Goal: Task Accomplishment & Management: Use online tool/utility

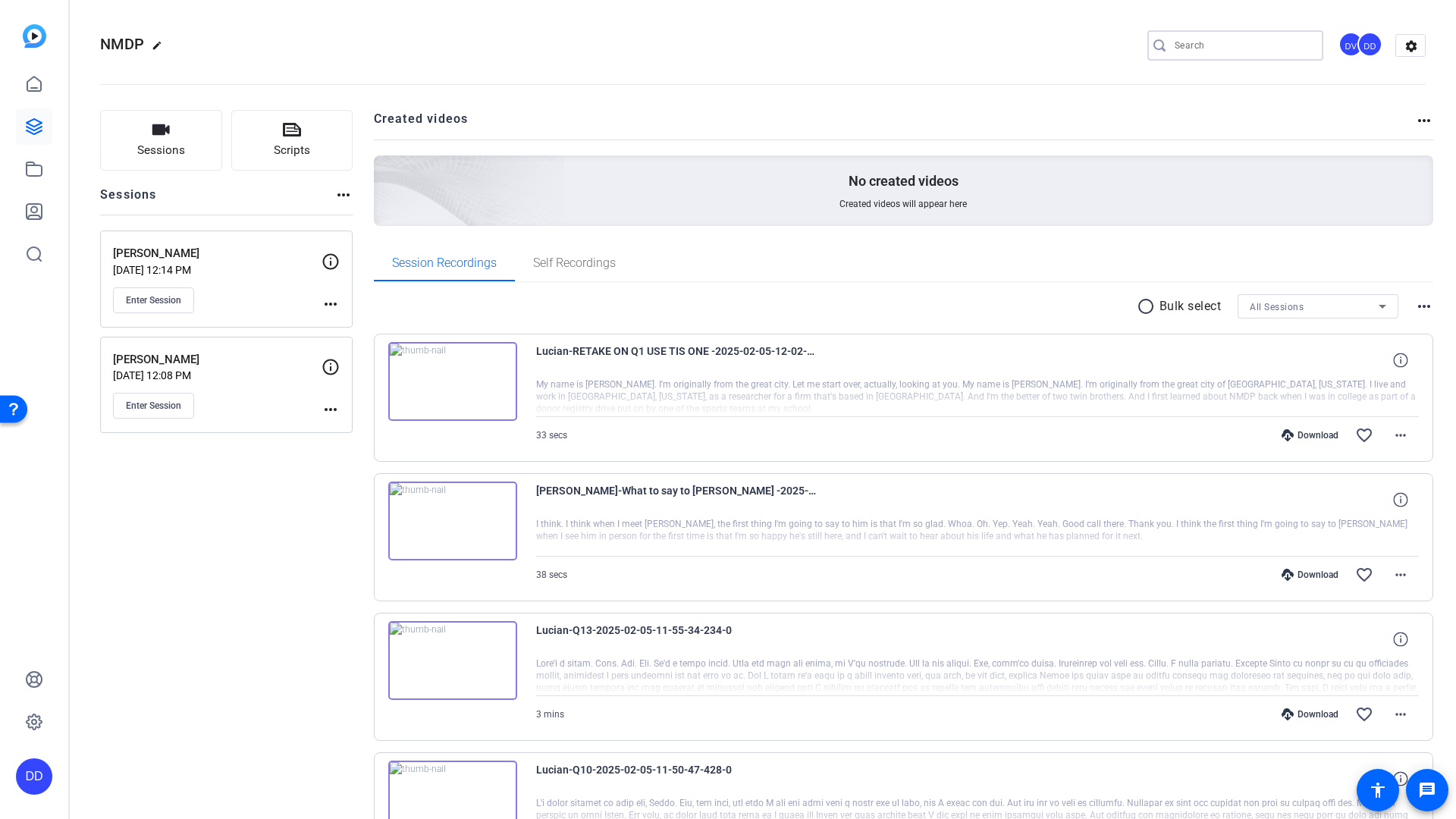
click at [1199, 44] on input "Search" at bounding box center [1243, 45] width 136 height 18
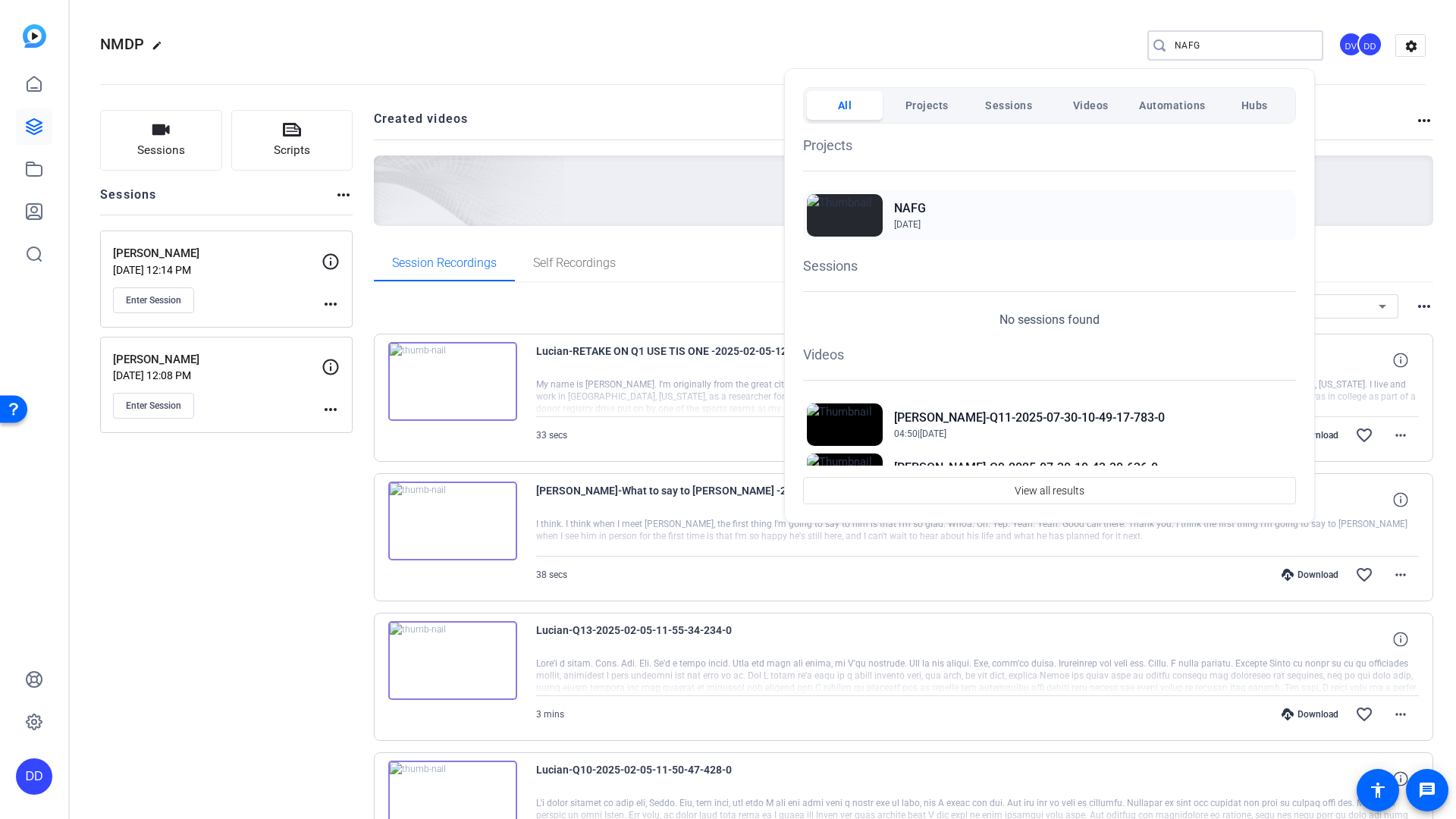
type input "NAFG"
click at [916, 217] on span "Jul 22, 2025" at bounding box center [909, 224] width 32 height 14
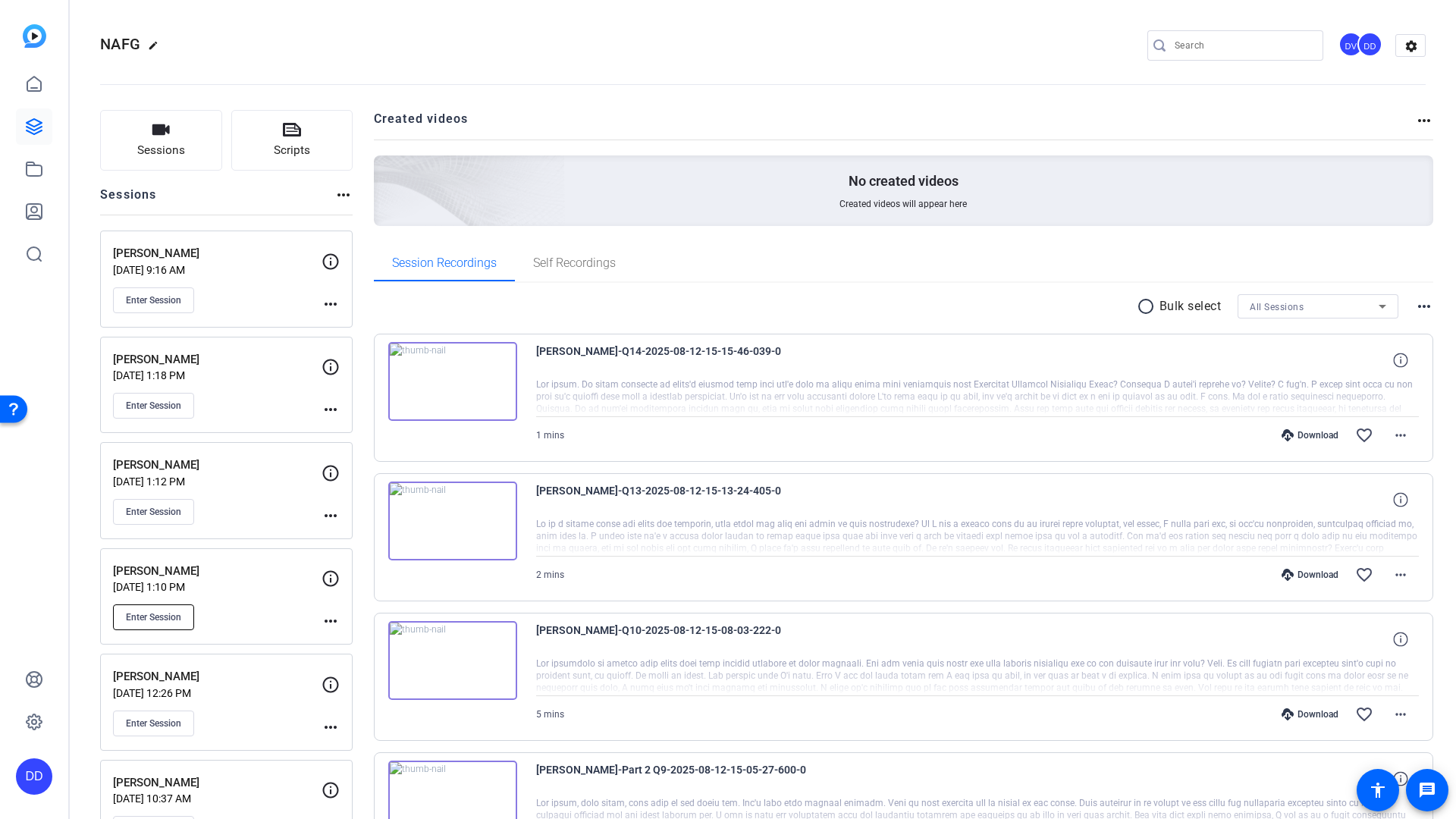
click at [146, 617] on span "Enter Session" at bounding box center [153, 617] width 55 height 12
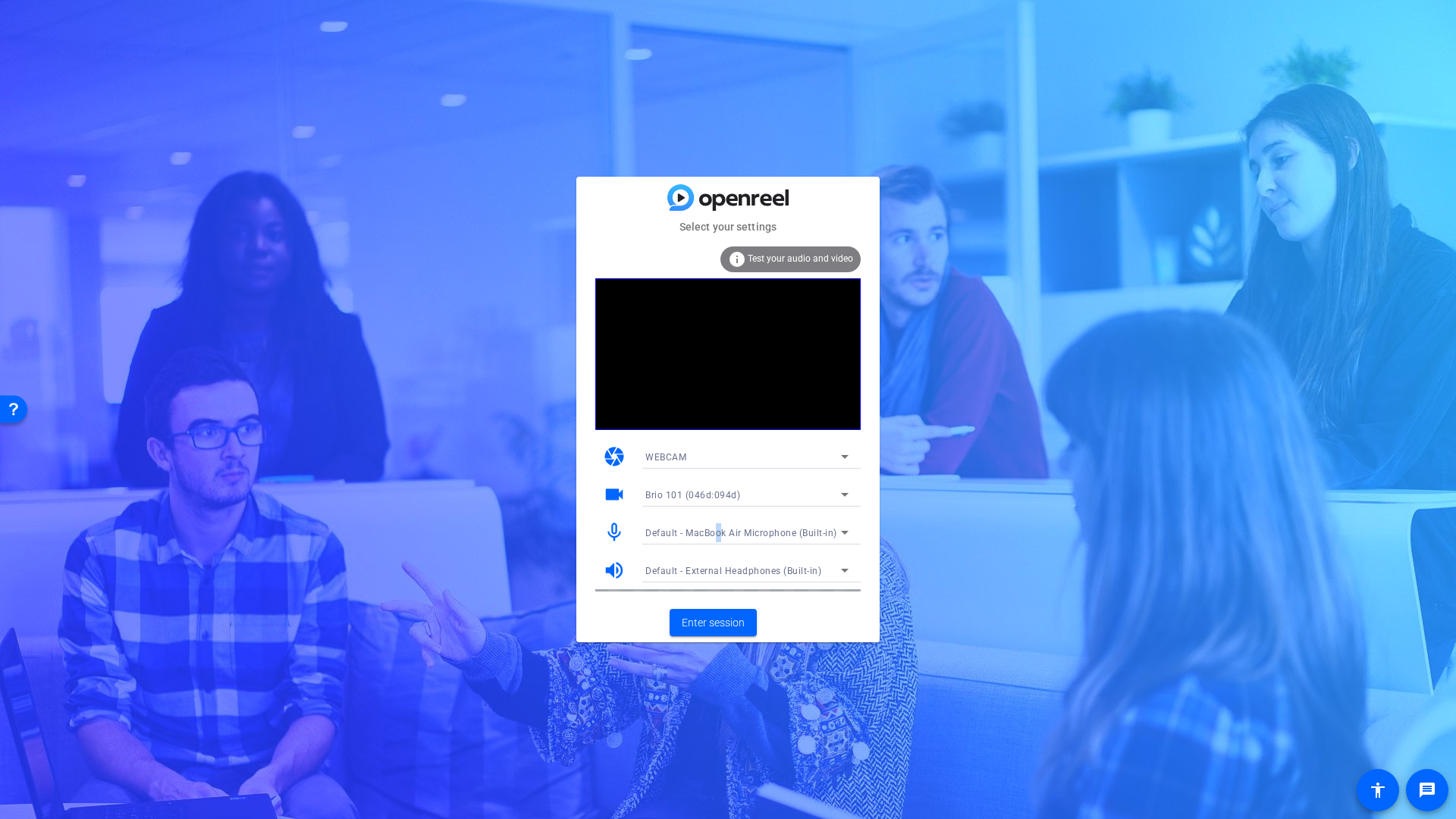
click at [721, 535] on span "Default - MacBook Air Microphone (Built-in)" at bounding box center [741, 533] width 192 height 10
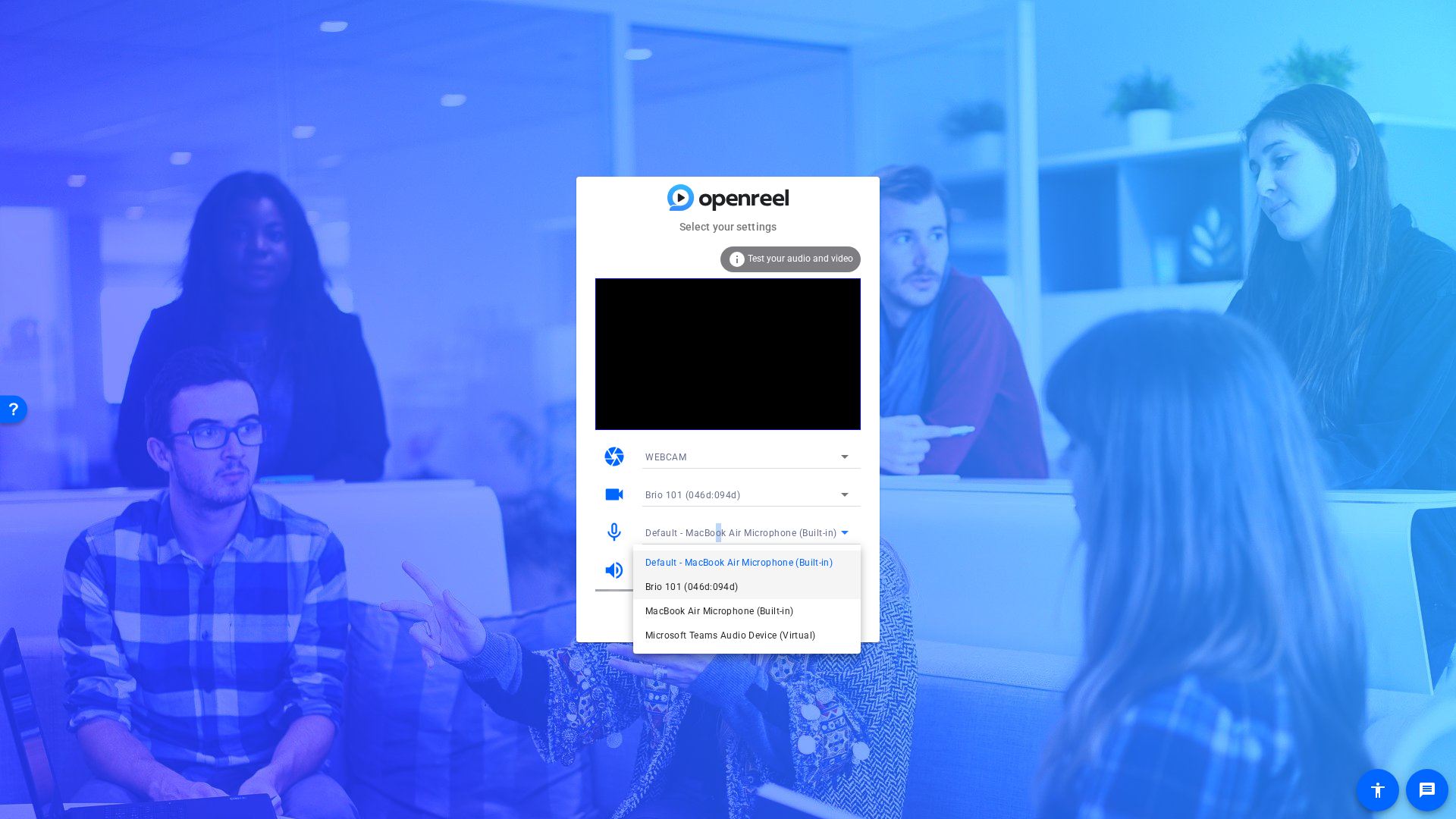
click at [717, 587] on span "Brio 101 (046d:094d)" at bounding box center [692, 586] width 93 height 18
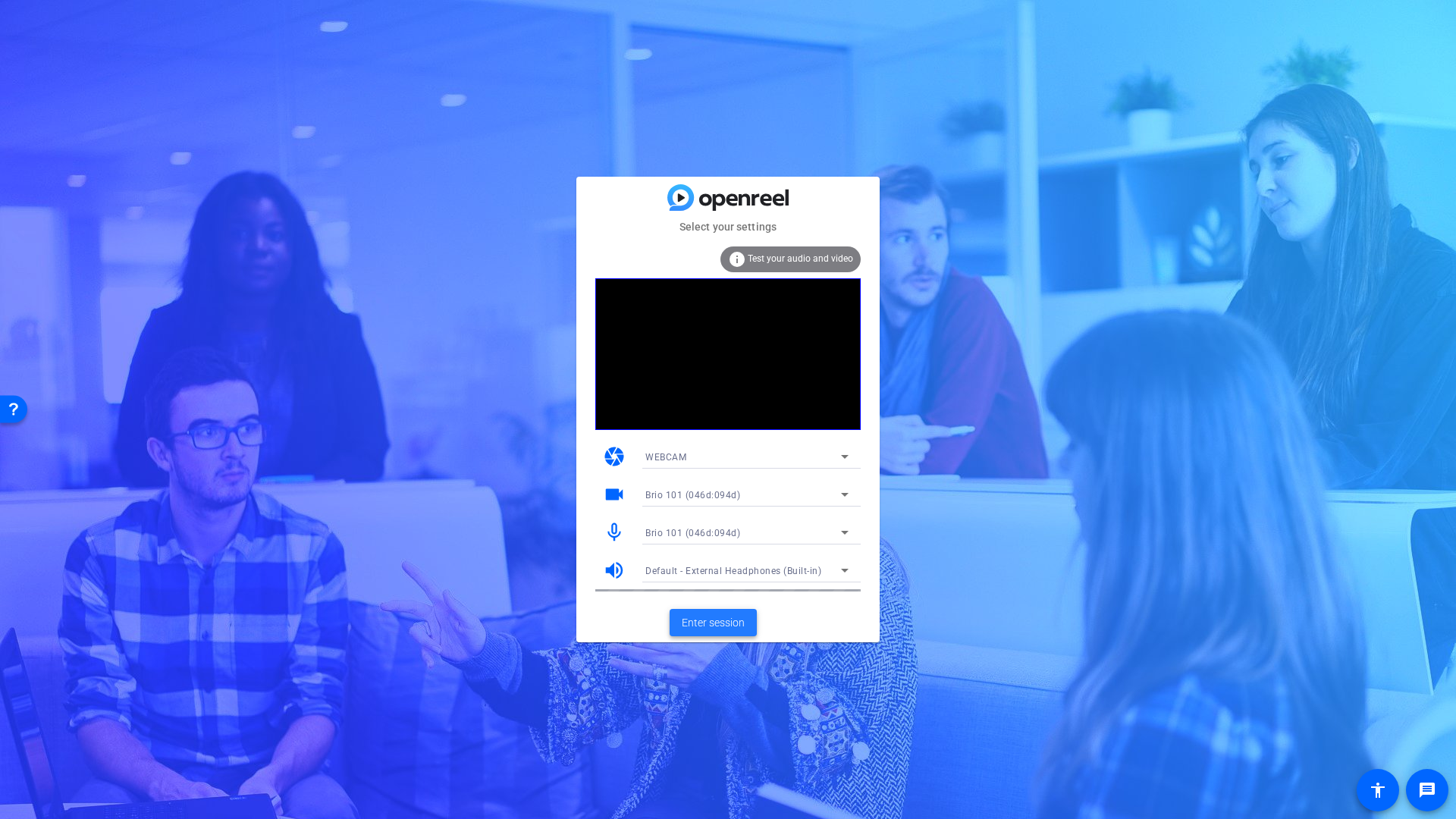
click at [709, 628] on span "Enter session" at bounding box center [713, 622] width 63 height 16
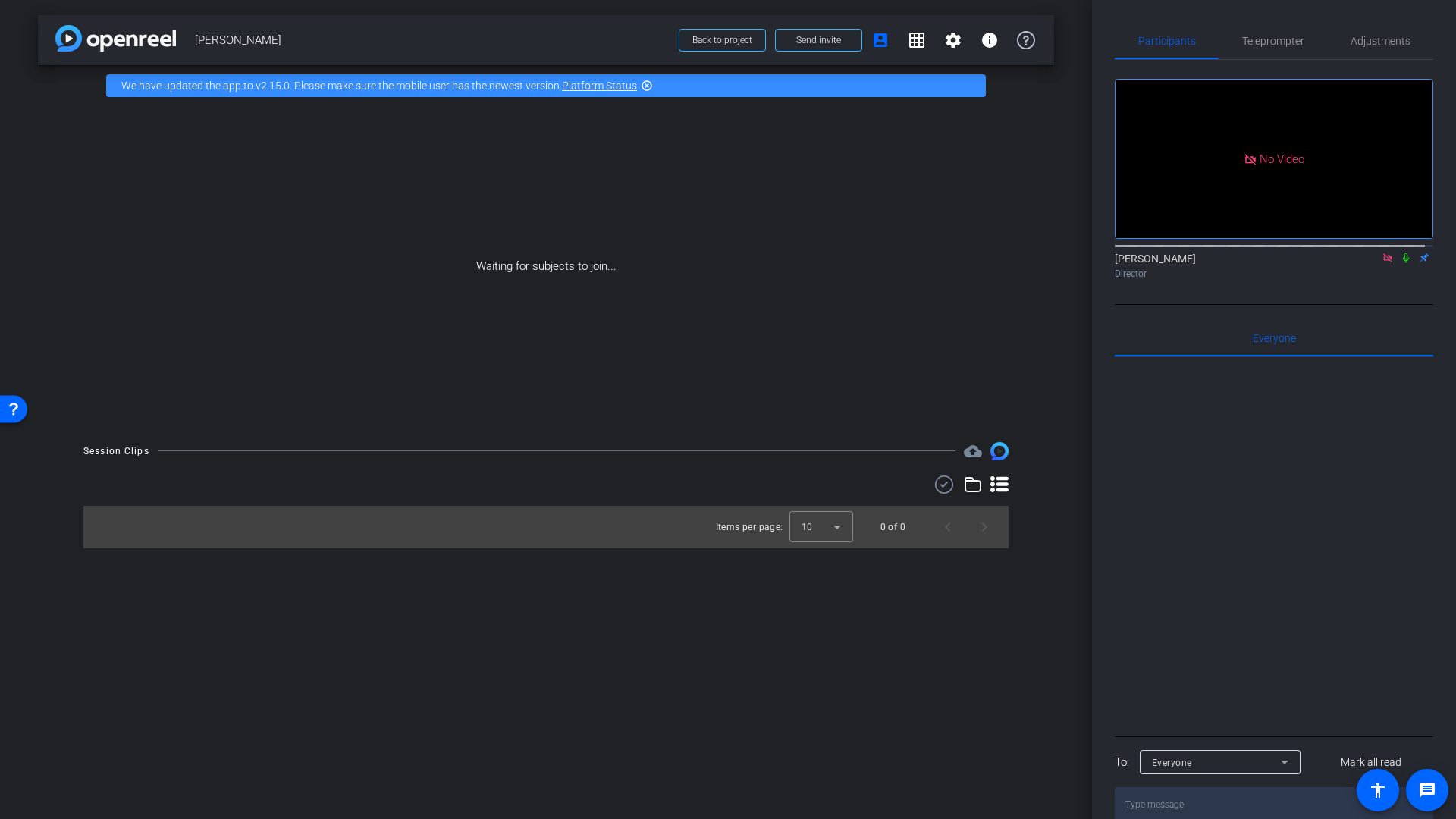
click at [1382, 263] on icon at bounding box center [1388, 258] width 12 height 10
click at [958, 41] on mat-icon "settings" at bounding box center [953, 40] width 18 height 18
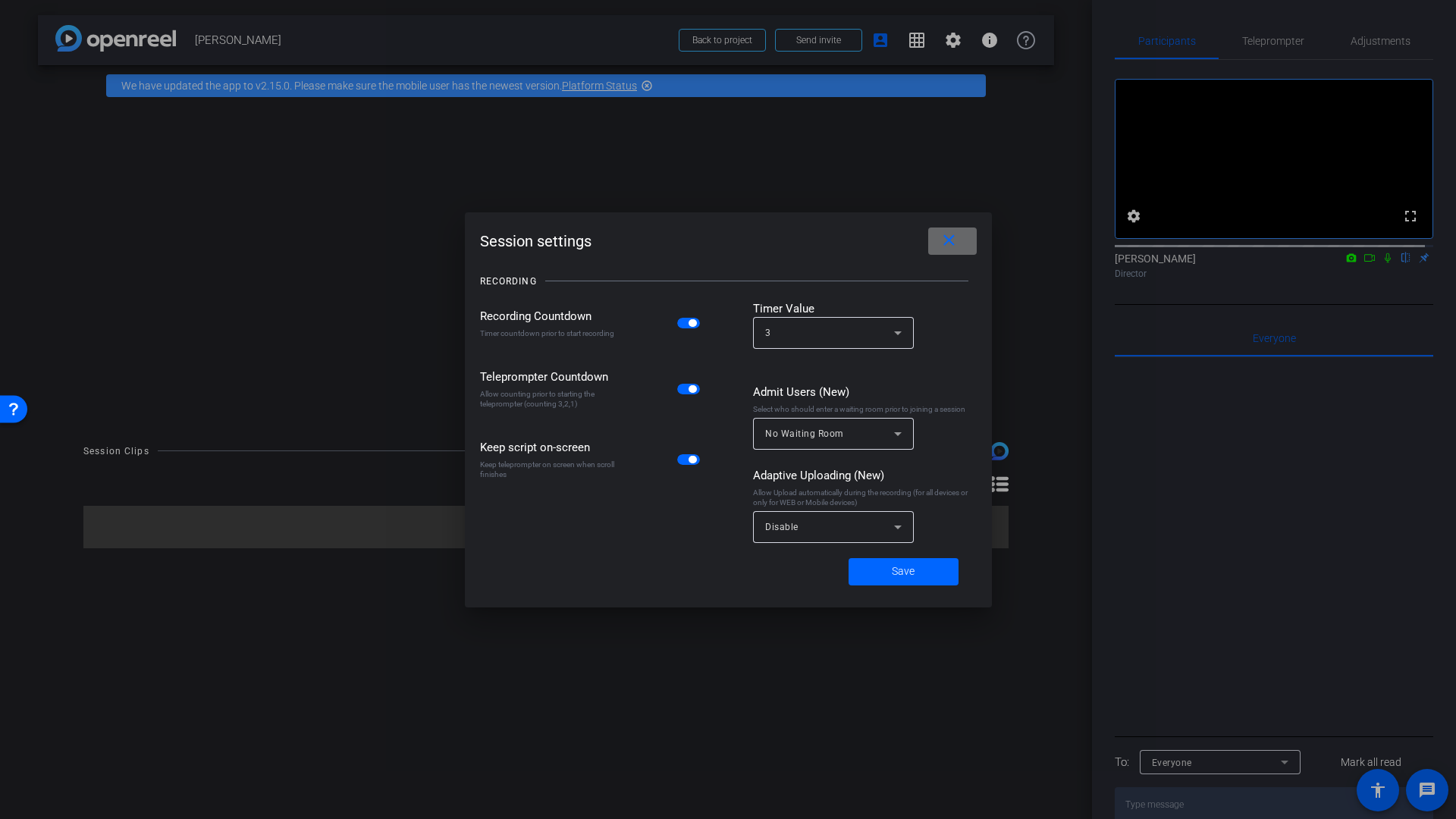
click at [963, 243] on span at bounding box center [953, 241] width 48 height 36
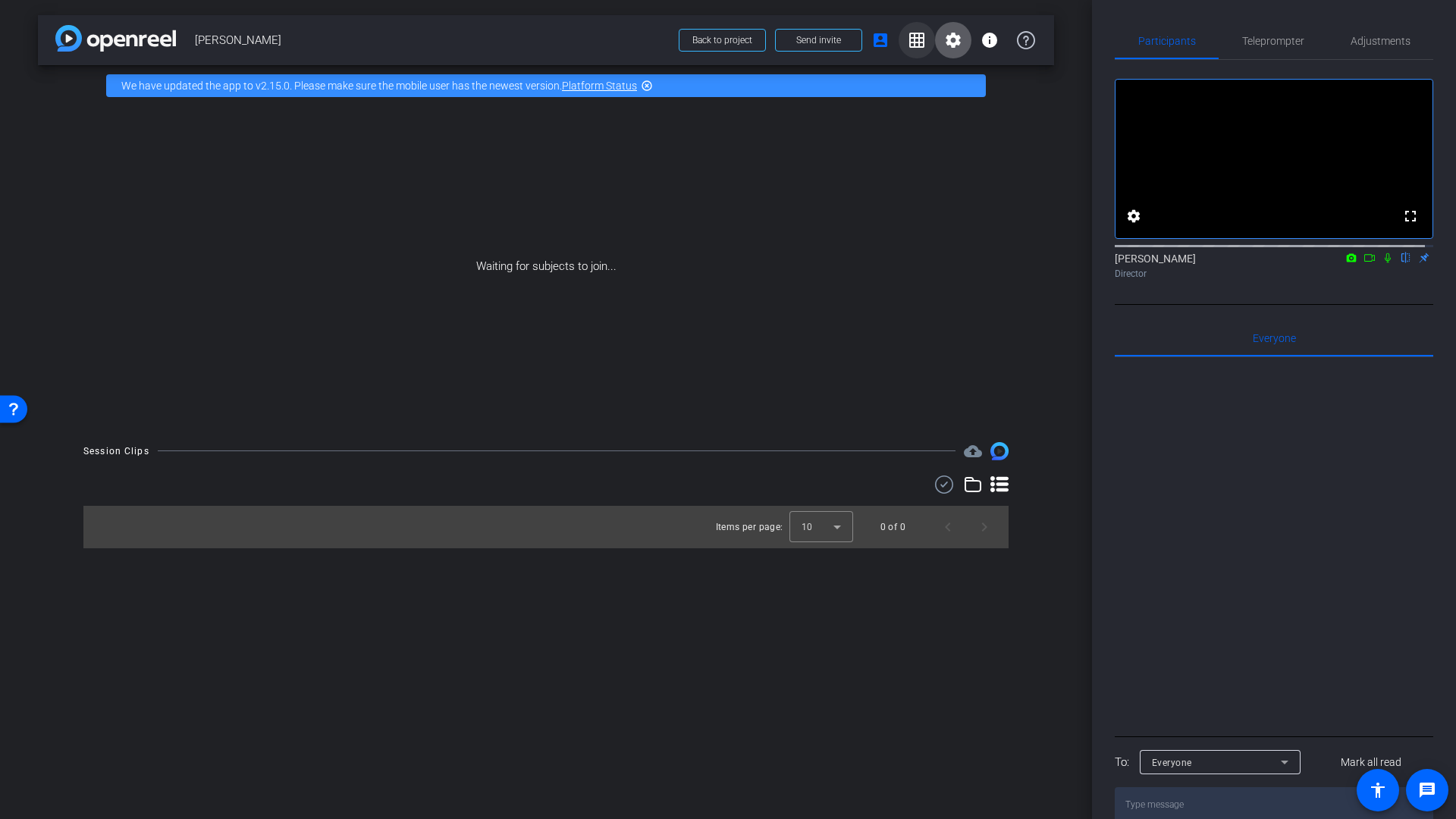
click at [918, 43] on mat-icon "grid_on" at bounding box center [916, 40] width 18 height 18
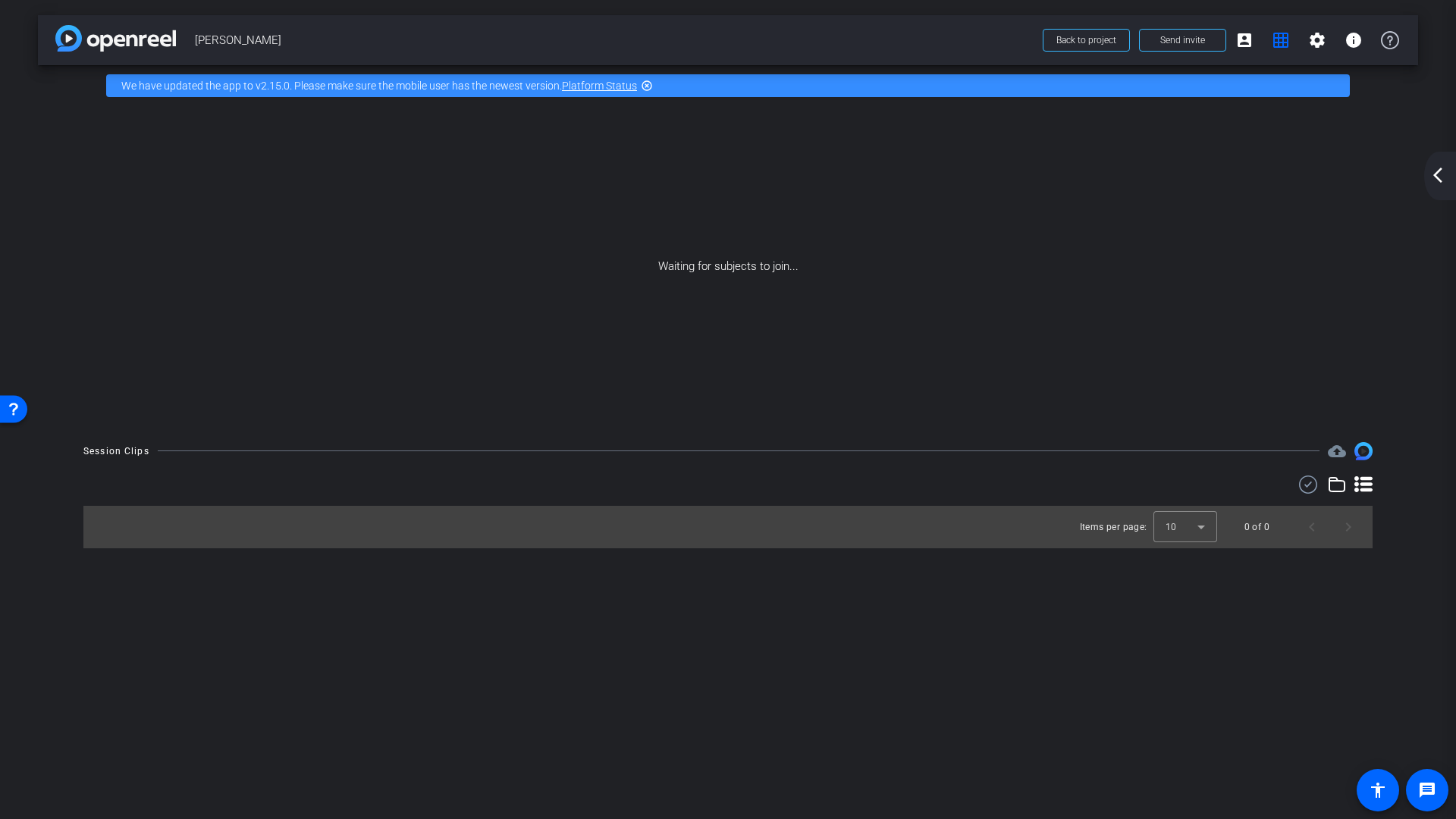
click at [918, 43] on span "[PERSON_NAME]" at bounding box center [614, 40] width 839 height 30
click at [1072, 39] on span "Back to project" at bounding box center [1085, 40] width 59 height 10
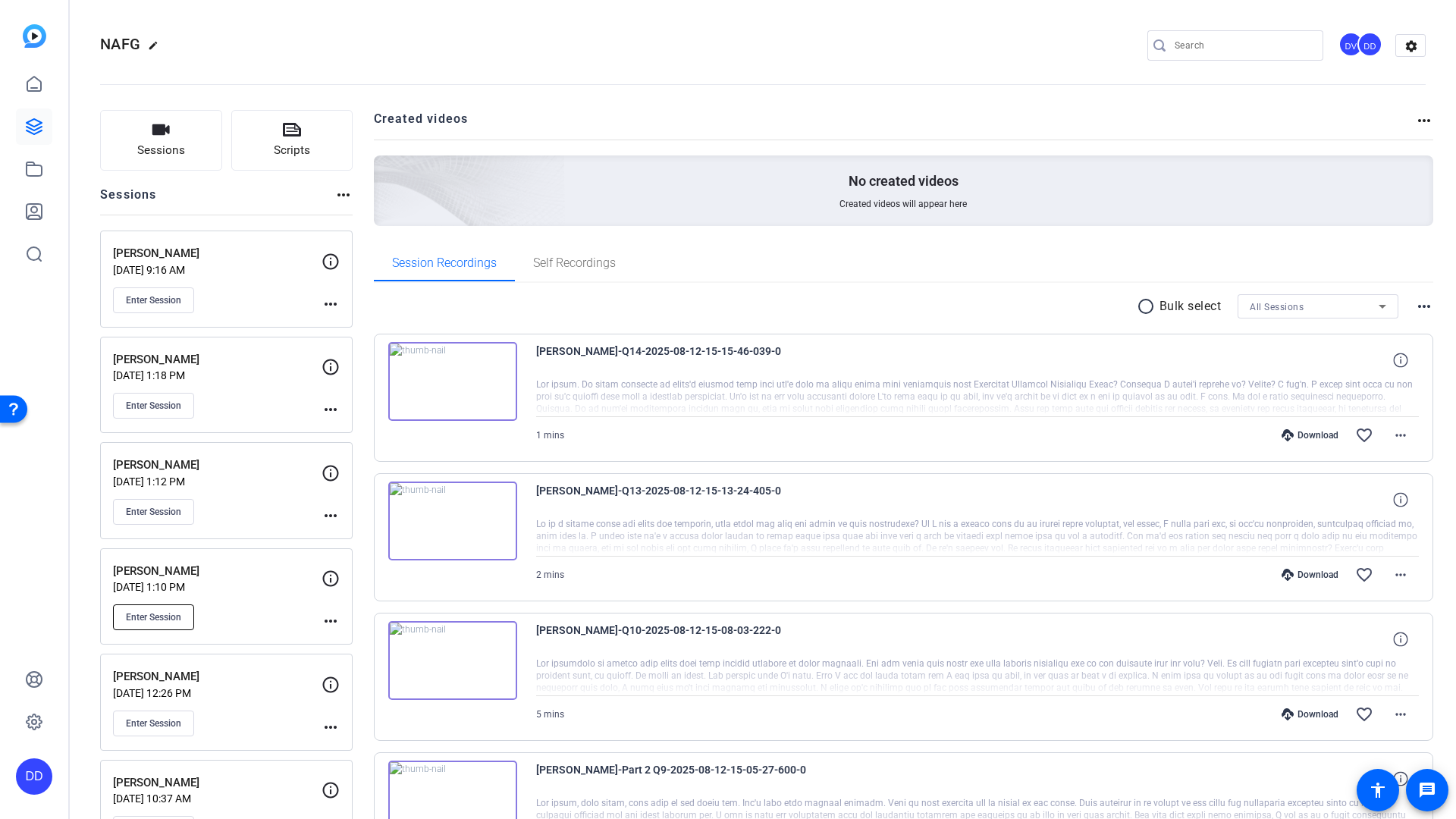
click at [136, 621] on span "Enter Session" at bounding box center [153, 617] width 55 height 12
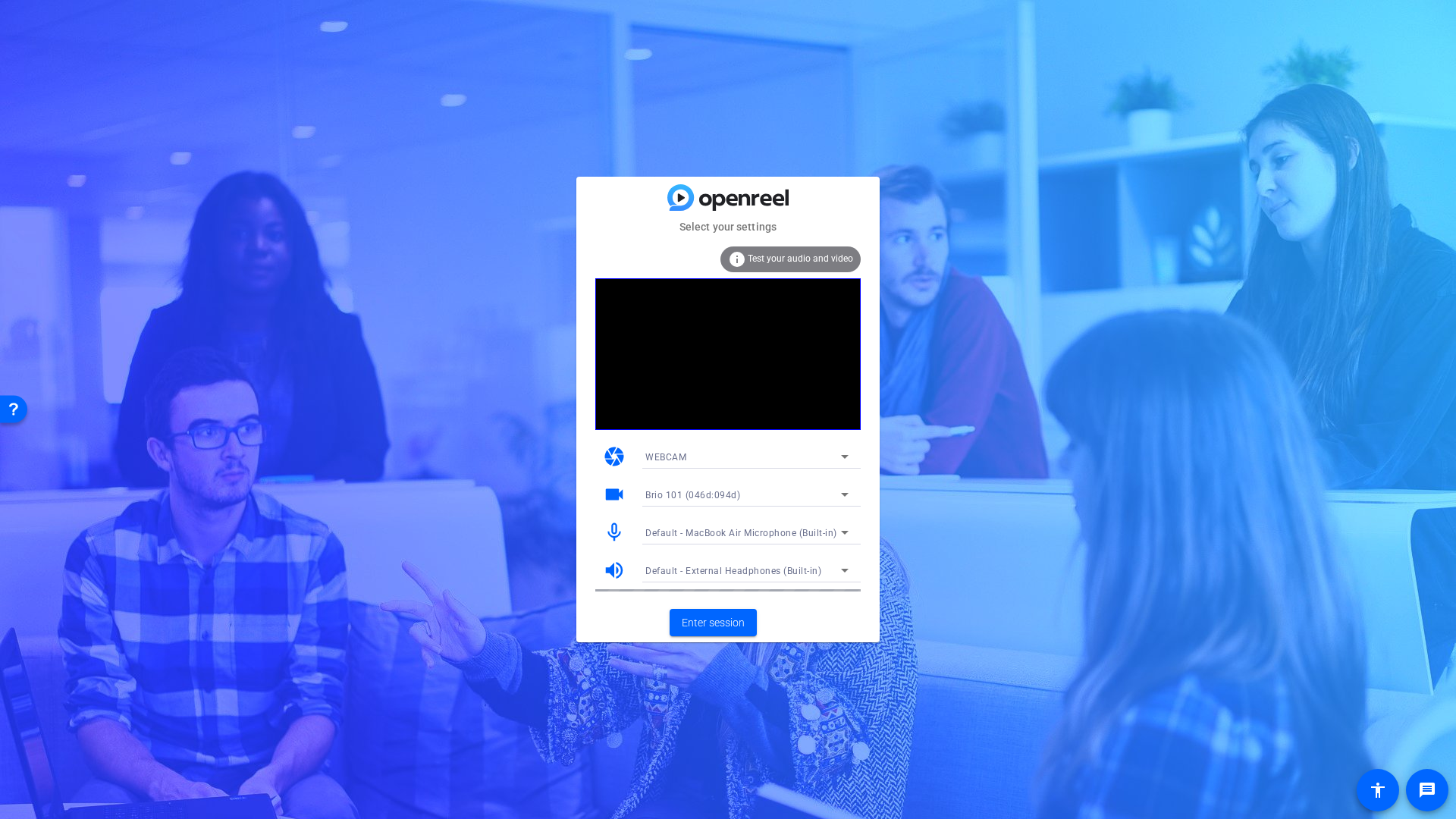
click at [797, 258] on span "Test your audio and video" at bounding box center [800, 259] width 105 height 10
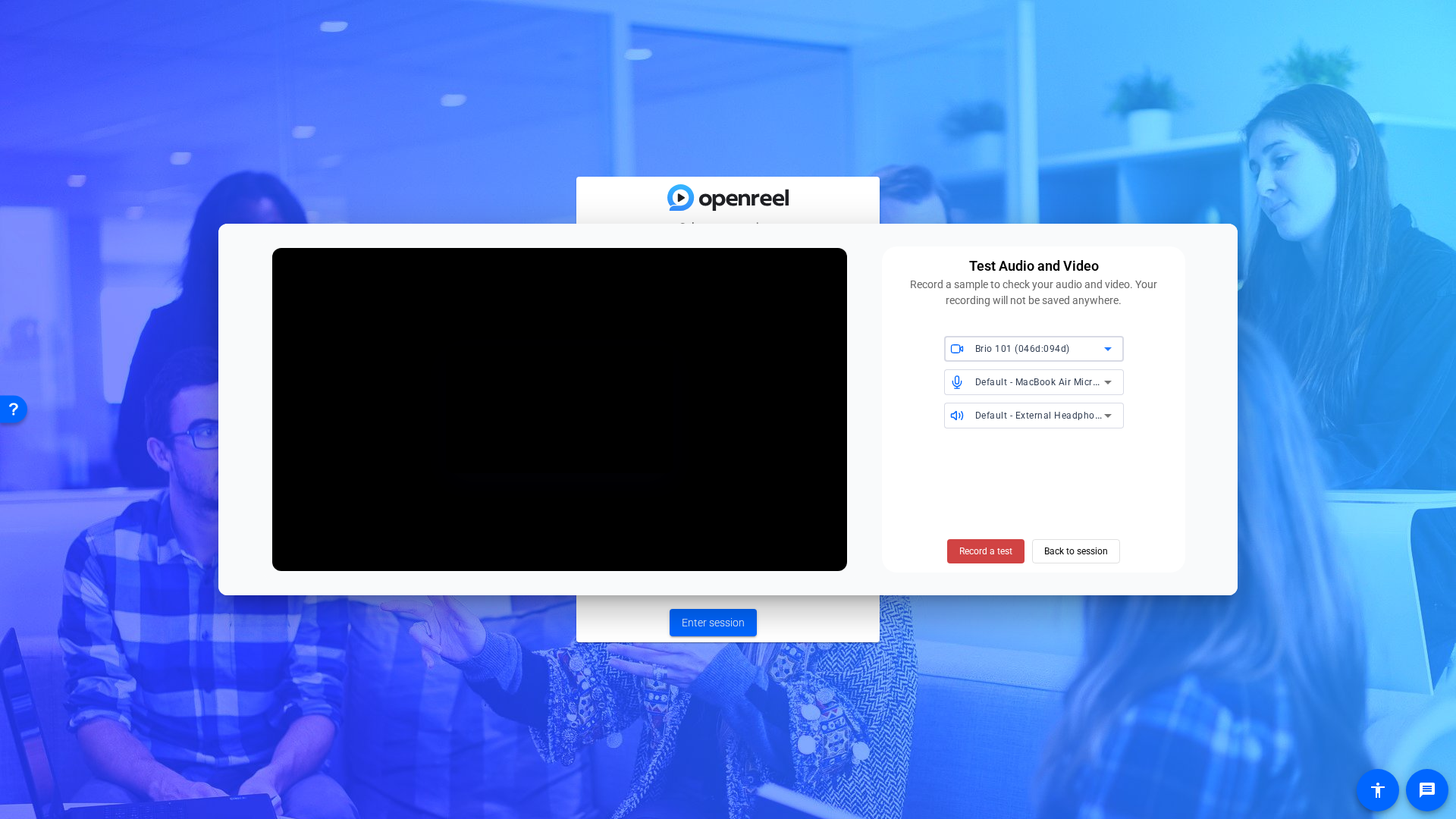
click at [1021, 378] on span "Default - MacBook Air Microphone (Built-in)" at bounding box center [1071, 381] width 192 height 12
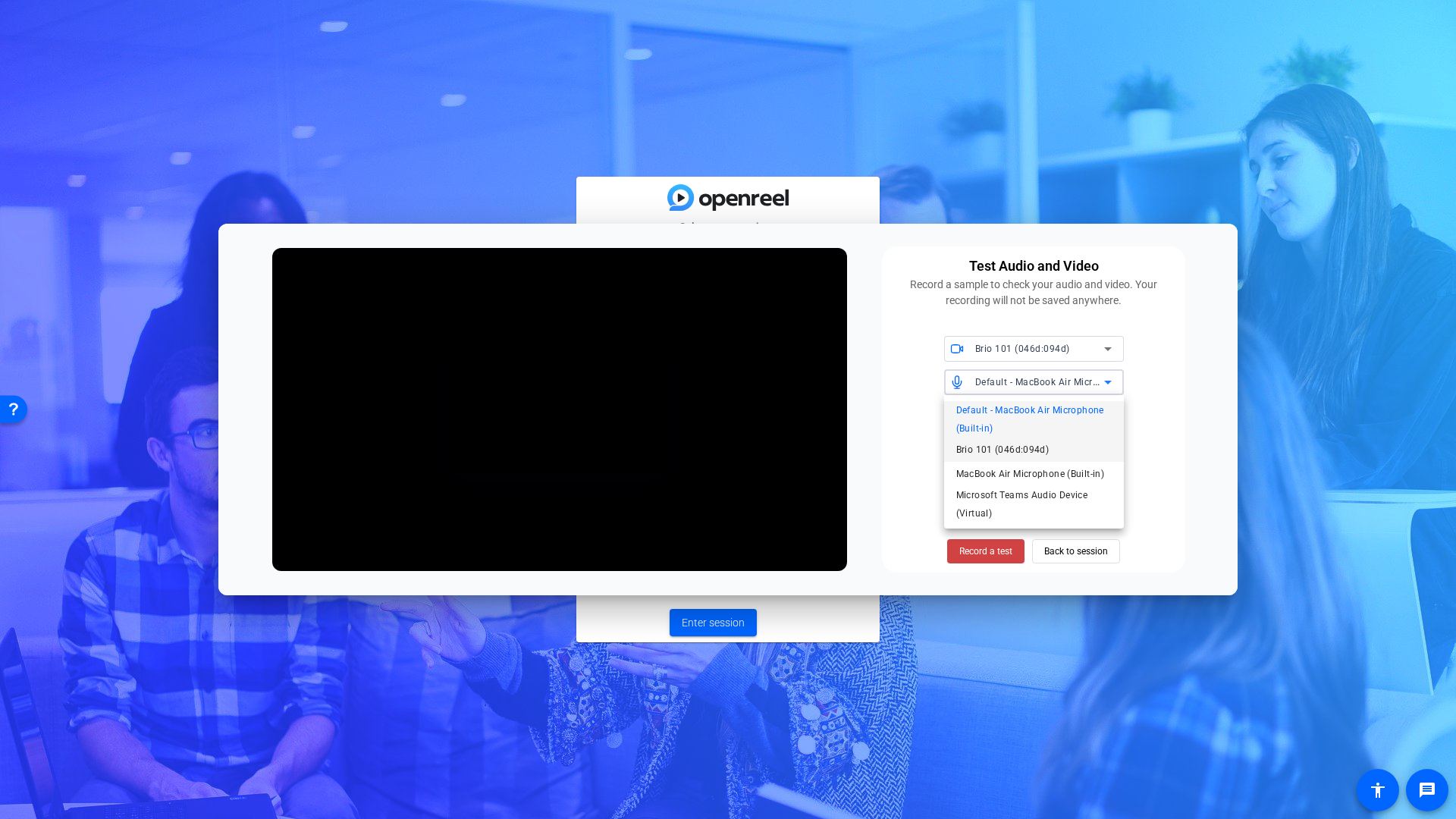
click at [1001, 447] on span "Brio 101 (046d:094d)" at bounding box center [1003, 449] width 93 height 18
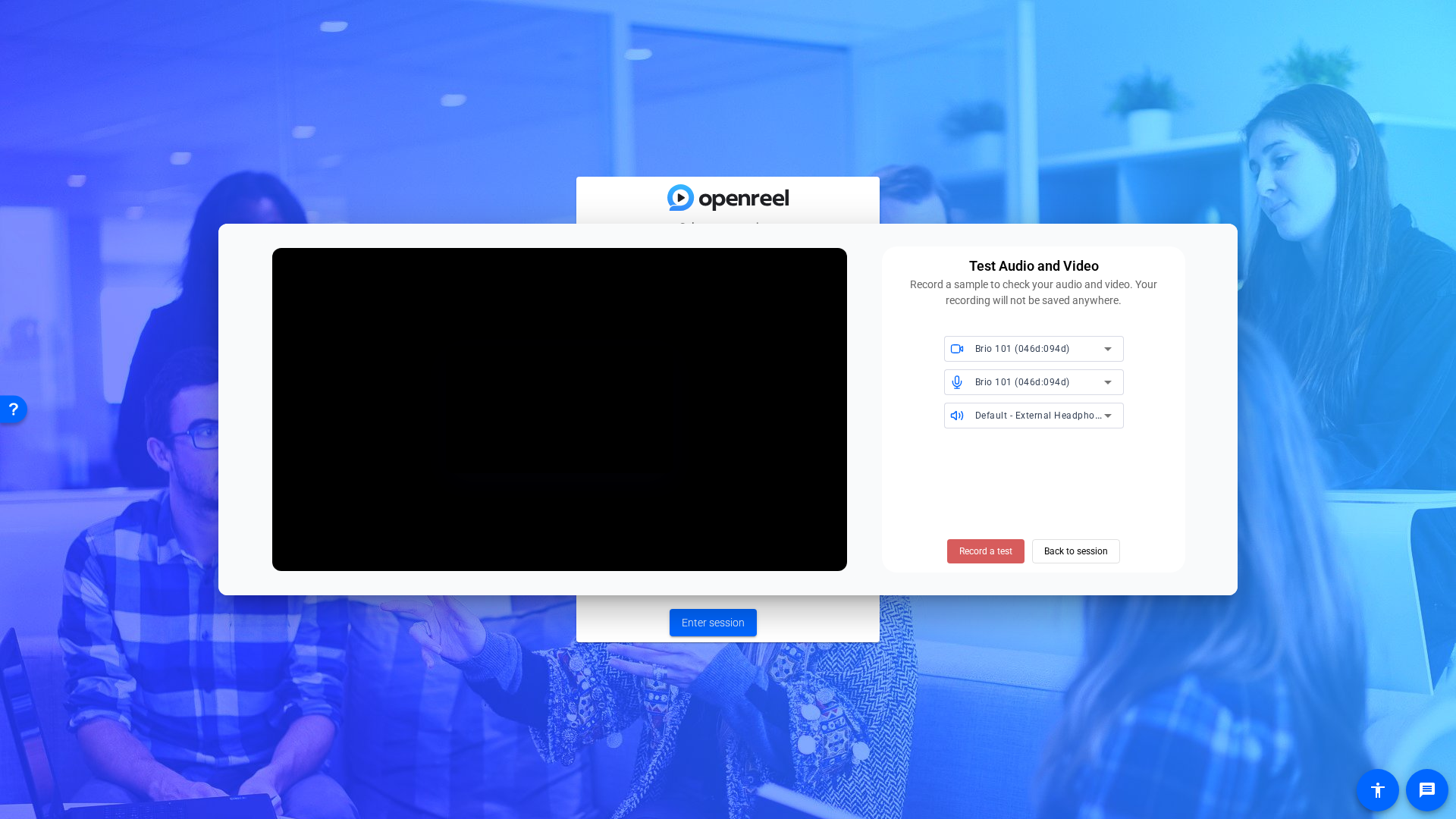
click at [976, 553] on span "Record a test" at bounding box center [986, 552] width 53 height 14
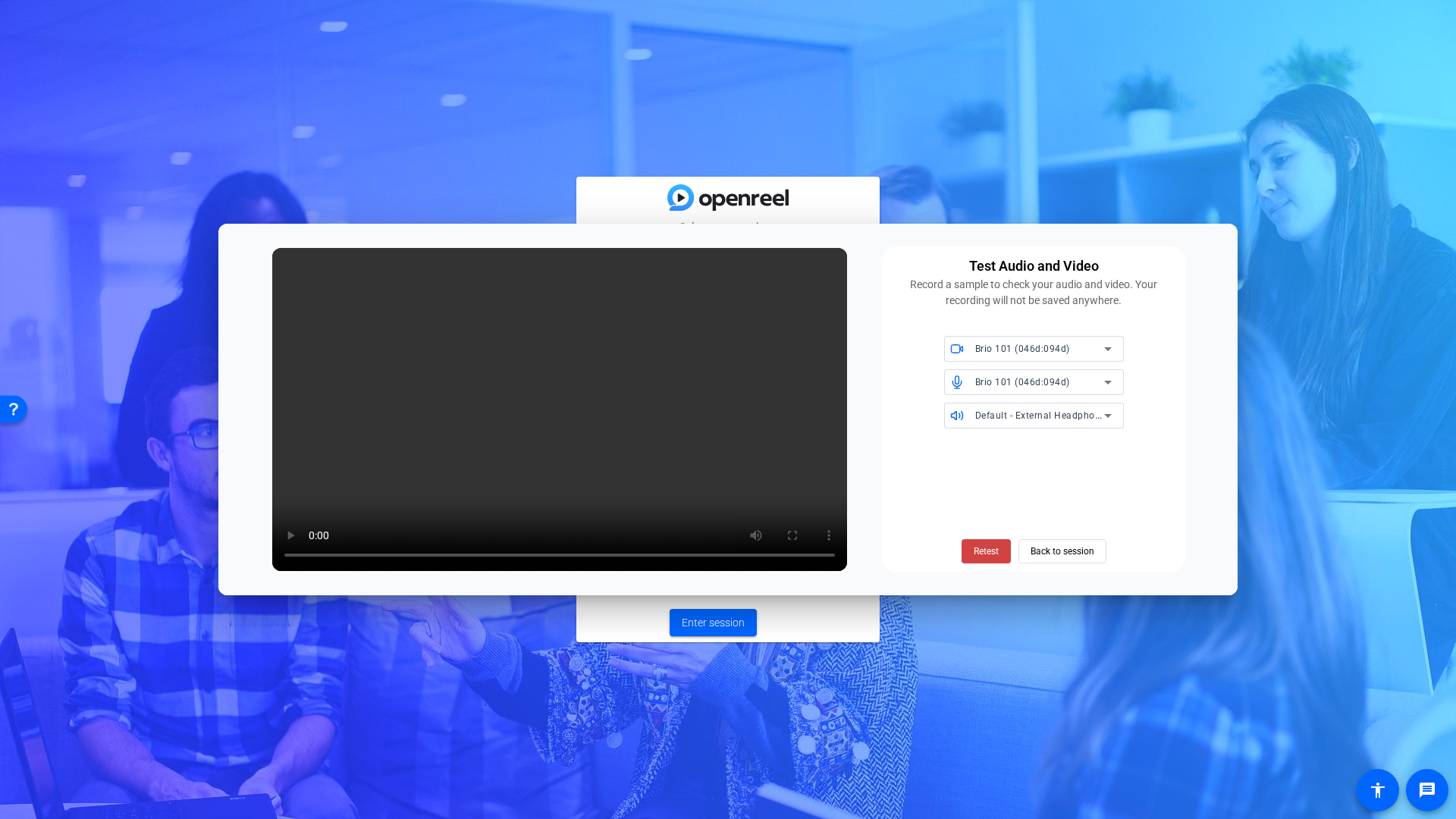
click at [1011, 382] on span "Brio 101 (046d:094d)" at bounding box center [1022, 382] width 95 height 10
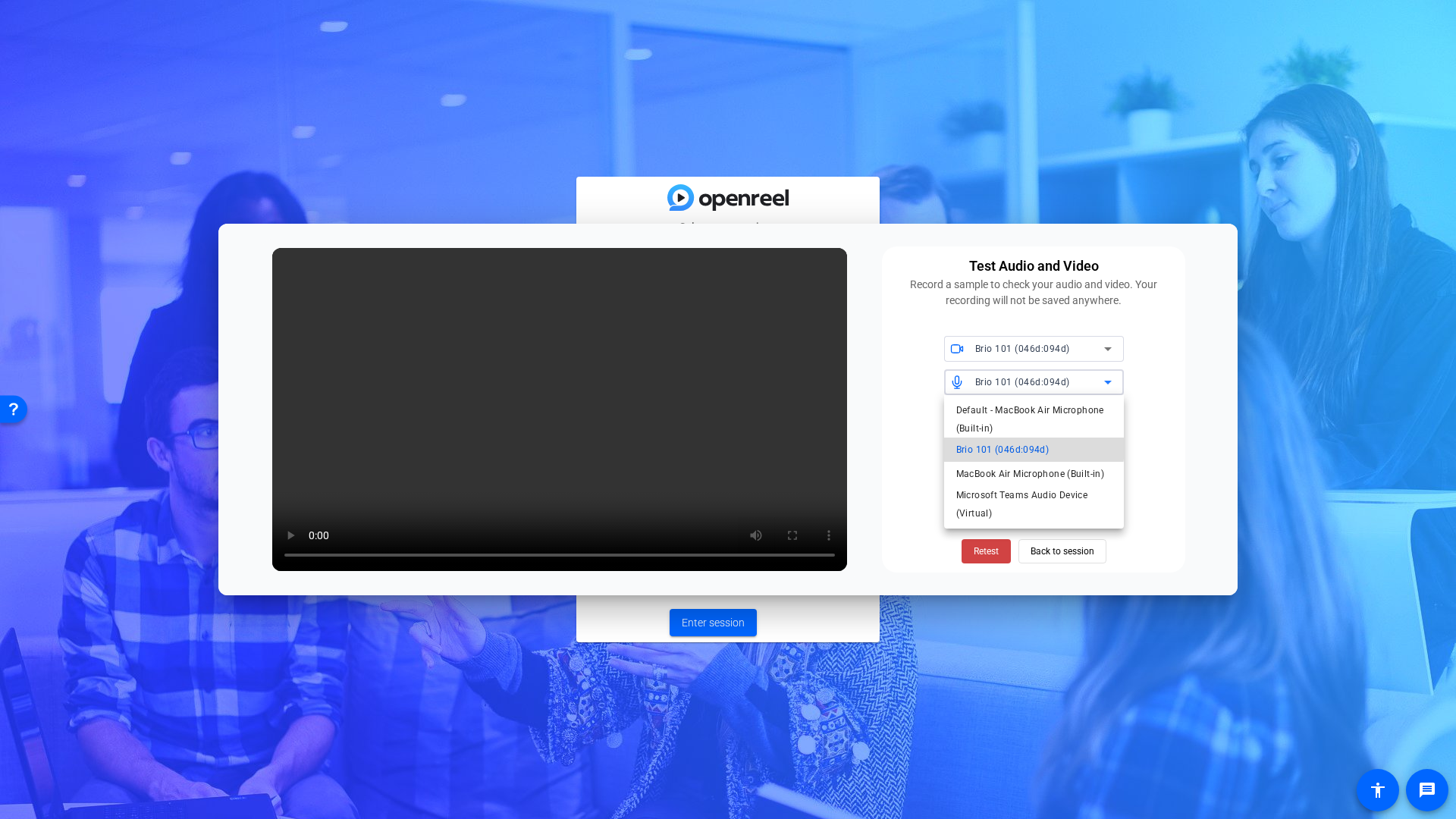
click at [1019, 447] on span "Brio 101 (046d:094d)" at bounding box center [1003, 449] width 93 height 18
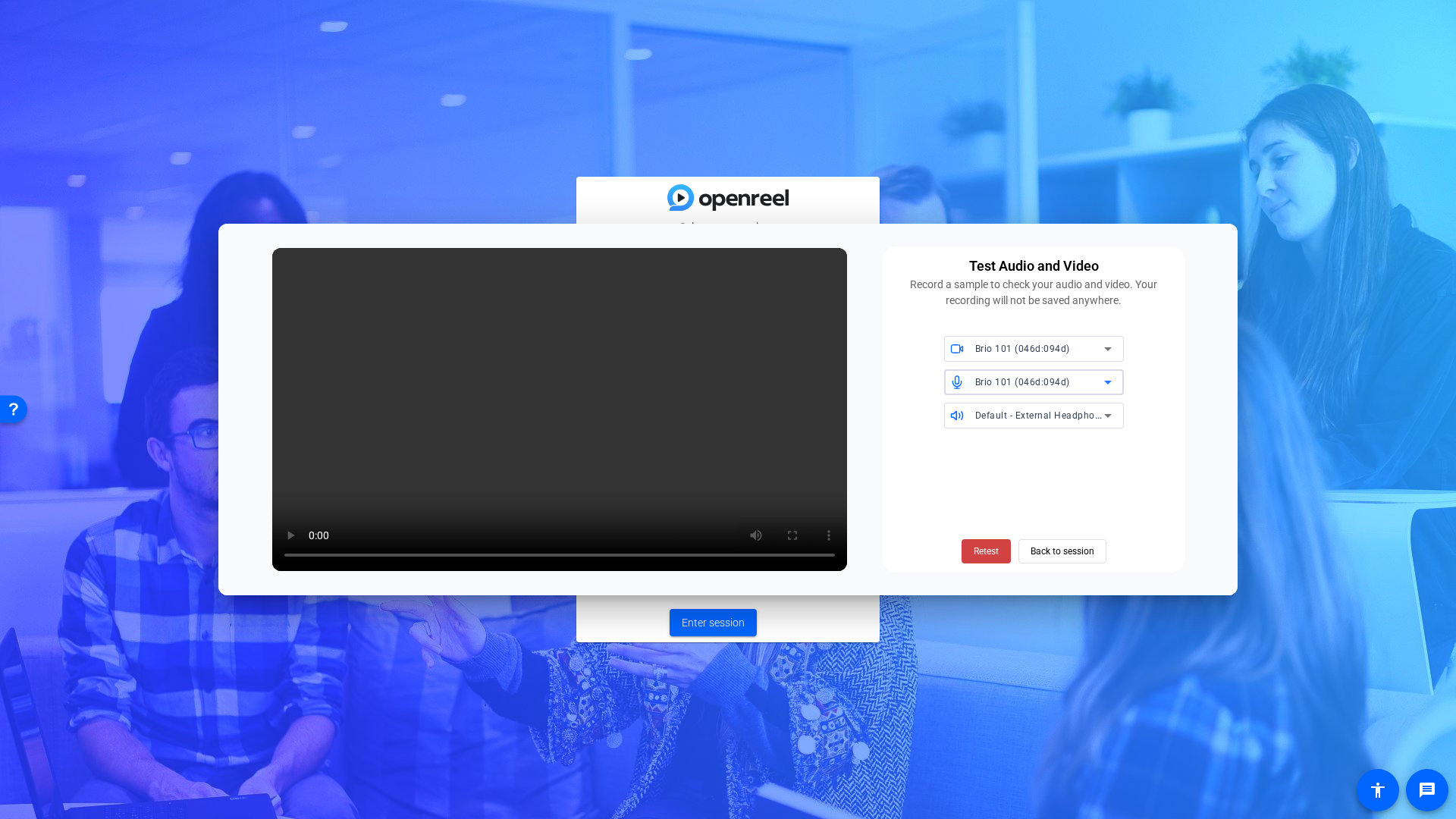
click at [1028, 352] on span "Brio 101 (046d:094d)" at bounding box center [1022, 348] width 95 height 10
click at [1028, 382] on span "Brio 101 (046d:094d)" at bounding box center [1003, 379] width 93 height 18
click at [989, 549] on span "Retest" at bounding box center [985, 552] width 25 height 14
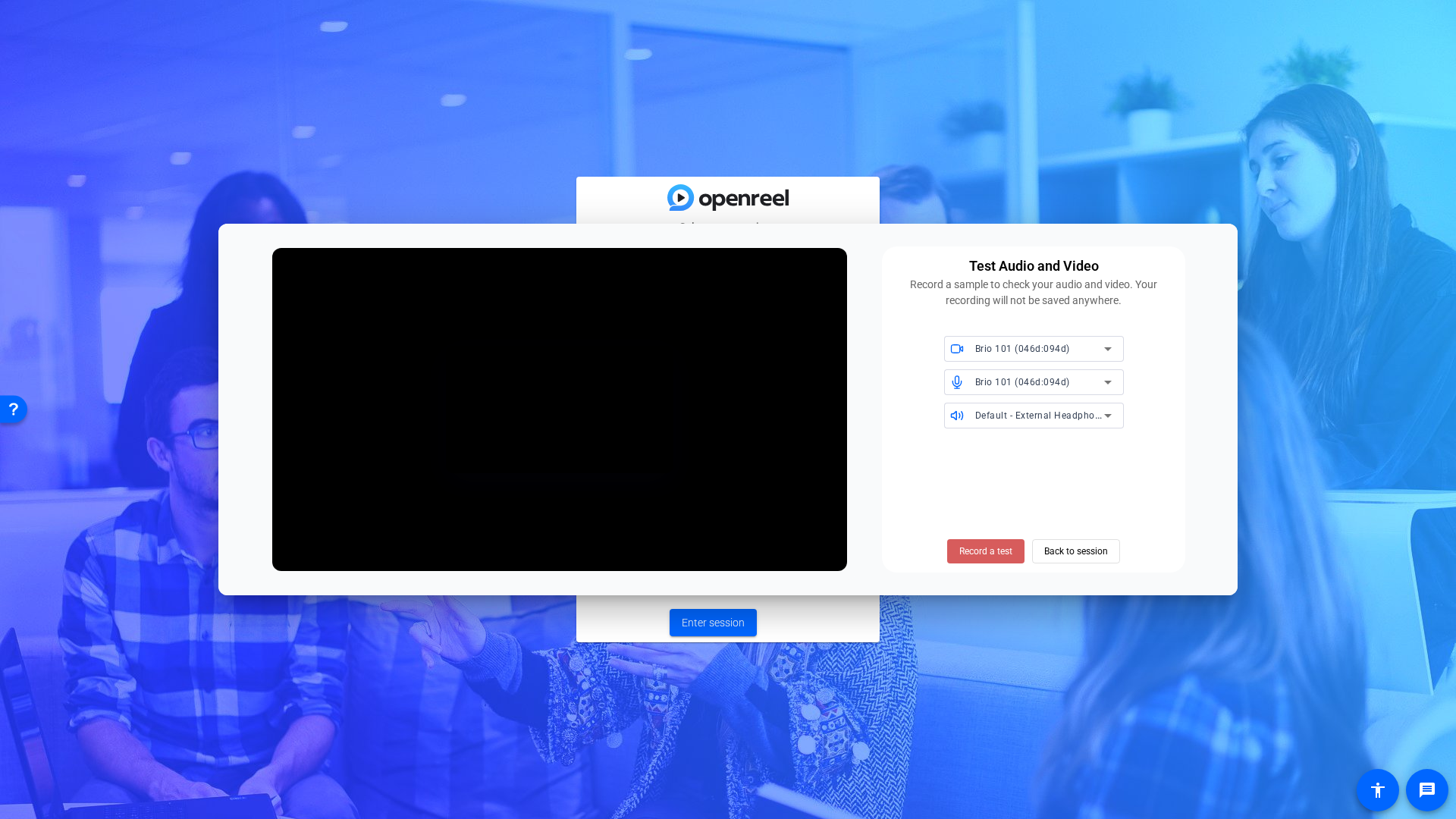
click at [994, 552] on span "Record a test" at bounding box center [986, 552] width 53 height 14
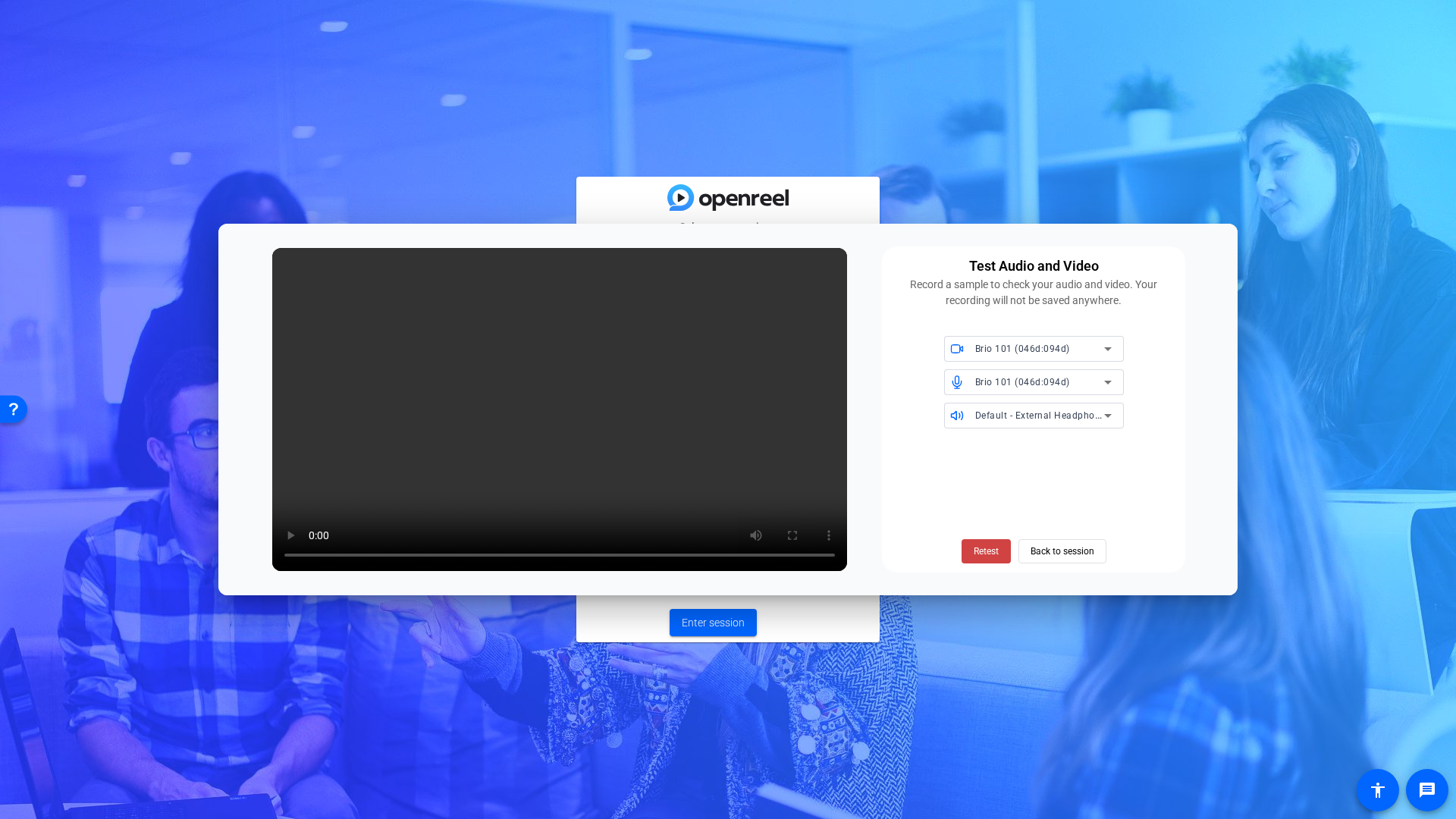
drag, startPoint x: 1170, startPoint y: 191, endPoint x: 1103, endPoint y: 178, distance: 68.2
click at [1171, 190] on div "Select your settings info Test your audio and video camera WEBCAM videocam Brio…" at bounding box center [728, 410] width 1456 height 819
click at [336, 166] on div "Select your settings info Test your audio and video camera WEBCAM videocam Brio…" at bounding box center [728, 410] width 1456 height 819
click at [980, 551] on span "Retest" at bounding box center [985, 552] width 25 height 14
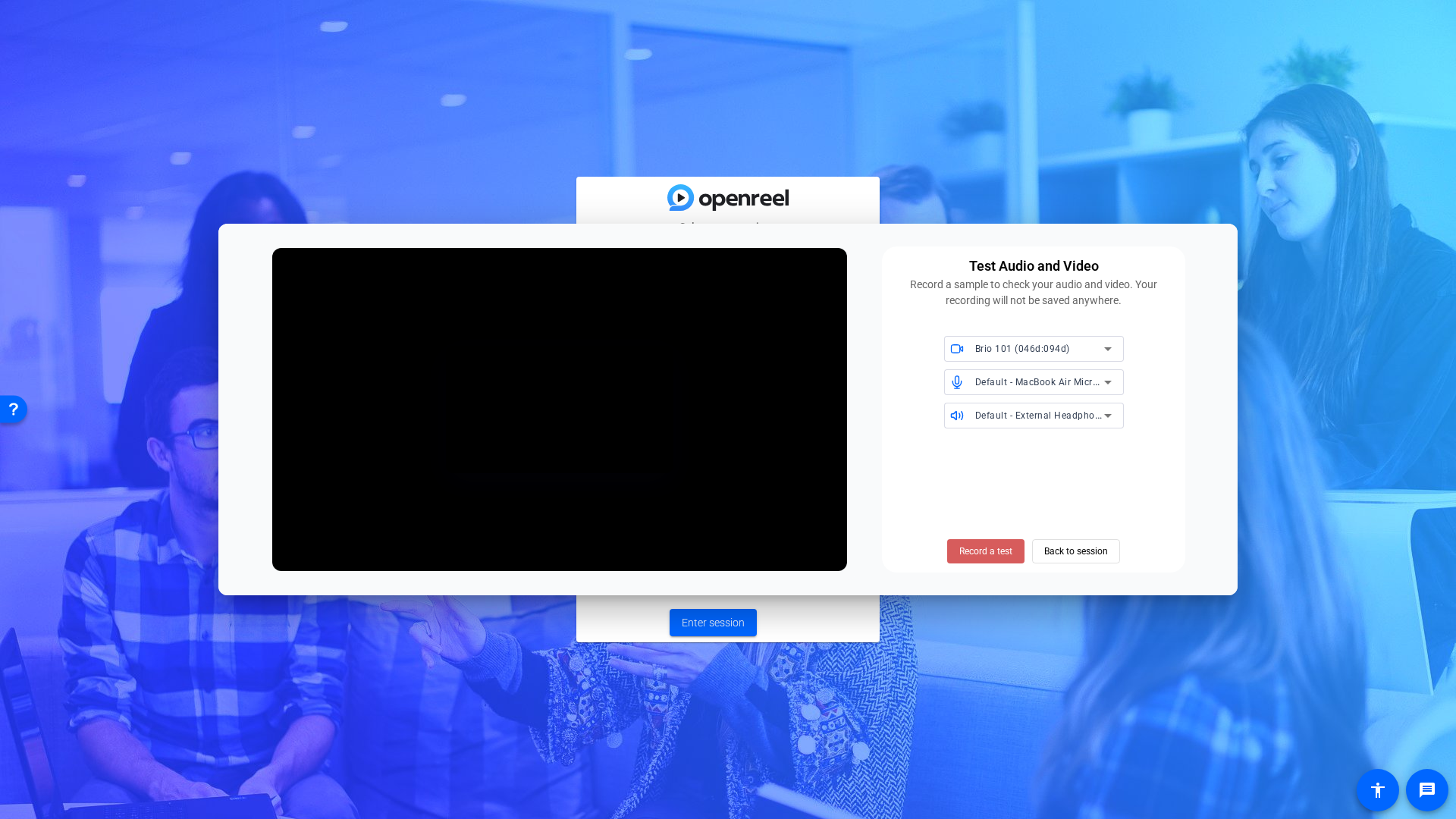
click at [989, 541] on span at bounding box center [986, 551] width 78 height 36
click at [1028, 384] on span "Default - MacBook Air Microphone (Built-in)" at bounding box center [1071, 381] width 192 height 12
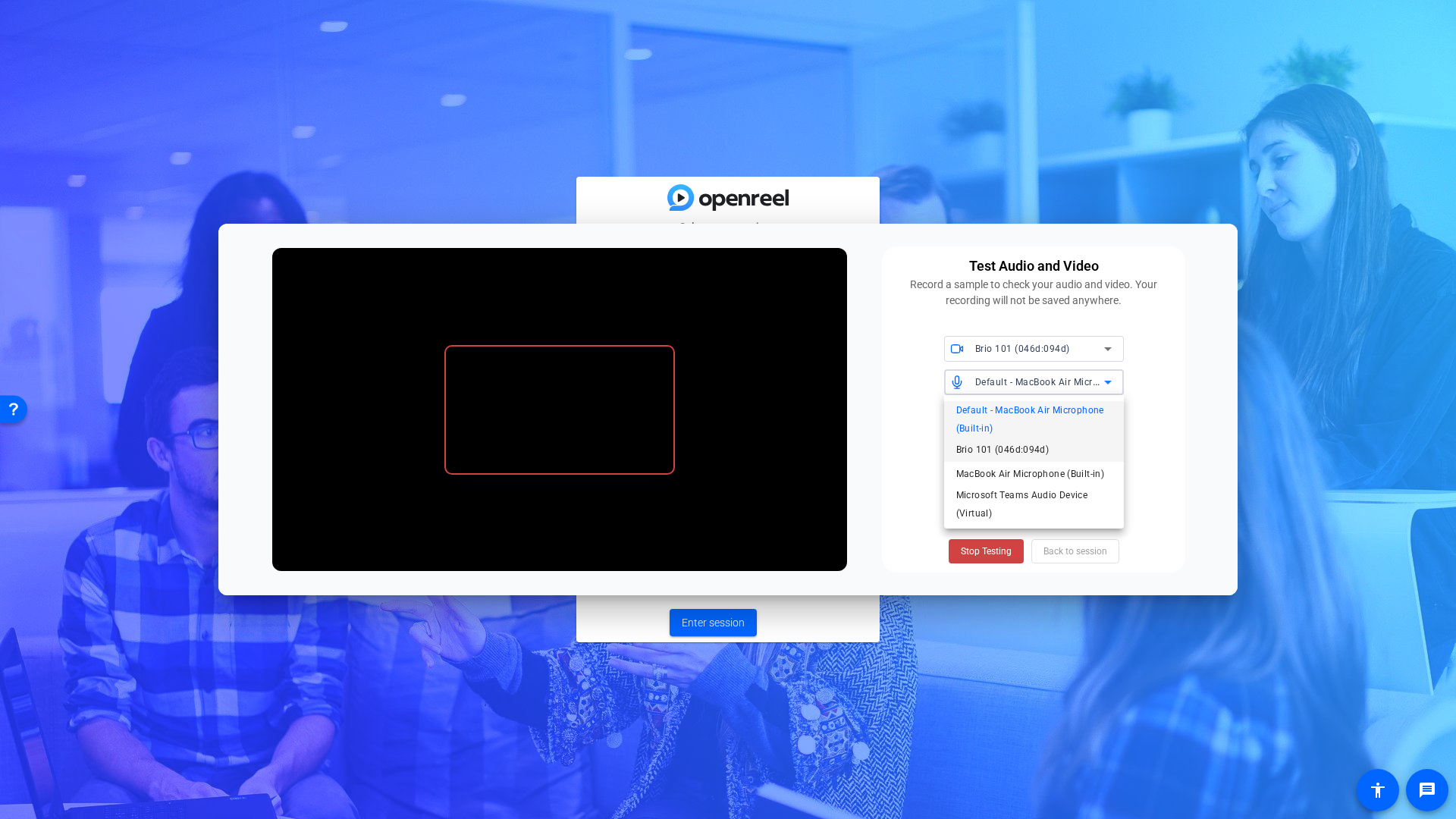
click at [991, 453] on span "Brio 101 (046d:094d)" at bounding box center [1003, 449] width 93 height 18
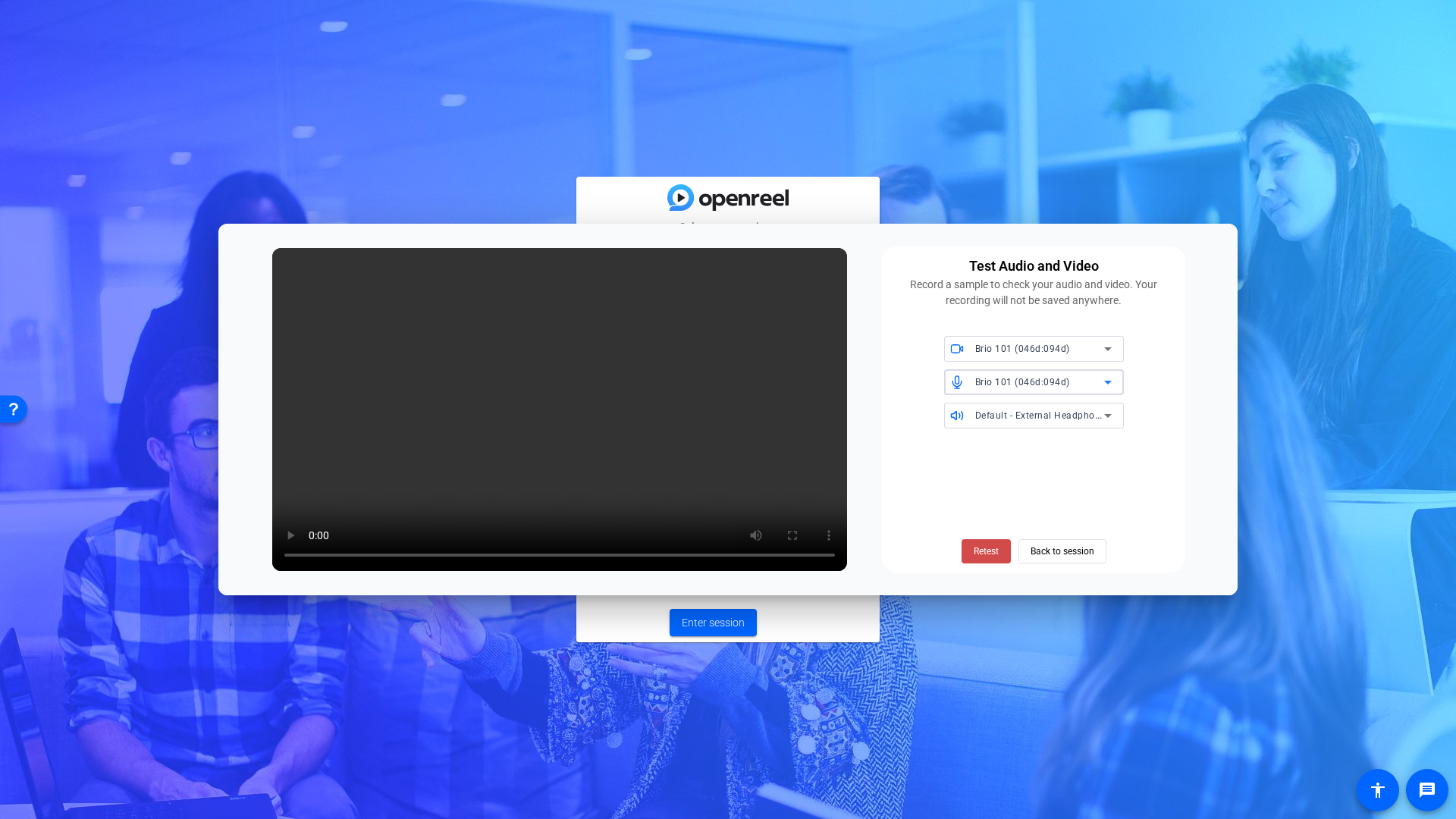
click at [985, 551] on span "Retest" at bounding box center [985, 552] width 25 height 14
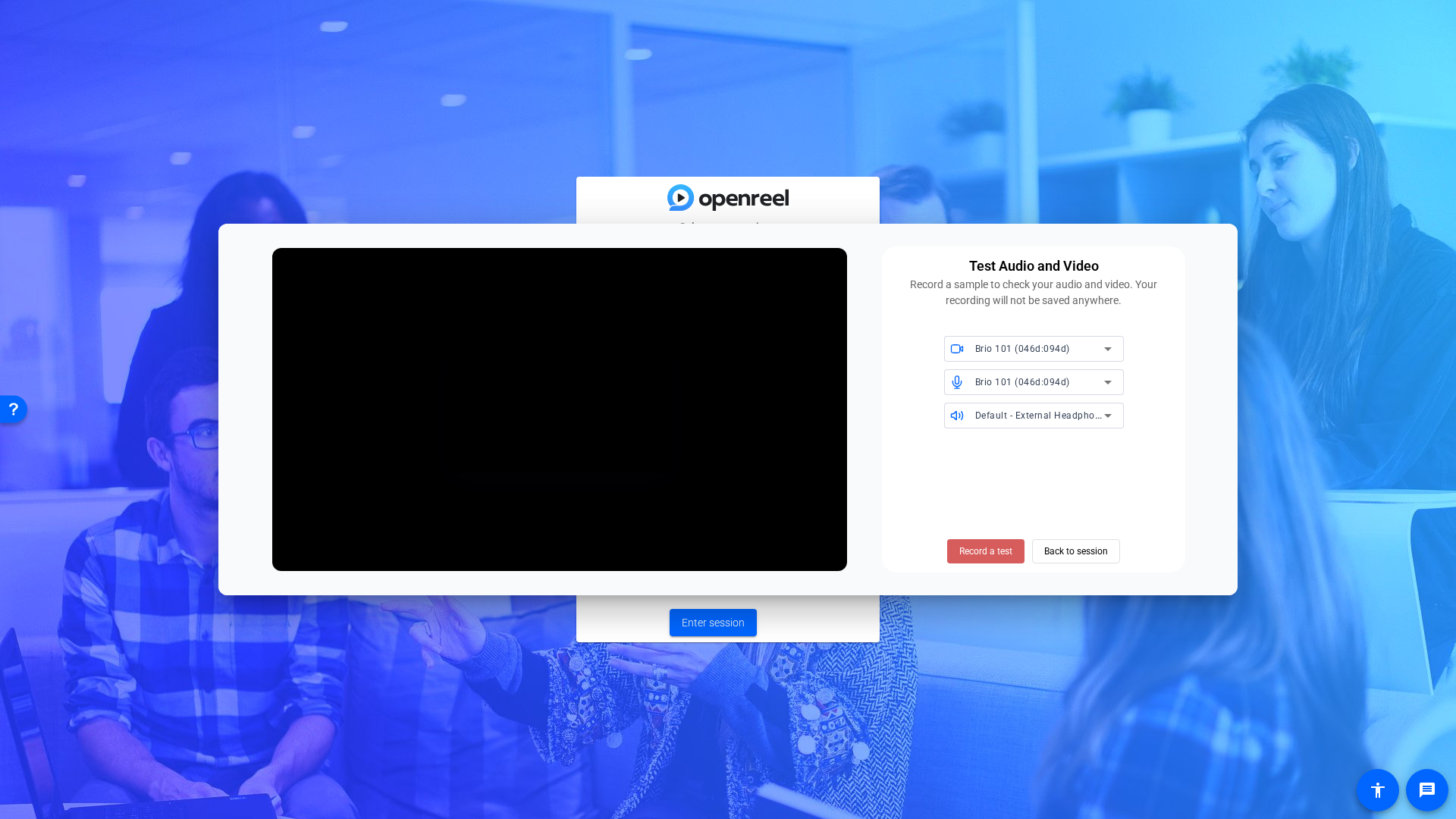
click at [990, 555] on span "Record a test" at bounding box center [986, 552] width 53 height 14
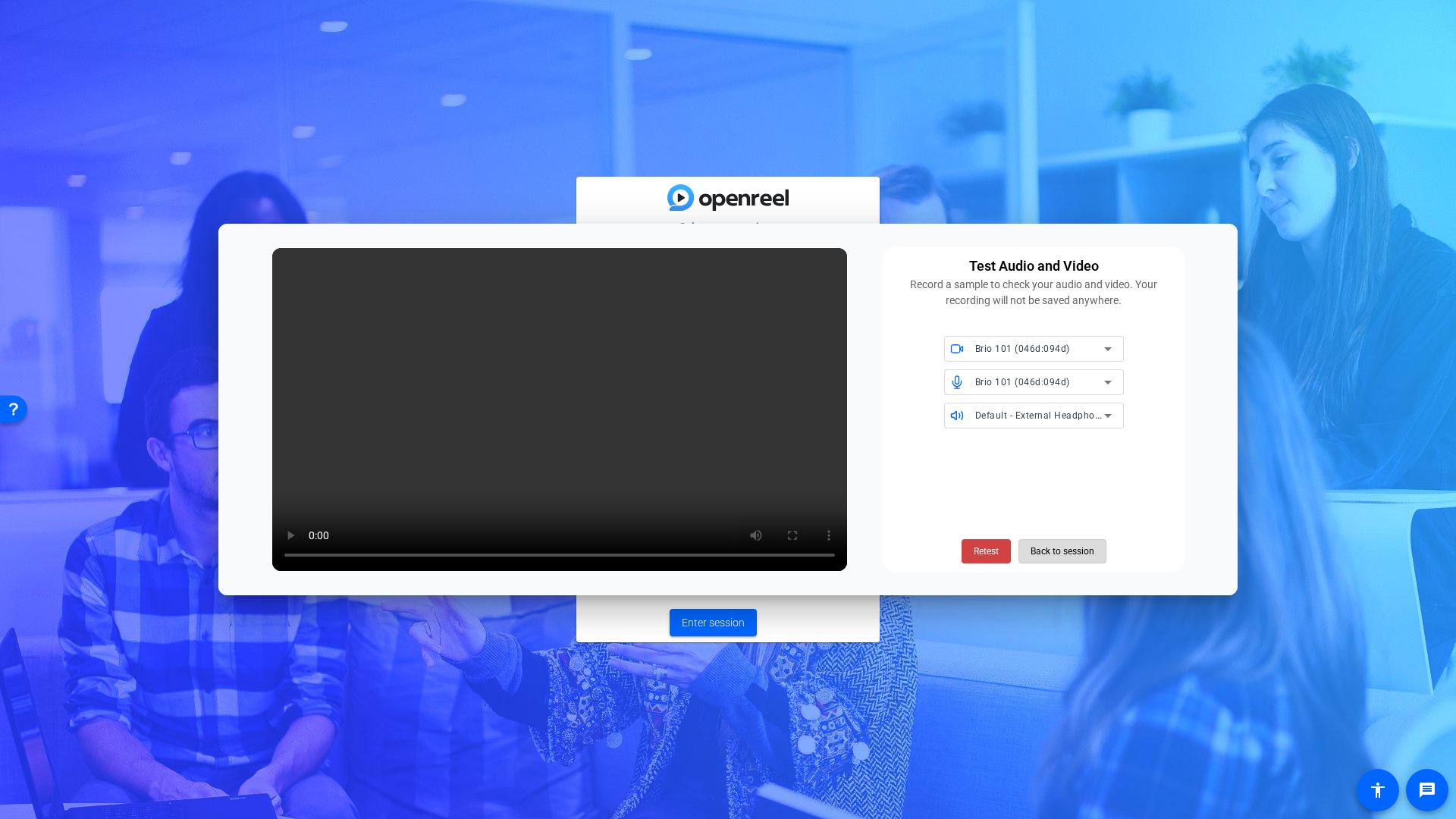
click at [1048, 549] on span "Back to session" at bounding box center [1062, 551] width 64 height 28
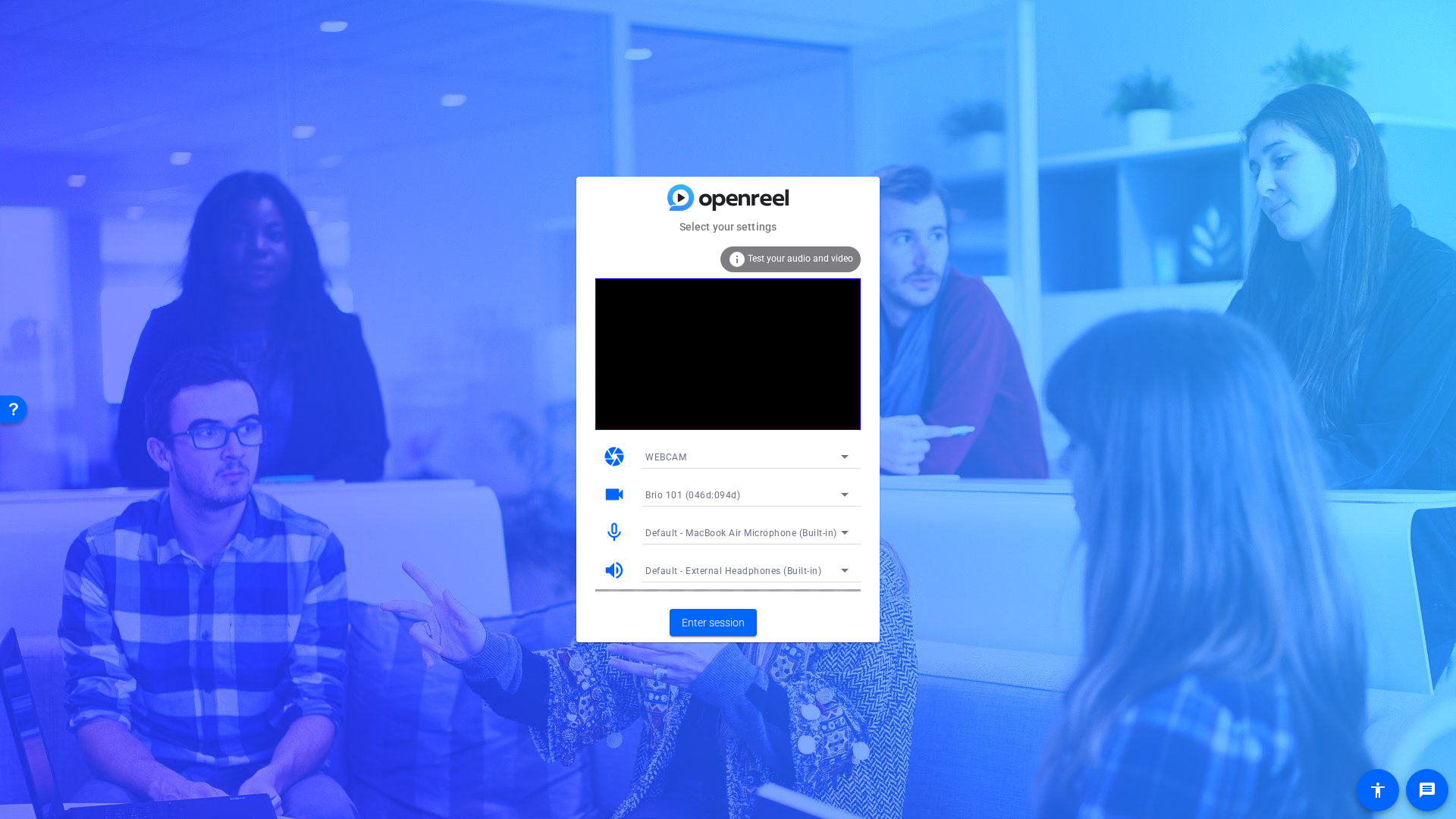
click at [731, 532] on span "Default - MacBook Air Microphone (Built-in)" at bounding box center [741, 533] width 192 height 10
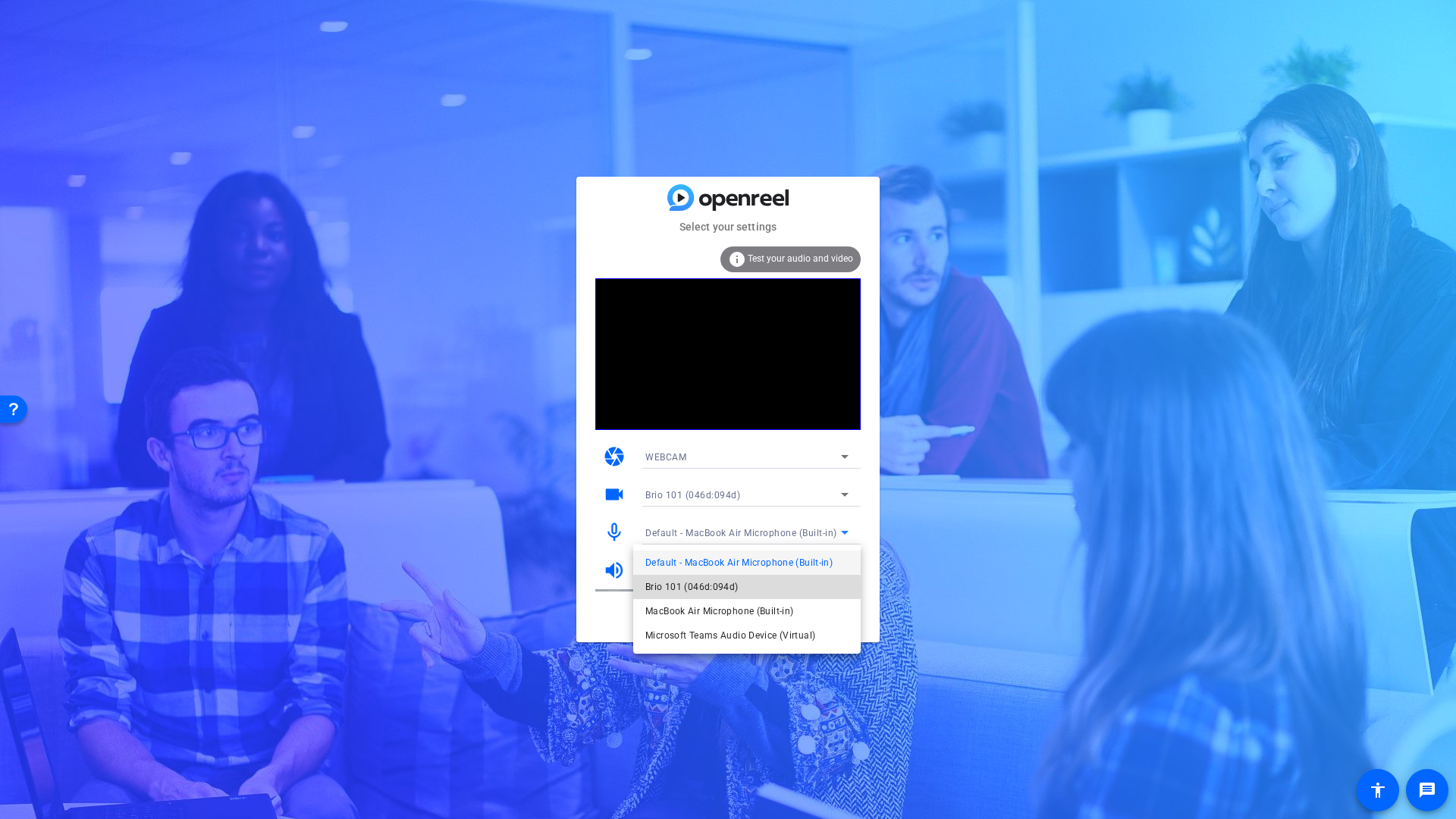
click at [660, 587] on span "Brio 101 (046d:094d)" at bounding box center [692, 586] width 93 height 18
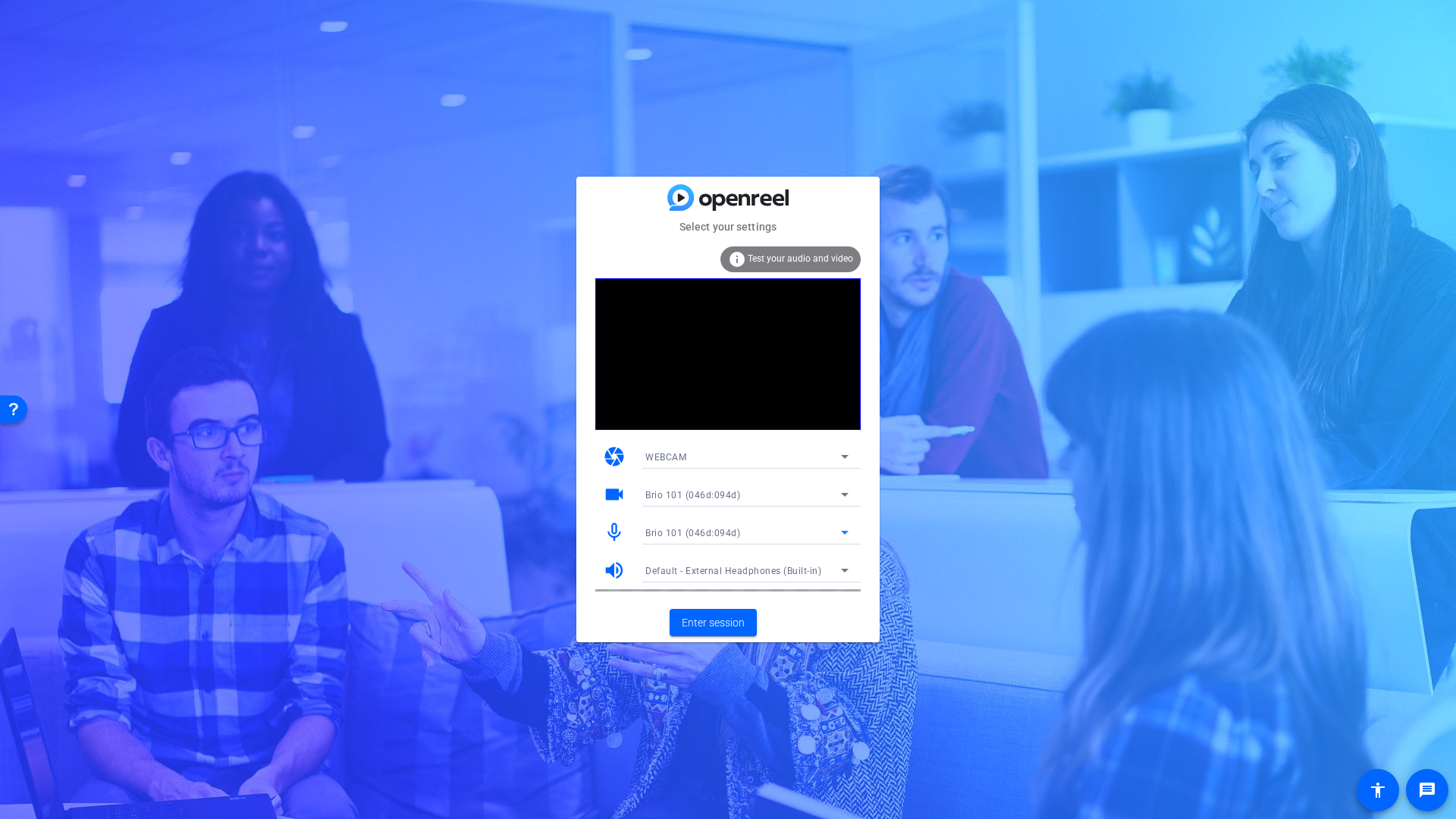
click at [718, 570] on span "Default - External Headphones (Built-in)" at bounding box center [734, 571] width 176 height 10
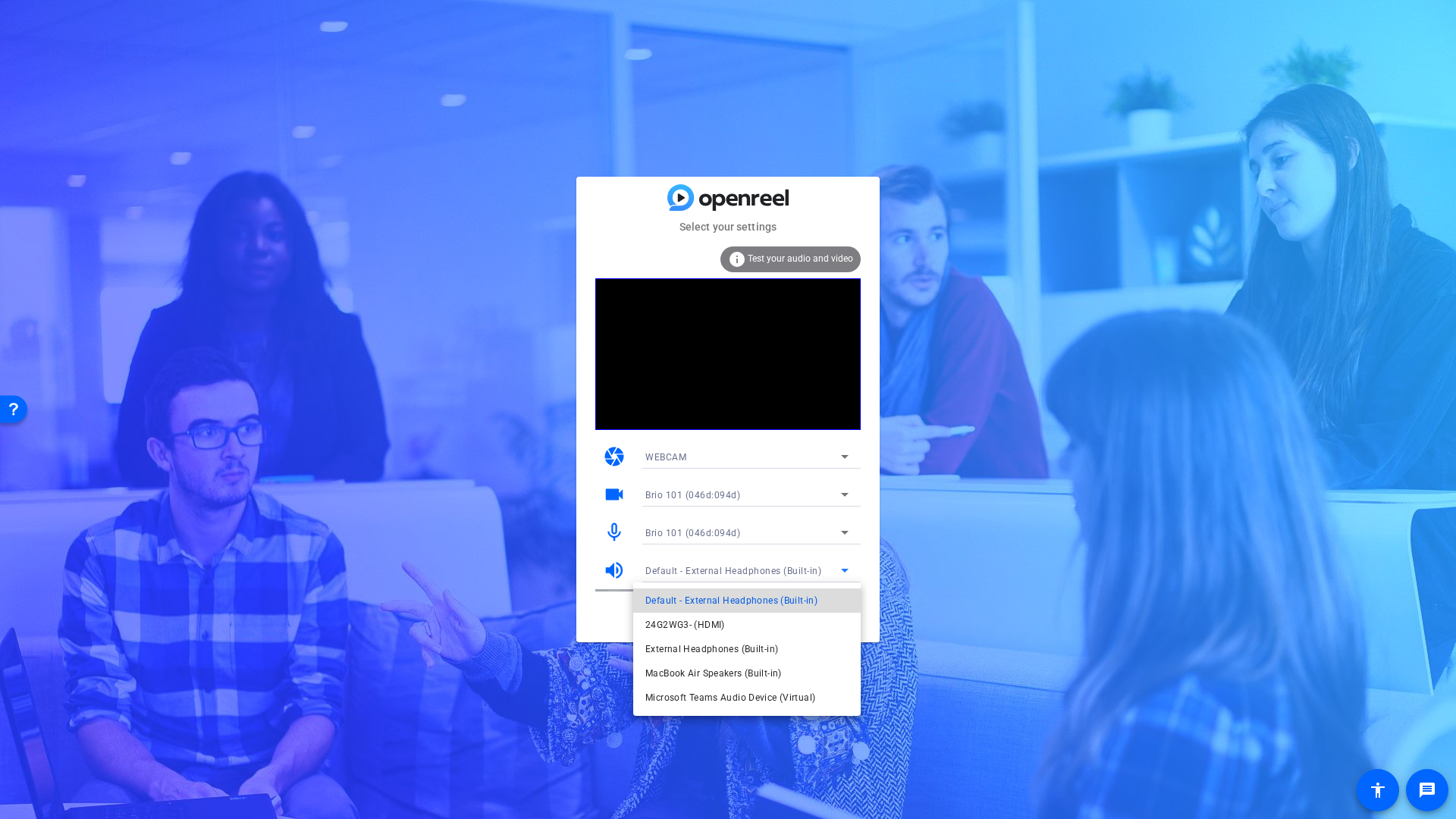
click at [691, 591] on mat-option "Default - External Headphones (Built-in)" at bounding box center [747, 601] width 228 height 24
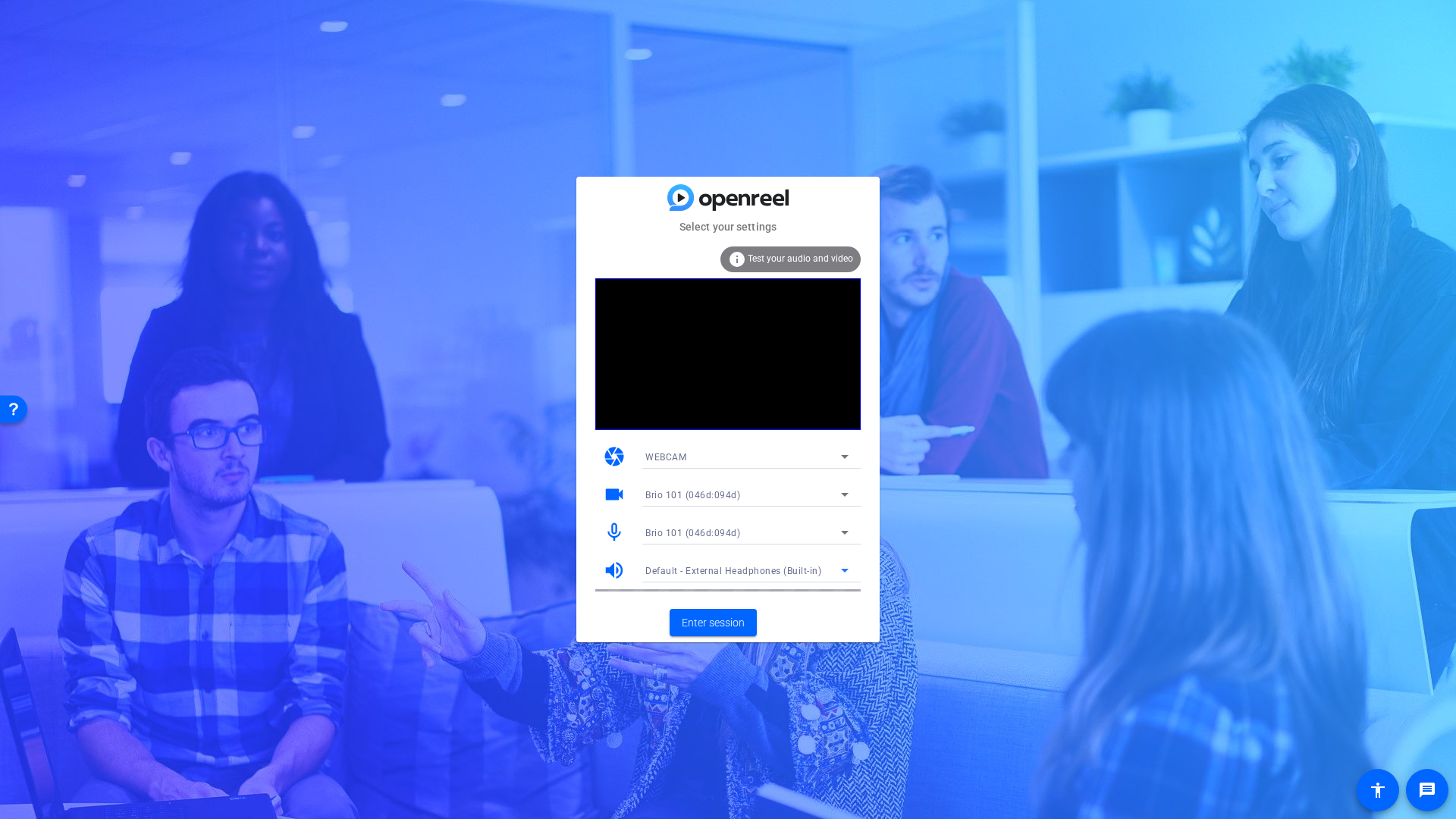
click at [709, 450] on div "WEBCAM" at bounding box center [743, 457] width 196 height 19
click at [669, 486] on span "WEBCAM" at bounding box center [666, 486] width 41 height 18
click at [681, 462] on span "WEBCAM" at bounding box center [666, 457] width 41 height 10
click at [677, 513] on span "DESKTOP" at bounding box center [666, 510] width 42 height 18
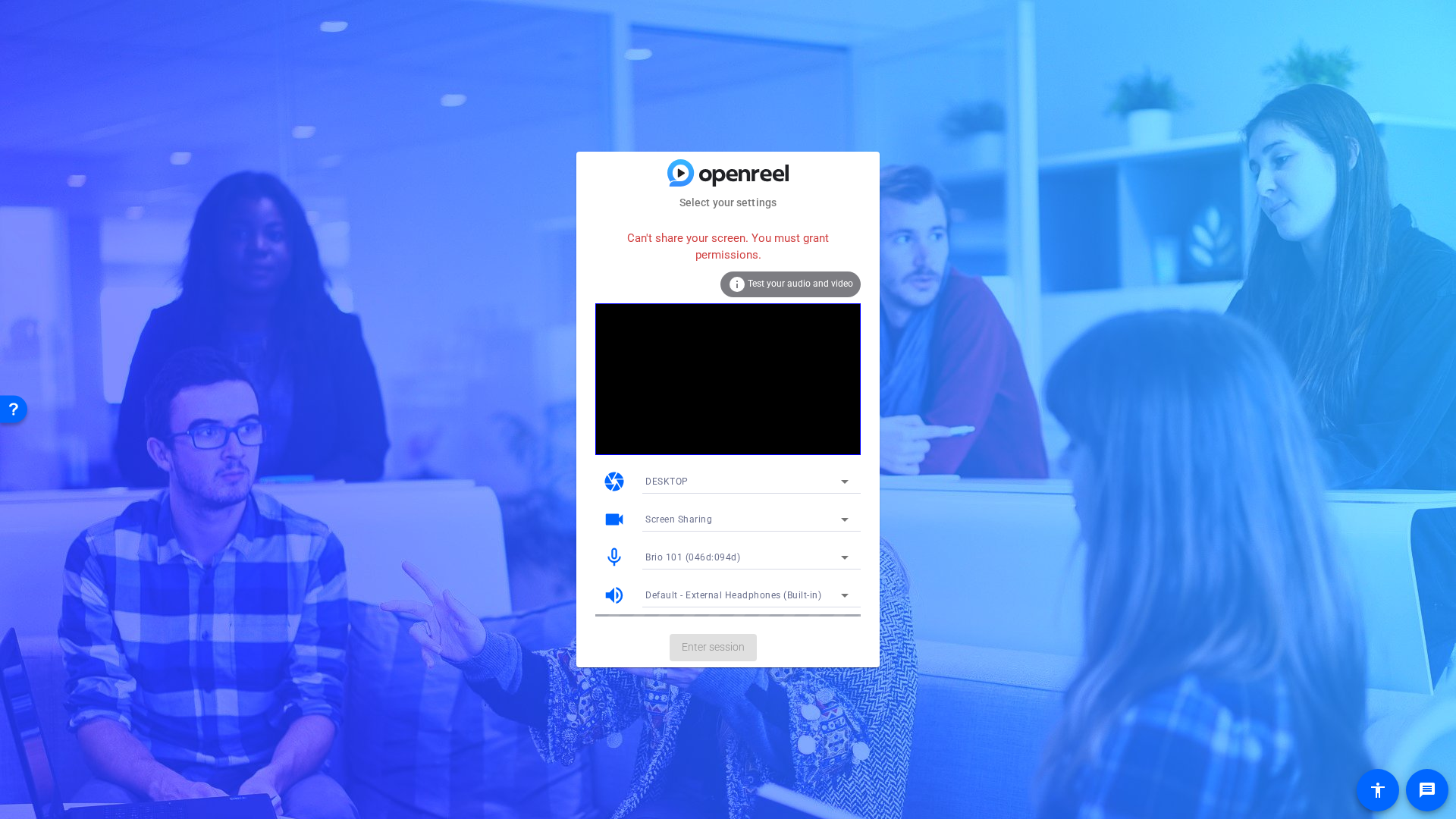
click at [701, 483] on div "DESKTOP" at bounding box center [743, 481] width 196 height 19
click at [677, 512] on span "WEBCAM" at bounding box center [666, 511] width 41 height 18
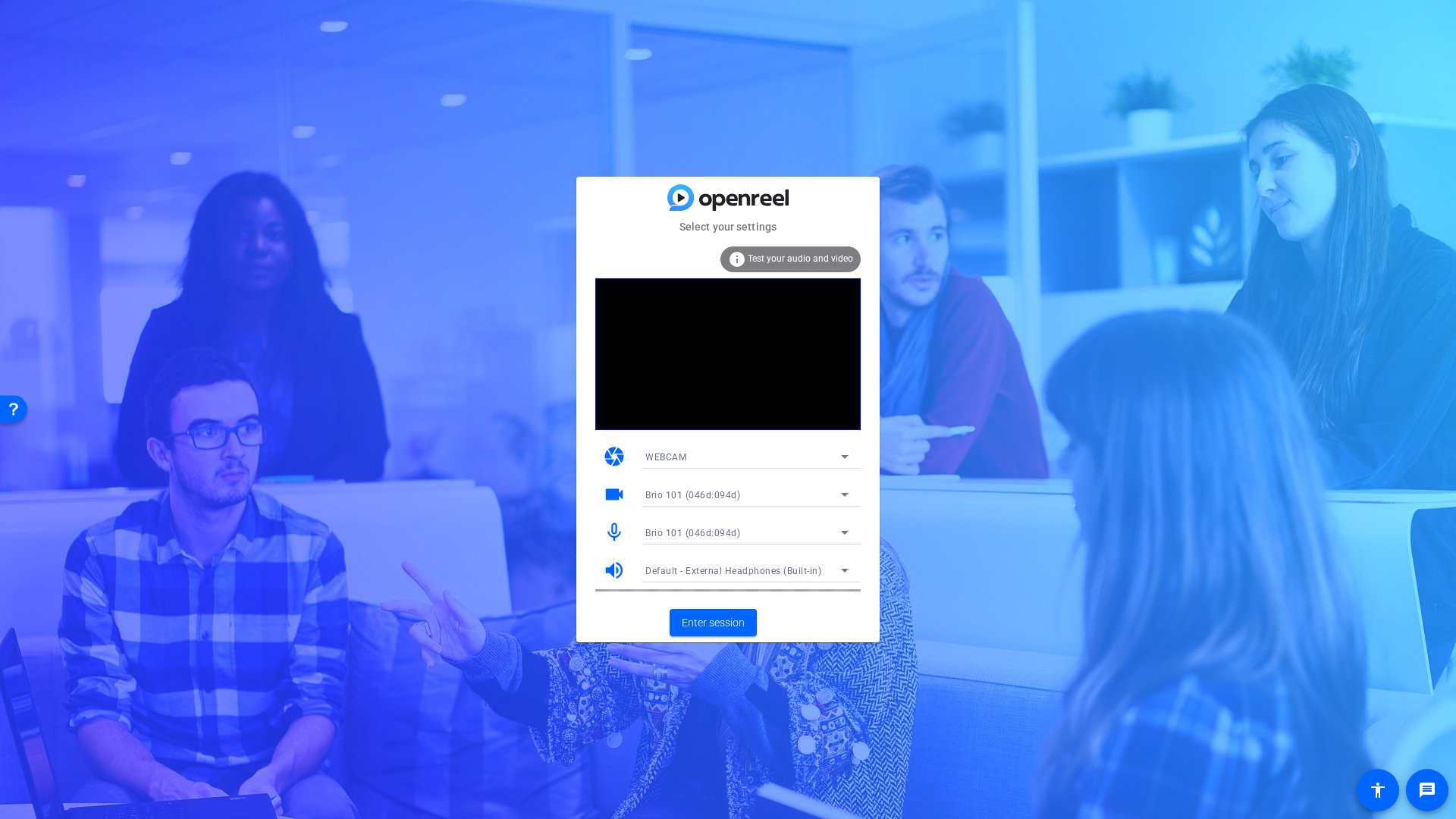
click at [803, 263] on span "Test your audio and video" at bounding box center [800, 259] width 105 height 10
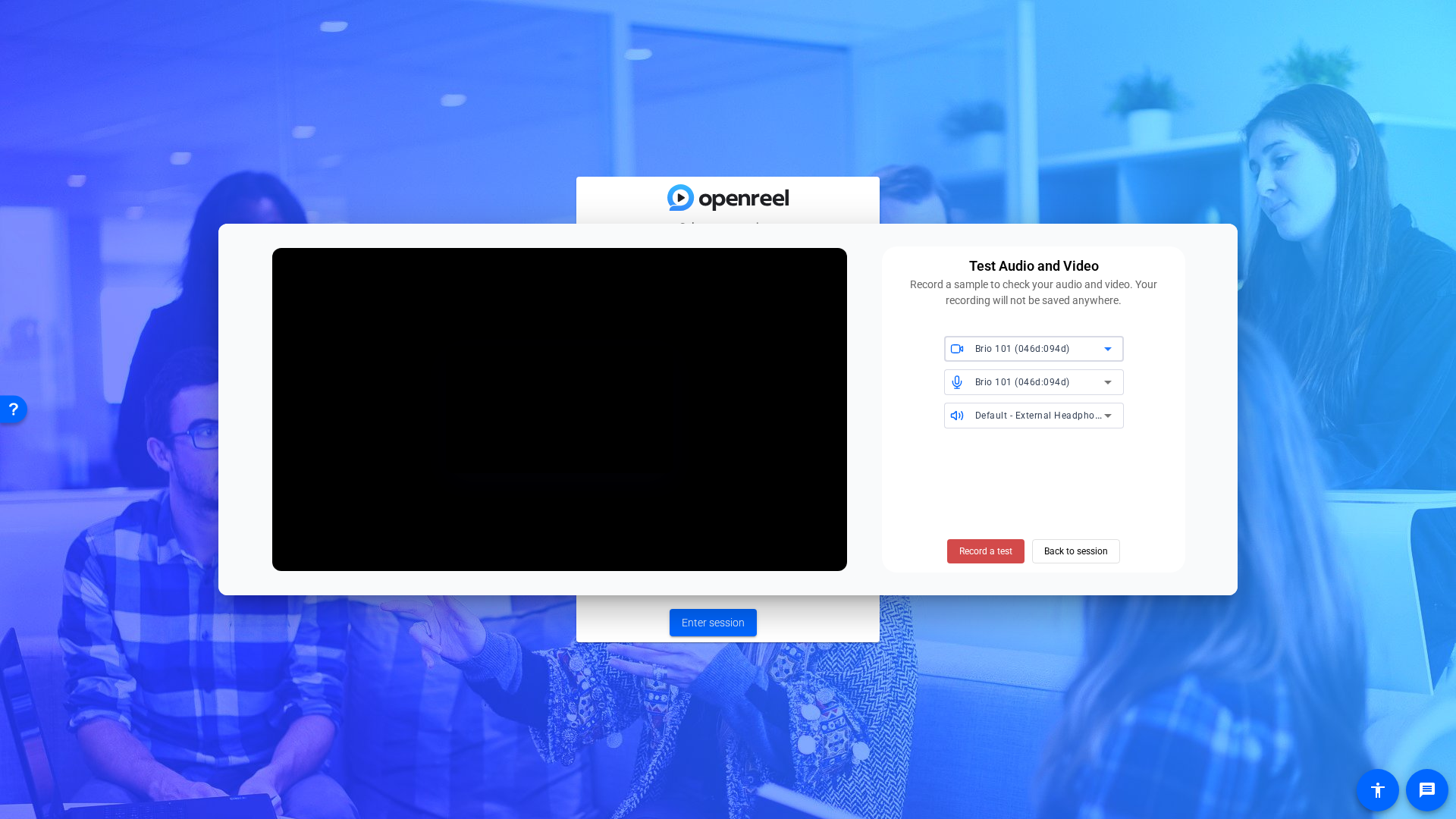
click at [969, 553] on span "Record a test" at bounding box center [986, 552] width 53 height 14
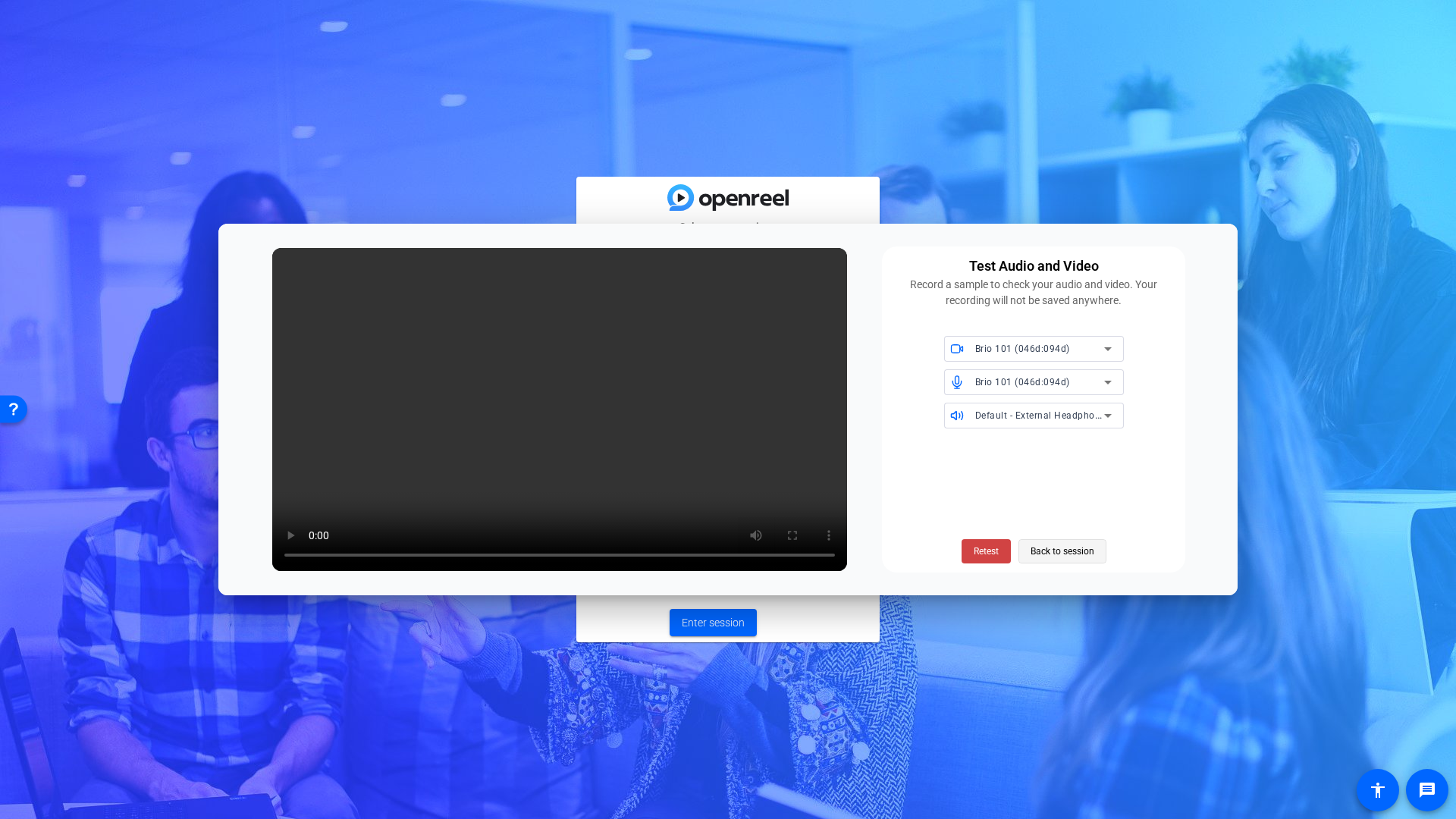
click at [1073, 556] on span "Back to session" at bounding box center [1062, 551] width 64 height 28
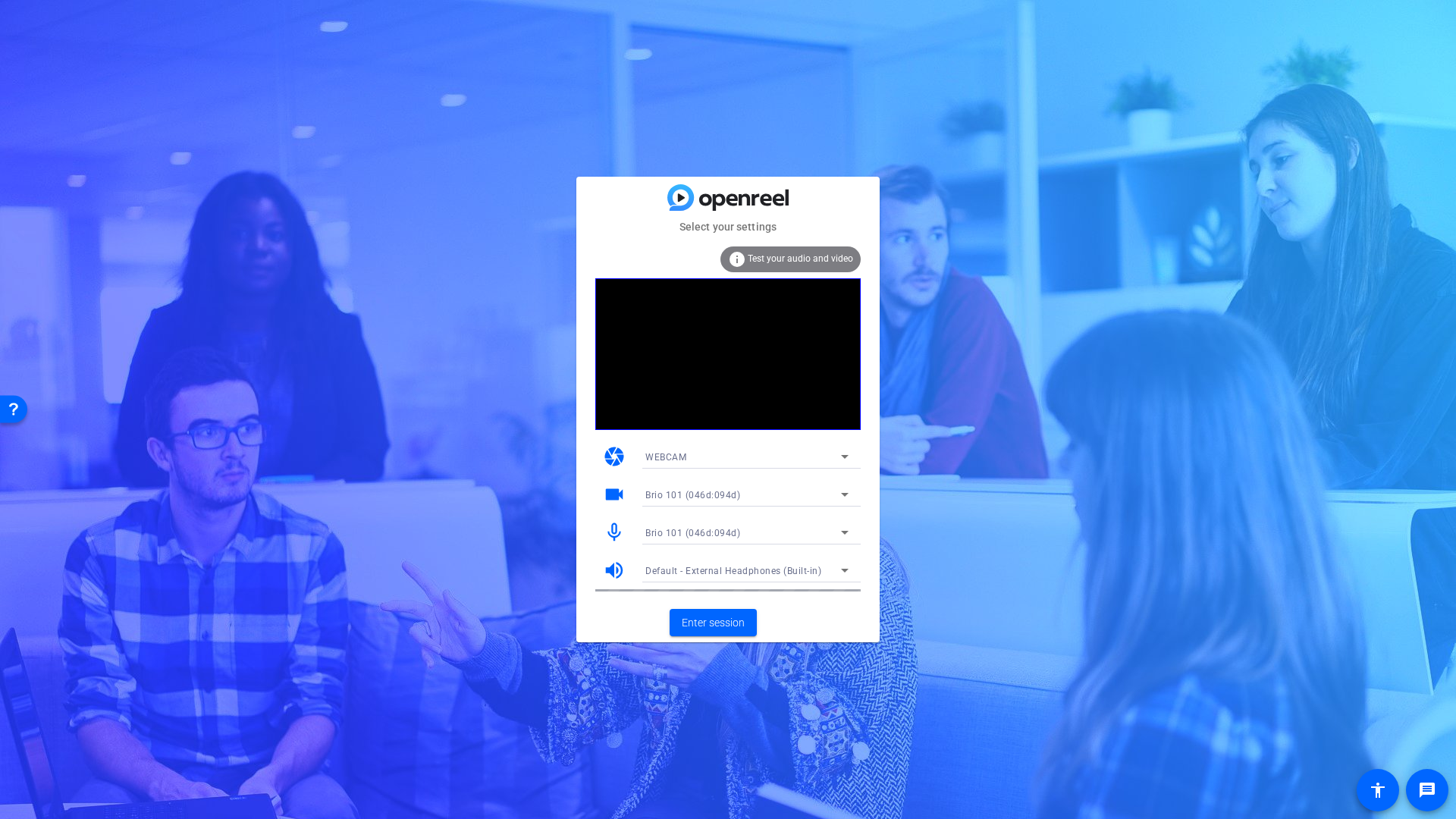
click at [698, 534] on span "Brio 101 (046d:094d)" at bounding box center [693, 533] width 95 height 10
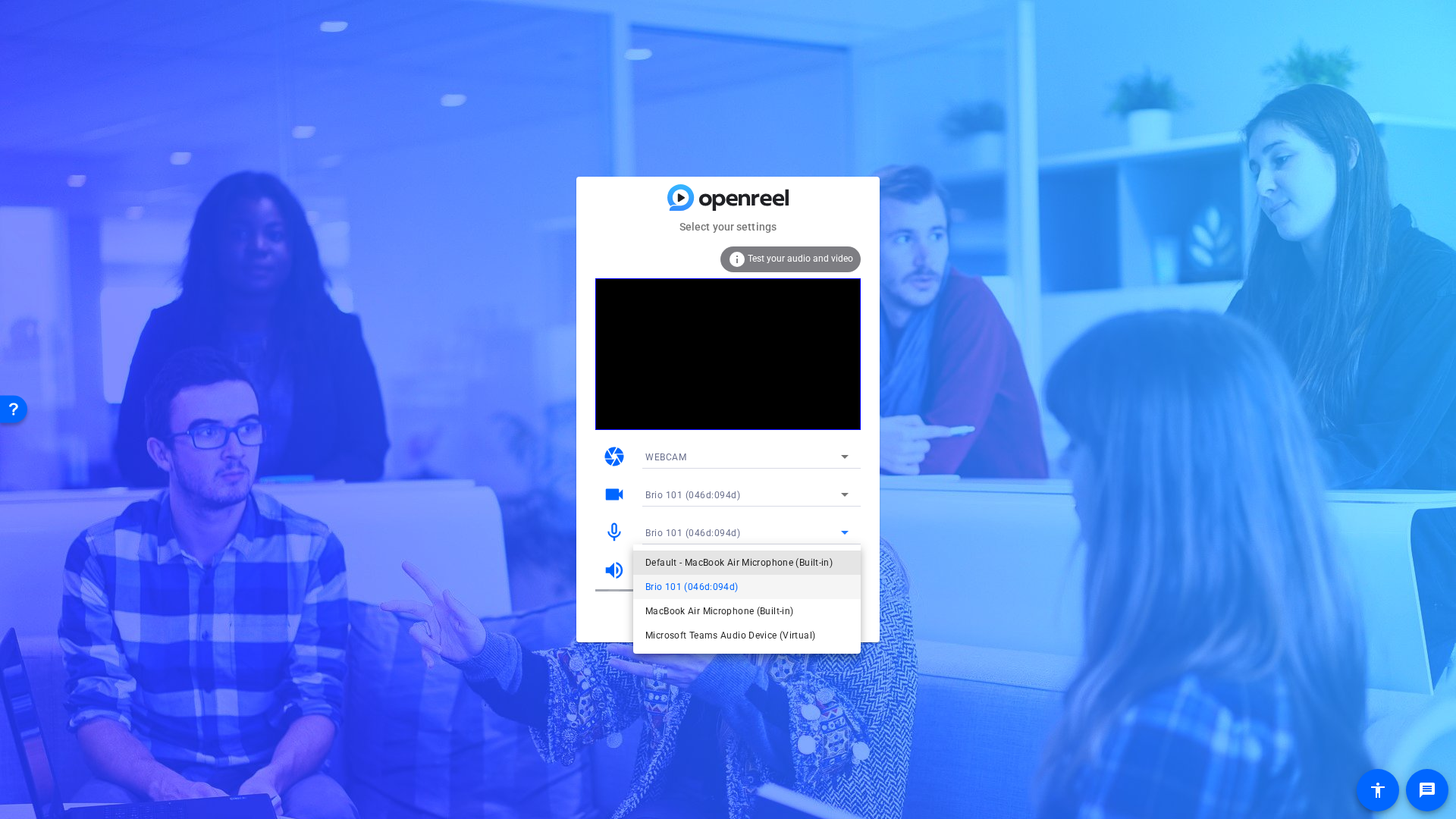
drag, startPoint x: 749, startPoint y: 562, endPoint x: 765, endPoint y: 564, distance: 16.1
click at [750, 562] on span "Default - MacBook Air Microphone (Built-in)" at bounding box center [739, 562] width 187 height 18
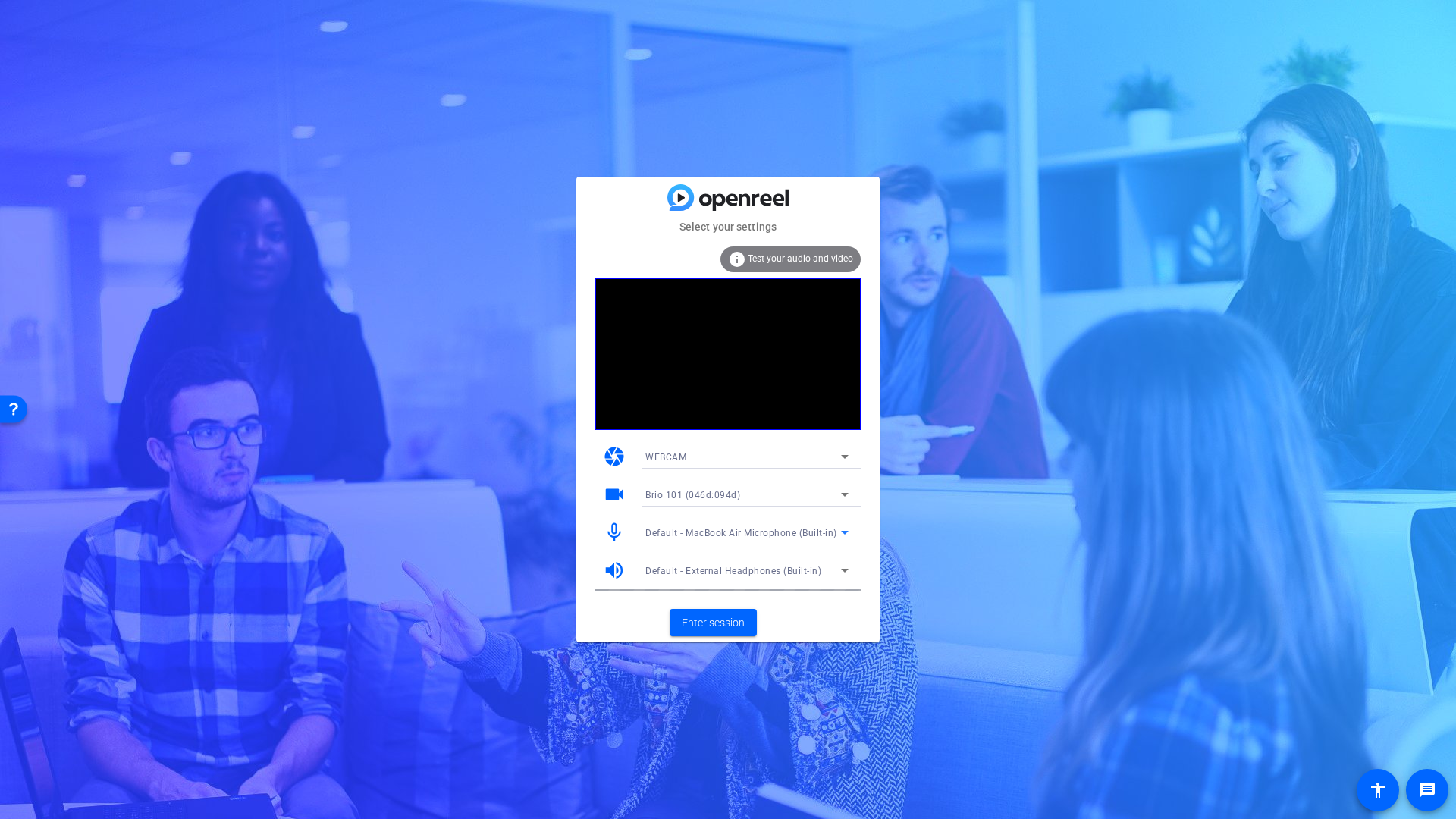
drag, startPoint x: 419, startPoint y: 80, endPoint x: 397, endPoint y: 0, distance: 83.0
click at [418, 78] on div "Select your settings info Test your audio and video camera WEBCAM videocam Brio…" at bounding box center [728, 410] width 1456 height 819
click at [595, 186] on mat-card-title at bounding box center [728, 197] width 303 height 27
click at [728, 536] on span "Default - MacBook Air Microphone (Built-in)" at bounding box center [741, 533] width 192 height 10
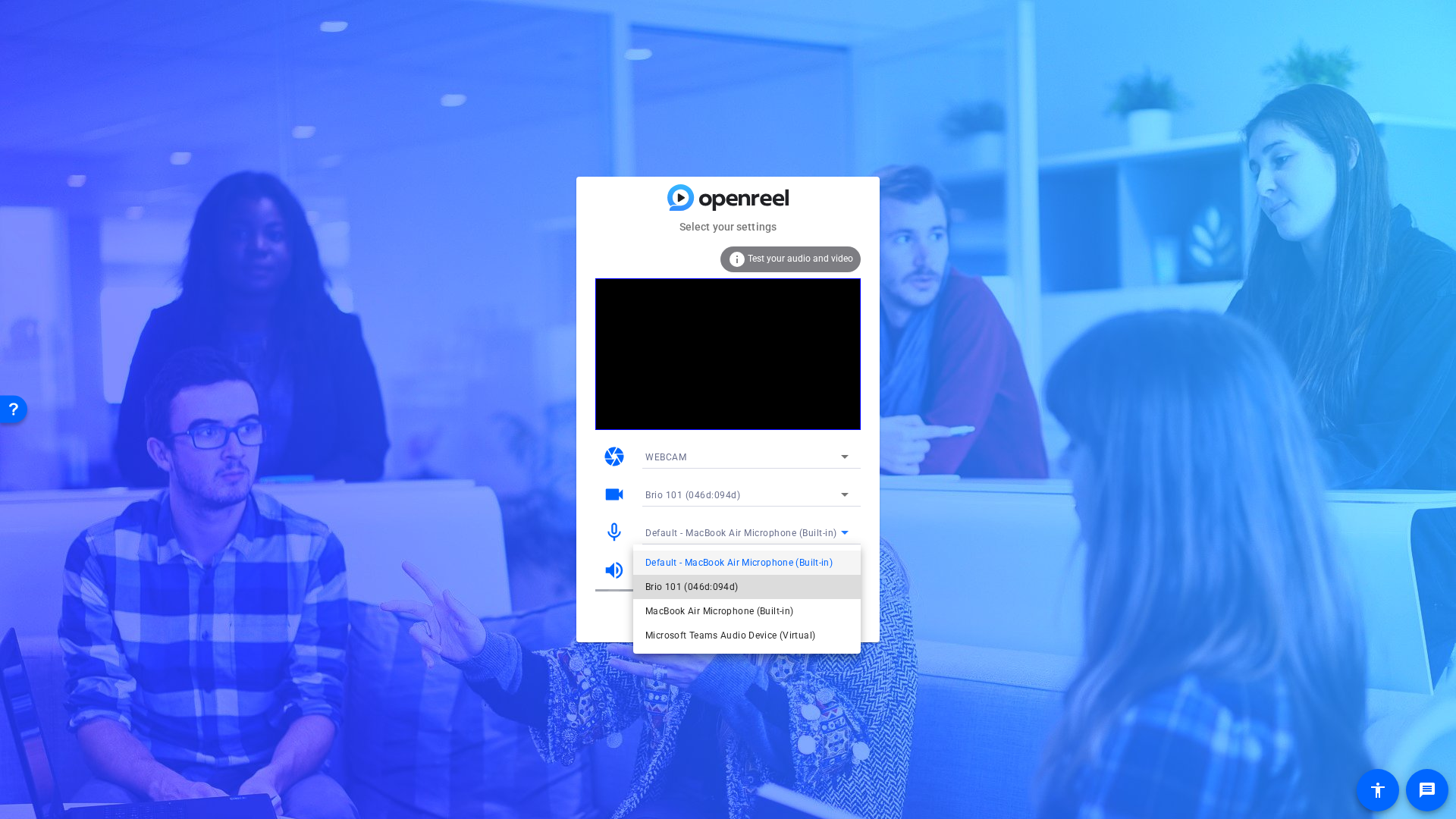
click at [703, 589] on span "Brio 101 (046d:094d)" at bounding box center [692, 586] width 93 height 18
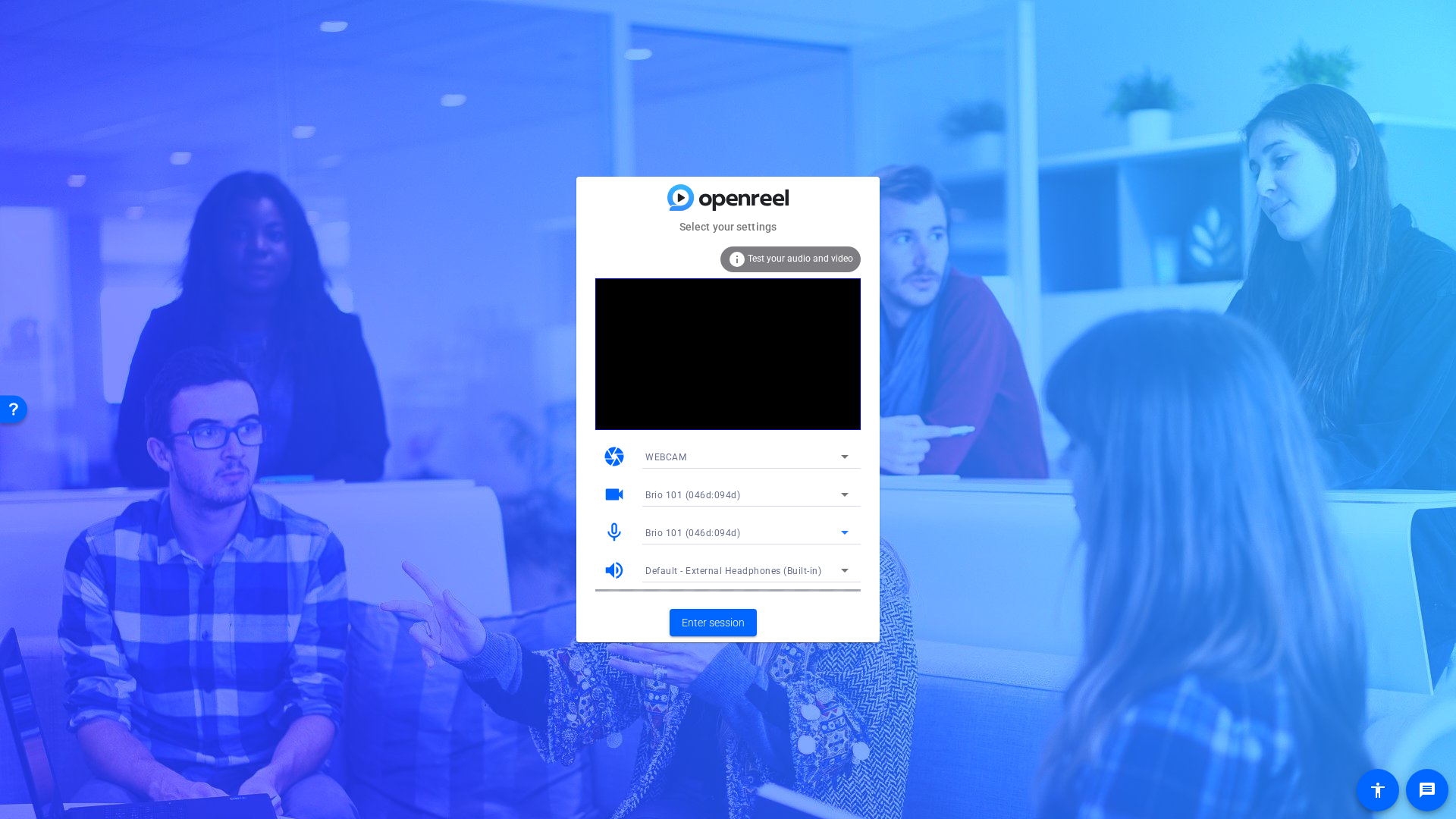
click at [647, 77] on div "Select your settings info Test your audio and video camera WEBCAM videocam Brio…" at bounding box center [728, 410] width 1456 height 819
drag, startPoint x: 665, startPoint y: 147, endPoint x: 737, endPoint y: 207, distance: 93.7
click at [678, 158] on div "Select your settings info Test your audio and video camera WEBCAM videocam Brio…" at bounding box center [728, 410] width 1456 height 819
drag, startPoint x: 797, startPoint y: 633, endPoint x: 847, endPoint y: 617, distance: 52.5
click at [797, 632] on mat-card-actions "Enter session" at bounding box center [728, 622] width 303 height 40
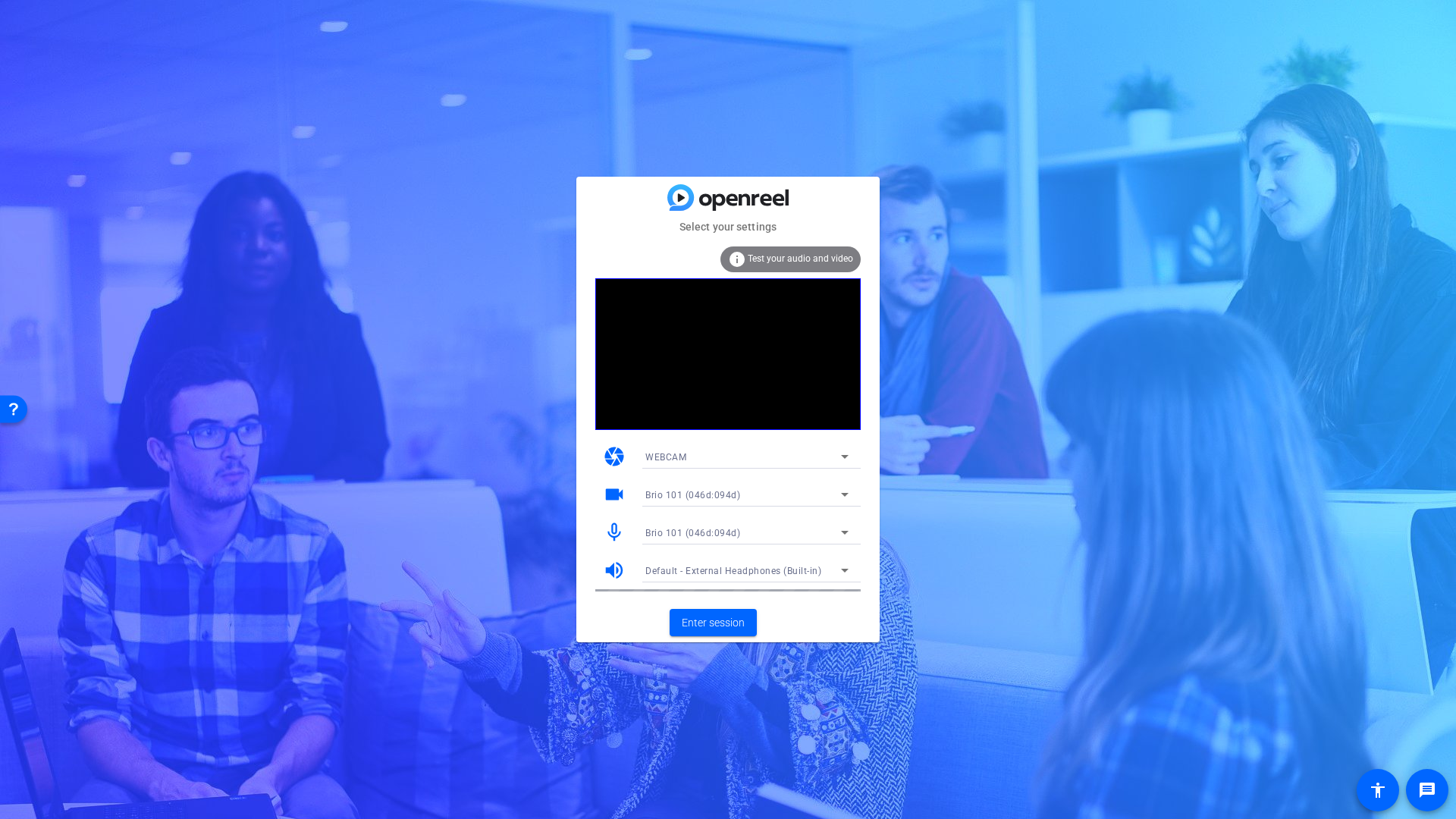
drag, startPoint x: 855, startPoint y: 617, endPoint x: 1226, endPoint y: 604, distance: 371.2
click at [890, 614] on div "Select your settings info Test your audio and video camera WEBCAM videocam Brio…" at bounding box center [728, 410] width 1456 height 819
click at [1225, 603] on div "Select your settings info Test your audio and video camera WEBCAM videocam Brio…" at bounding box center [728, 410] width 1456 height 819
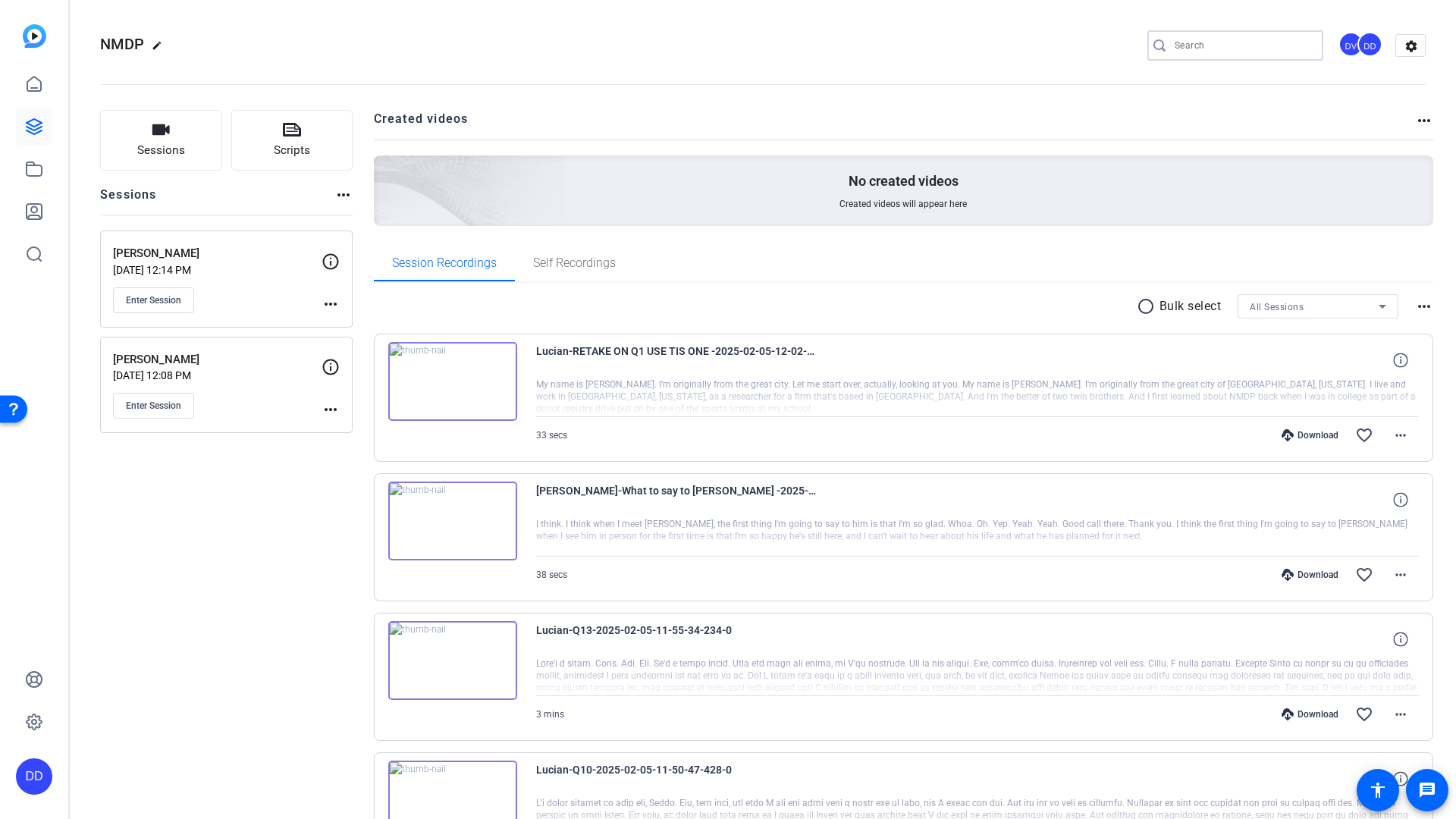
click at [1199, 48] on input "Search" at bounding box center [1243, 45] width 136 height 18
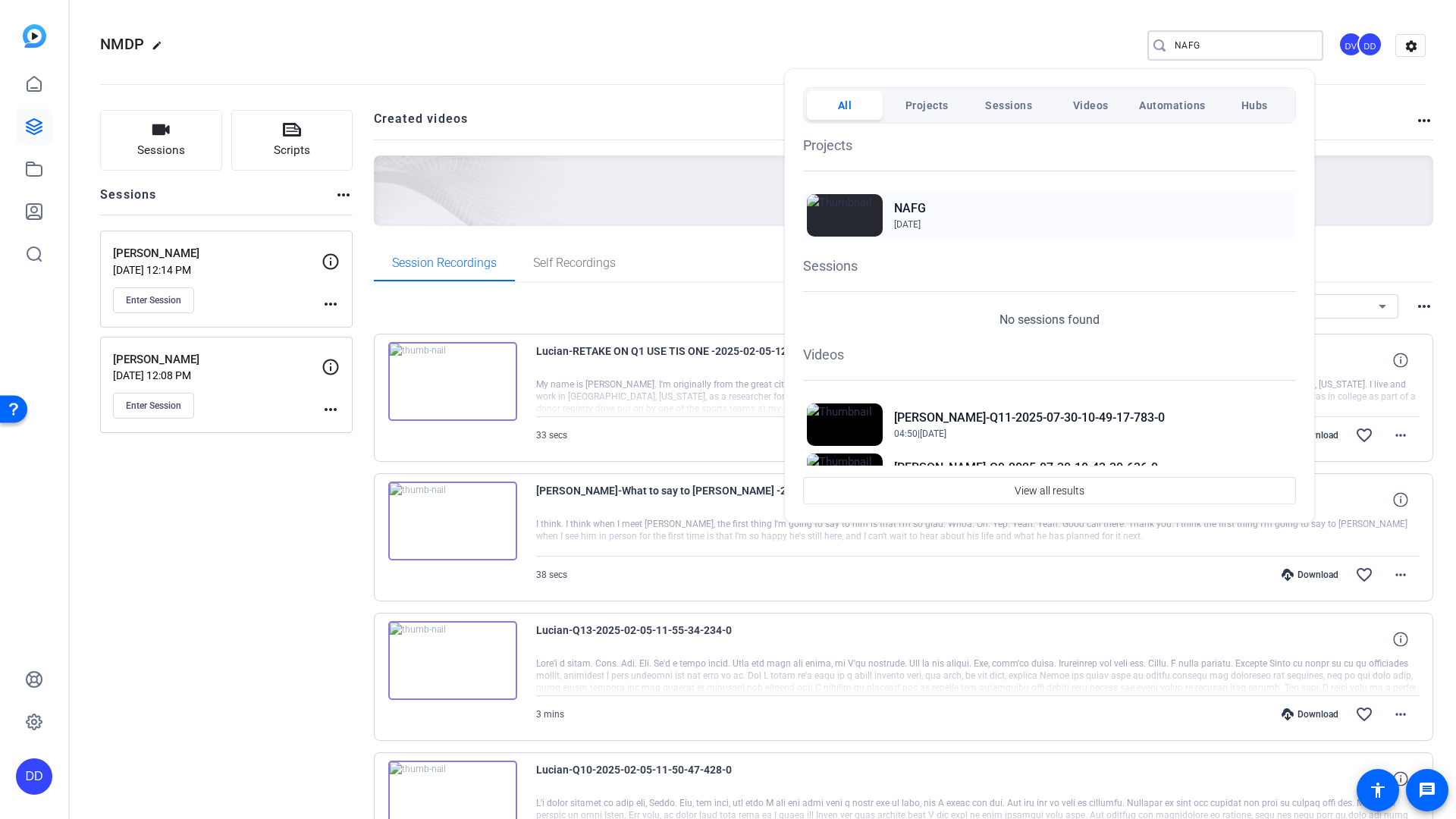
type input "NAFG"
click at [910, 216] on h2 "NAFG" at bounding box center [909, 208] width 32 height 18
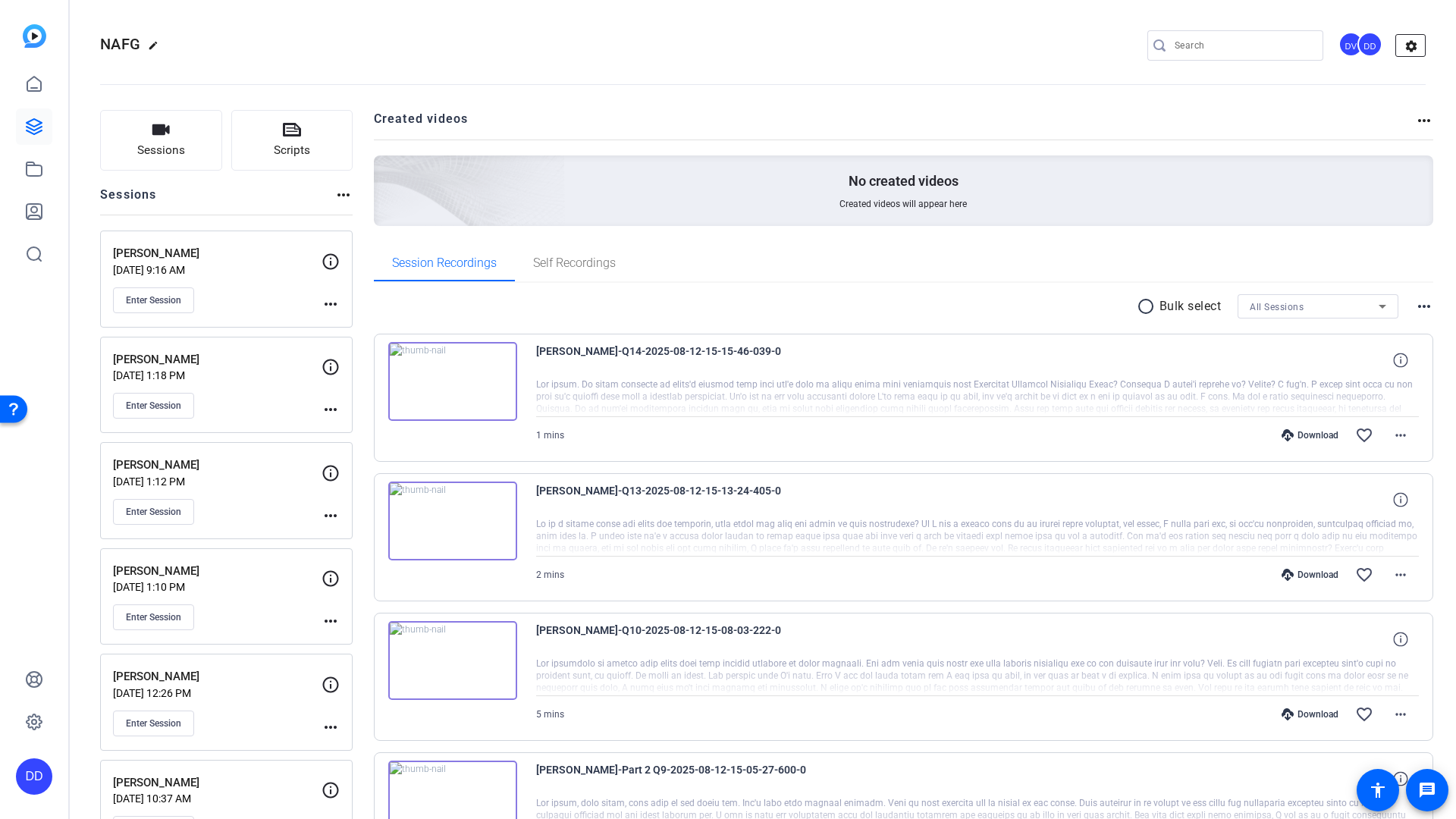
click at [1403, 47] on mat-icon "settings" at bounding box center [1410, 46] width 30 height 22
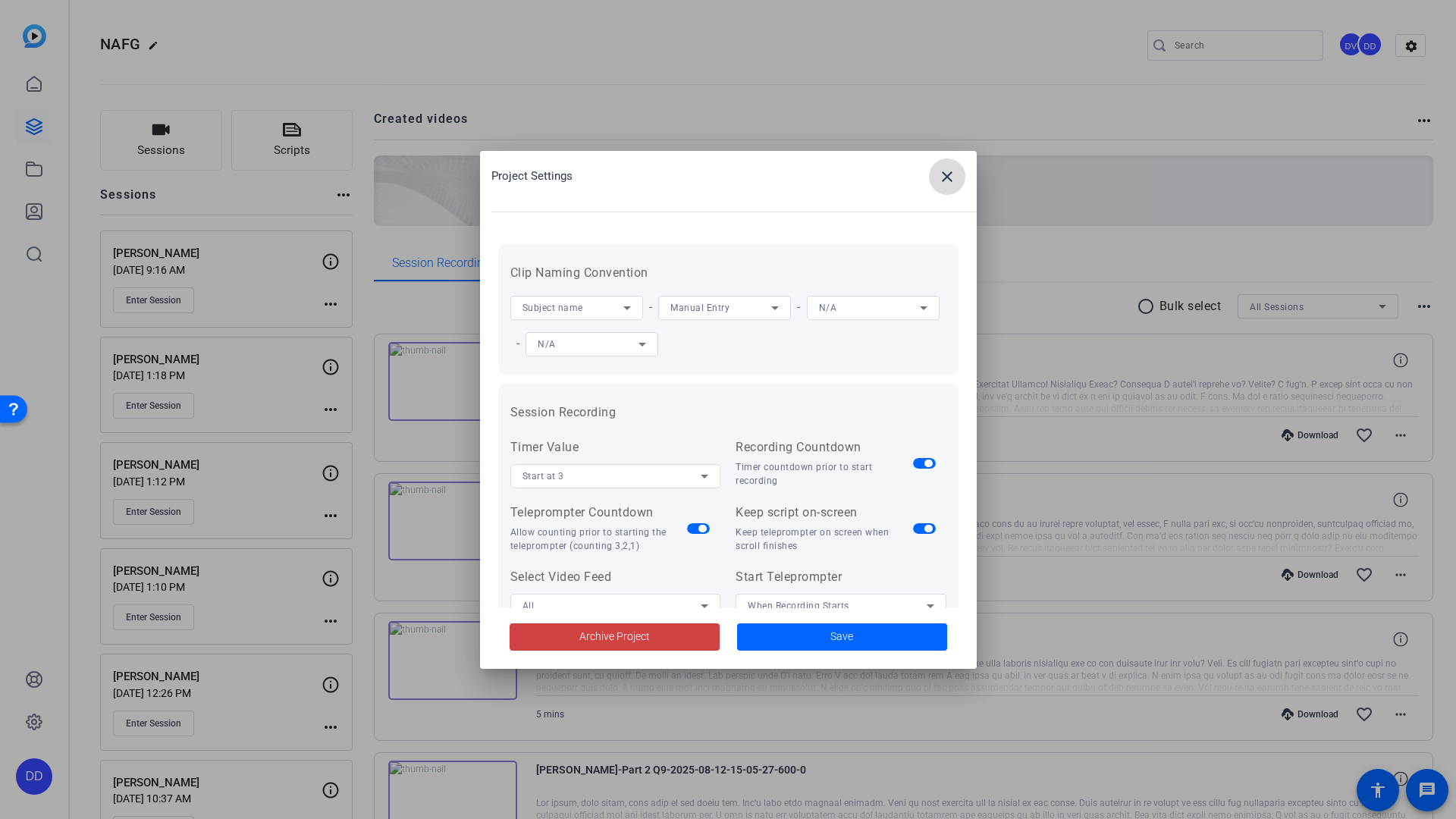
click at [948, 179] on mat-icon "close" at bounding box center [947, 176] width 18 height 18
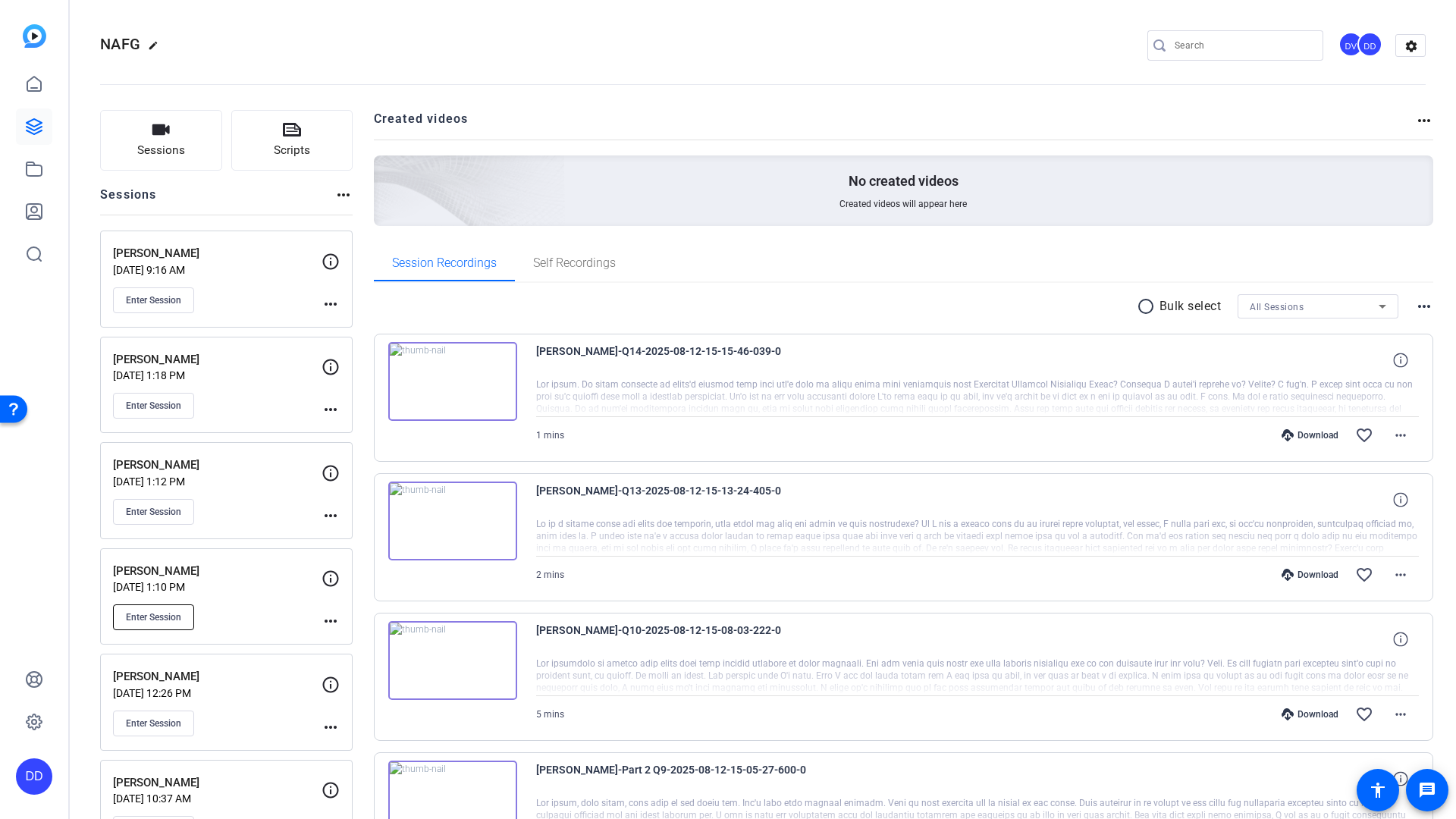
click at [168, 619] on span "Enter Session" at bounding box center [153, 617] width 55 height 12
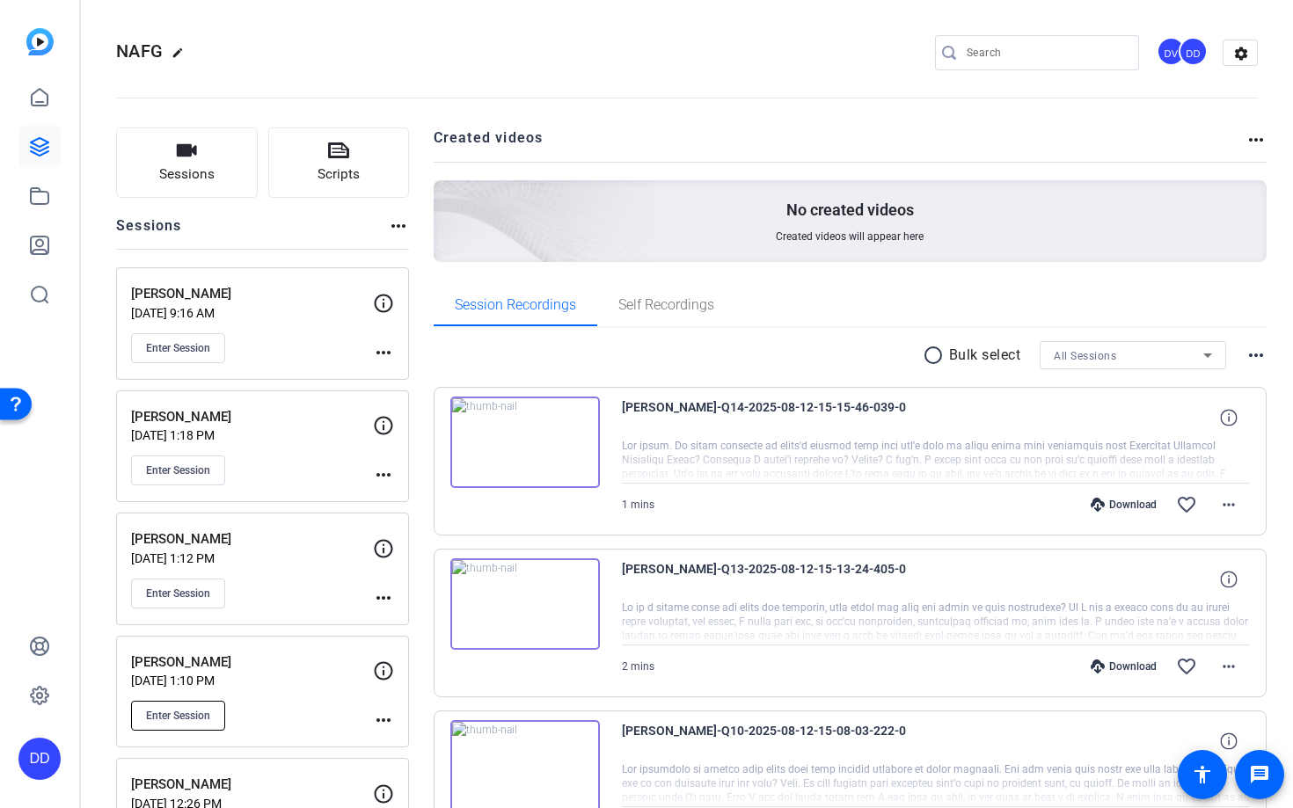
click at [169, 721] on span "Enter Session" at bounding box center [178, 716] width 64 height 14
click at [173, 720] on span "Enter Session" at bounding box center [178, 716] width 64 height 14
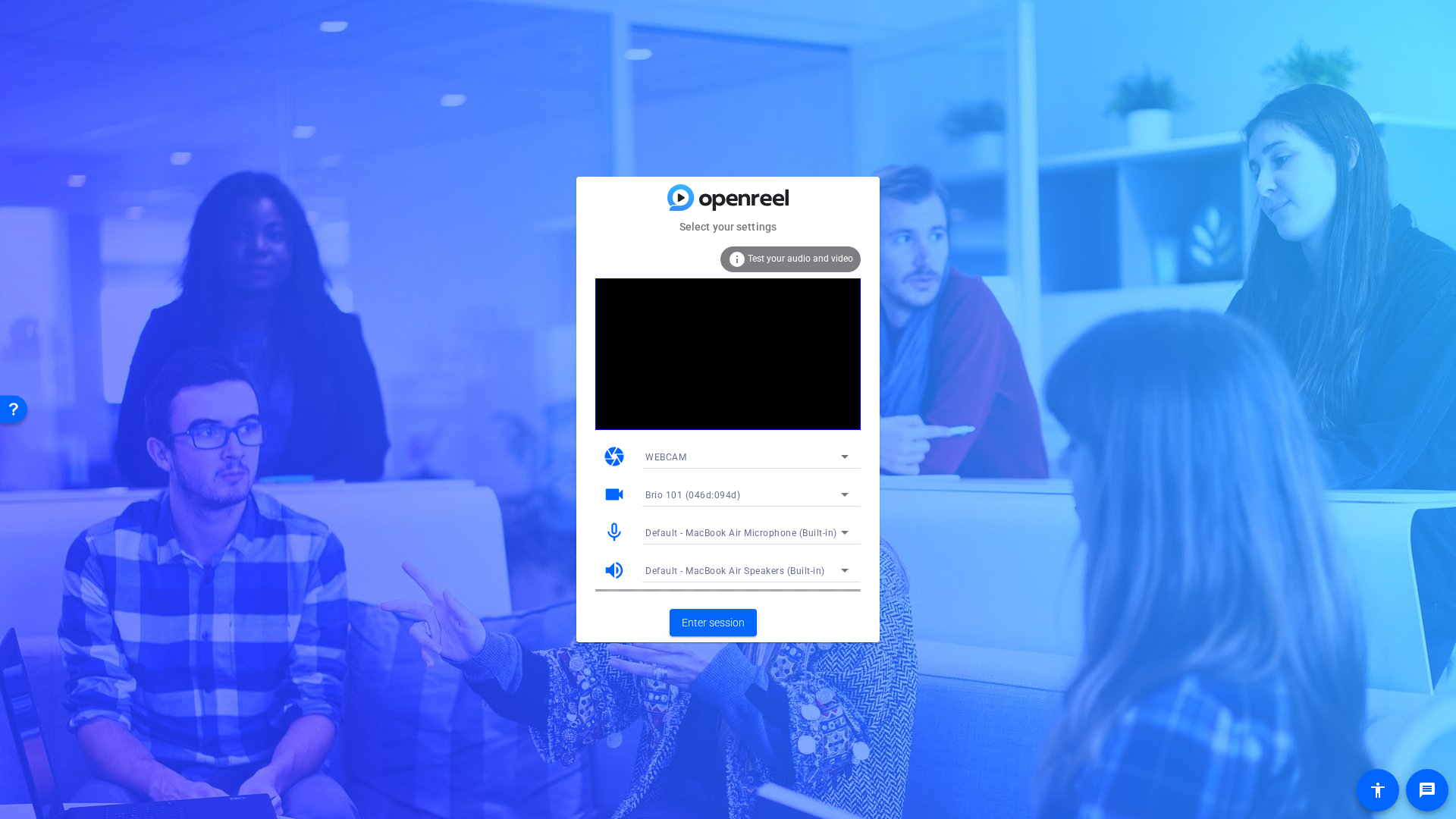
click at [728, 533] on span "Default - MacBook Air Microphone (Built-in)" at bounding box center [741, 533] width 192 height 10
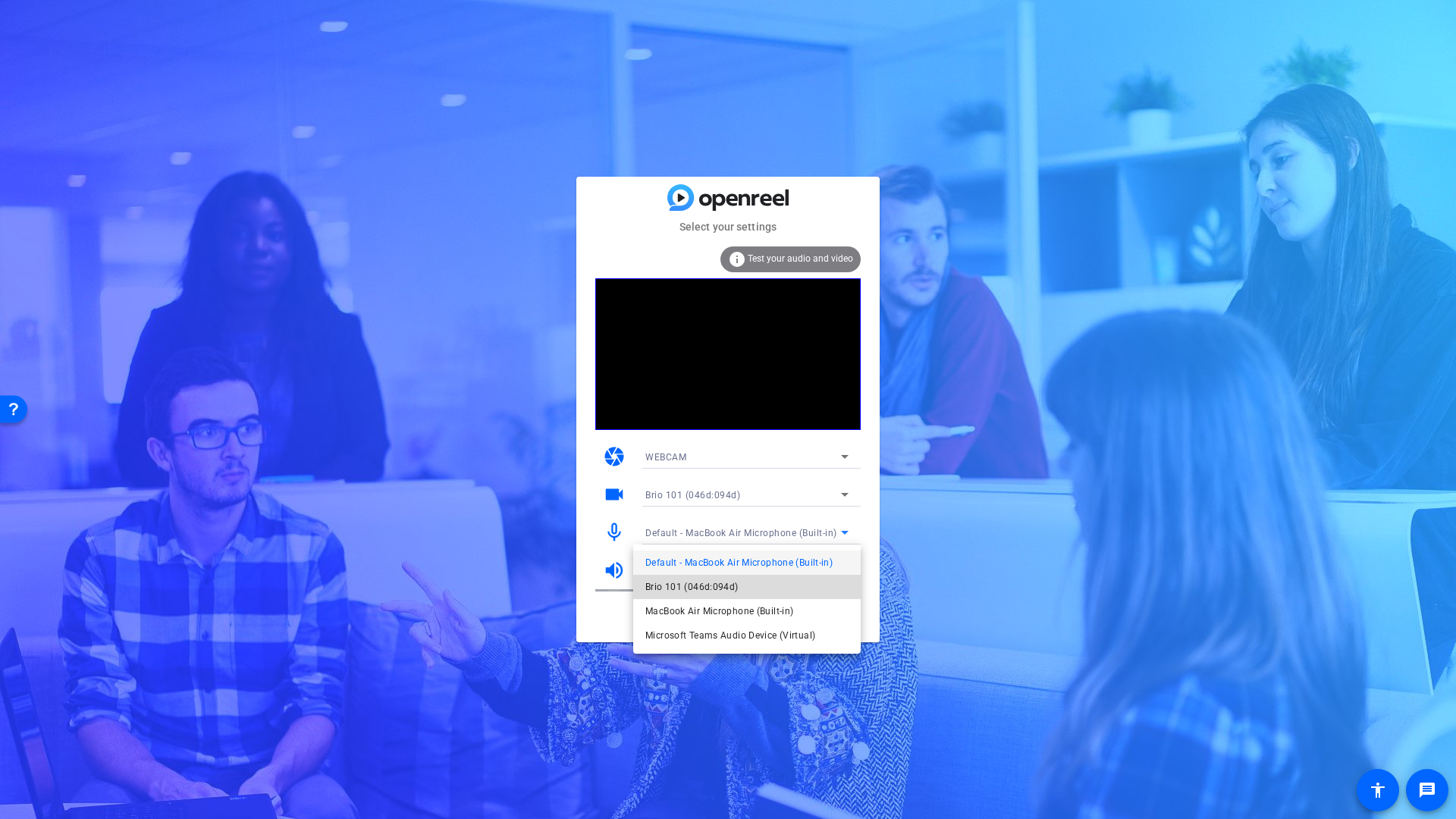
click at [697, 585] on span "Brio 101 (046d:094d)" at bounding box center [692, 586] width 93 height 18
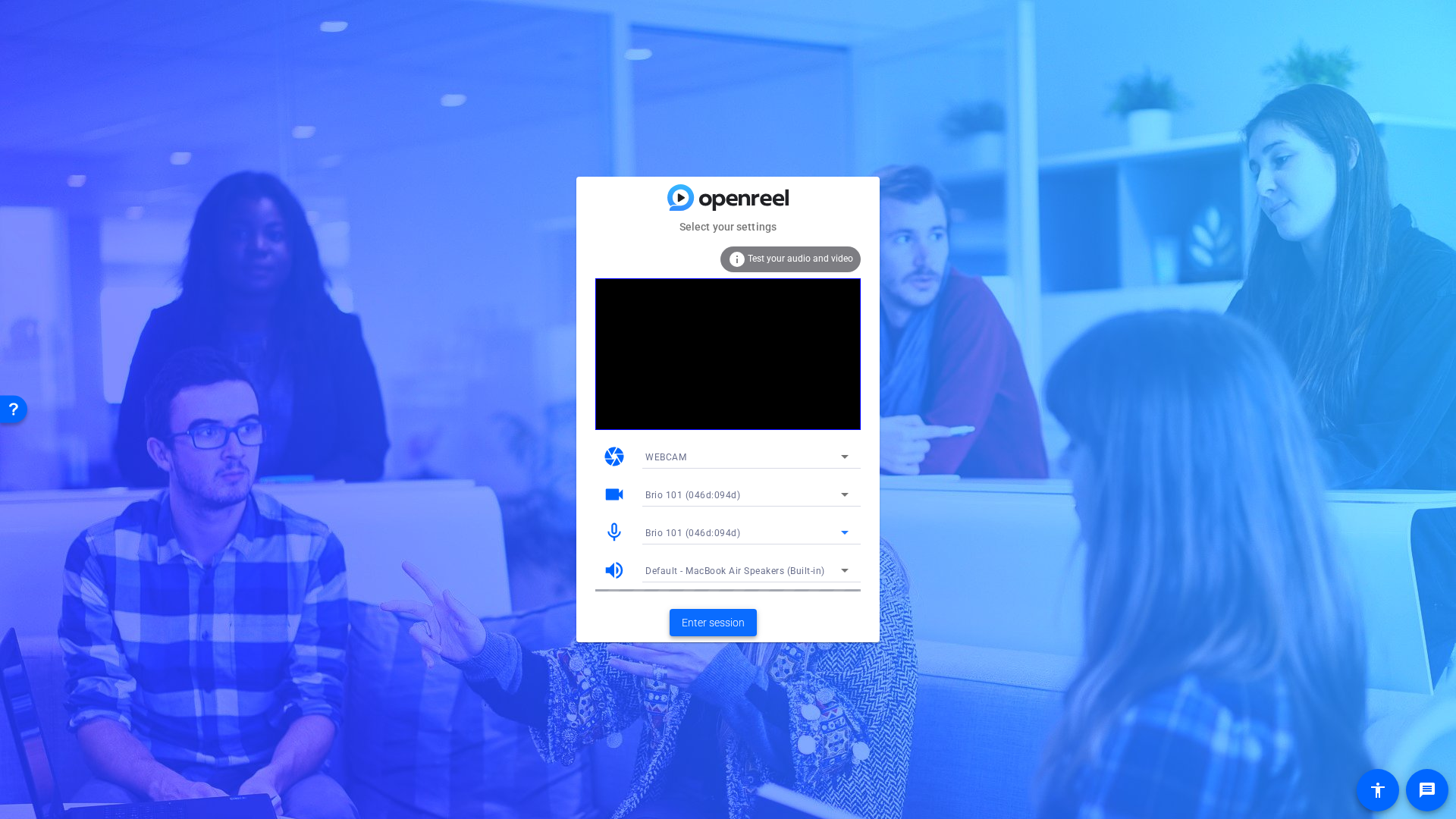
click at [712, 623] on span "Enter session" at bounding box center [713, 622] width 63 height 16
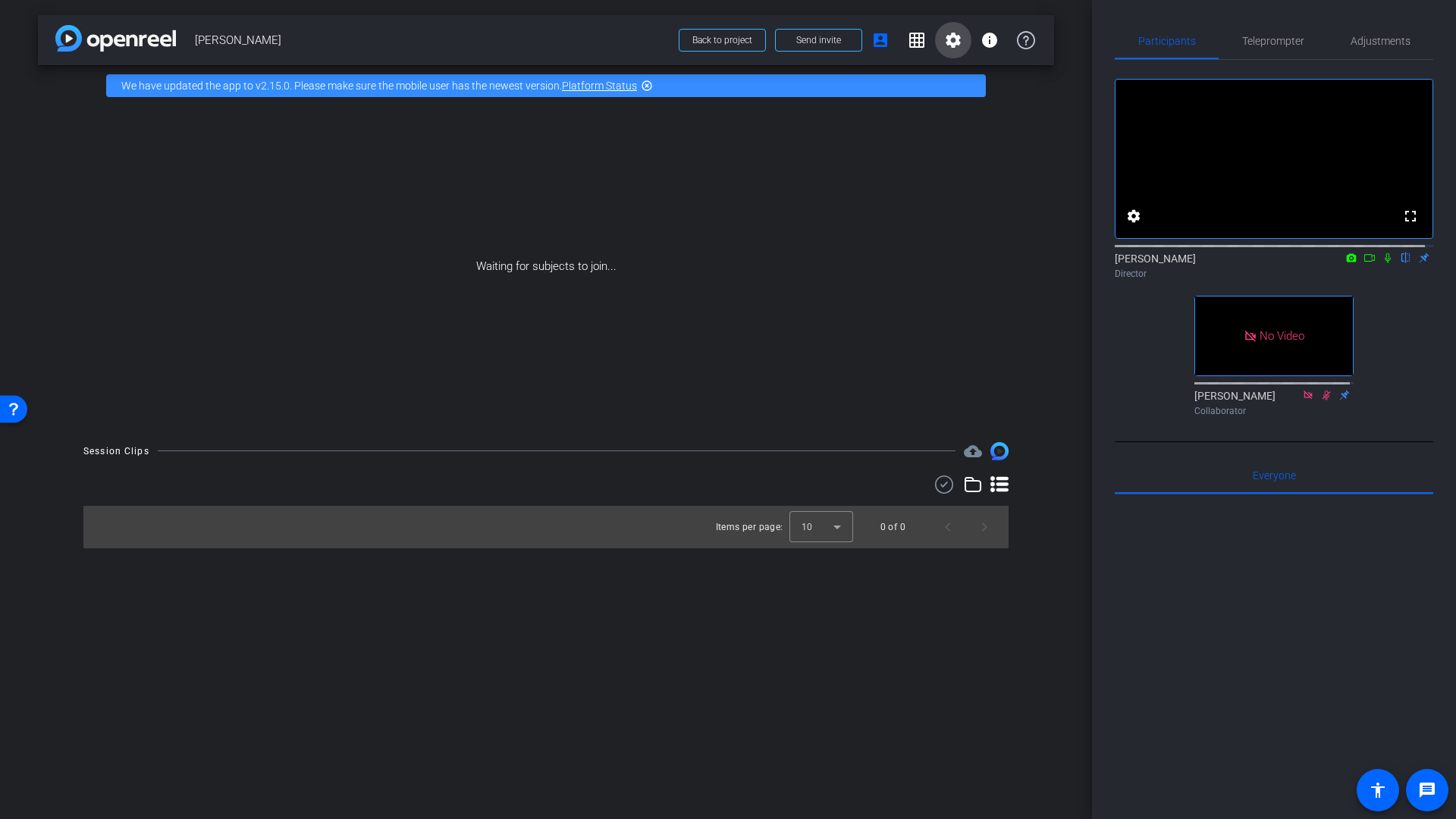
click at [946, 41] on mat-icon "settings" at bounding box center [953, 40] width 18 height 18
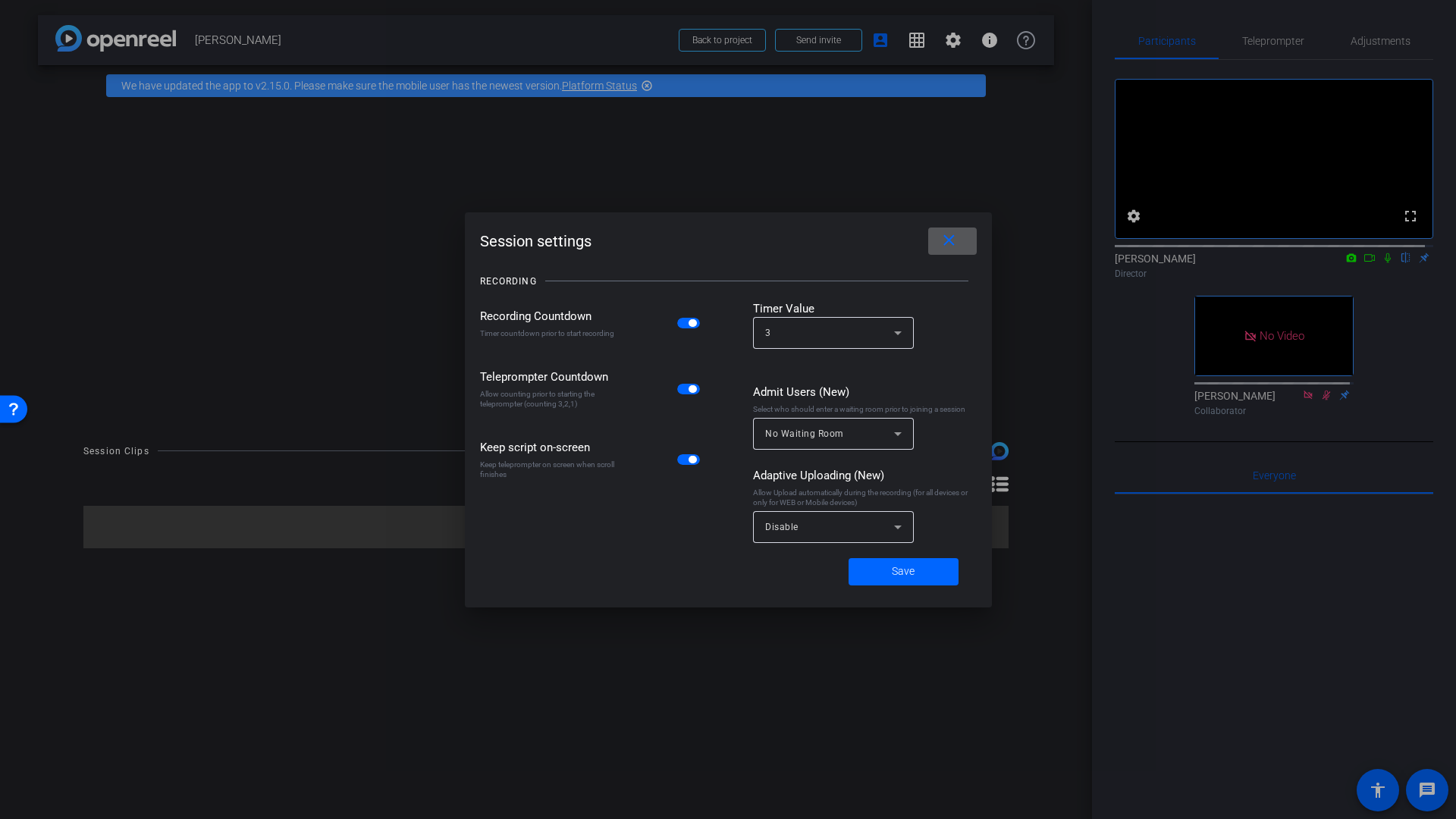
drag, startPoint x: 747, startPoint y: 174, endPoint x: 772, endPoint y: 182, distance: 26.2
click at [747, 174] on div at bounding box center [728, 410] width 1456 height 819
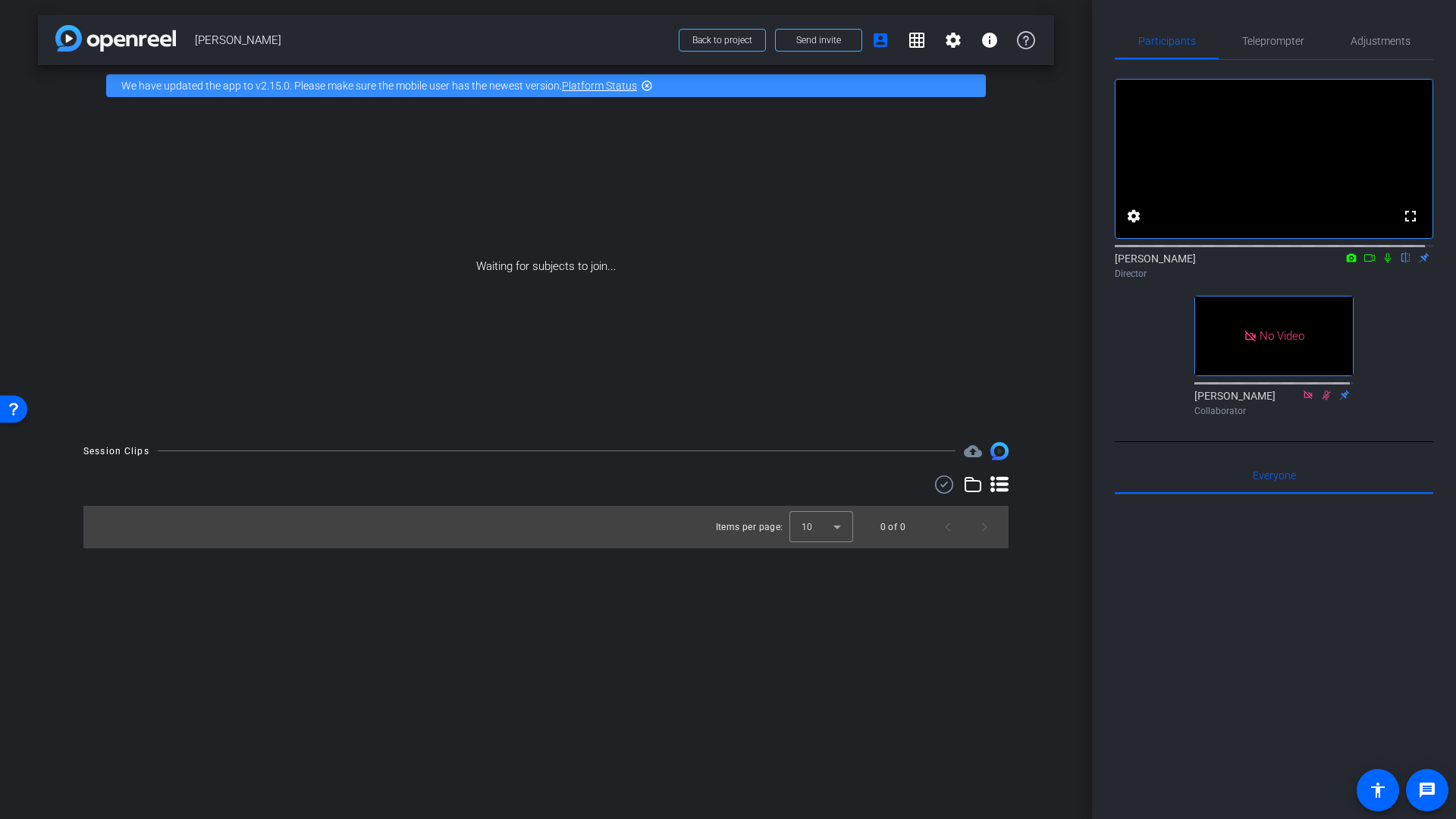
click at [1382, 263] on icon at bounding box center [1388, 258] width 12 height 10
click at [1366, 47] on span "Adjustments" at bounding box center [1380, 41] width 59 height 10
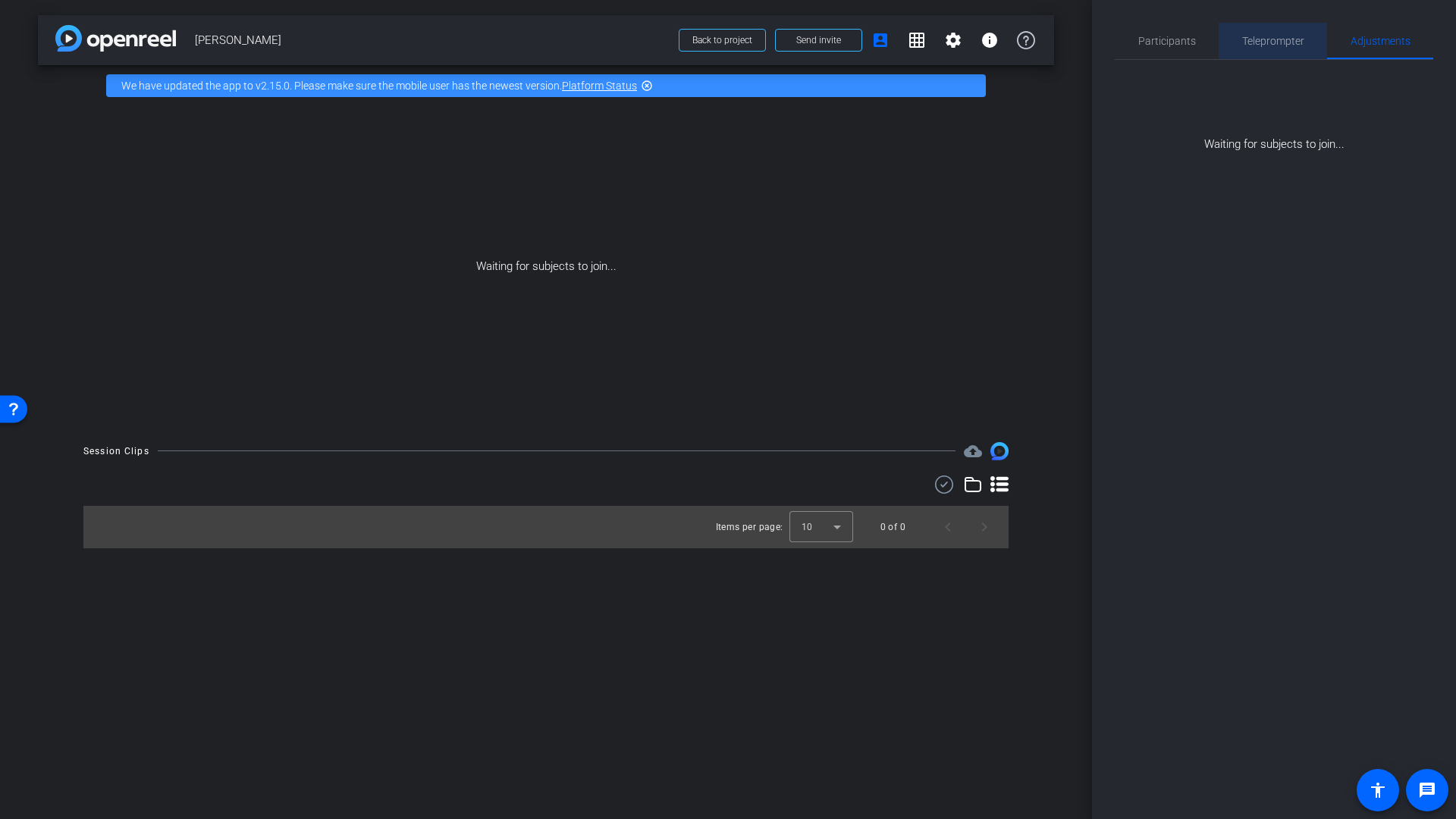
click at [1274, 46] on span "Teleprompter" at bounding box center [1273, 41] width 62 height 10
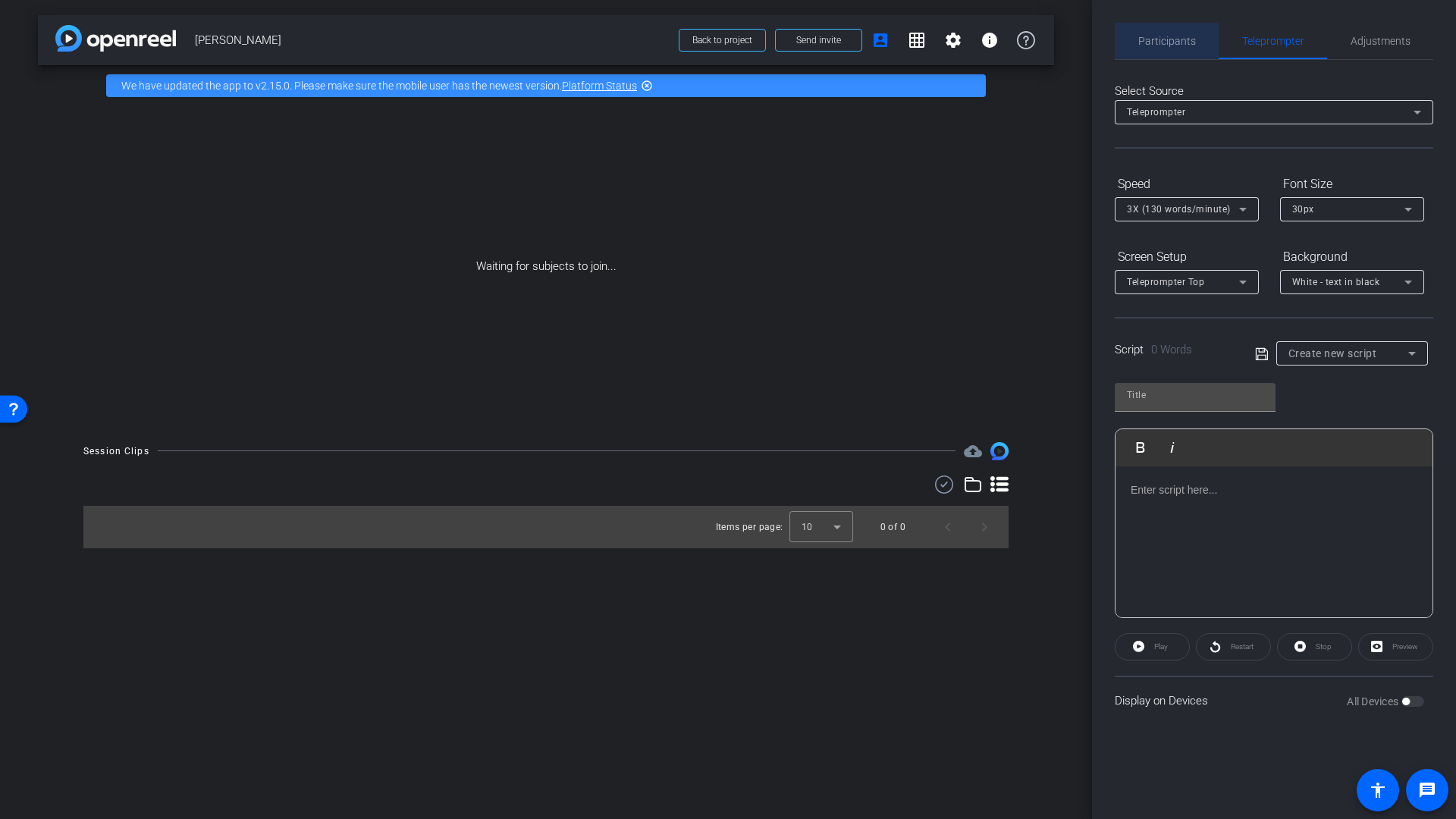
click at [1163, 43] on span "Participants" at bounding box center [1166, 41] width 58 height 10
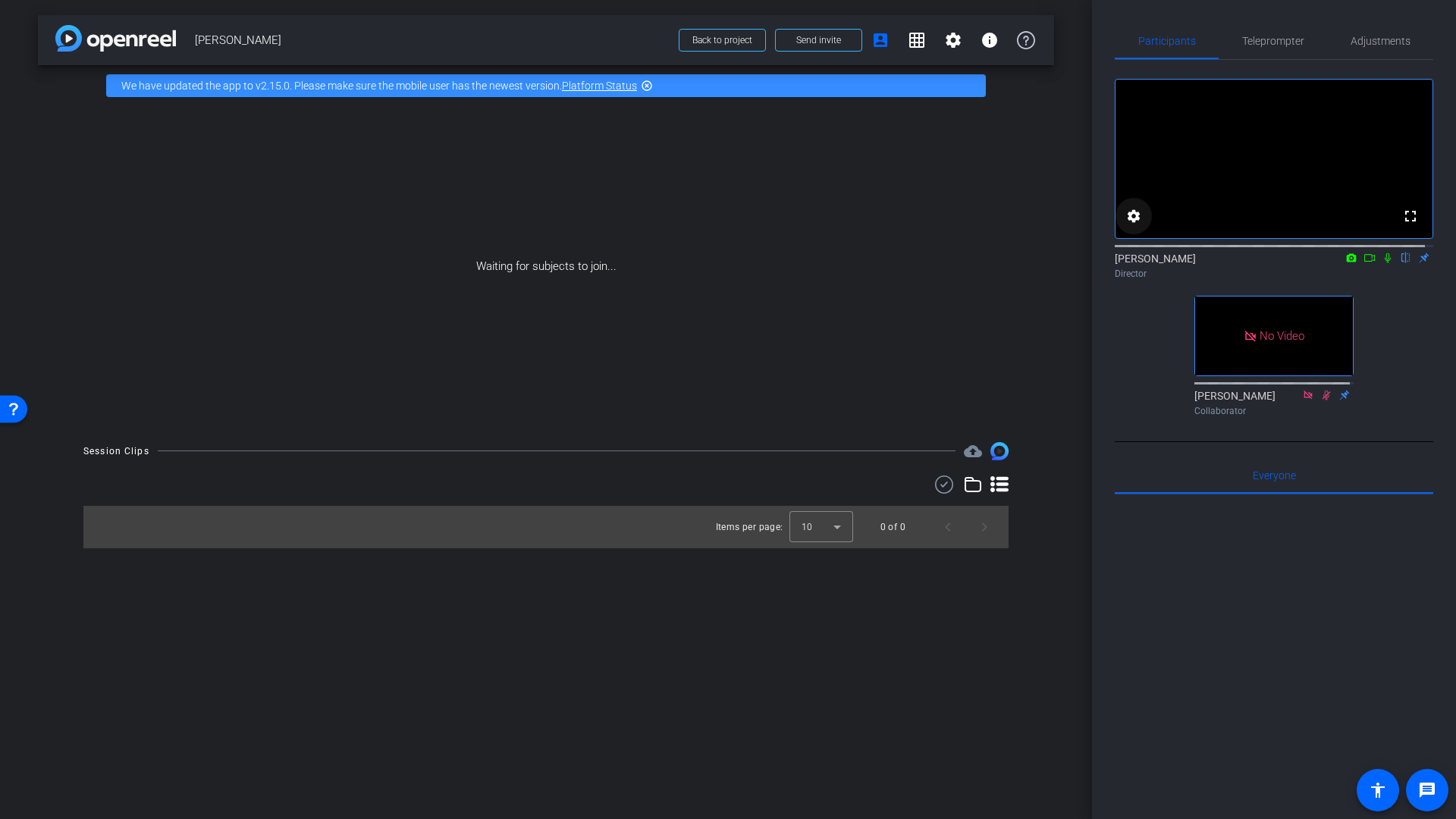
click at [1134, 225] on mat-icon "settings" at bounding box center [1133, 216] width 18 height 18
click at [1134, 232] on div at bounding box center [728, 410] width 1456 height 819
click at [879, 40] on mat-icon "account_box" at bounding box center [880, 40] width 18 height 18
click at [880, 42] on mat-icon "account_box" at bounding box center [880, 40] width 18 height 18
click at [1026, 41] on icon at bounding box center [1026, 40] width 18 height 18
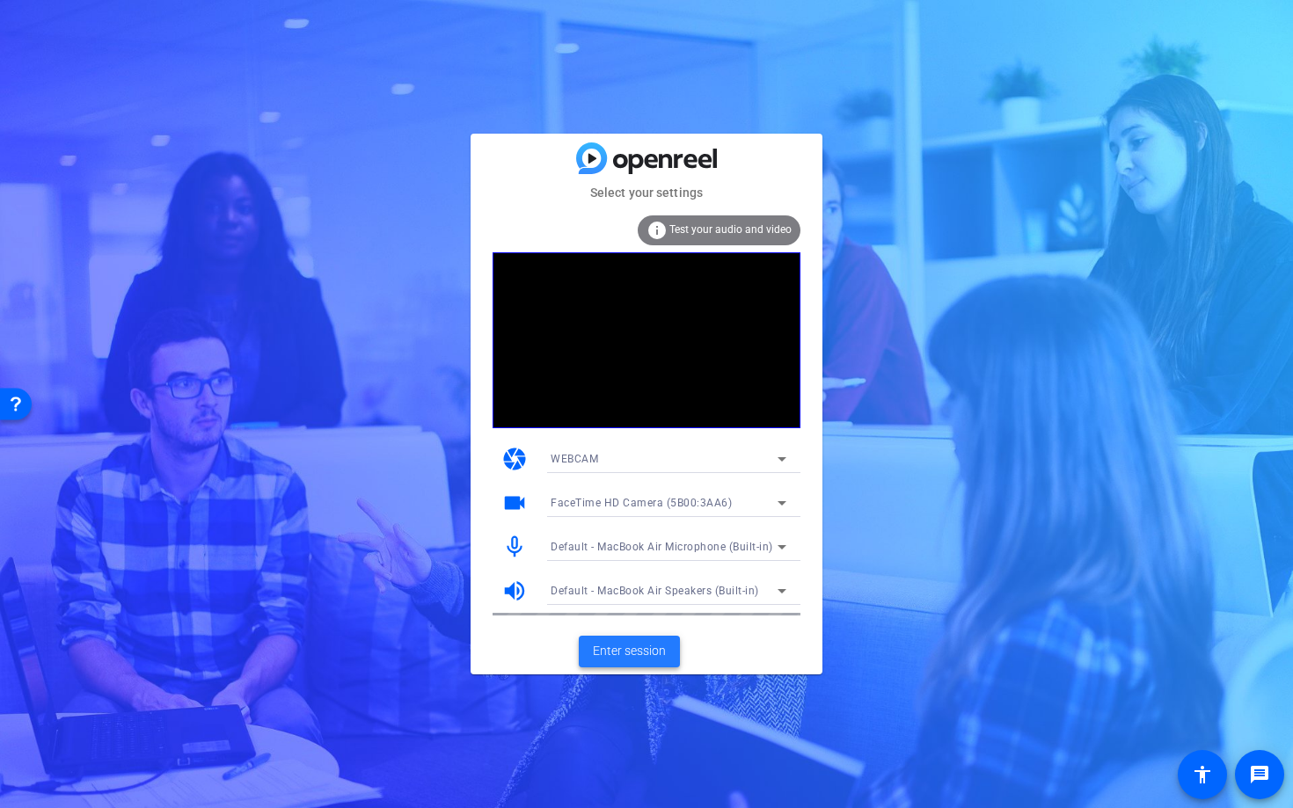
click at [624, 653] on span "Enter session" at bounding box center [629, 651] width 73 height 18
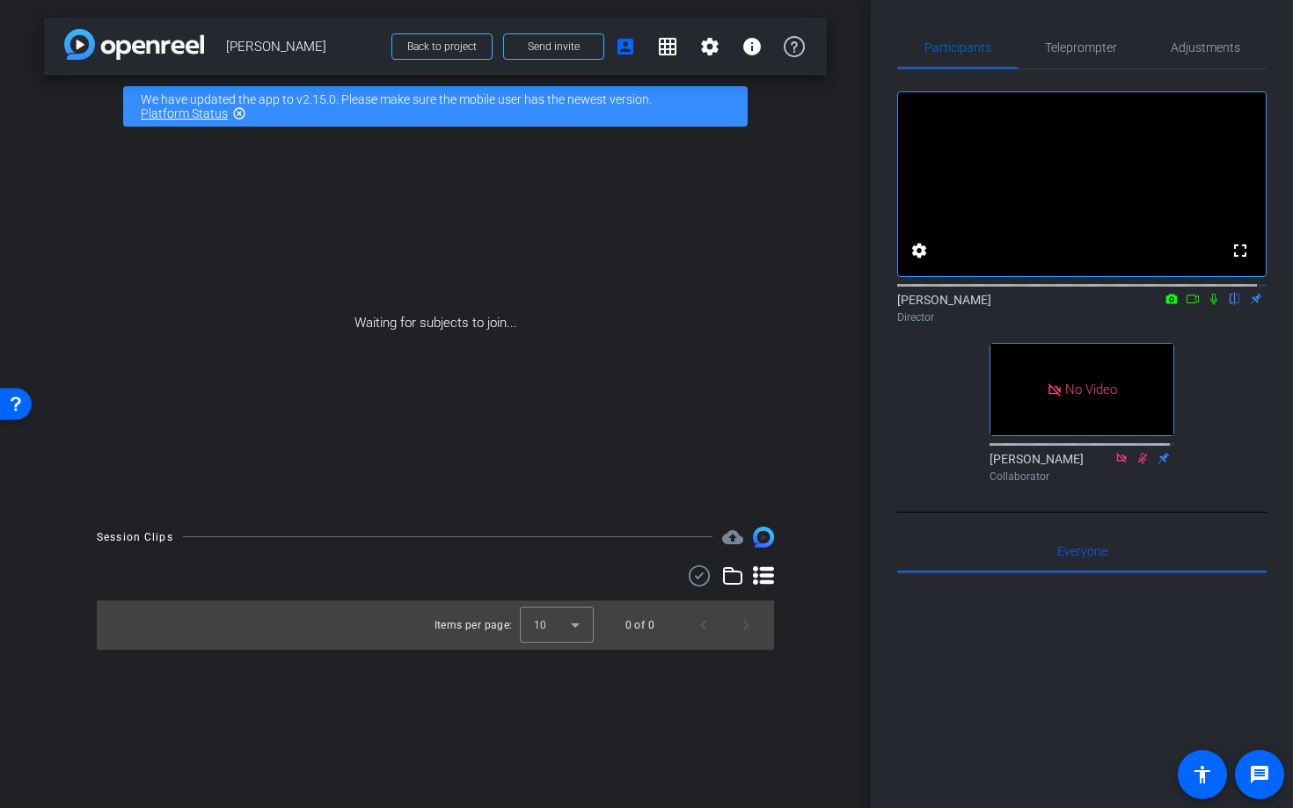
click at [1166, 303] on icon at bounding box center [1171, 299] width 11 height 10
click at [1184, 321] on div at bounding box center [646, 404] width 1293 height 808
click at [1210, 305] on icon at bounding box center [1213, 299] width 7 height 11
click at [1182, 307] on mat-icon at bounding box center [1192, 299] width 21 height 16
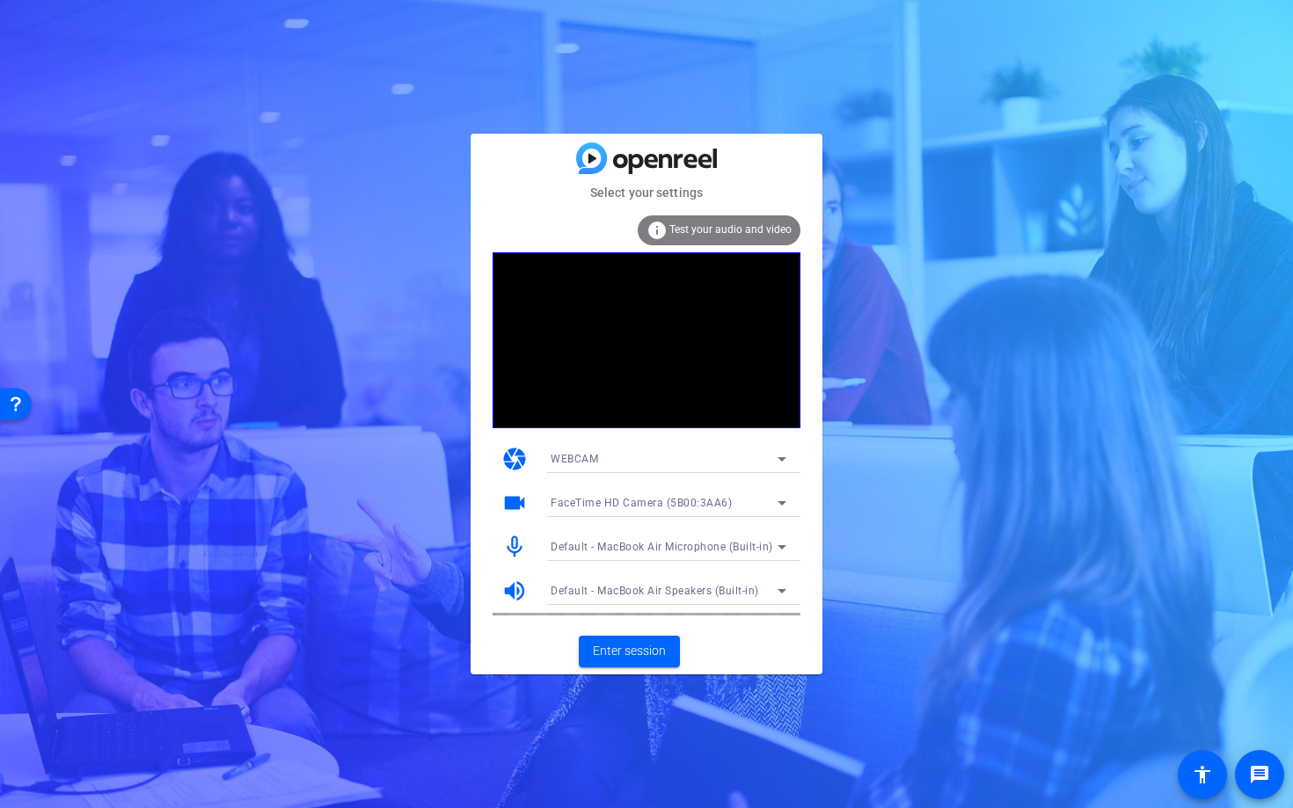
click at [625, 596] on span "Default - MacBook Air Speakers (Built-in)" at bounding box center [655, 591] width 208 height 12
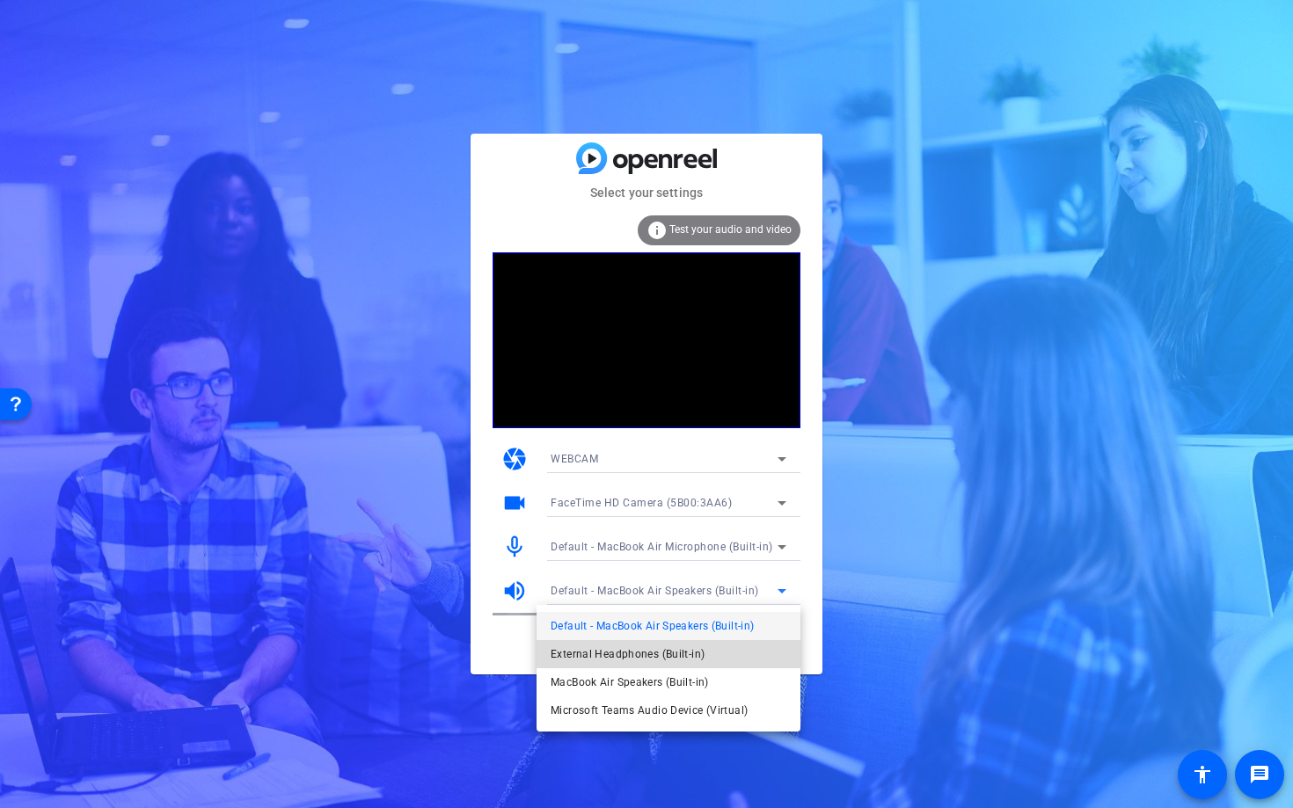
click at [612, 654] on span "External Headphones (Built-in)" at bounding box center [628, 654] width 154 height 21
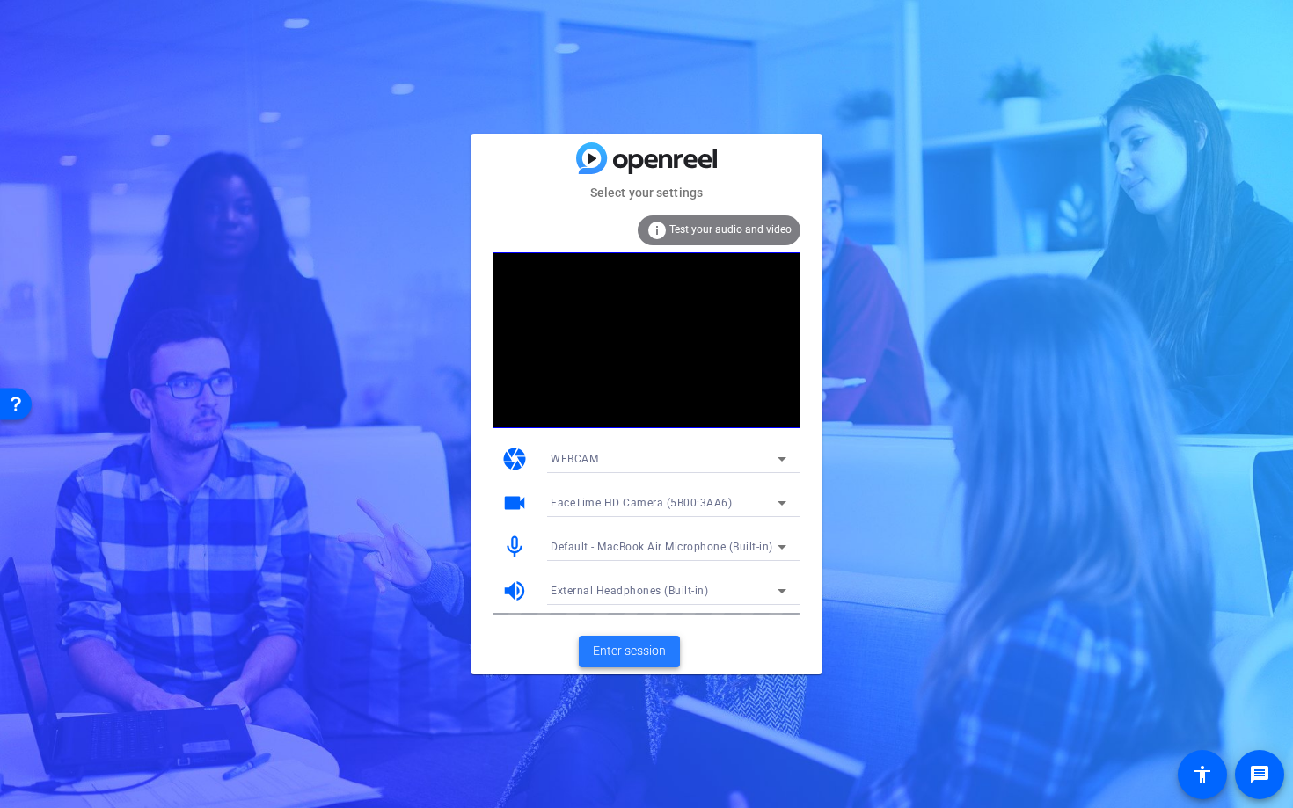
click at [640, 653] on span "Enter session" at bounding box center [629, 651] width 73 height 18
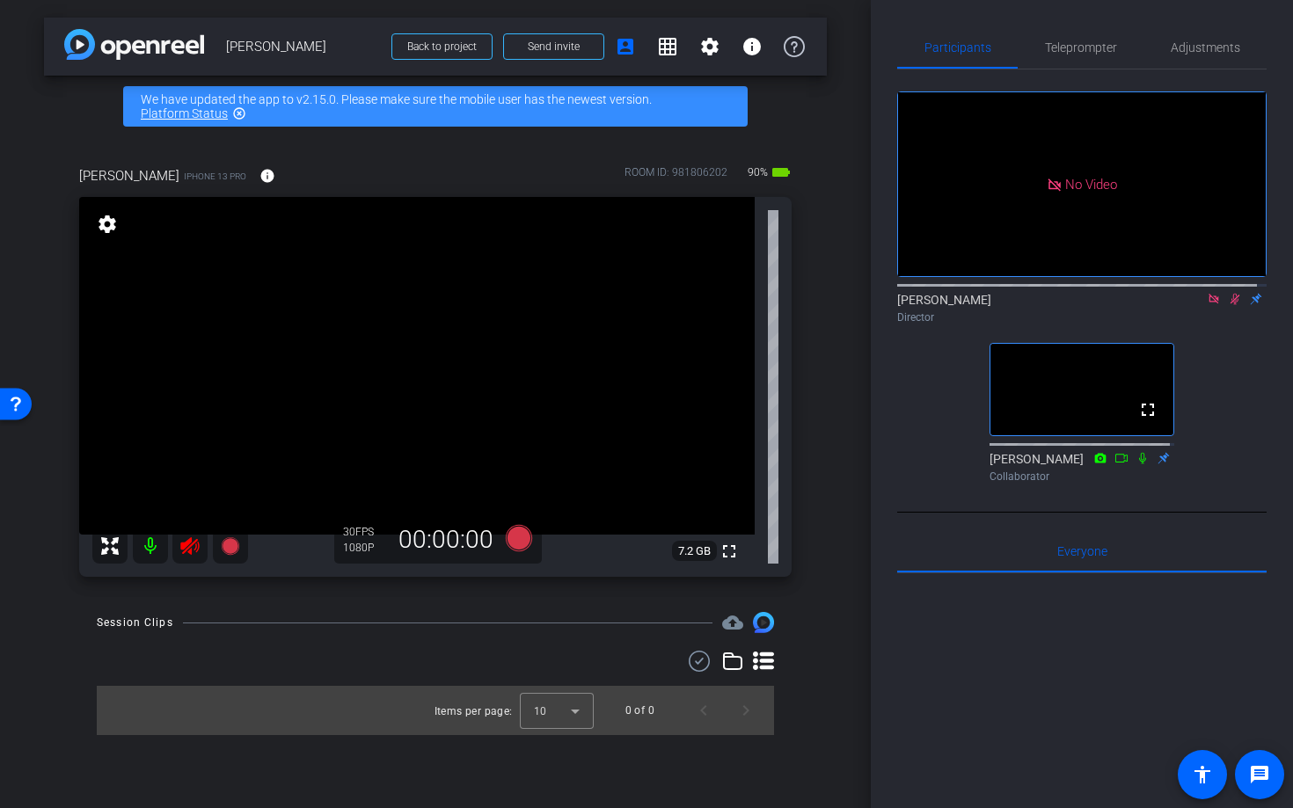
click at [186, 550] on icon at bounding box center [189, 546] width 18 height 18
click at [1228, 305] on icon at bounding box center [1235, 299] width 14 height 12
click at [1210, 305] on icon at bounding box center [1214, 299] width 14 height 12
click at [259, 173] on mat-icon "info" at bounding box center [267, 176] width 16 height 16
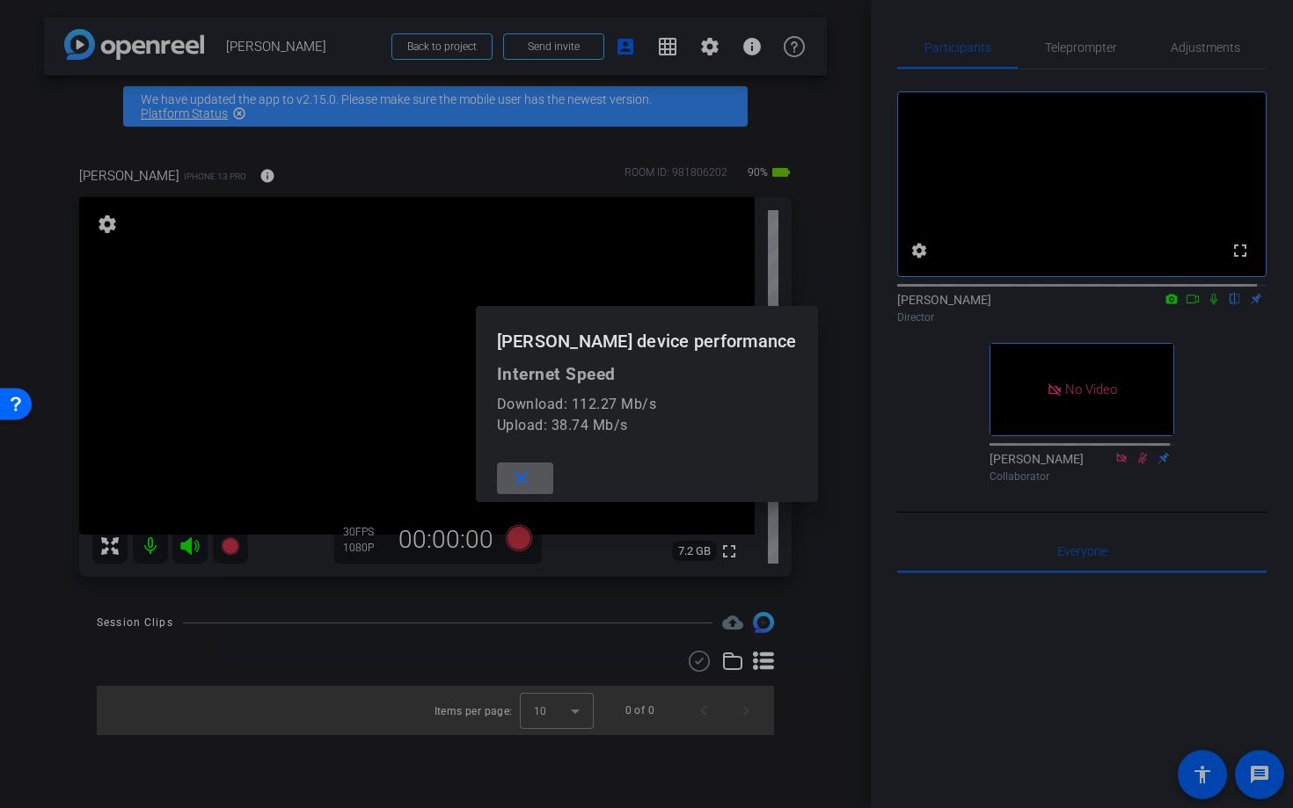
click at [400, 160] on div at bounding box center [646, 404] width 1293 height 808
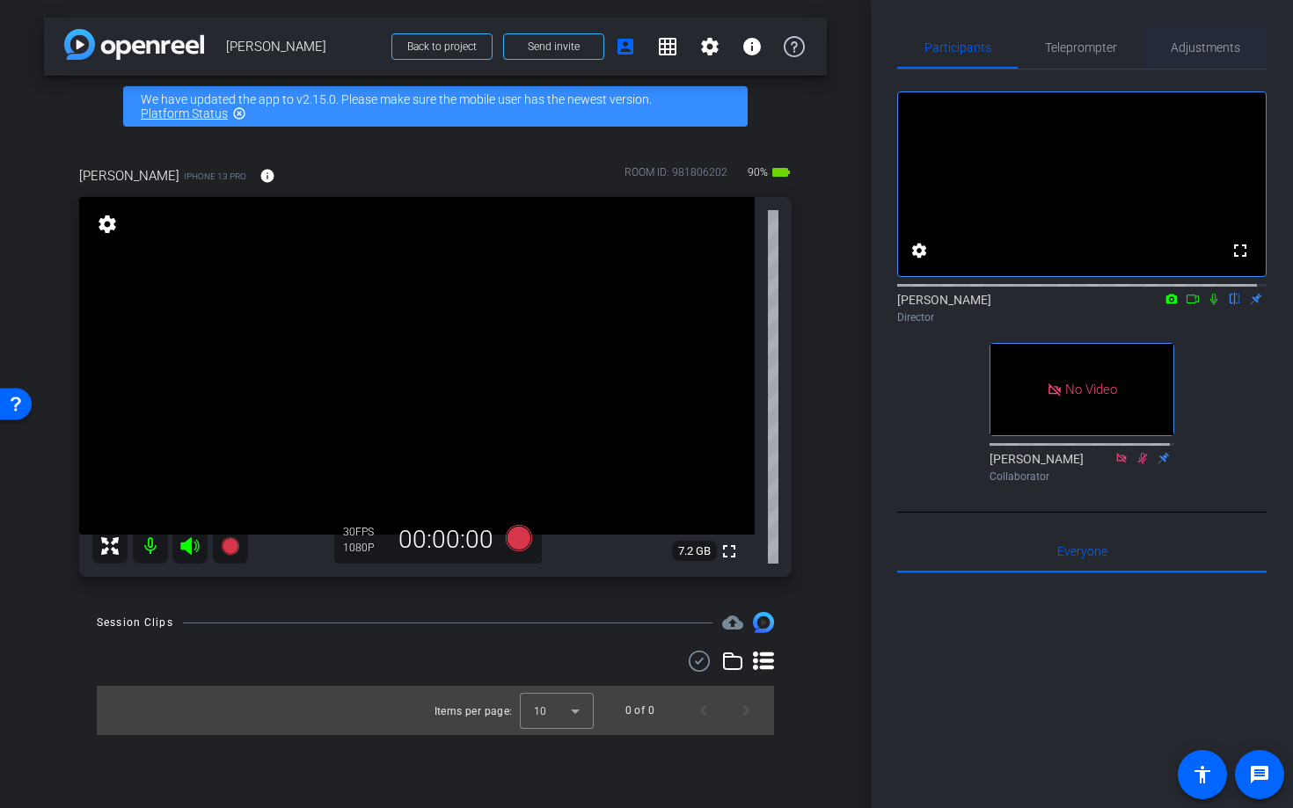
click at [1195, 51] on span "Adjustments" at bounding box center [1205, 47] width 69 height 12
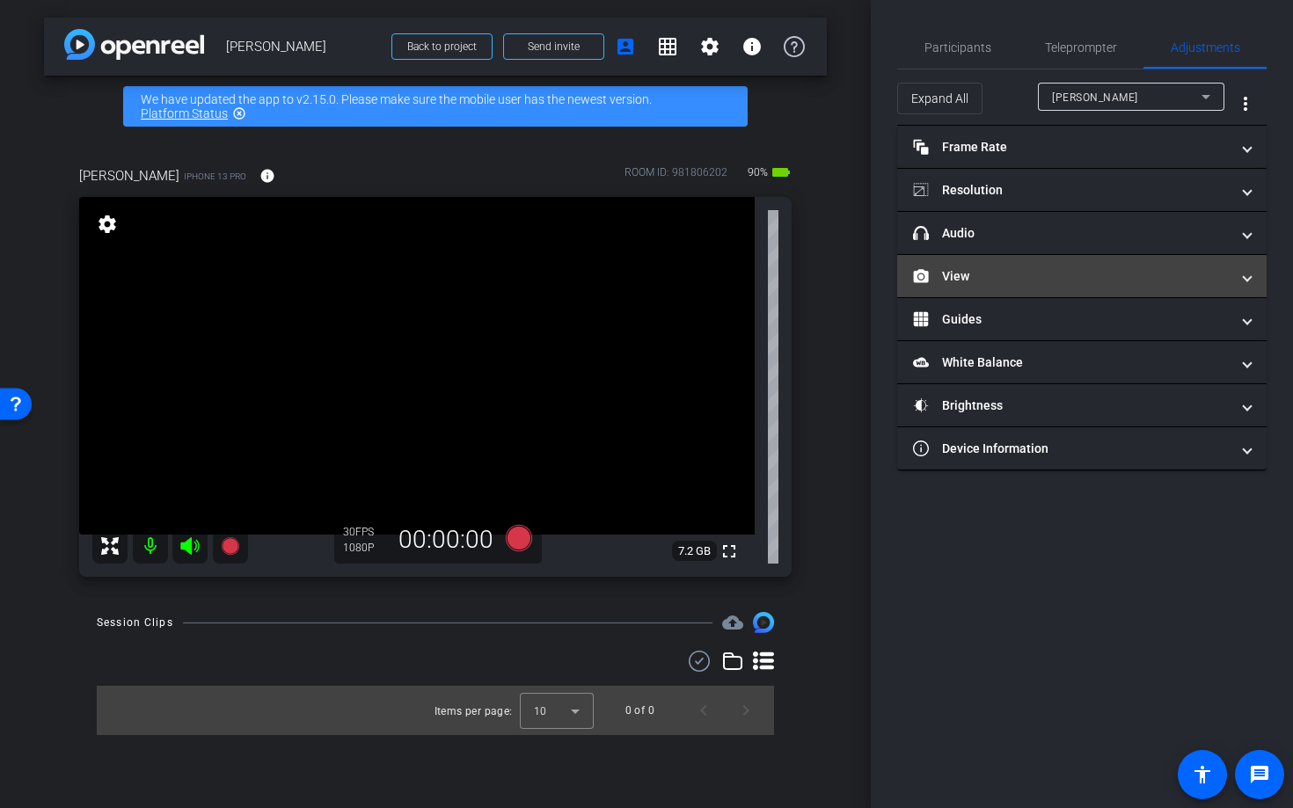
click at [975, 282] on mat-panel-title "View" at bounding box center [1071, 276] width 317 height 18
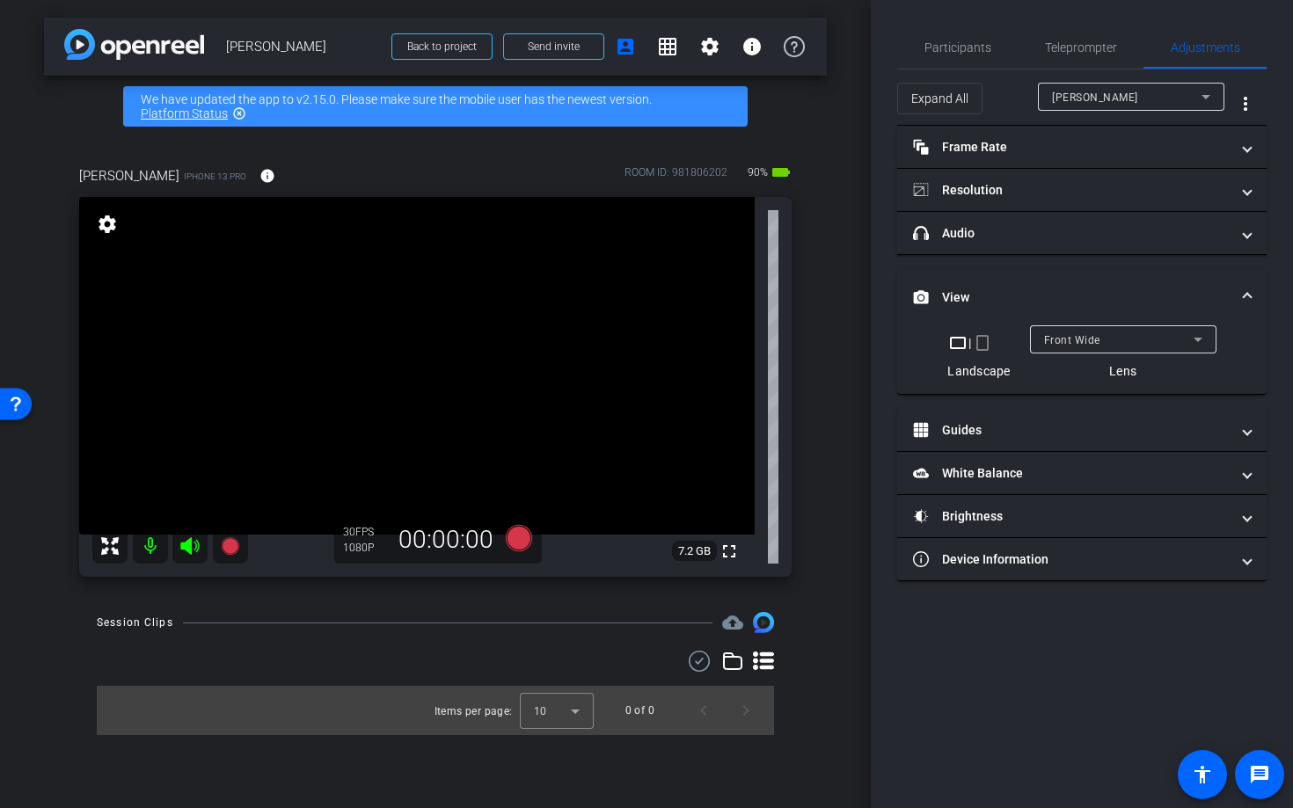
click at [1071, 347] on div "Front Wide" at bounding box center [1119, 340] width 150 height 22
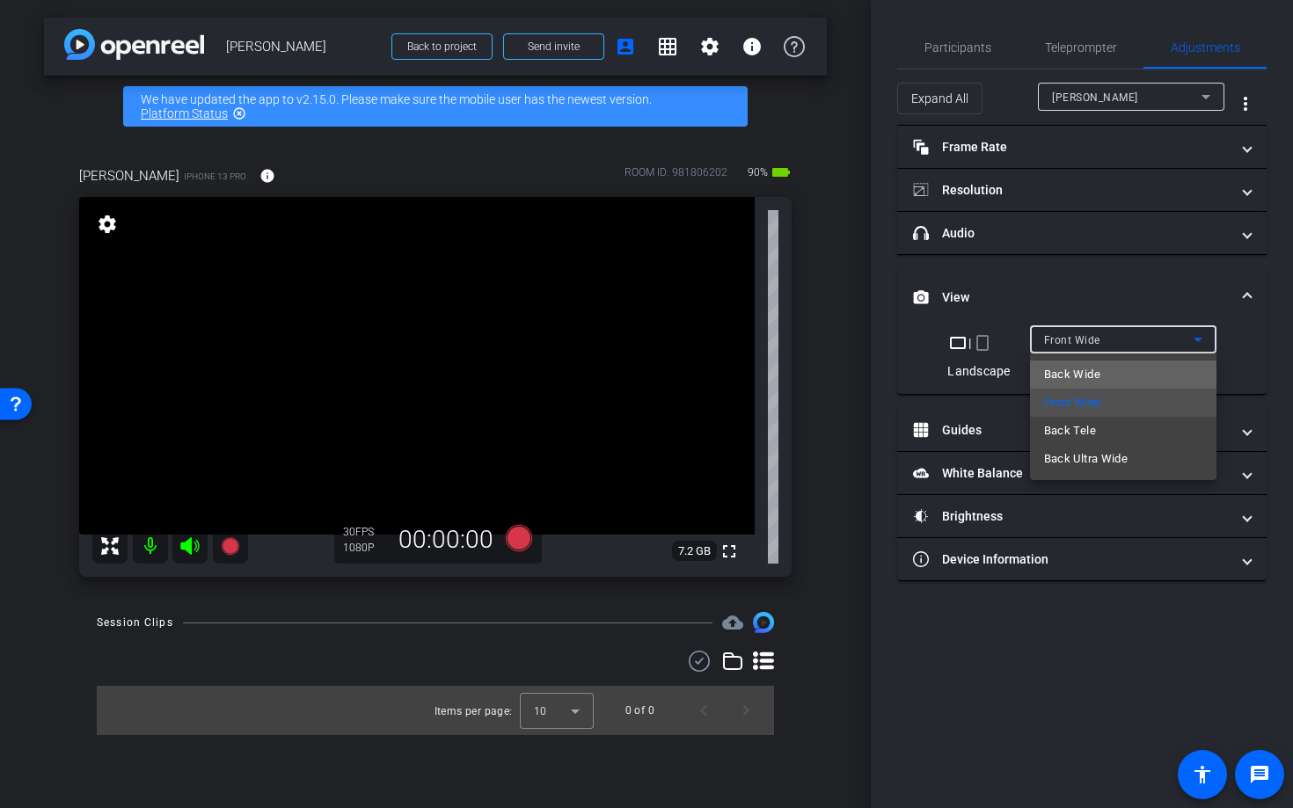
click at [1069, 380] on span "Back Wide" at bounding box center [1072, 374] width 56 height 21
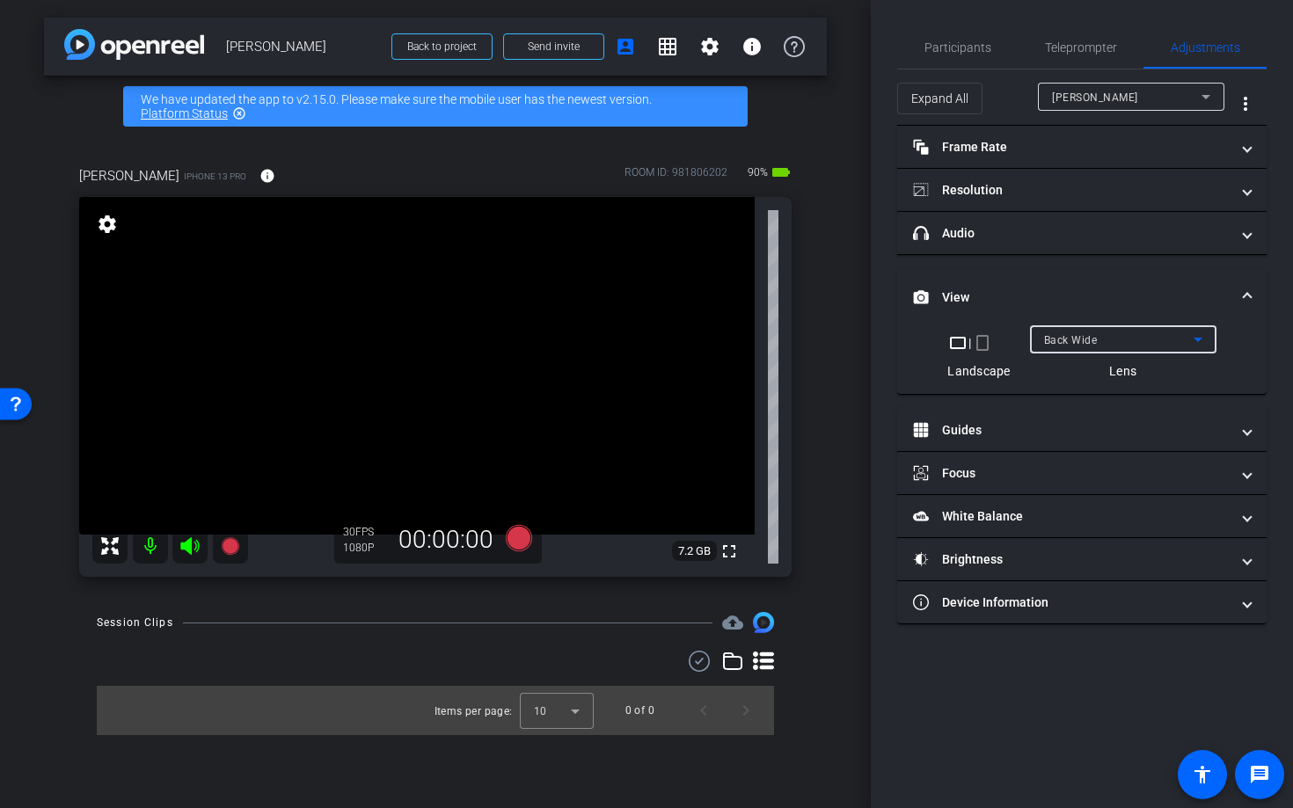
click at [1068, 341] on span "Back Wide" at bounding box center [1071, 340] width 54 height 12
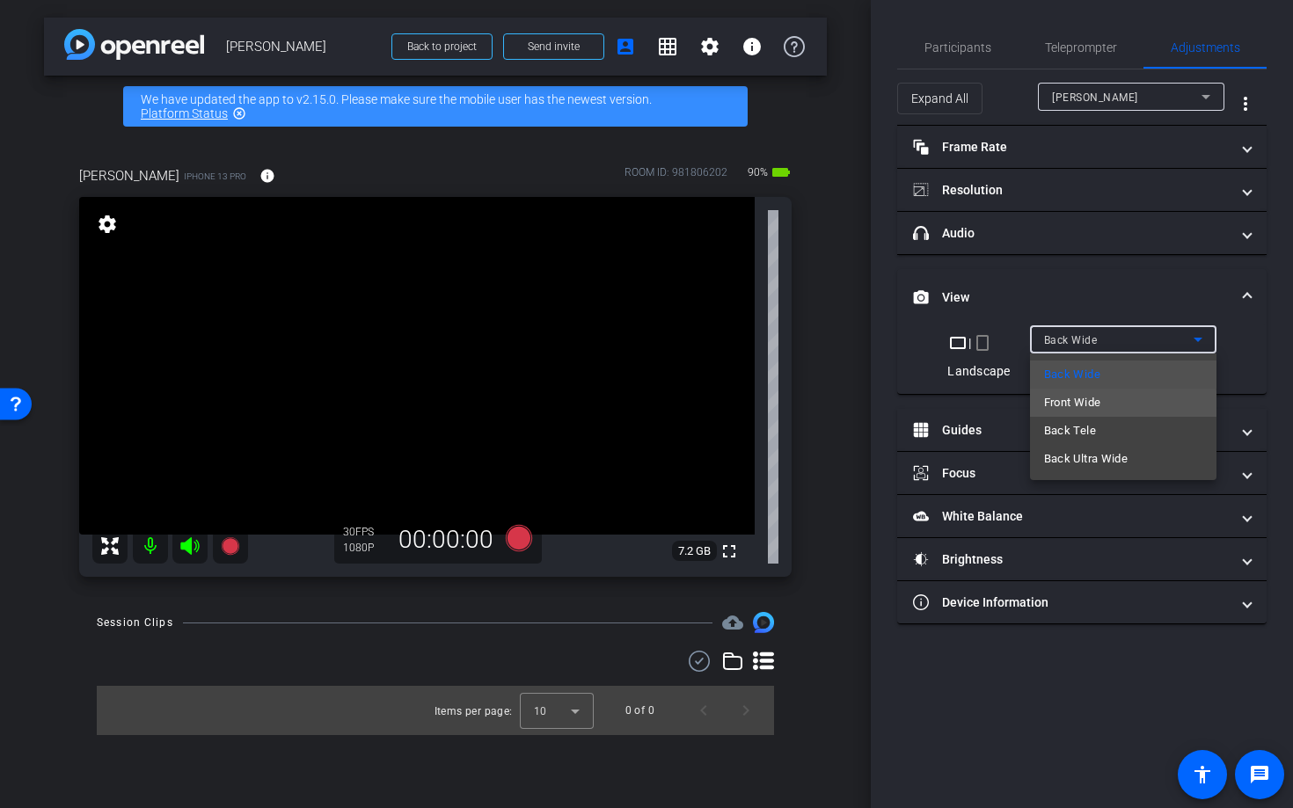
click at [1060, 408] on span "Front Wide" at bounding box center [1072, 402] width 57 height 21
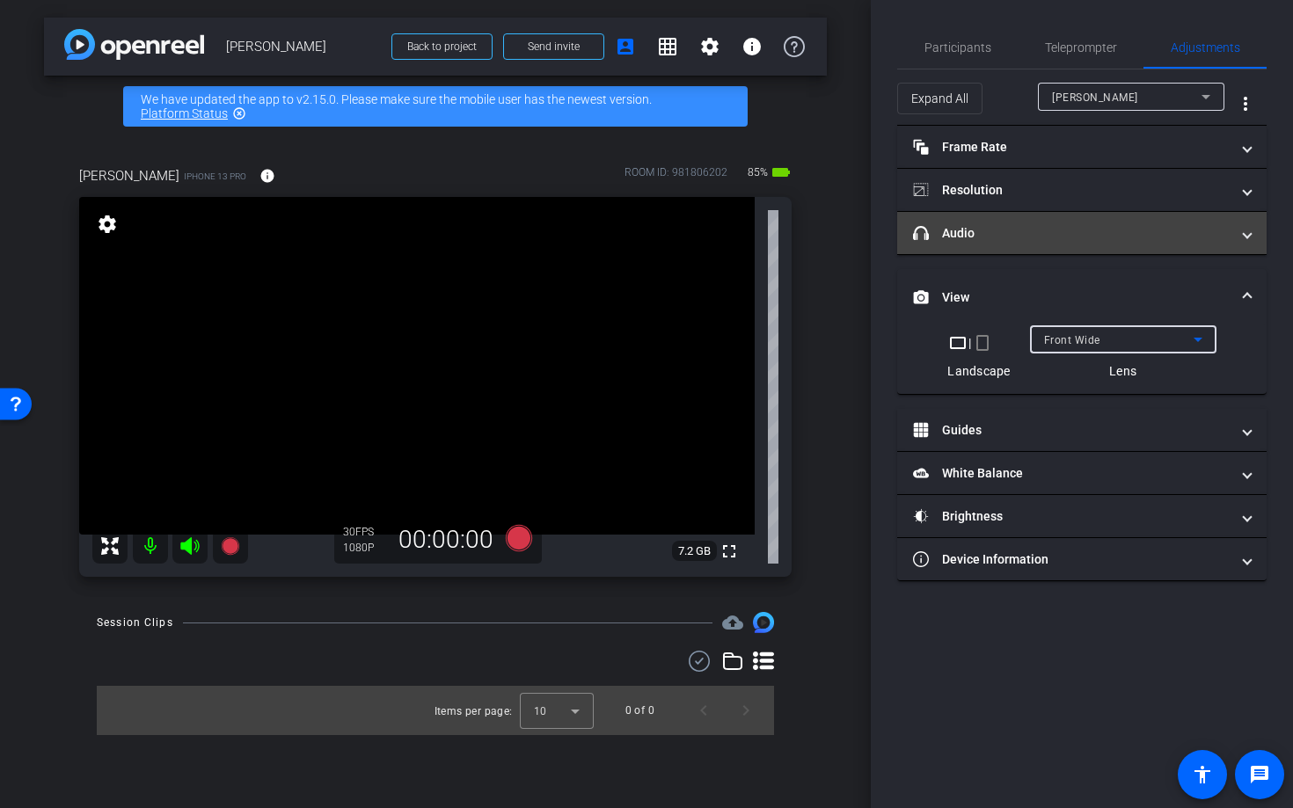
click at [981, 243] on mat-expansion-panel-header "headphone icon Audio" at bounding box center [1081, 233] width 369 height 42
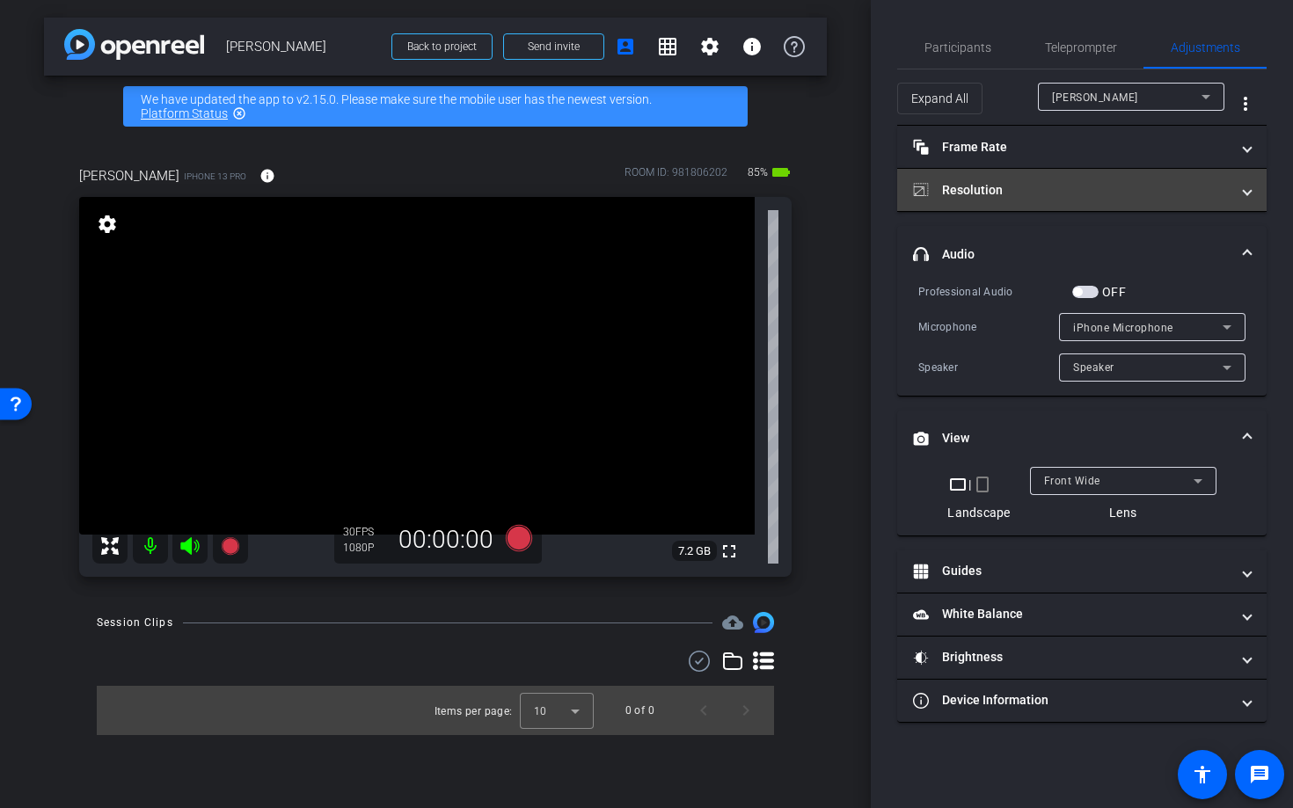
click at [1039, 196] on mat-panel-title "Resolution" at bounding box center [1071, 190] width 317 height 18
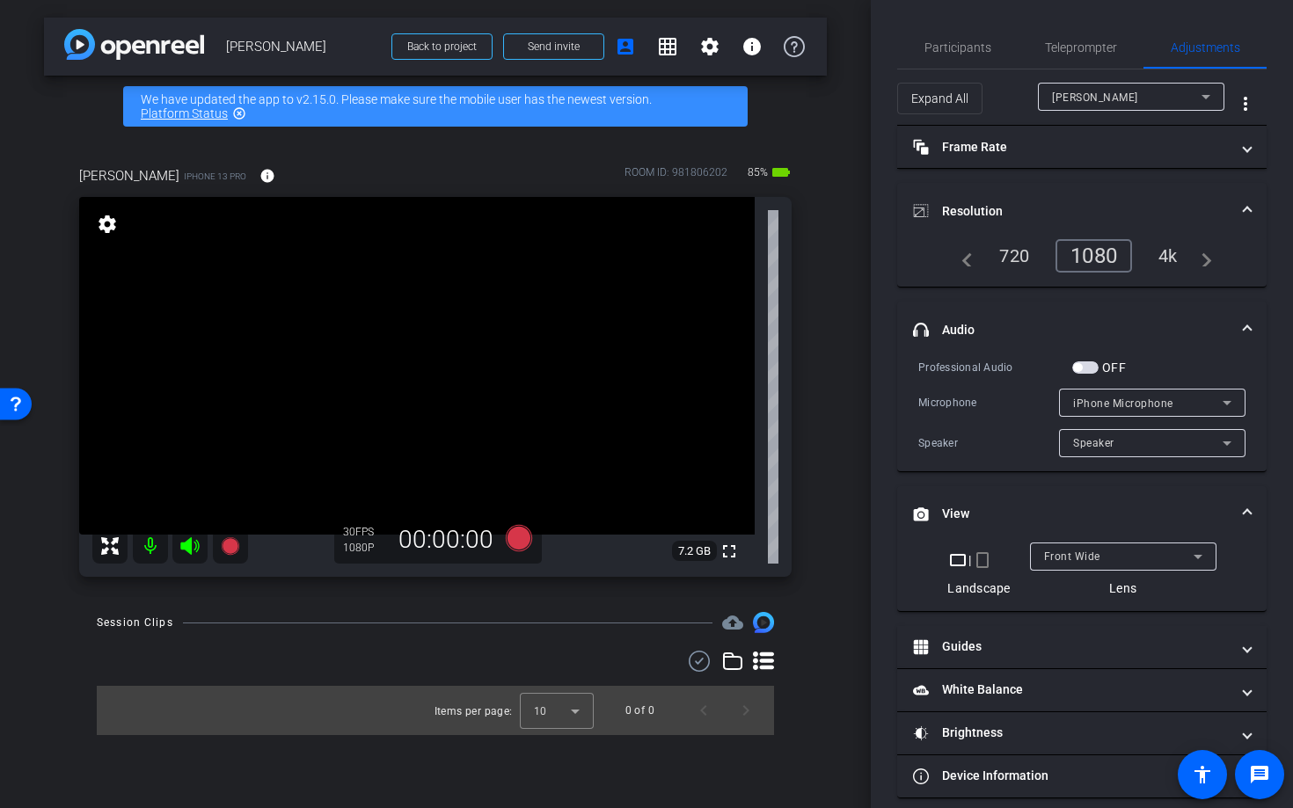
click at [1078, 250] on div "1080" at bounding box center [1094, 255] width 77 height 33
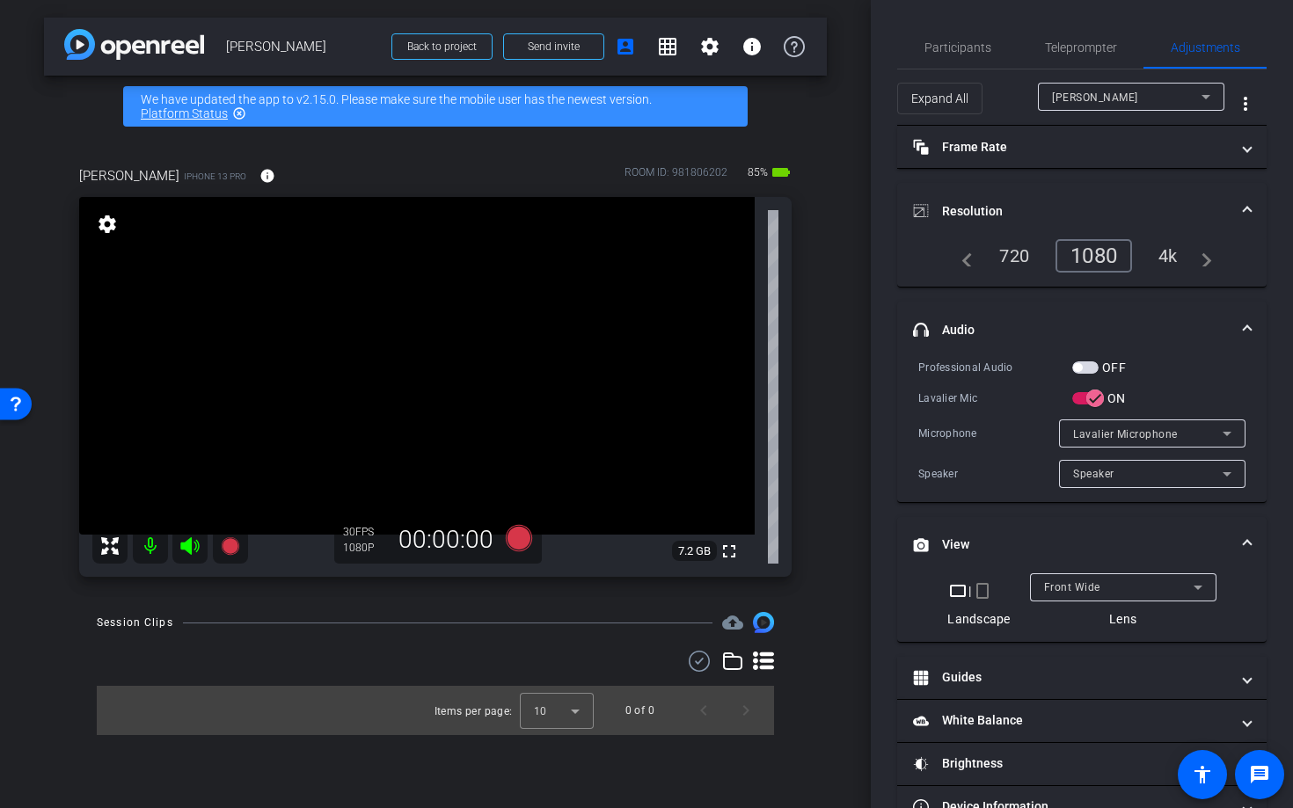
click at [1079, 368] on span "button" at bounding box center [1077, 367] width 9 height 9
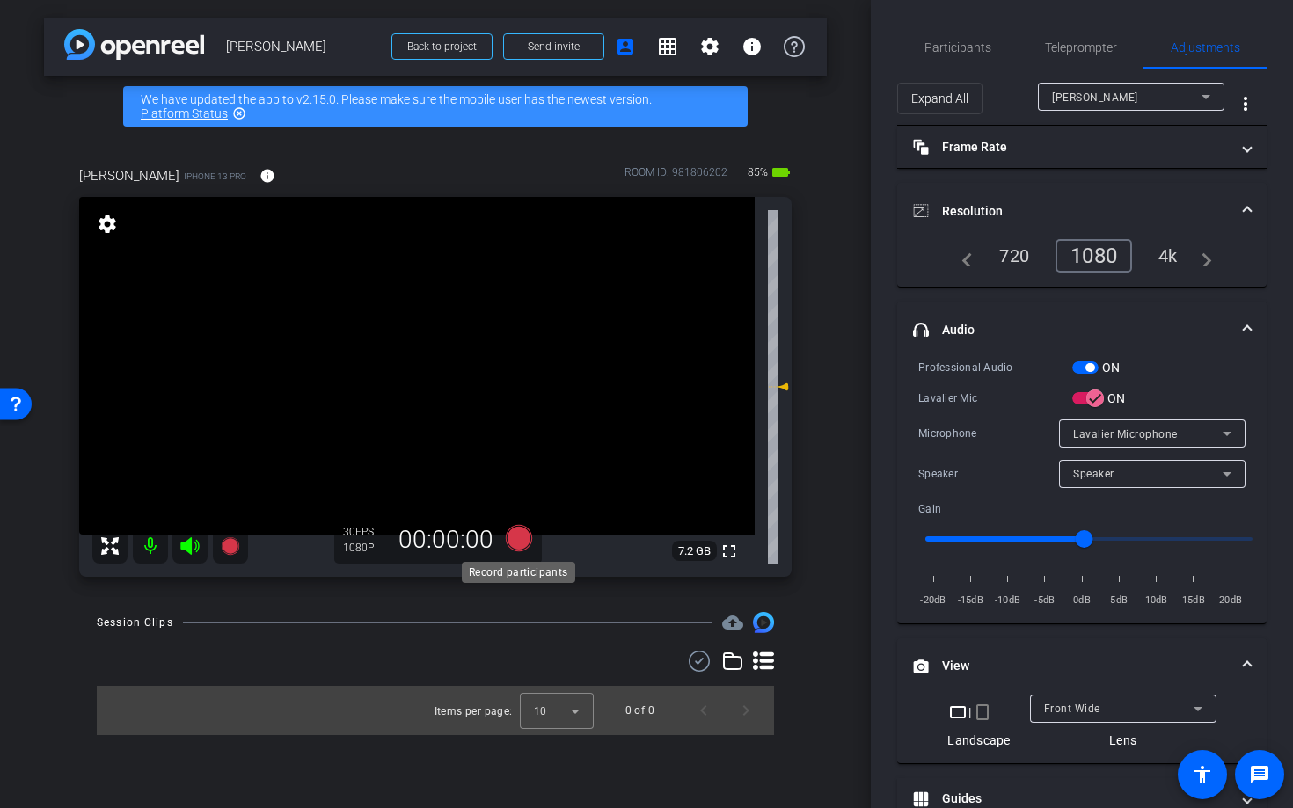
click at [516, 539] on icon at bounding box center [519, 538] width 26 height 26
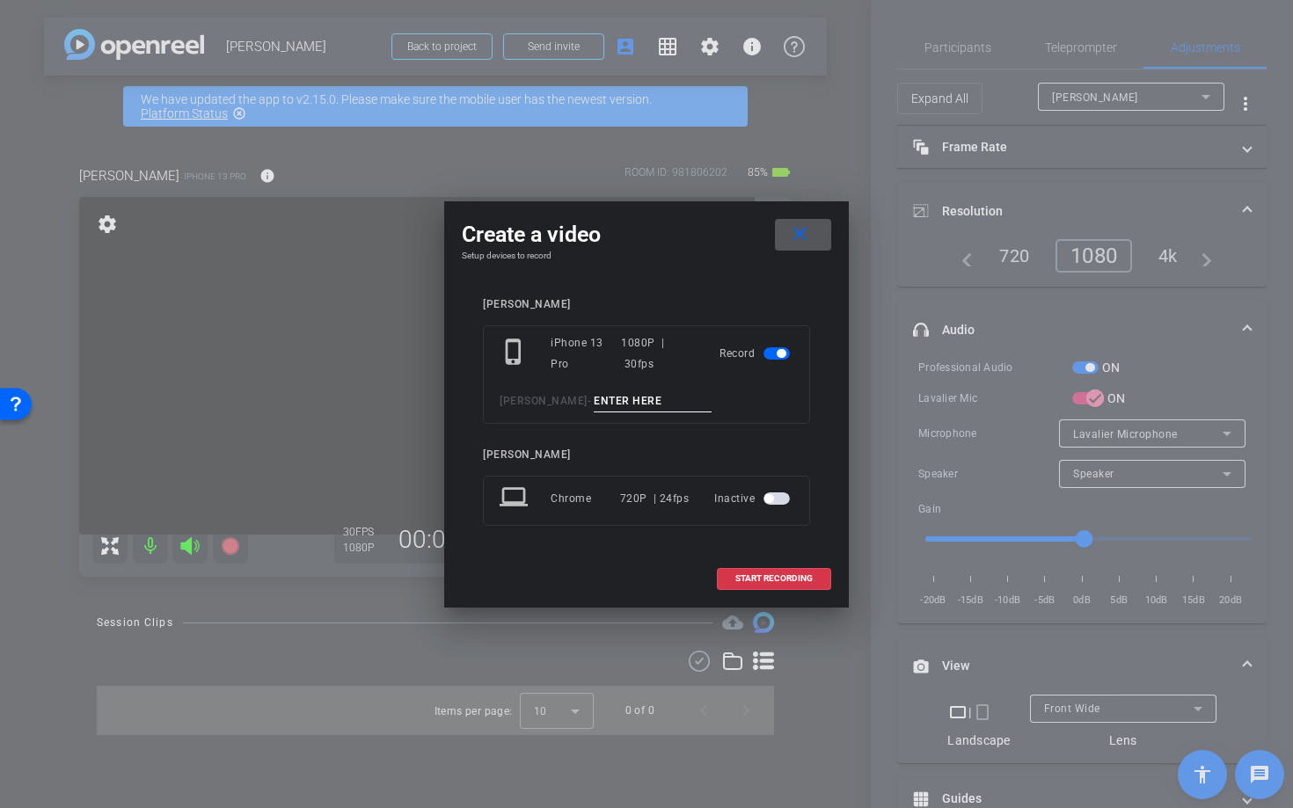
click at [607, 405] on input at bounding box center [653, 402] width 118 height 22
type input "N"
type input "M"
type input "Wired Mic Check"
click at [755, 581] on span "START RECORDING" at bounding box center [773, 578] width 77 height 9
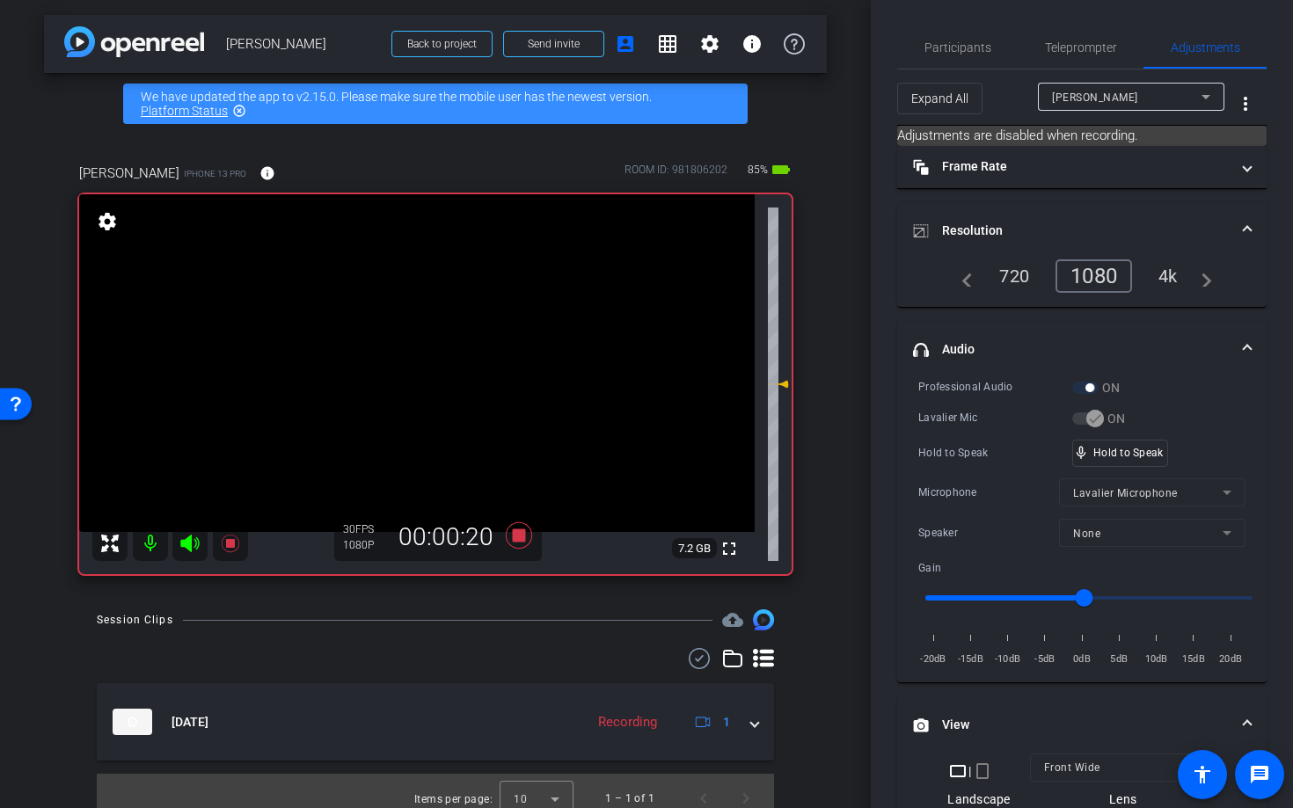
scroll to position [18, 0]
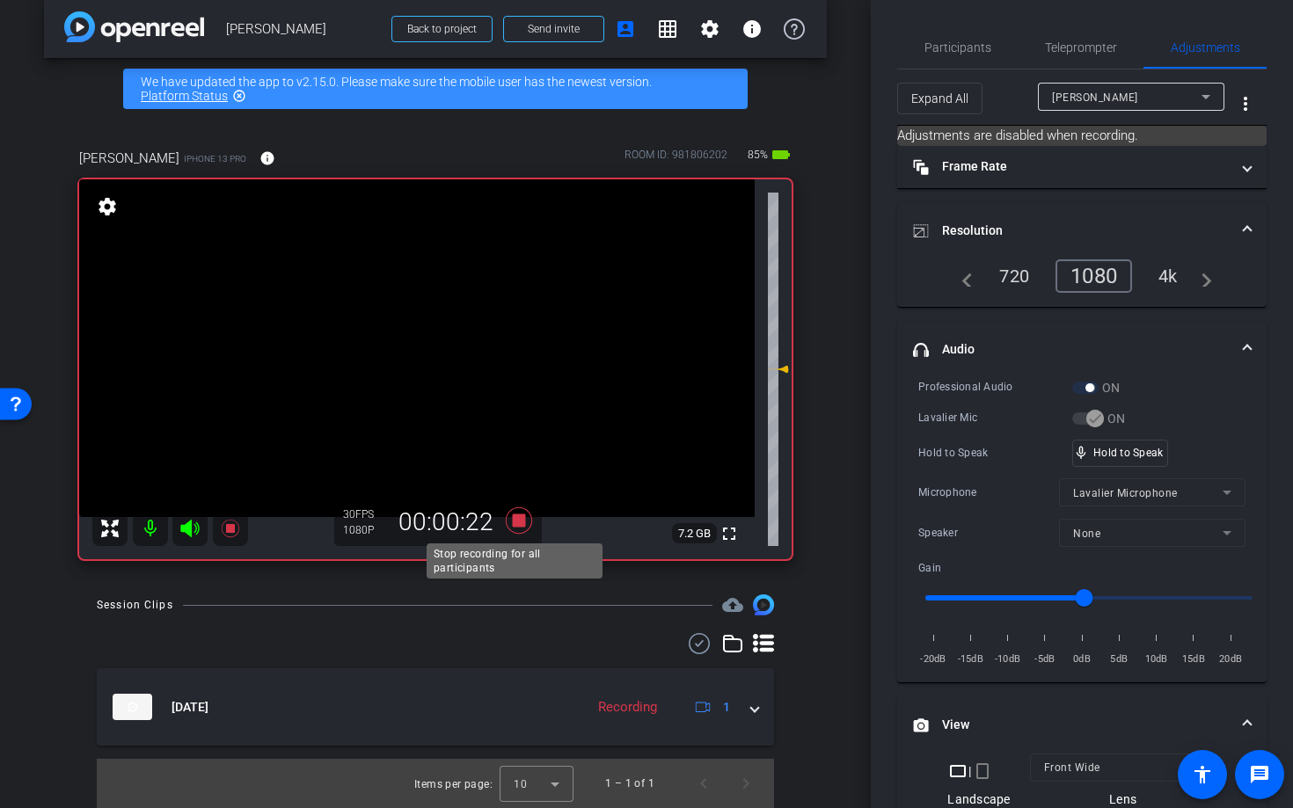
click at [515, 522] on icon at bounding box center [519, 521] width 26 height 26
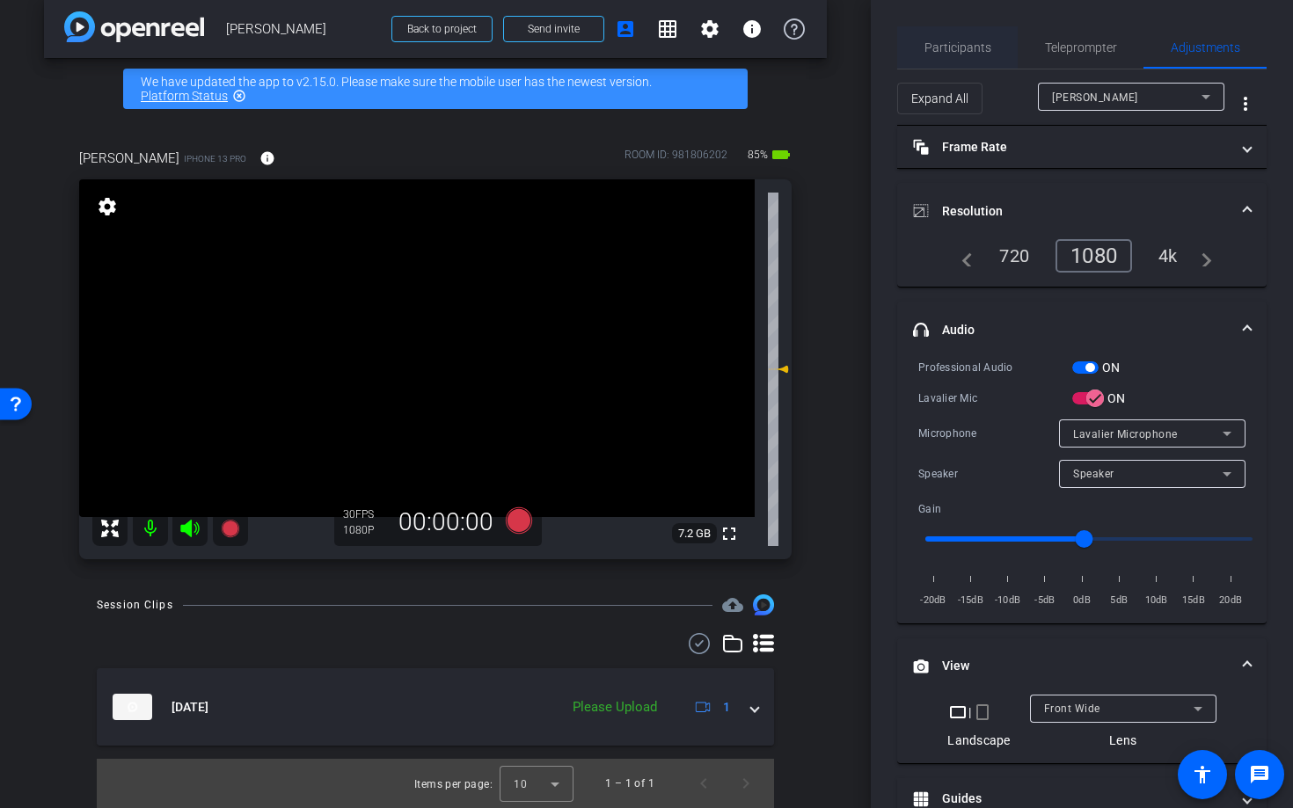
click at [956, 47] on span "Participants" at bounding box center [957, 47] width 67 height 12
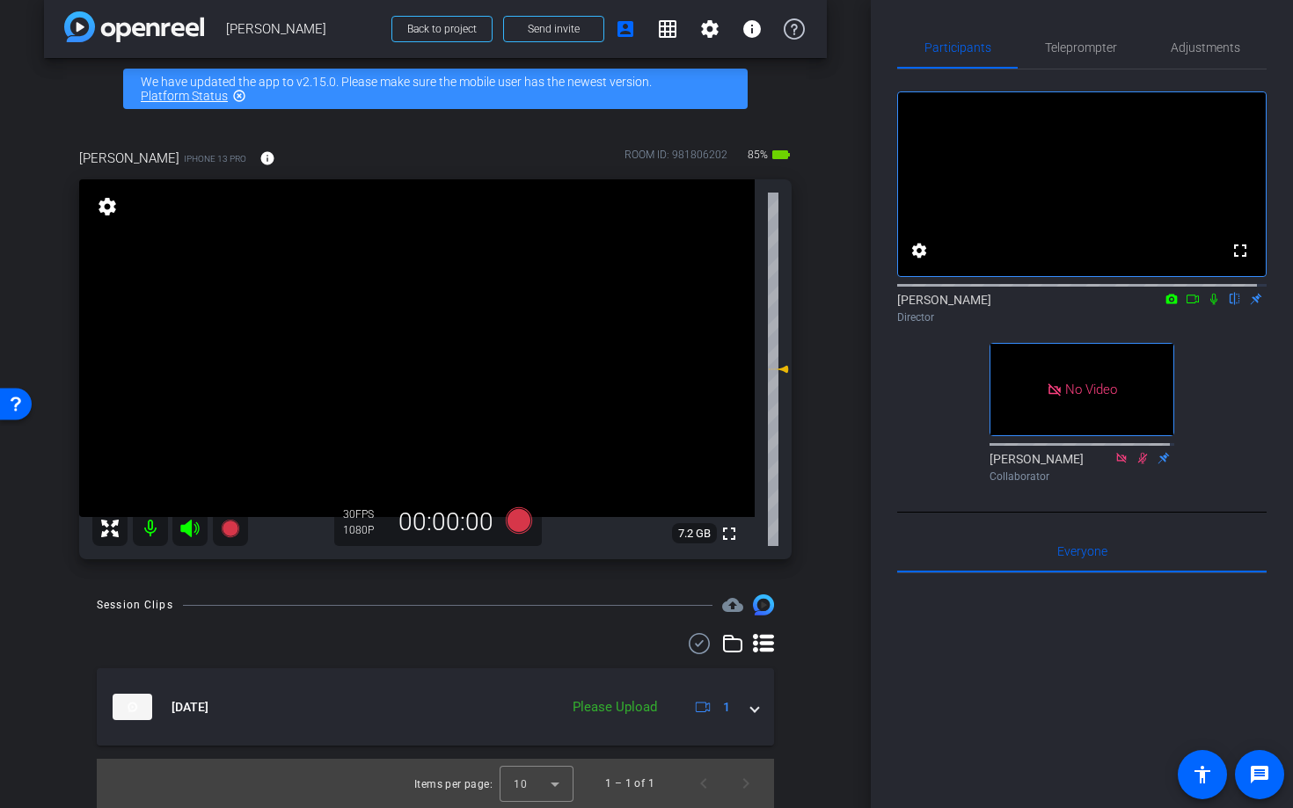
click at [1207, 305] on icon at bounding box center [1214, 299] width 14 height 12
click at [142, 530] on mat-icon at bounding box center [150, 528] width 35 height 35
drag, startPoint x: 186, startPoint y: 530, endPoint x: 208, endPoint y: 548, distance: 29.4
click at [186, 530] on icon at bounding box center [189, 529] width 18 height 18
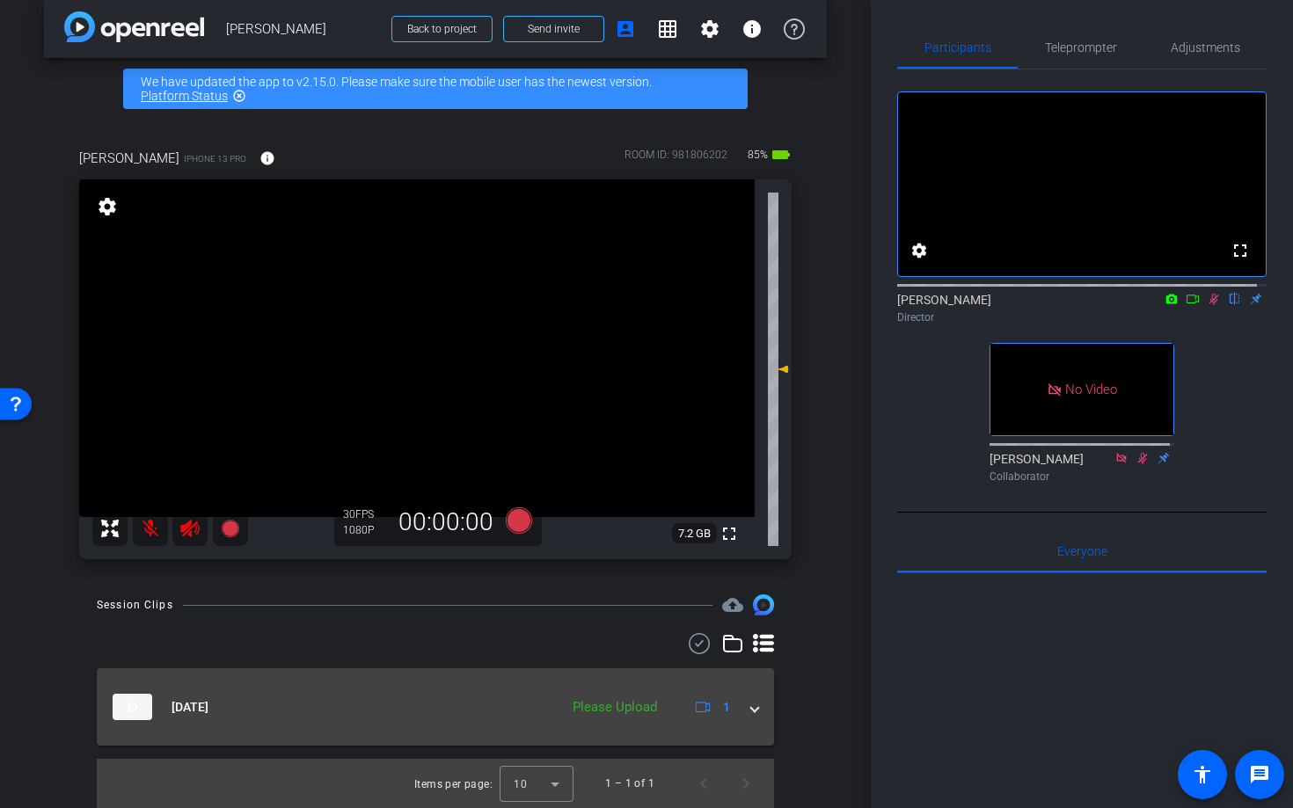
click at [749, 709] on mat-expansion-panel-header "Aug 20, 2025 Please Upload 1" at bounding box center [435, 707] width 677 height 77
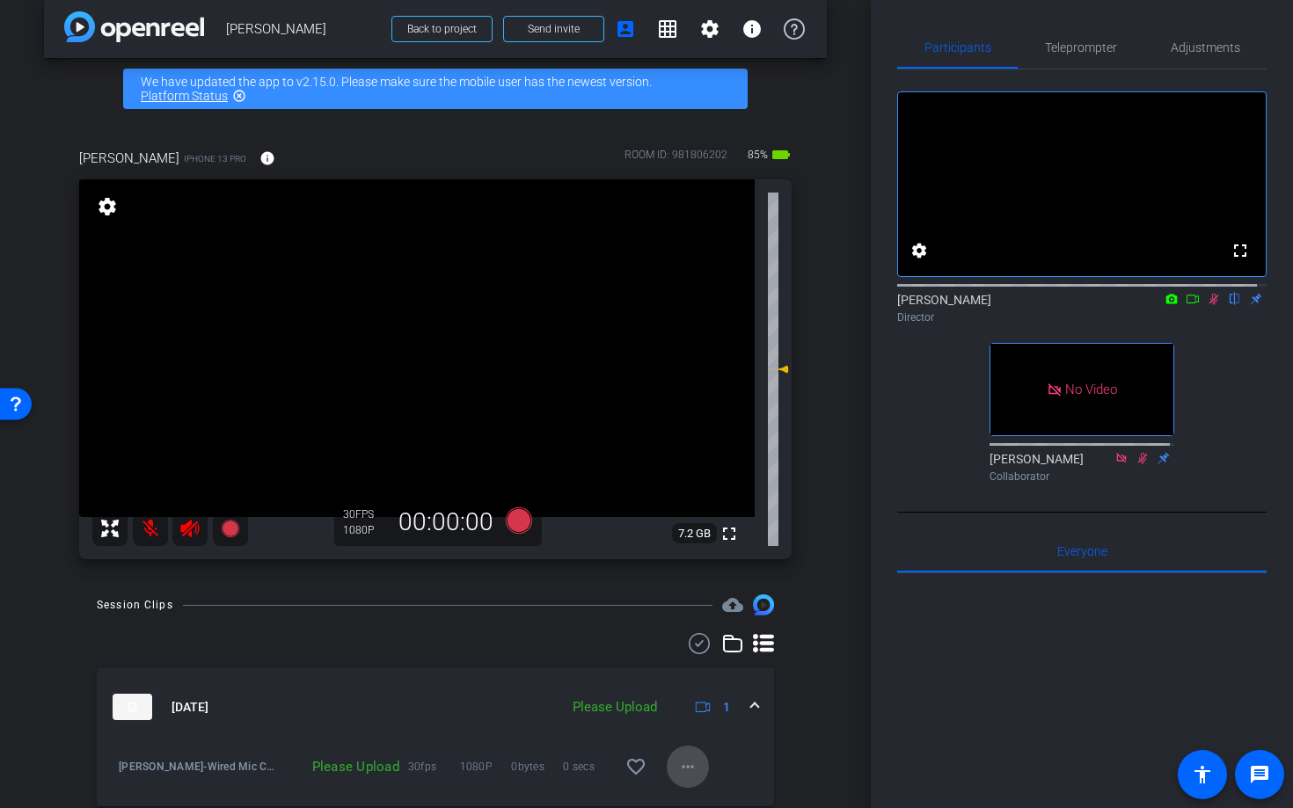
click at [677, 767] on mat-icon "more_horiz" at bounding box center [687, 766] width 21 height 21
click at [690, 687] on span "Upload" at bounding box center [707, 686] width 70 height 21
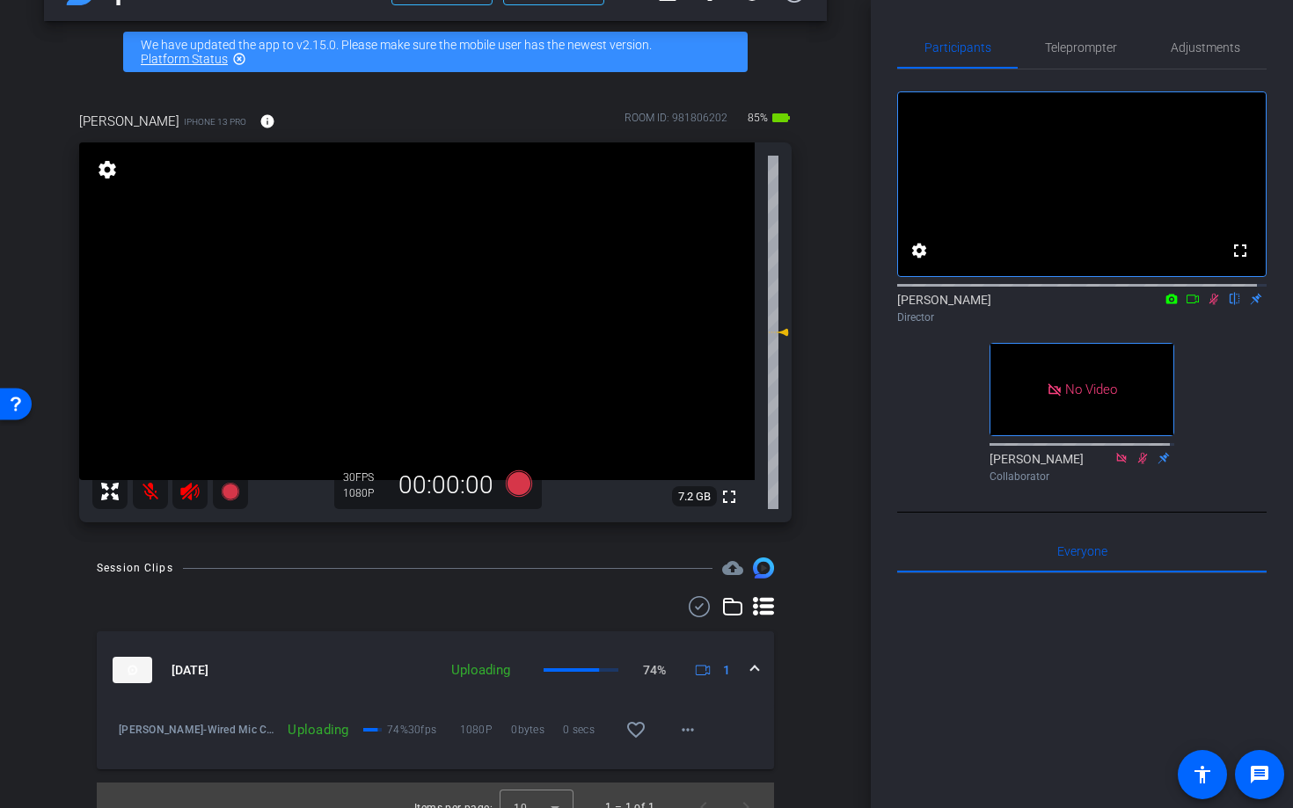
scroll to position [68, 0]
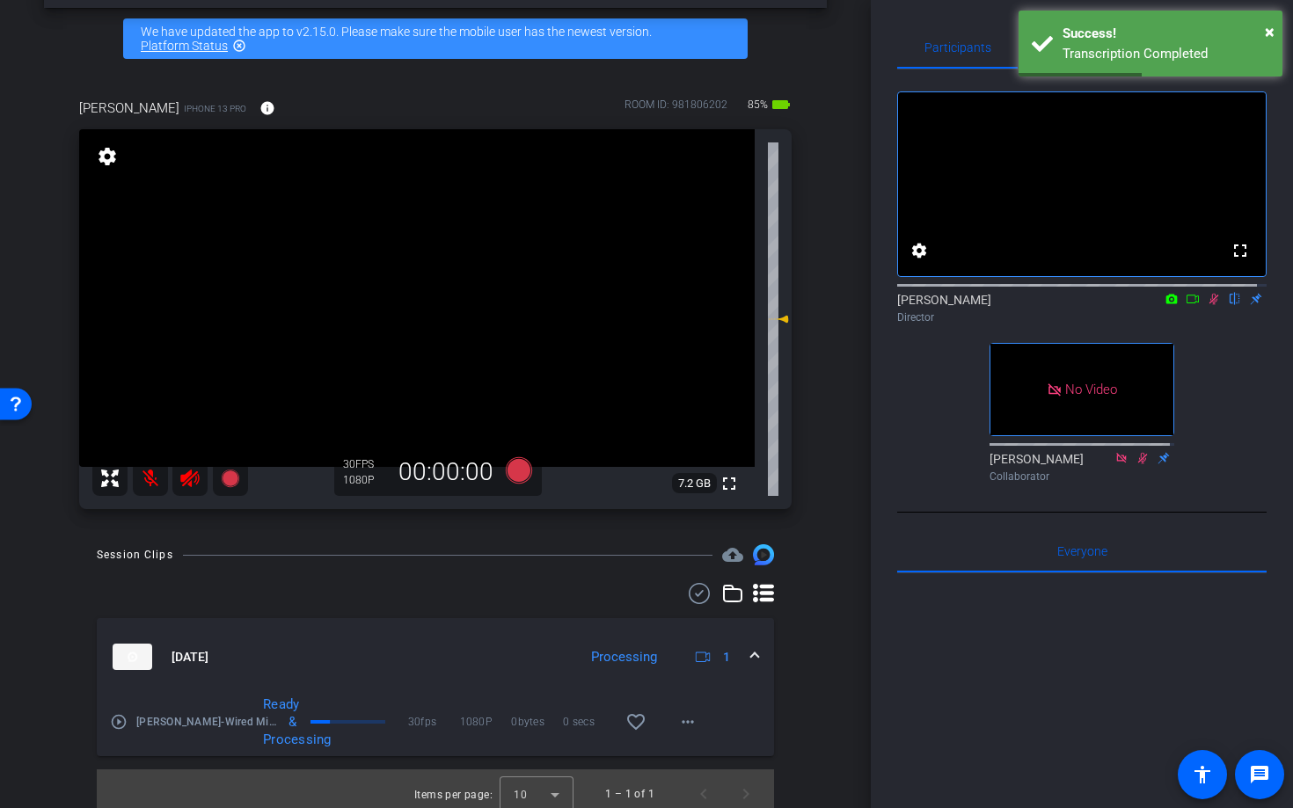
click at [125, 723] on mat-icon "play_circle_outline" at bounding box center [119, 722] width 18 height 18
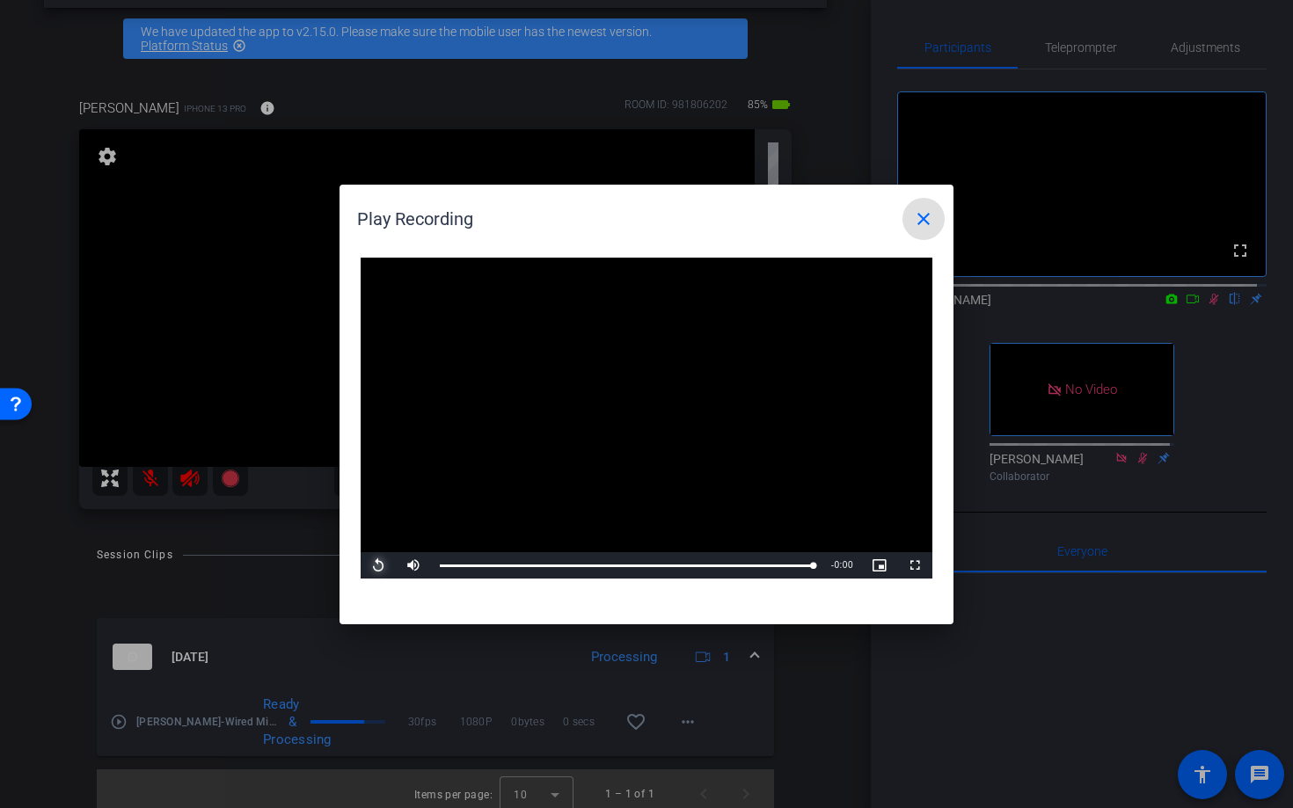
click at [379, 566] on span "Video Player" at bounding box center [378, 566] width 35 height 0
click at [926, 223] on mat-icon "close" at bounding box center [923, 218] width 21 height 21
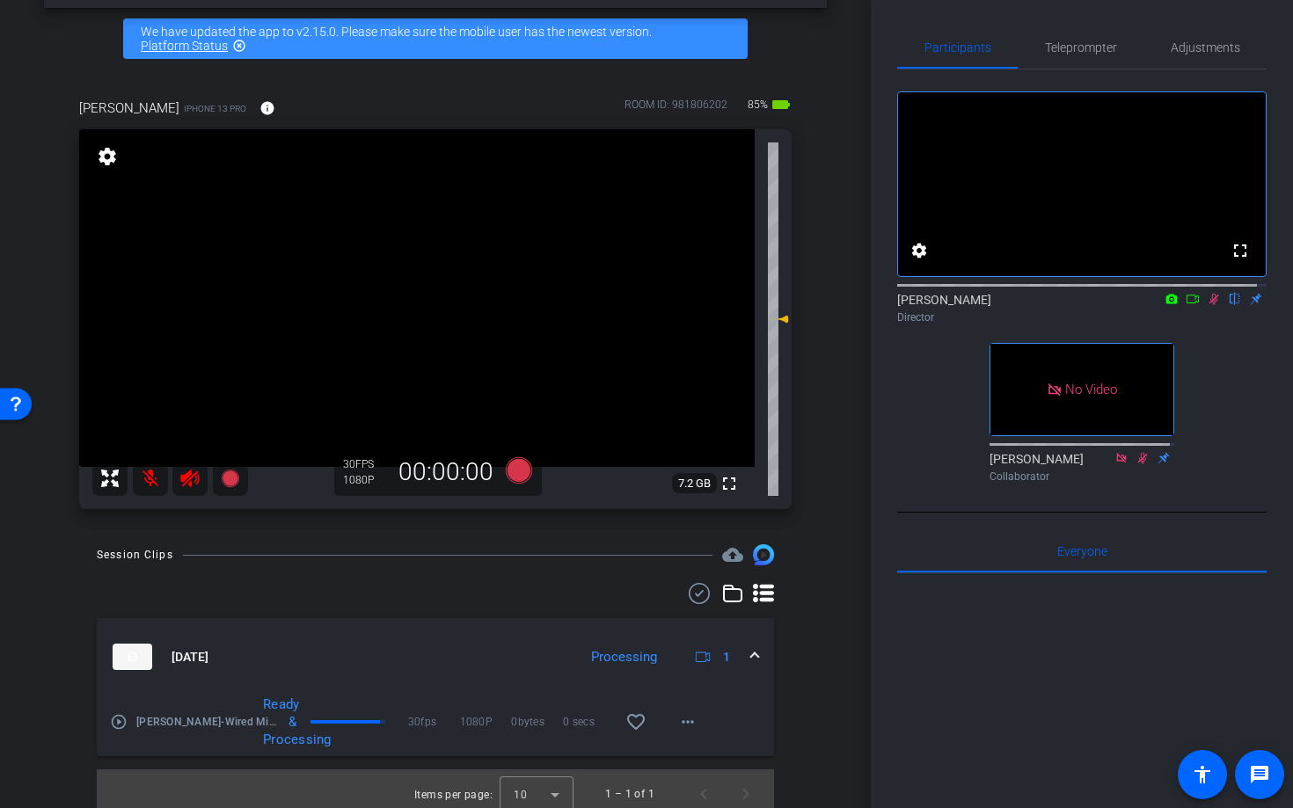
drag, startPoint x: 1203, startPoint y: 315, endPoint x: 1221, endPoint y: 342, distance: 32.5
click at [1207, 305] on icon at bounding box center [1214, 299] width 14 height 12
click at [137, 478] on mat-icon at bounding box center [150, 478] width 35 height 35
click at [186, 486] on icon at bounding box center [189, 478] width 21 height 21
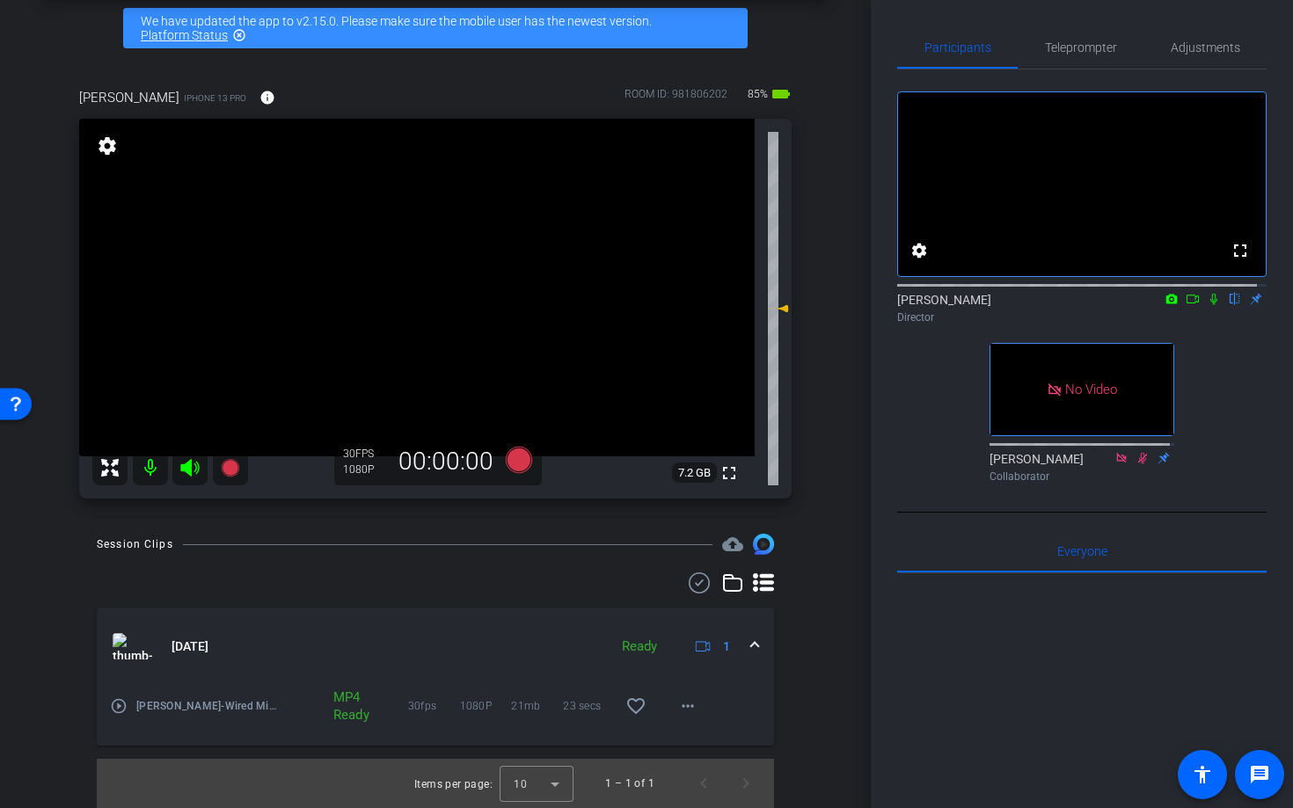
scroll to position [78, 0]
click at [1186, 305] on icon at bounding box center [1193, 299] width 14 height 12
click at [514, 461] on icon at bounding box center [519, 460] width 26 height 26
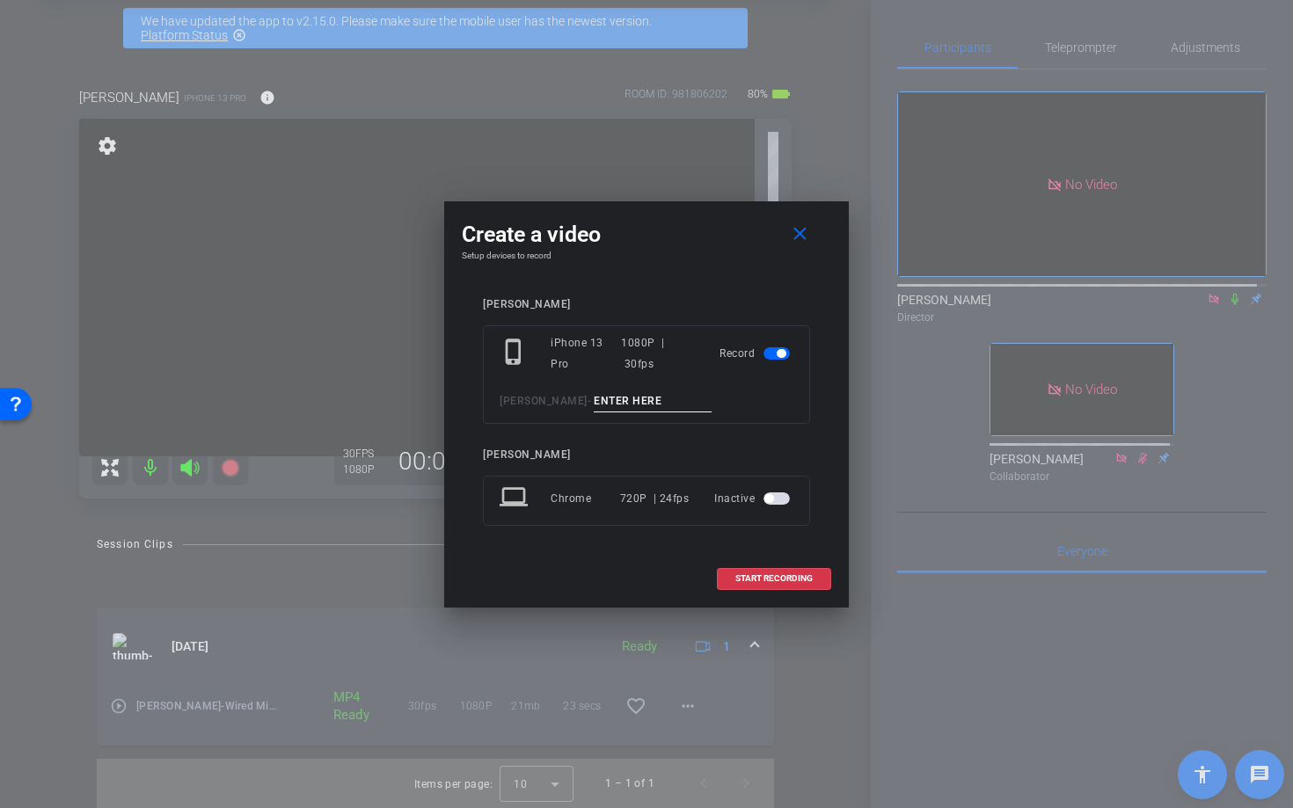
click at [607, 398] on input at bounding box center [653, 402] width 118 height 22
type input "SMILE"
click at [766, 582] on span "START RECORDING" at bounding box center [773, 578] width 77 height 9
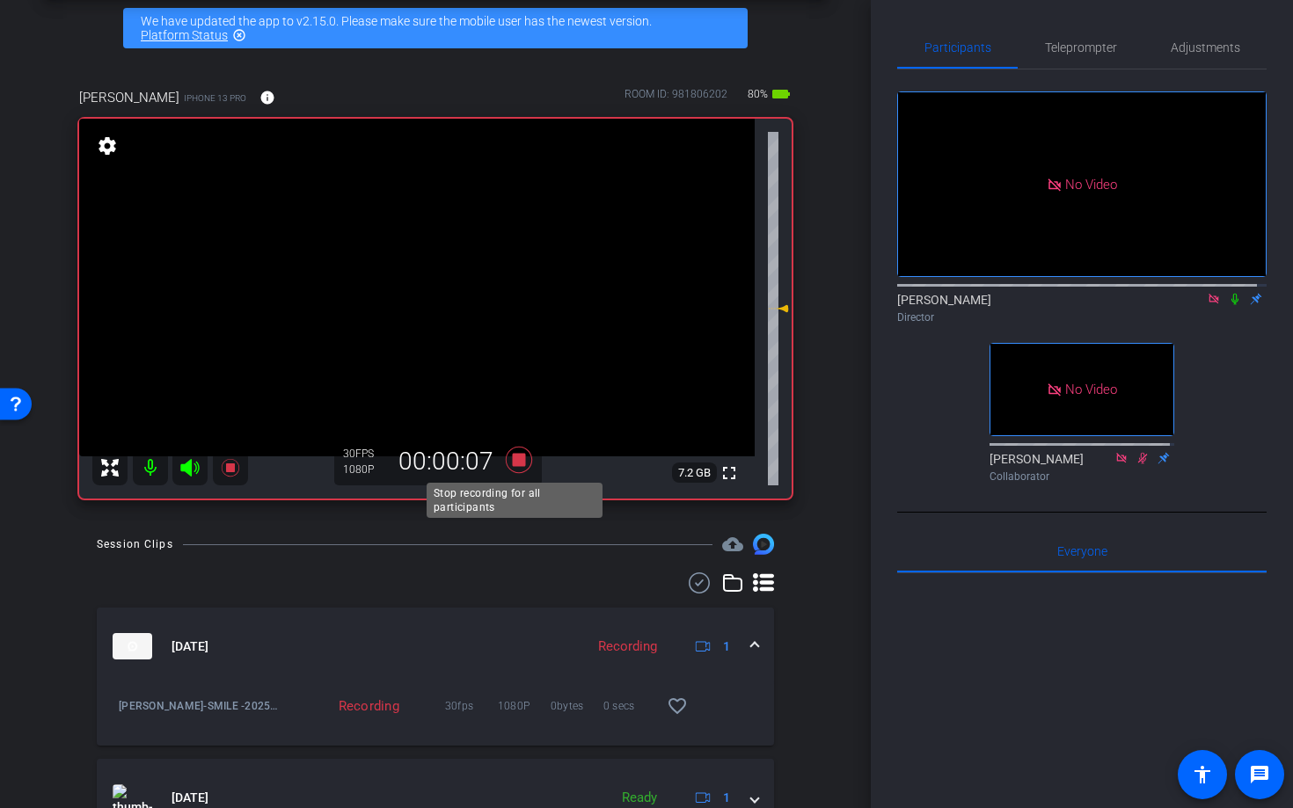
click at [512, 457] on icon at bounding box center [519, 460] width 26 height 26
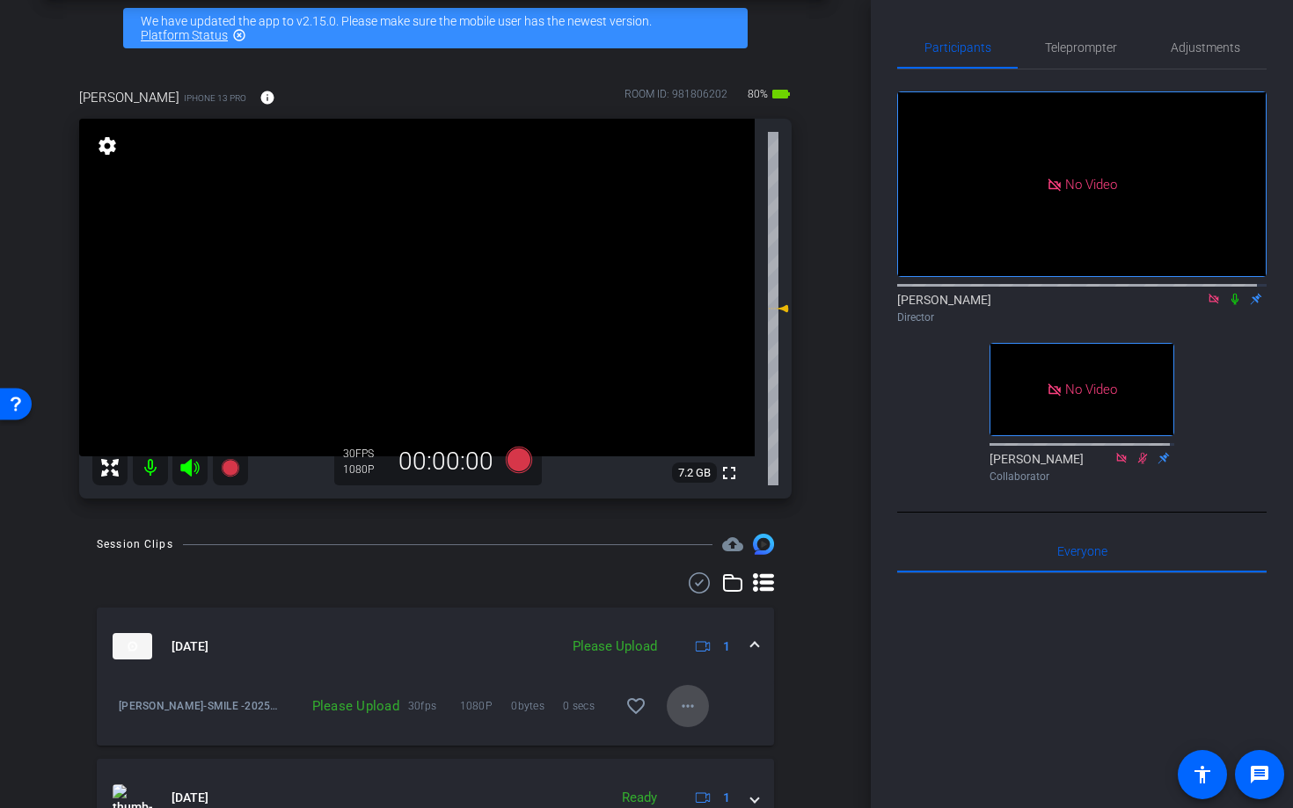
click at [677, 708] on mat-icon "more_horiz" at bounding box center [687, 706] width 21 height 21
click at [700, 743] on span "Upload" at bounding box center [707, 743] width 70 height 21
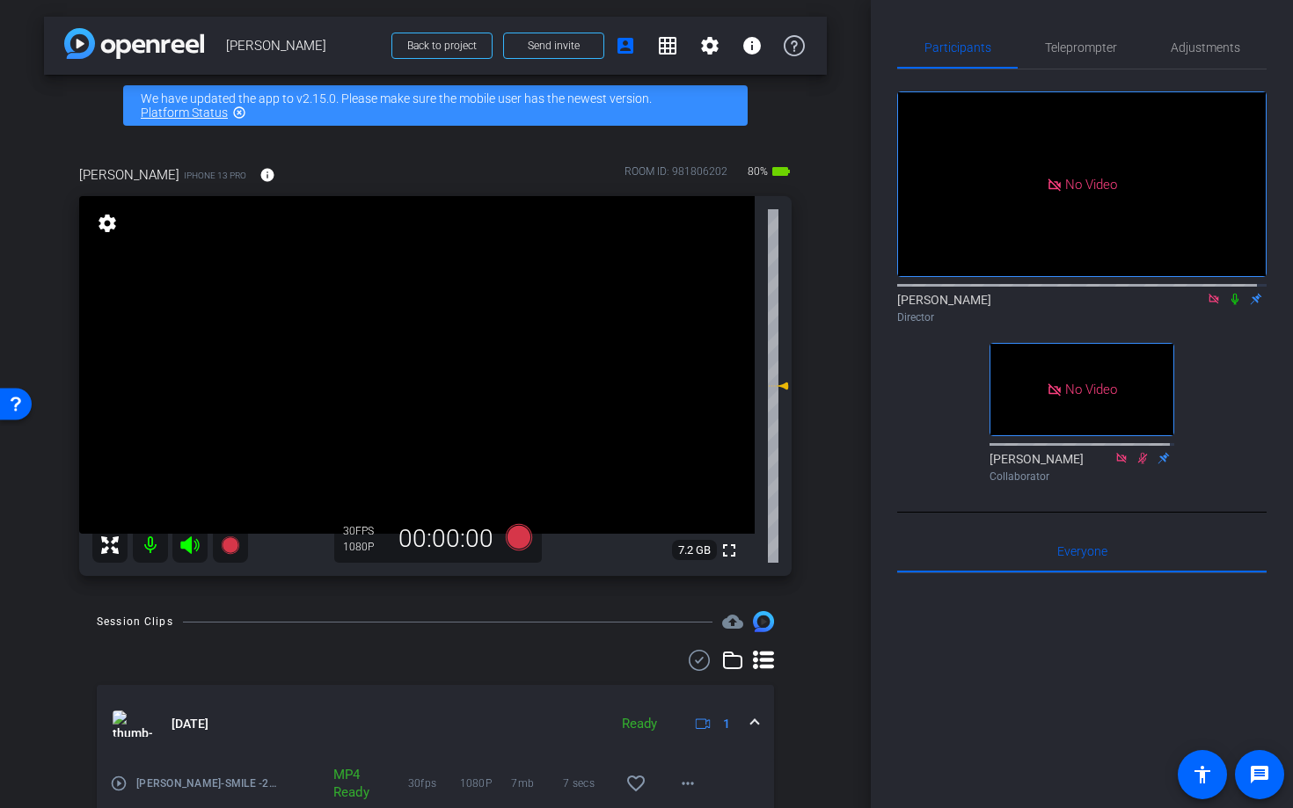
scroll to position [0, 0]
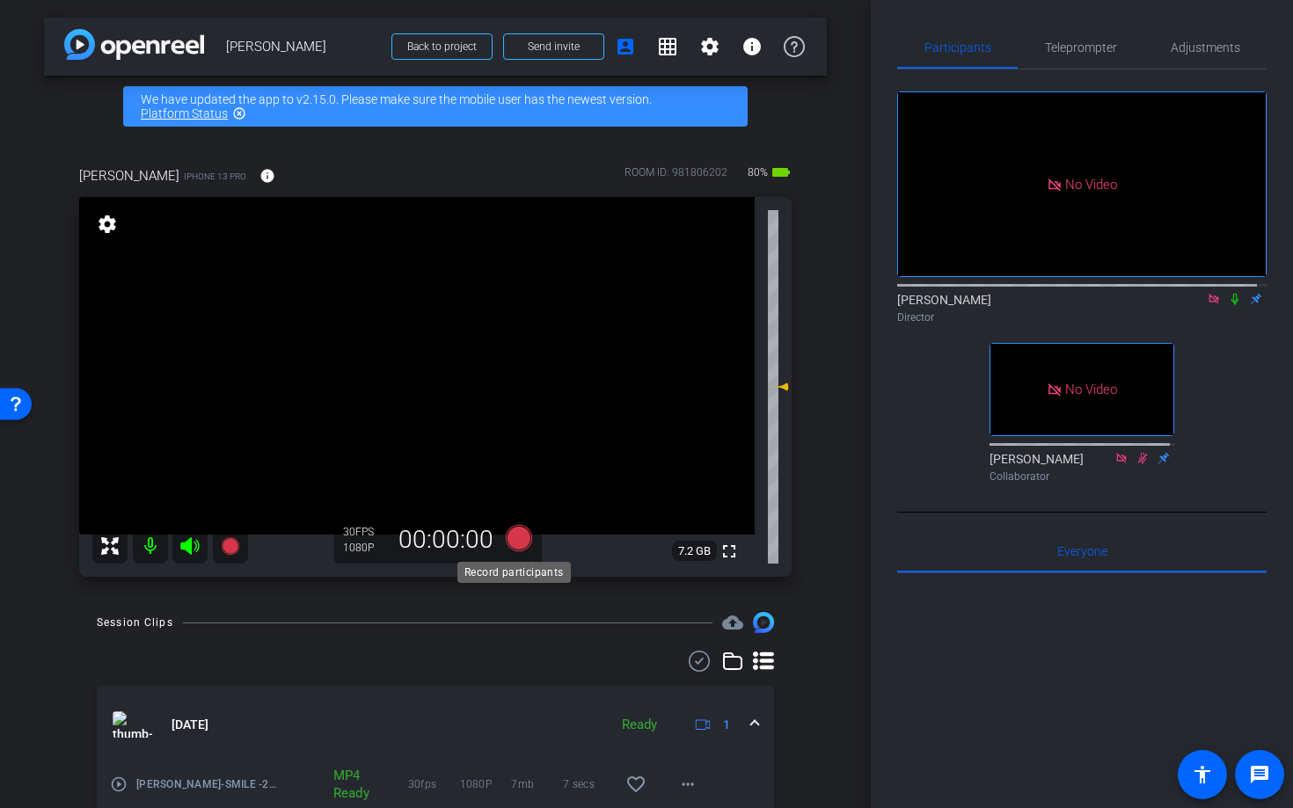
click at [520, 535] on icon at bounding box center [519, 538] width 26 height 26
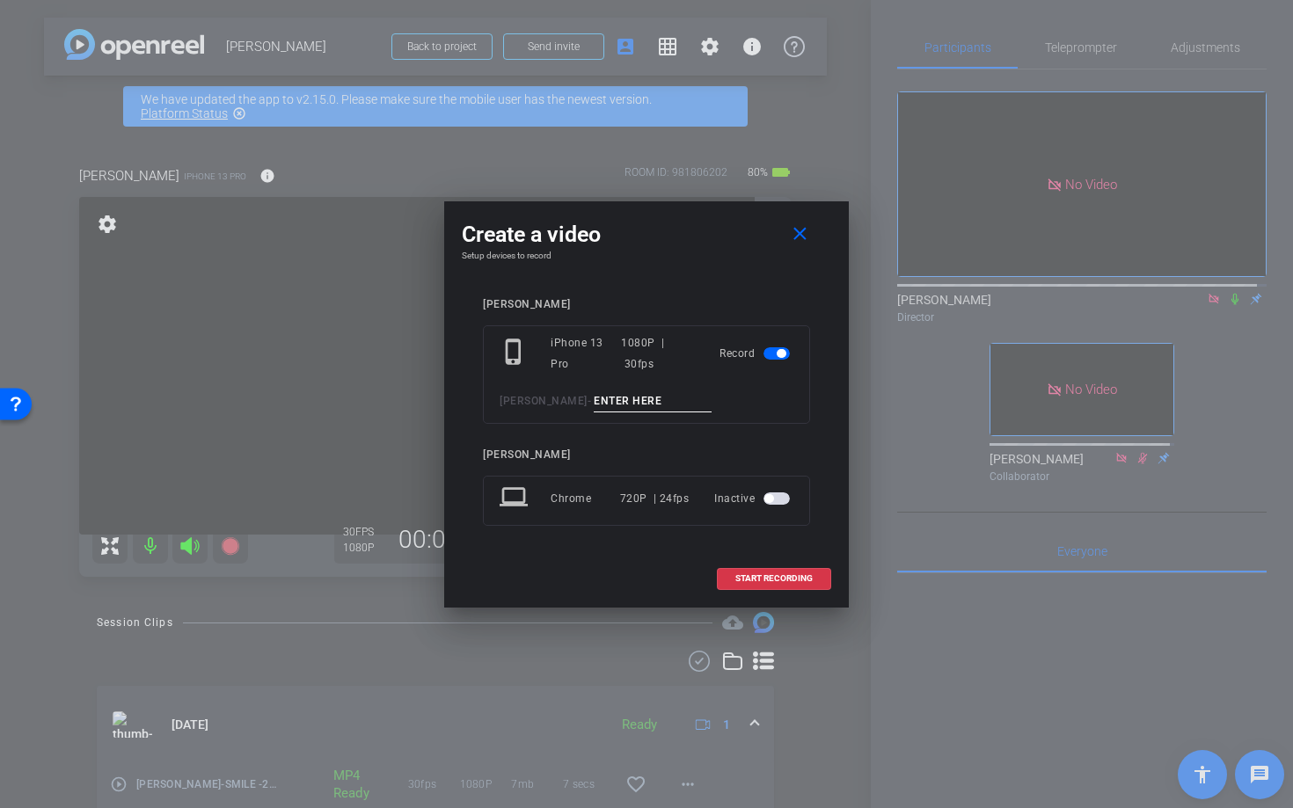
click at [636, 403] on input at bounding box center [653, 402] width 118 height 22
type input "Q1"
click at [760, 581] on span "START RECORDING" at bounding box center [773, 578] width 77 height 9
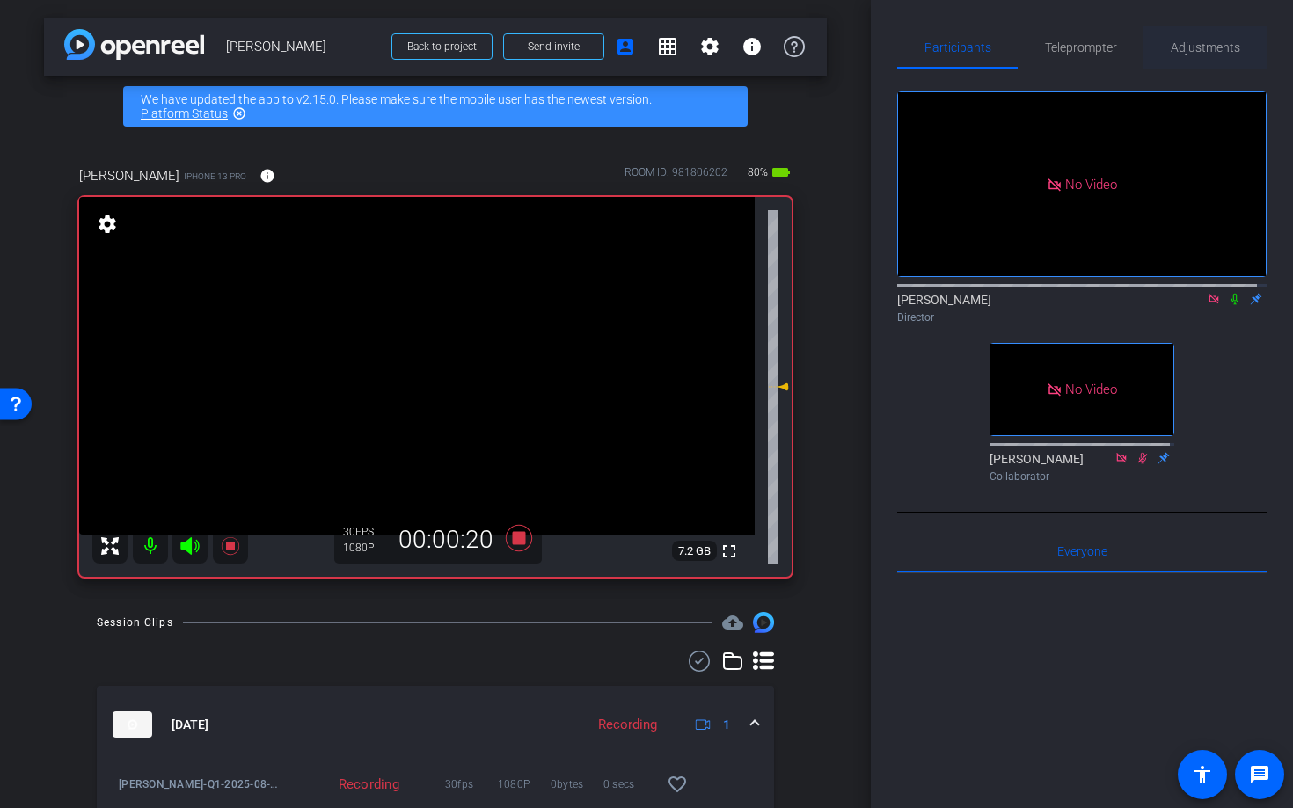
drag, startPoint x: 1195, startPoint y: 58, endPoint x: 1200, endPoint y: 68, distance: 11.0
click at [1195, 58] on span "Adjustments" at bounding box center [1205, 47] width 69 height 42
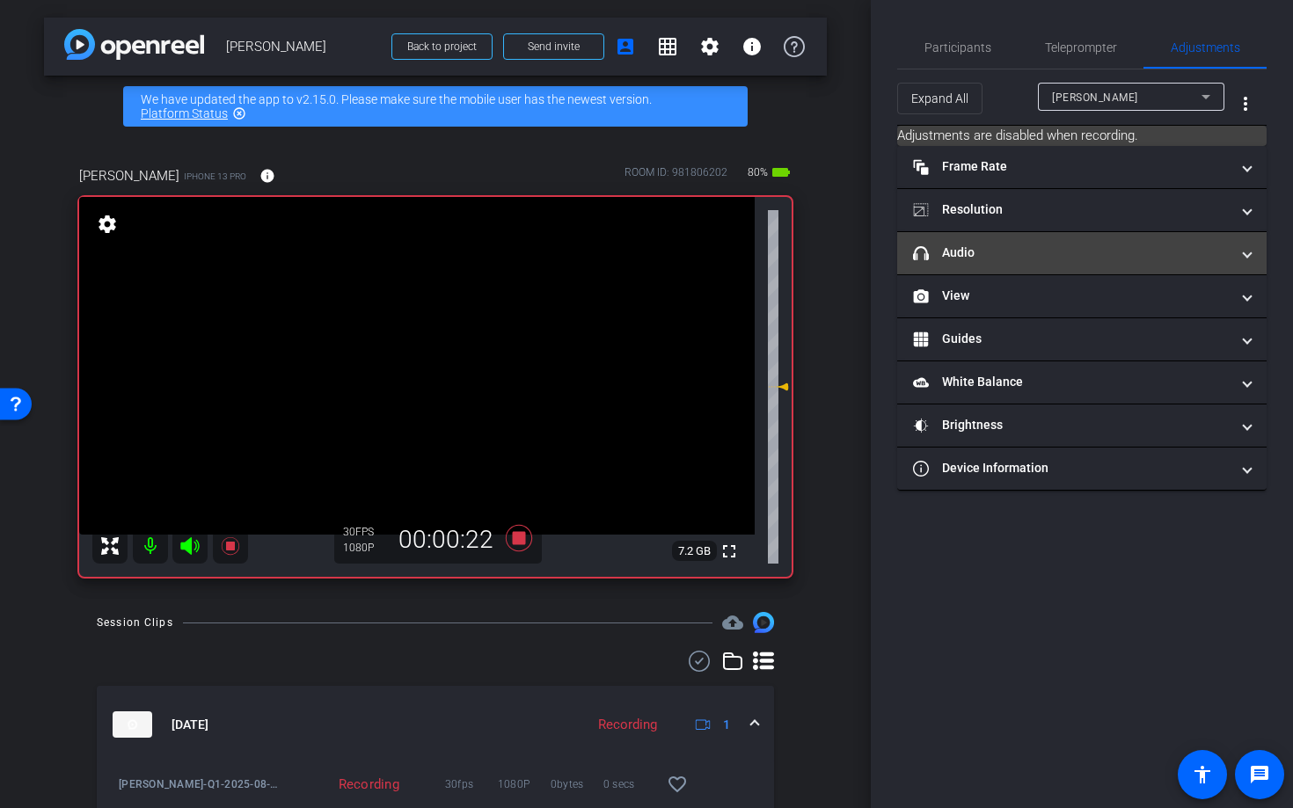
click at [997, 258] on mat-panel-title "headphone icon Audio" at bounding box center [1071, 253] width 317 height 18
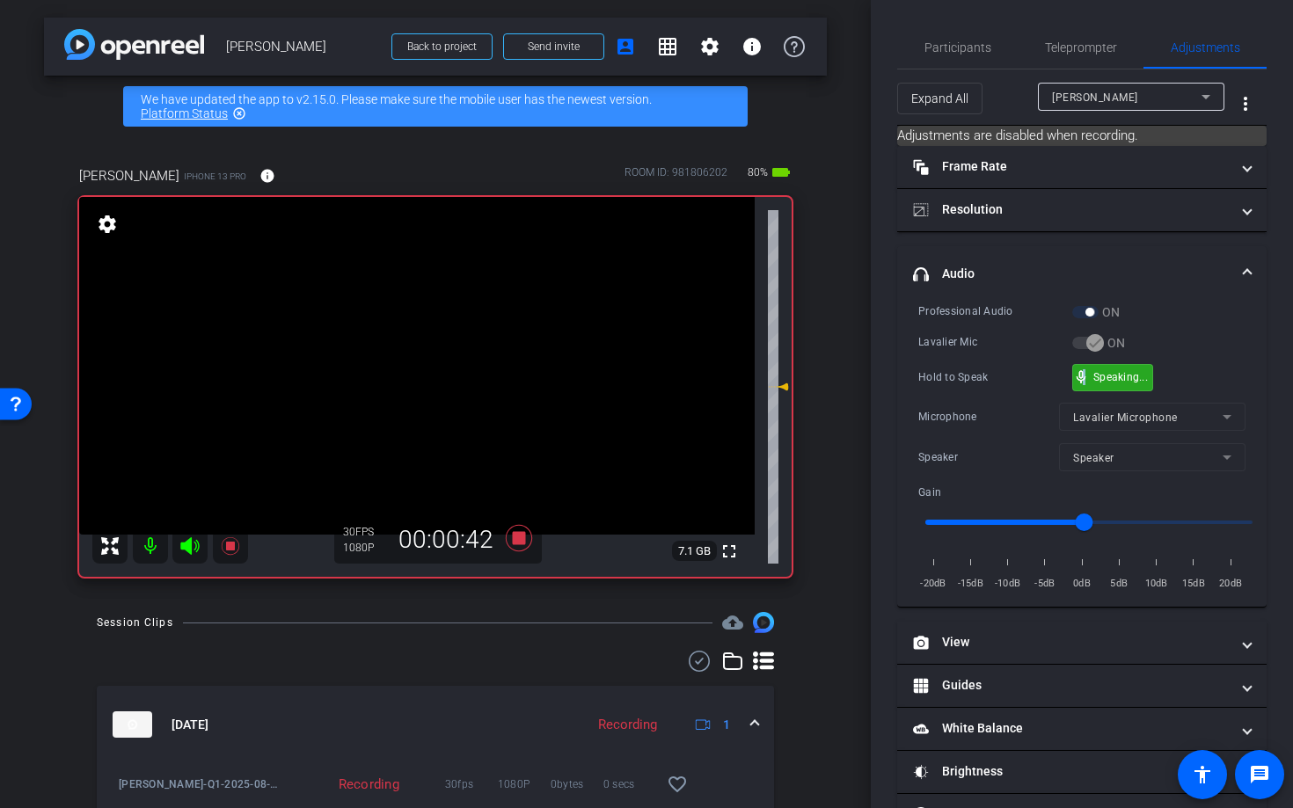
drag, startPoint x: 1083, startPoint y: 375, endPoint x: 1071, endPoint y: 374, distance: 11.5
click at [1077, 373] on span "mic_none" at bounding box center [1081, 377] width 16 height 16
click at [259, 176] on mat-icon "info" at bounding box center [267, 176] width 16 height 16
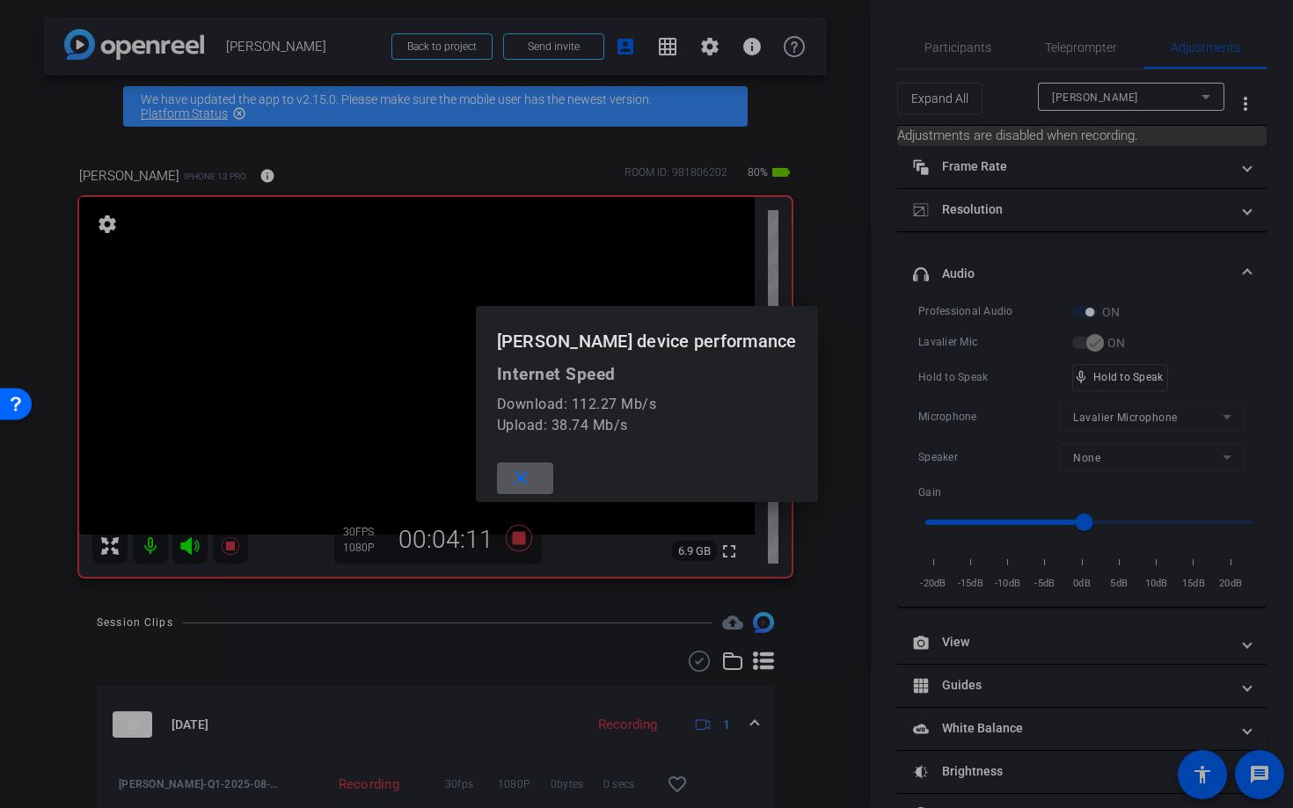
click at [253, 176] on div at bounding box center [646, 404] width 1293 height 808
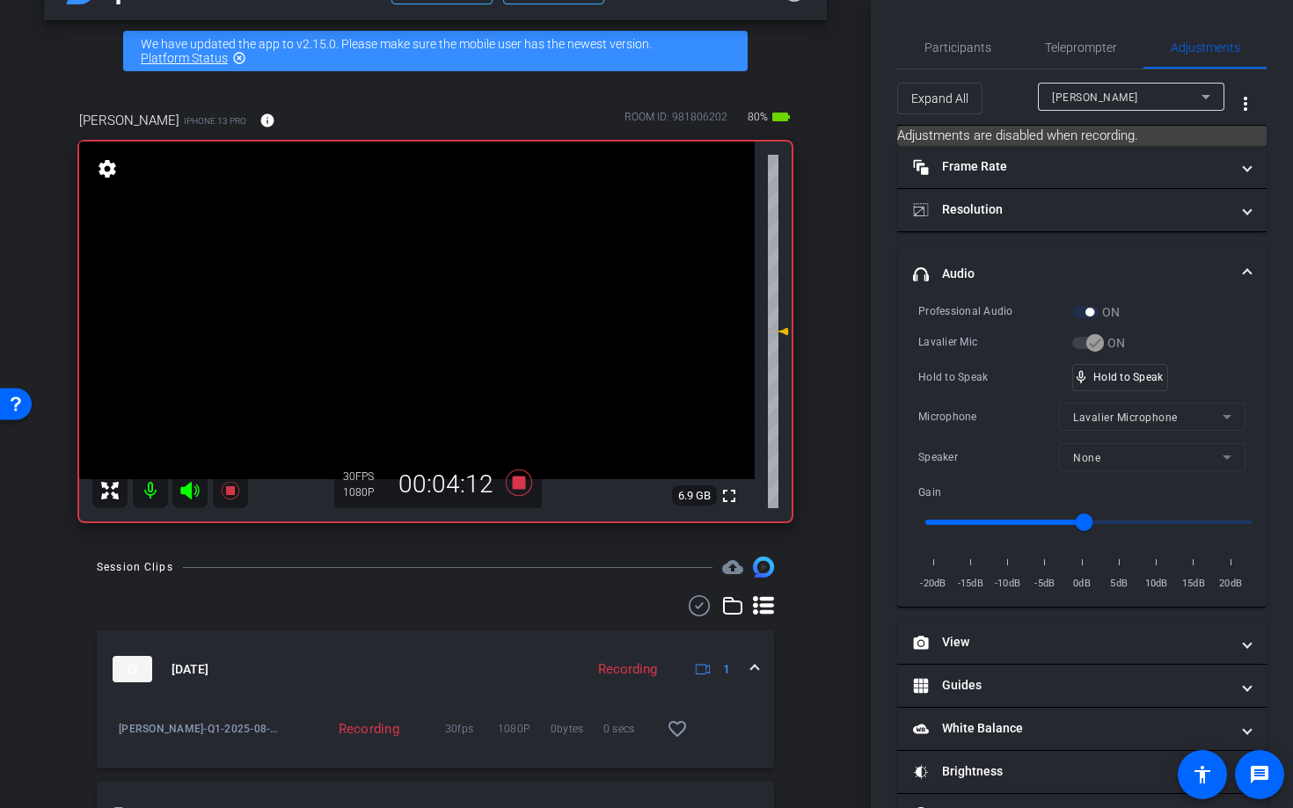
scroll to position [78, 0]
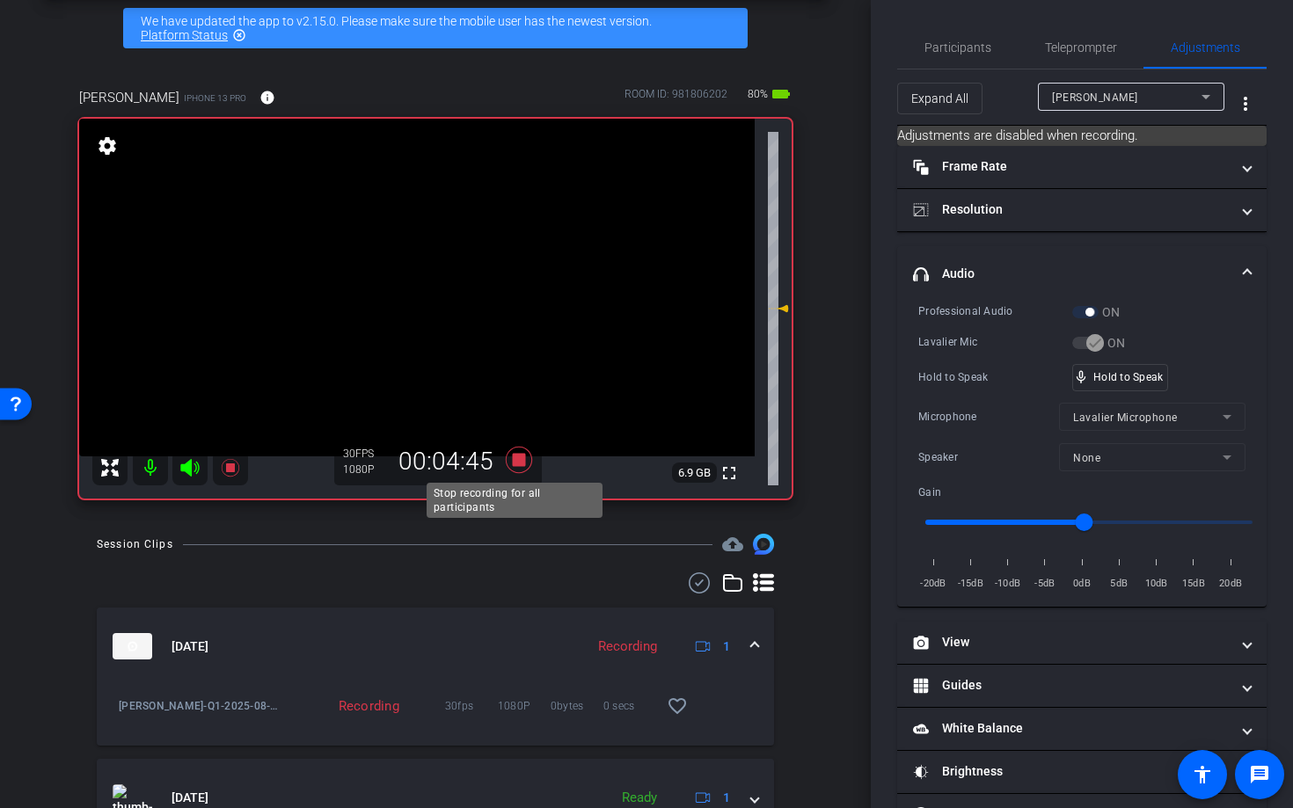
click at [516, 457] on icon at bounding box center [519, 460] width 26 height 26
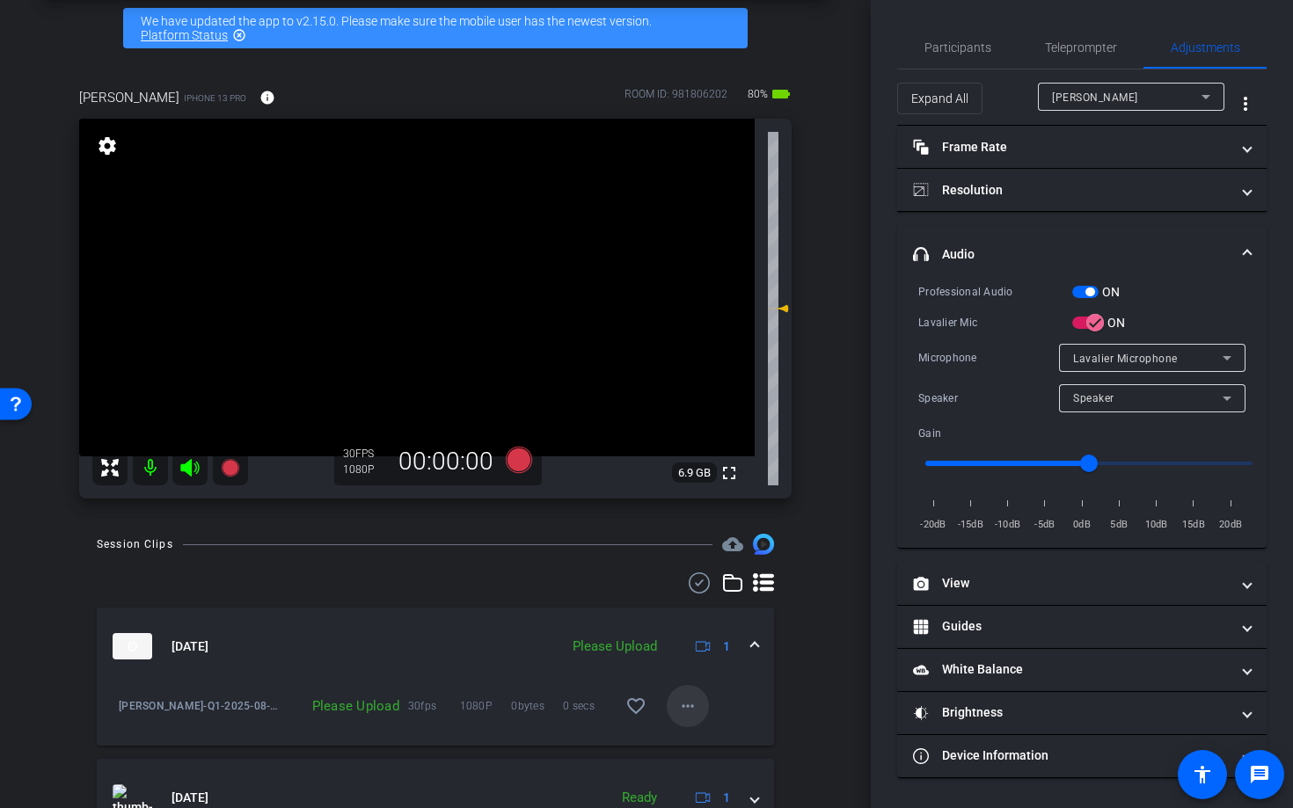
click at [679, 707] on mat-icon "more_horiz" at bounding box center [687, 706] width 21 height 21
drag, startPoint x: 705, startPoint y: 743, endPoint x: 731, endPoint y: 749, distance: 26.2
click at [706, 743] on span "Upload" at bounding box center [707, 743] width 70 height 21
click at [514, 458] on icon at bounding box center [519, 460] width 26 height 26
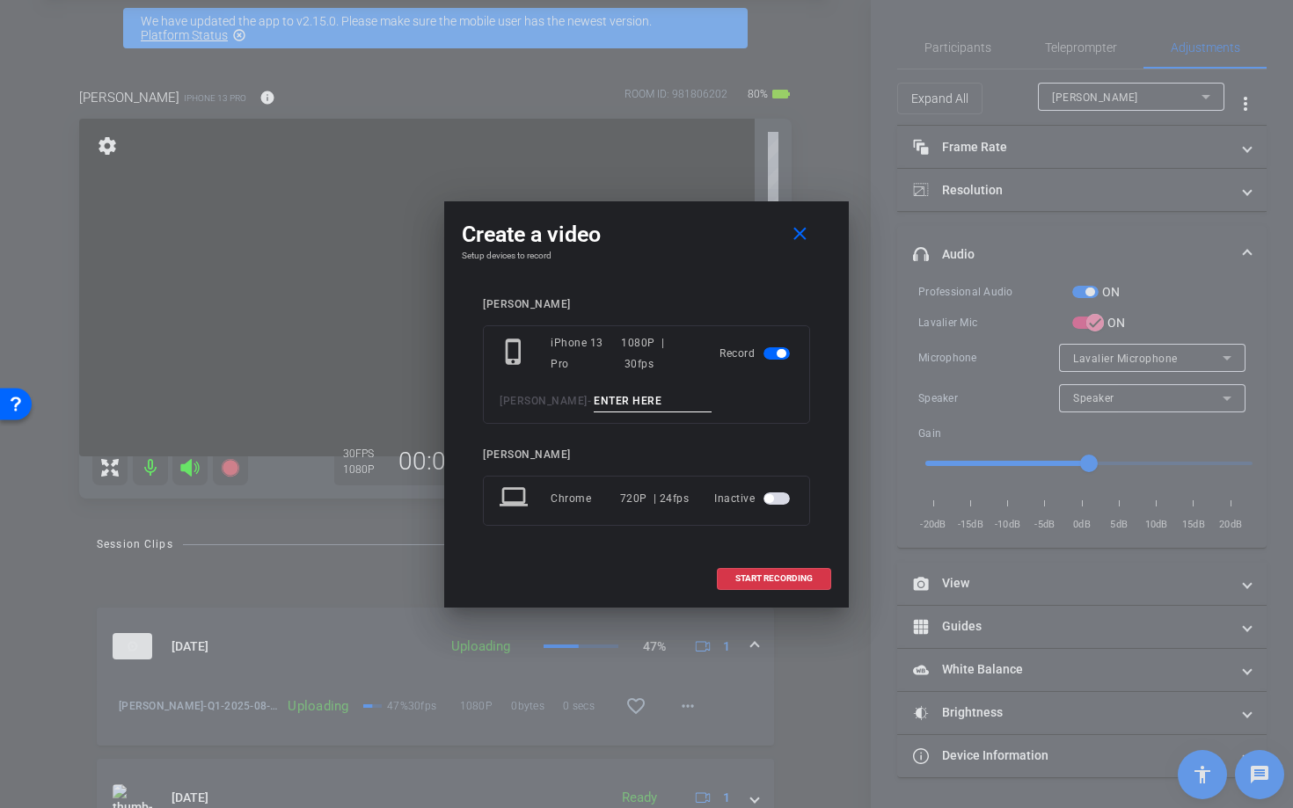
click at [614, 403] on input at bounding box center [653, 402] width 118 height 22
type input "Q2"
click at [782, 581] on span "START RECORDING" at bounding box center [773, 578] width 77 height 9
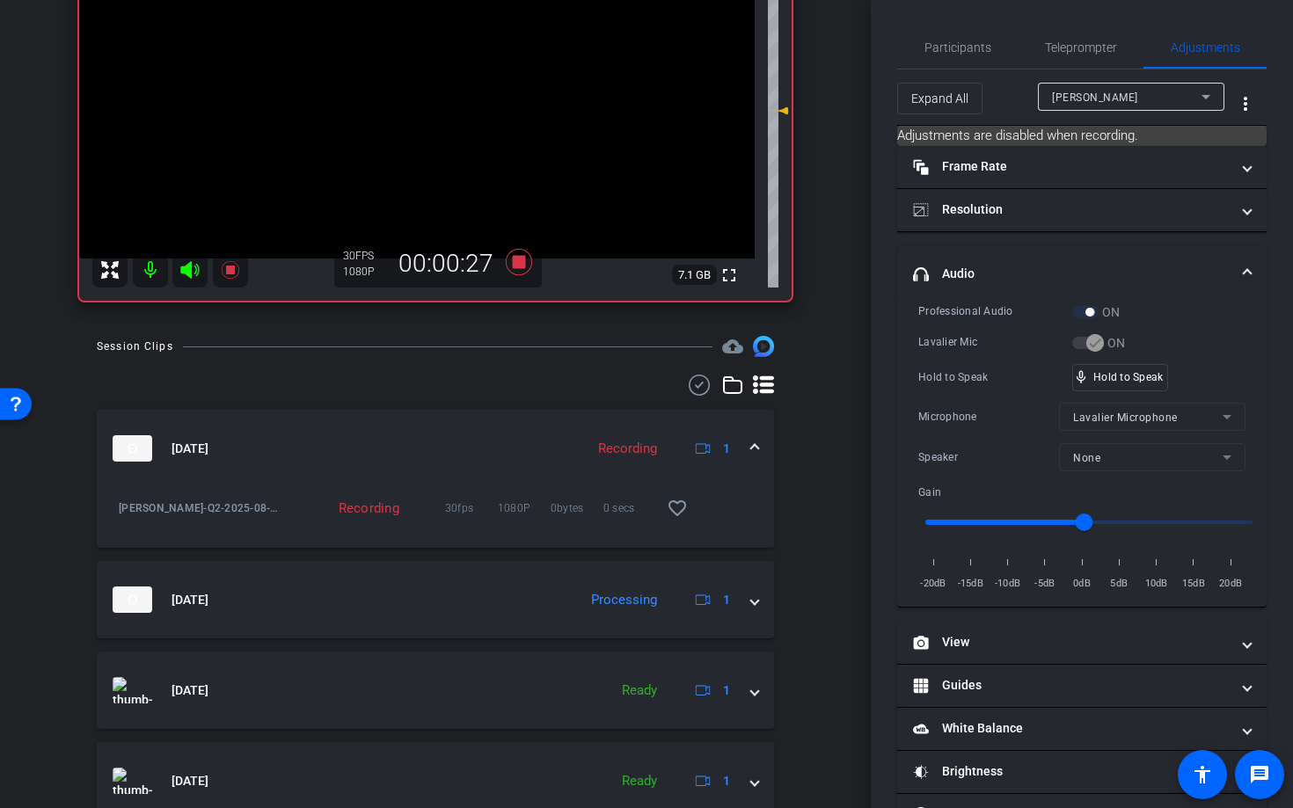
scroll to position [276, 0]
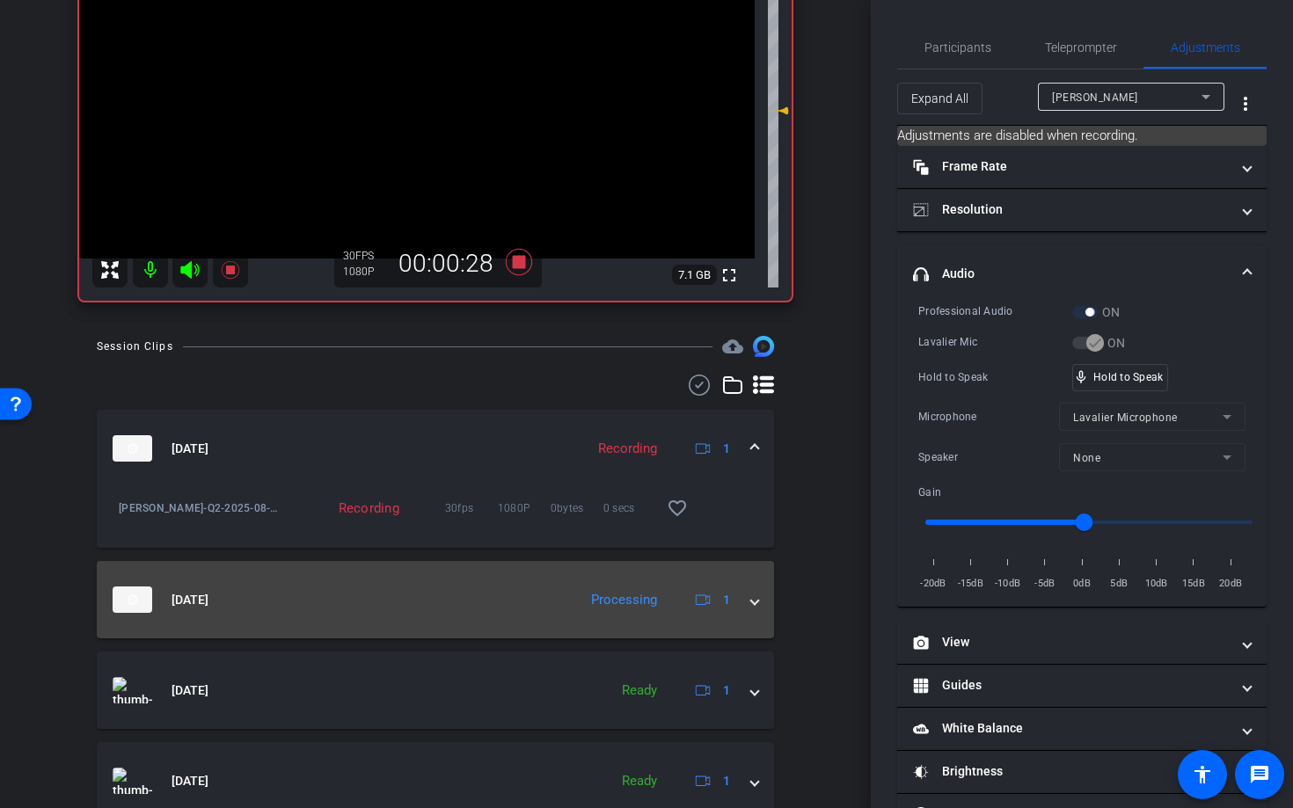
click at [750, 604] on mat-expansion-panel-header "Aug 20, 2025 Processing 1" at bounding box center [435, 599] width 677 height 77
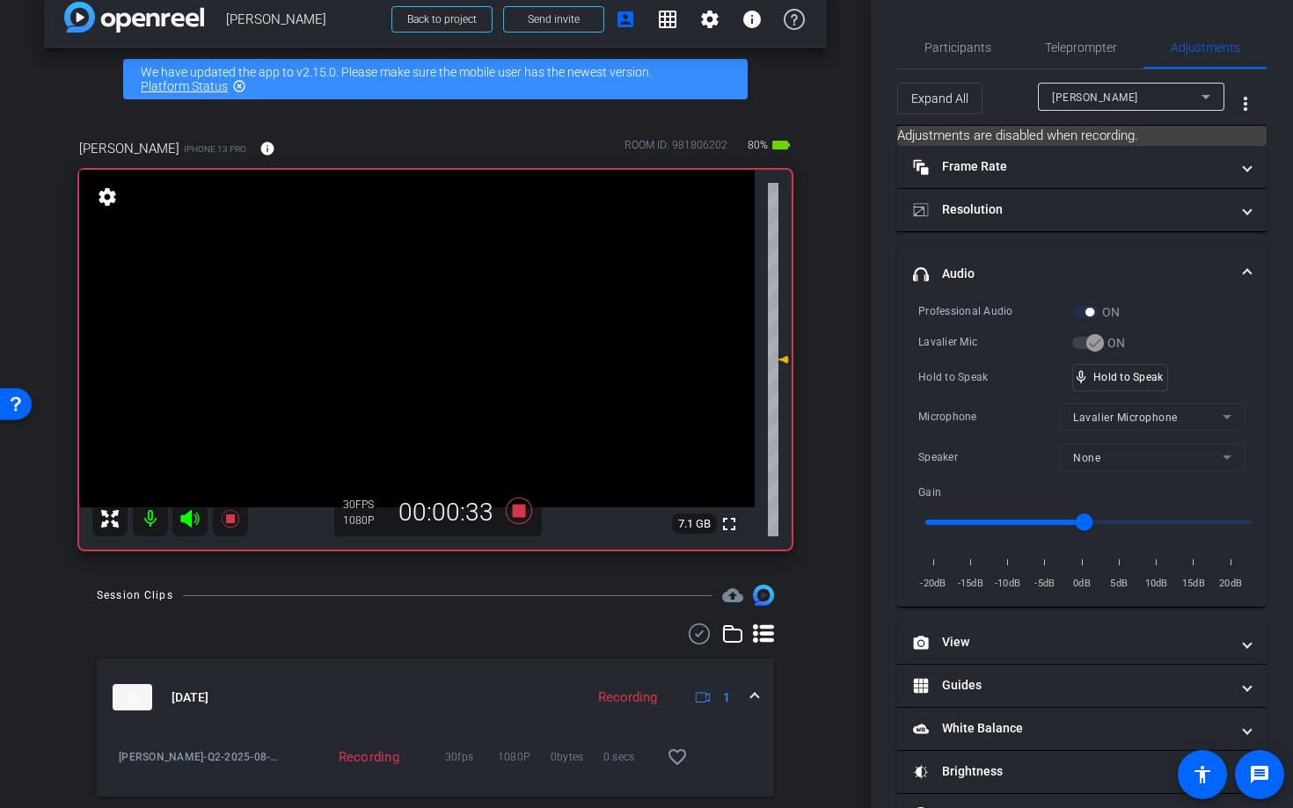
scroll to position [27, 0]
click at [515, 508] on icon at bounding box center [519, 511] width 26 height 26
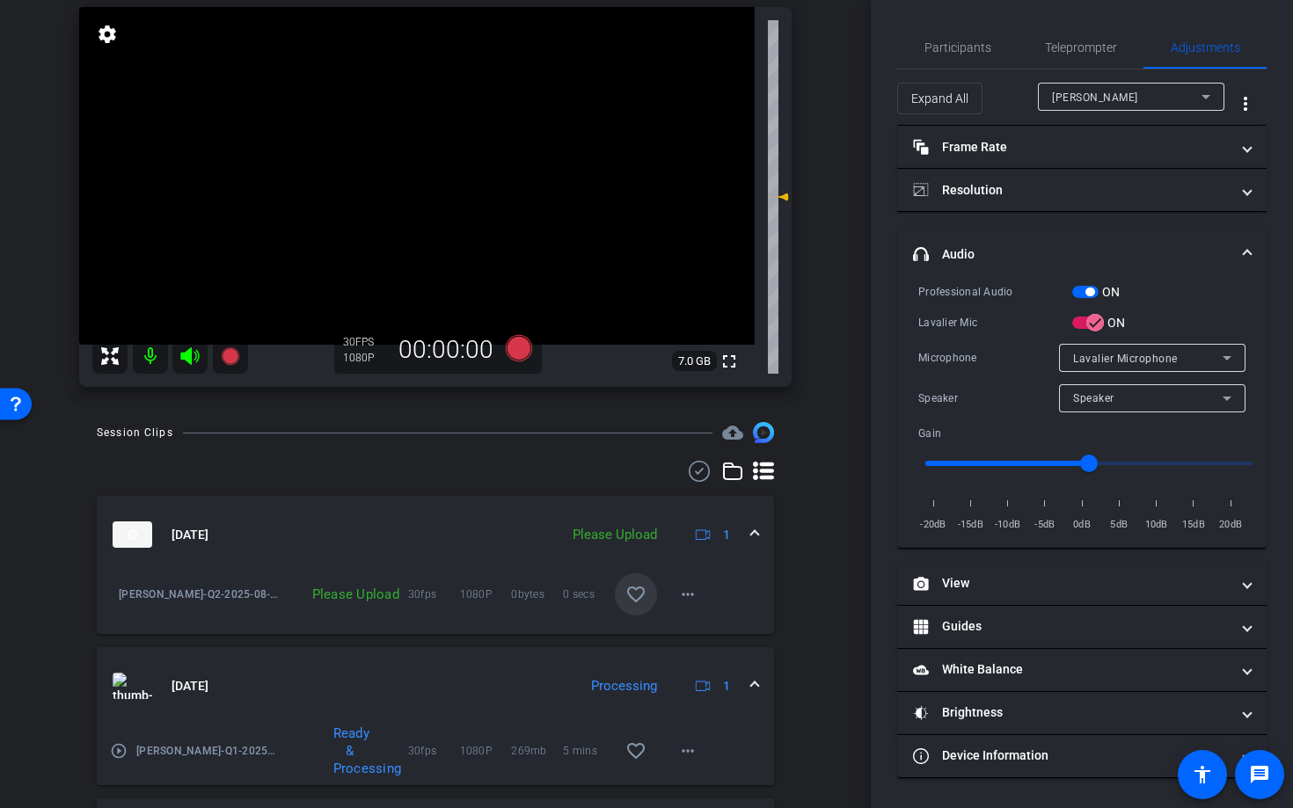
scroll to position [209, 0]
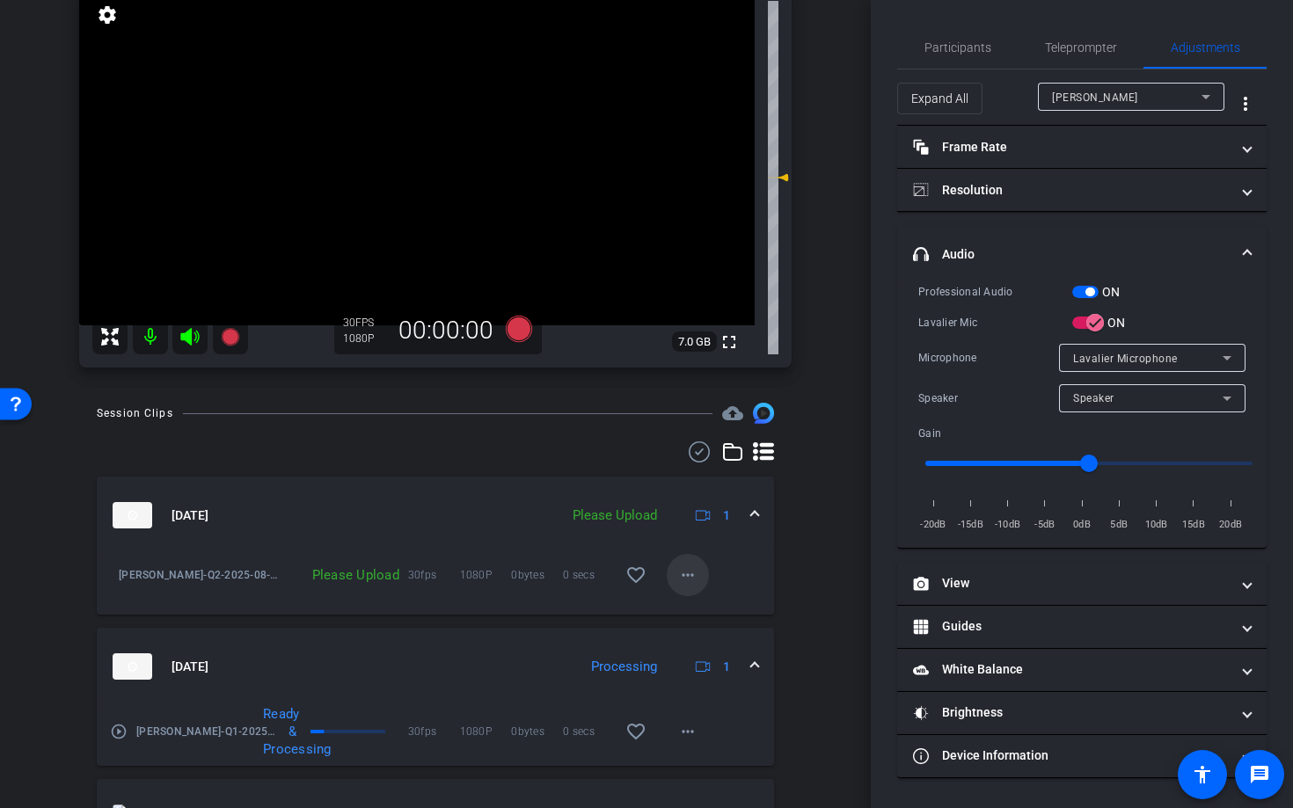
click at [679, 574] on mat-icon "more_horiz" at bounding box center [687, 575] width 21 height 21
click at [692, 617] on span "Upload" at bounding box center [707, 612] width 70 height 21
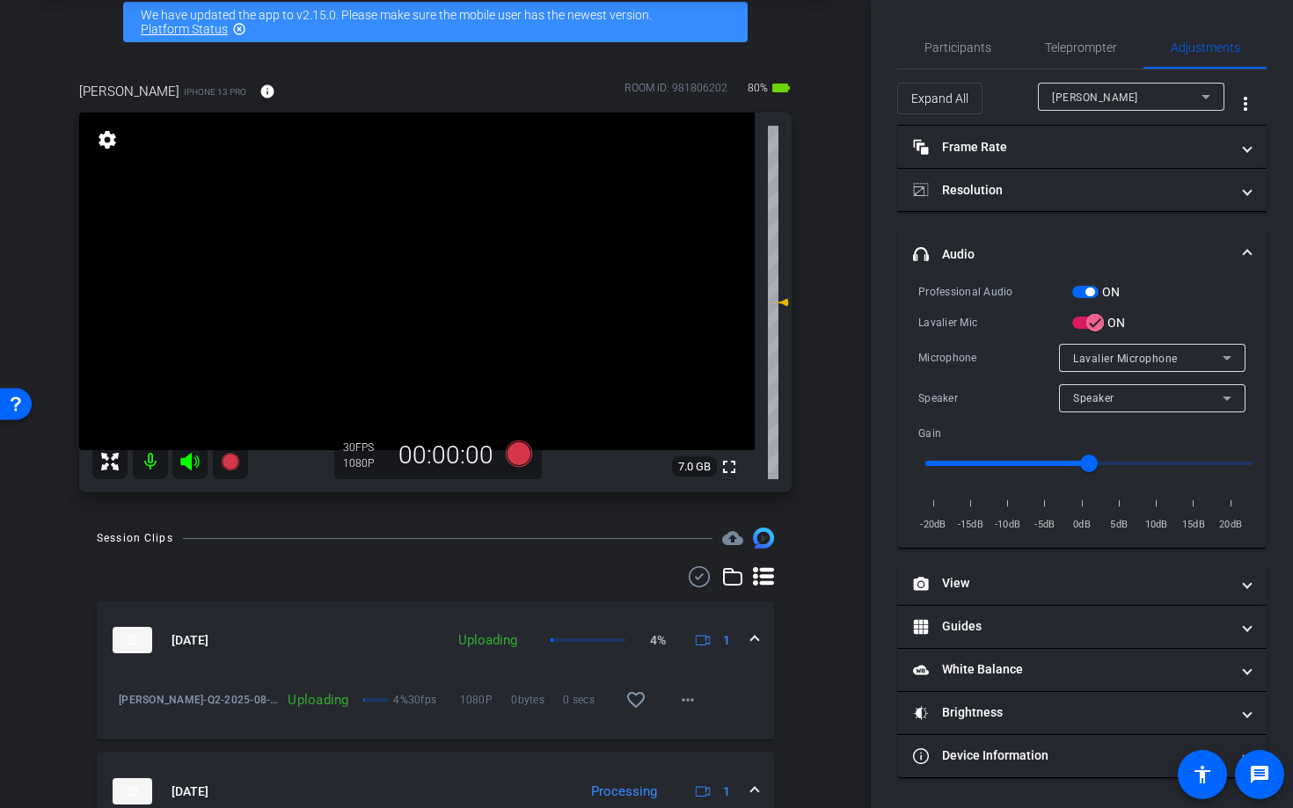
scroll to position [82, 0]
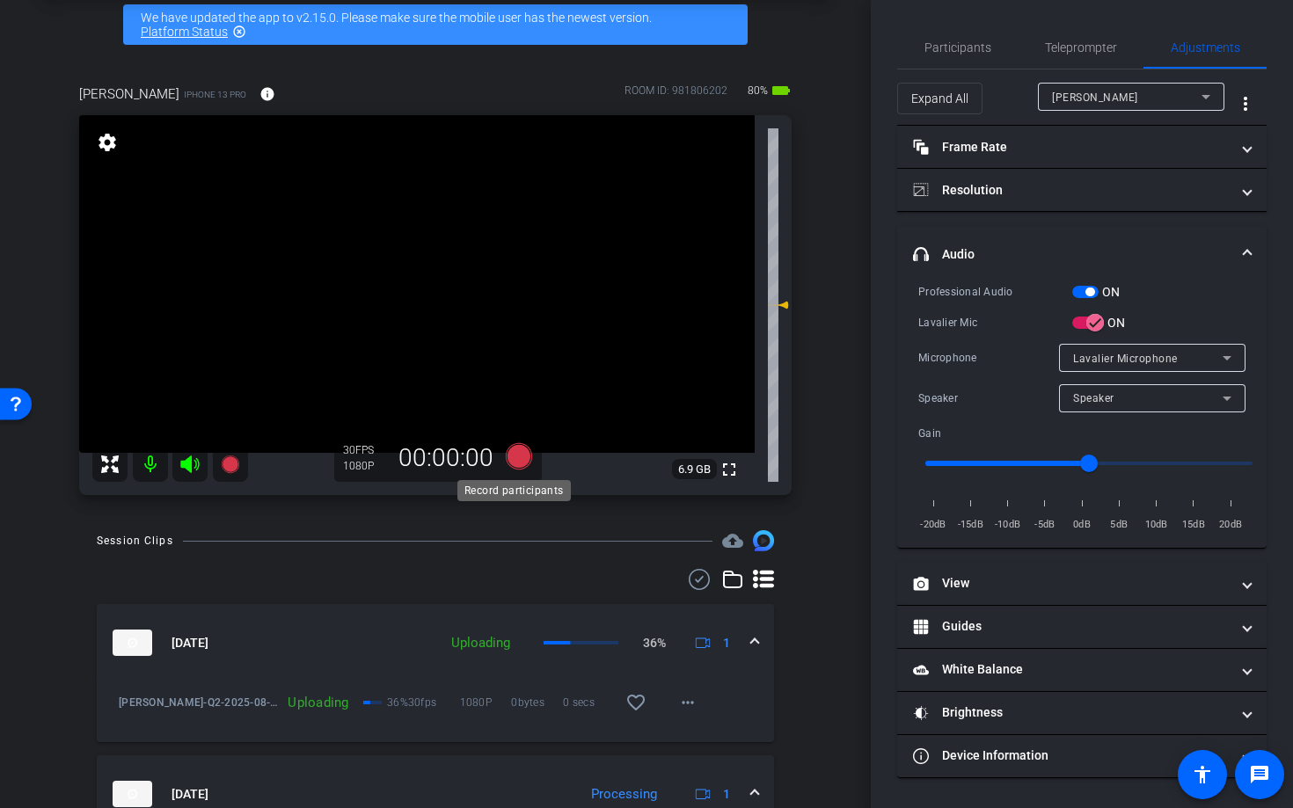
click at [515, 461] on icon at bounding box center [519, 456] width 26 height 26
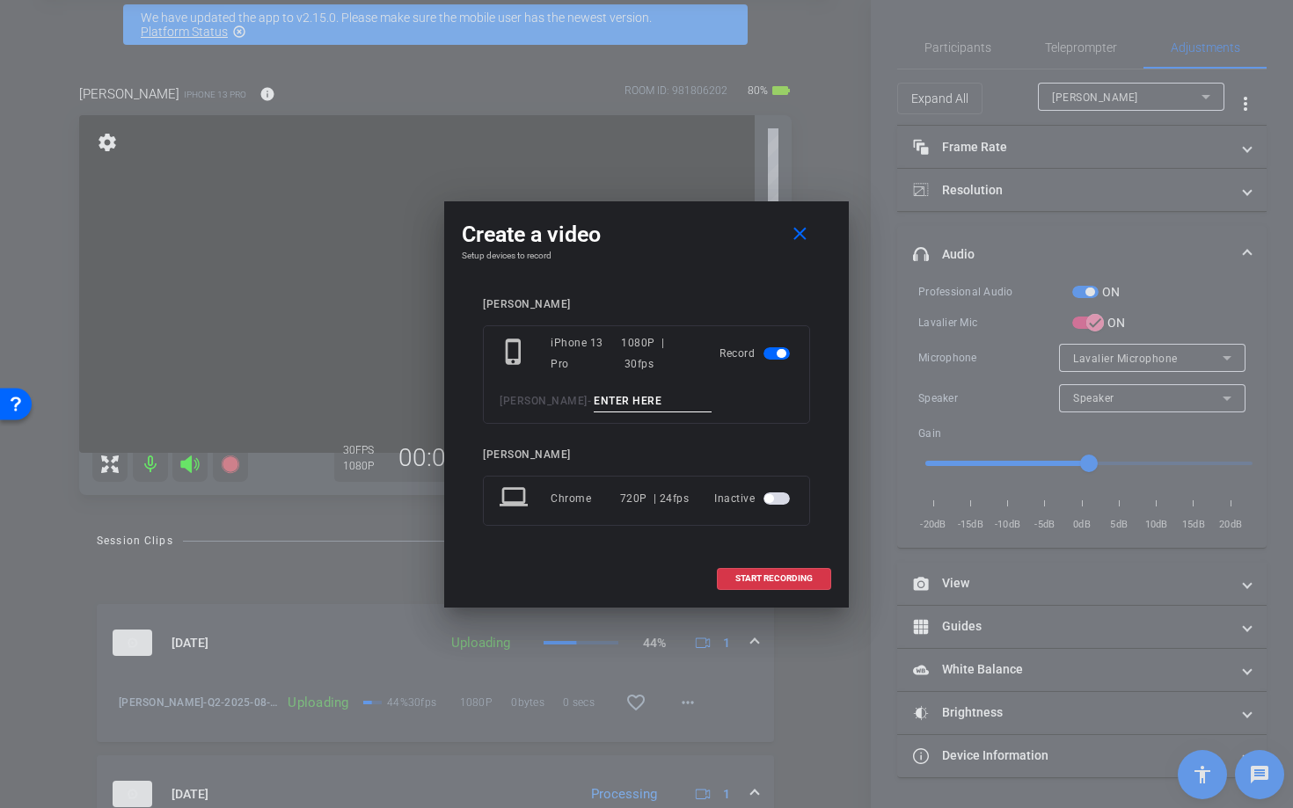
click at [605, 398] on input at bounding box center [653, 402] width 118 height 22
type input "Q3"
click at [764, 578] on span "START RECORDING" at bounding box center [773, 578] width 77 height 9
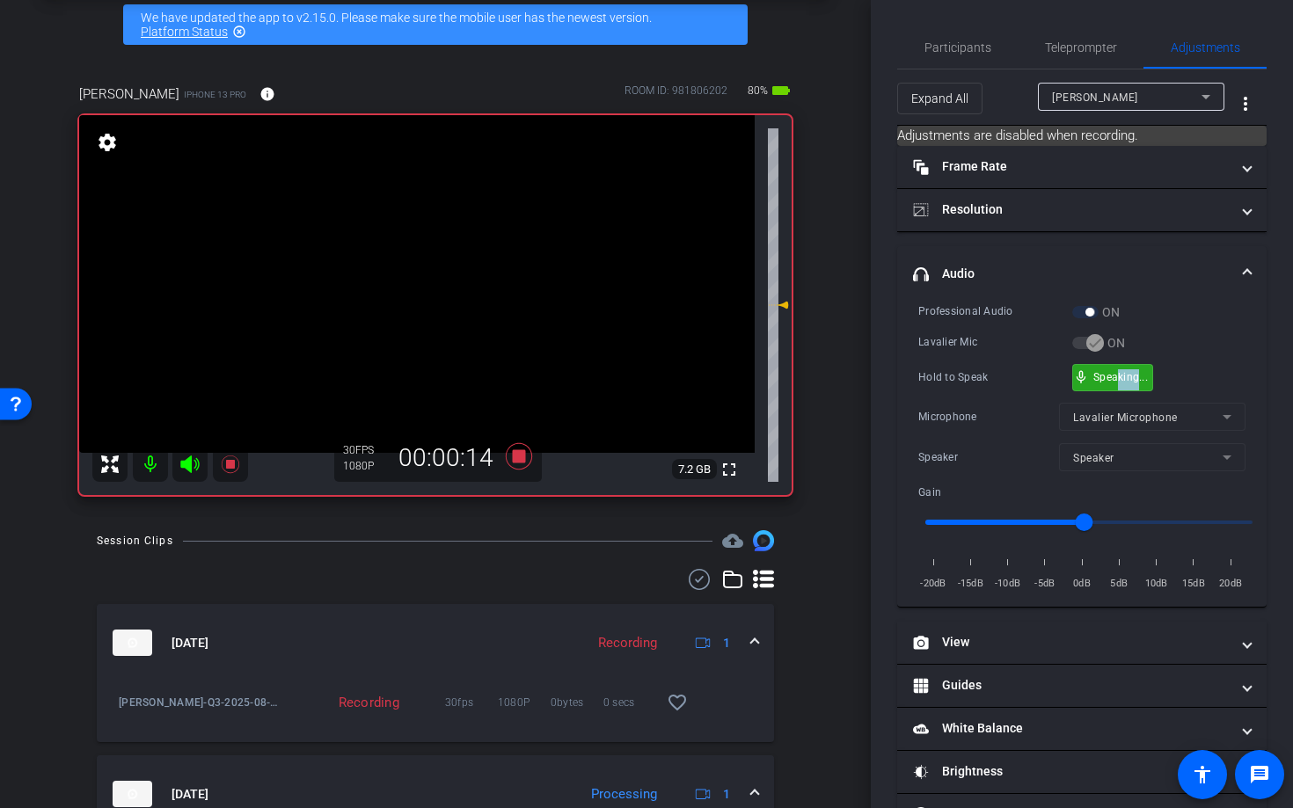
click at [1117, 384] on div "mic_none Speaking..." at bounding box center [1112, 378] width 79 height 26
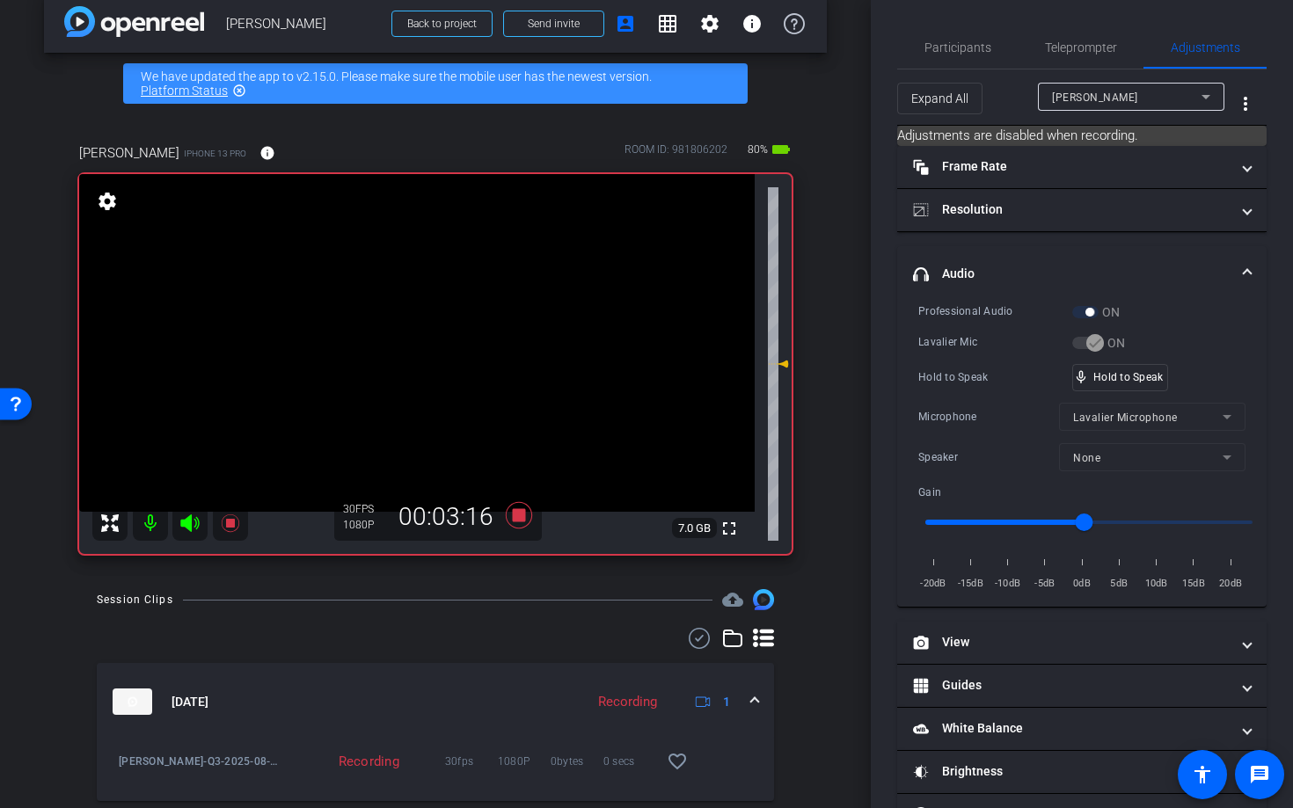
scroll to position [0, 0]
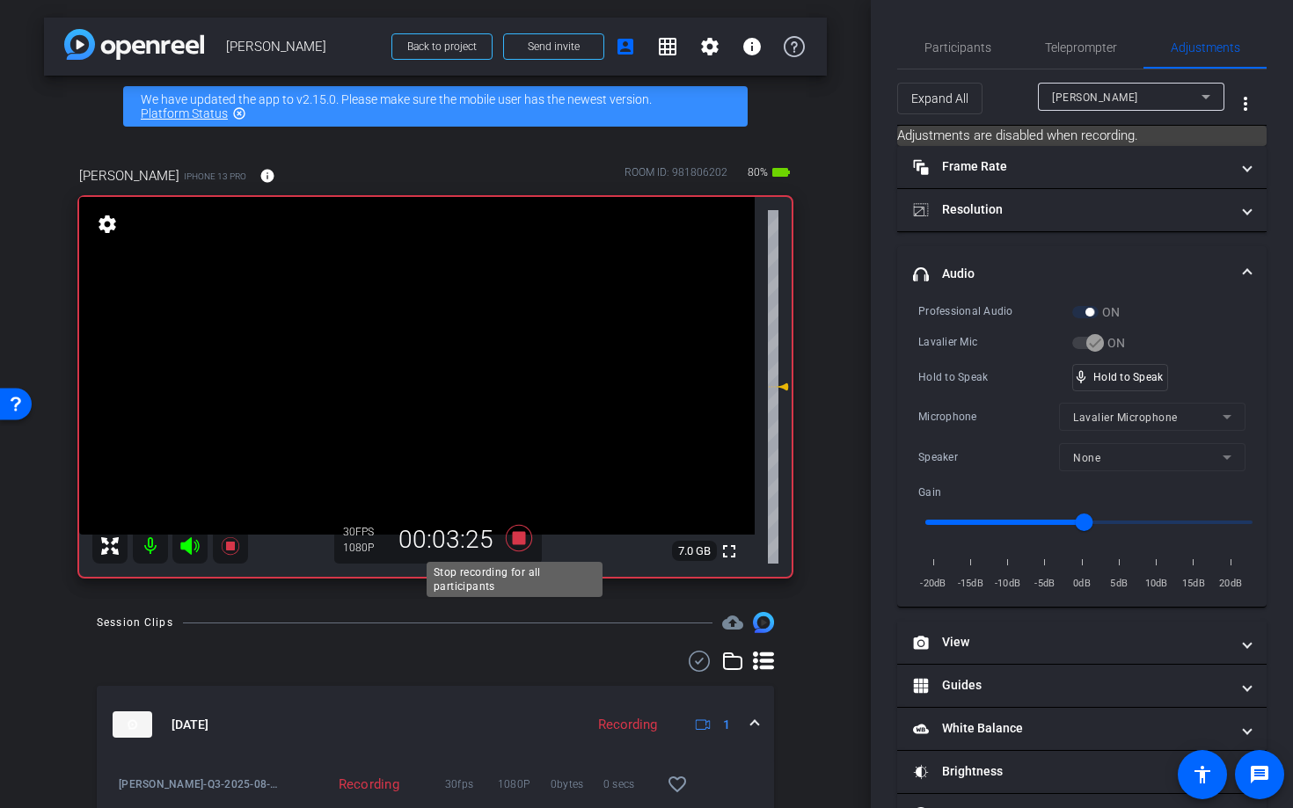
click at [518, 538] on icon at bounding box center [519, 538] width 26 height 26
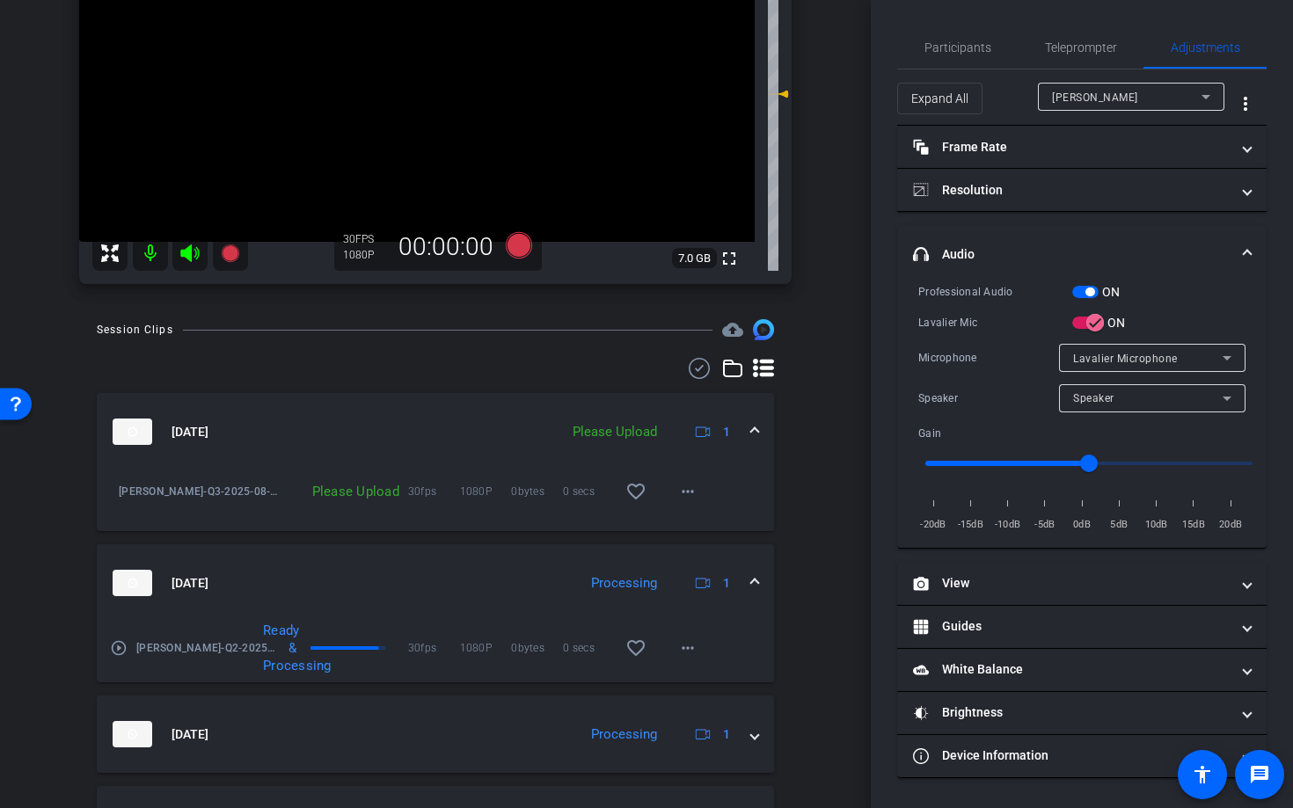
scroll to position [295, 0]
click at [677, 493] on mat-icon "more_horiz" at bounding box center [687, 489] width 21 height 21
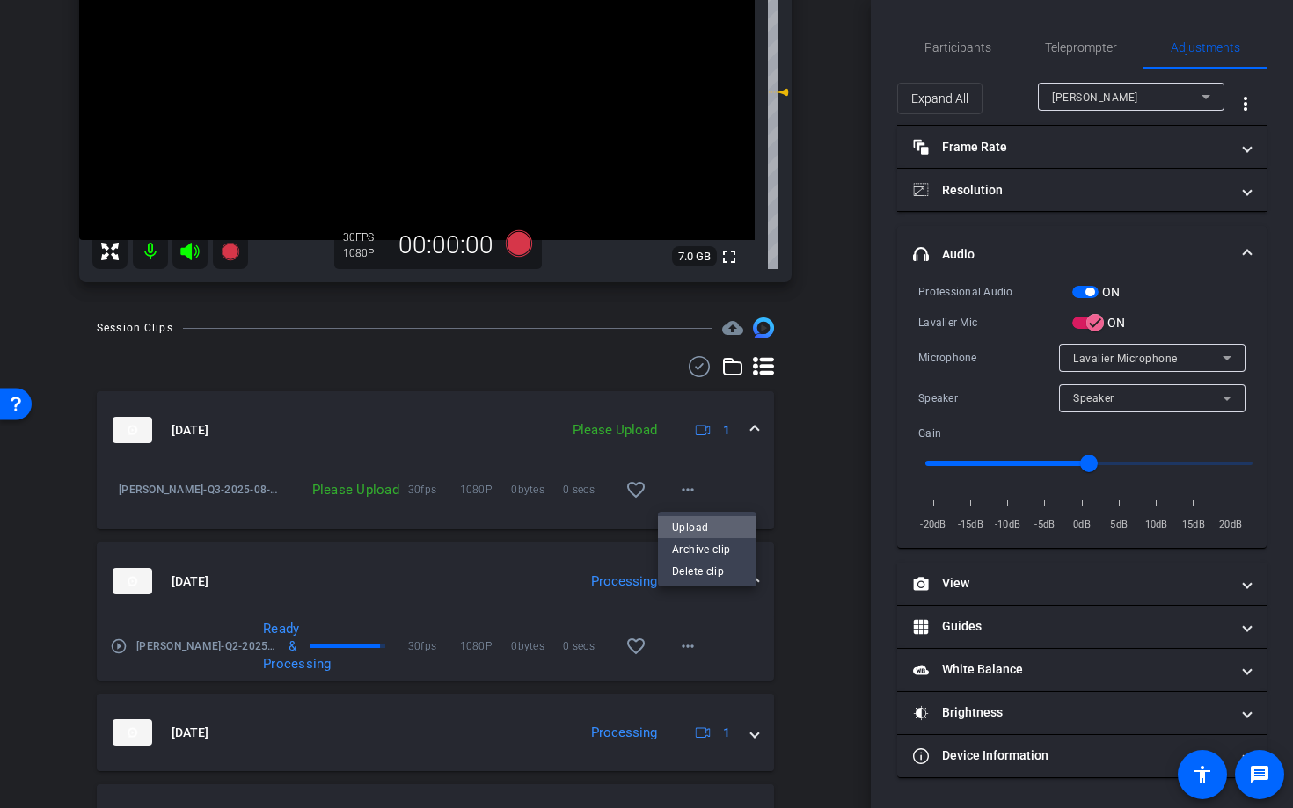
click at [692, 524] on span "Upload" at bounding box center [707, 526] width 70 height 21
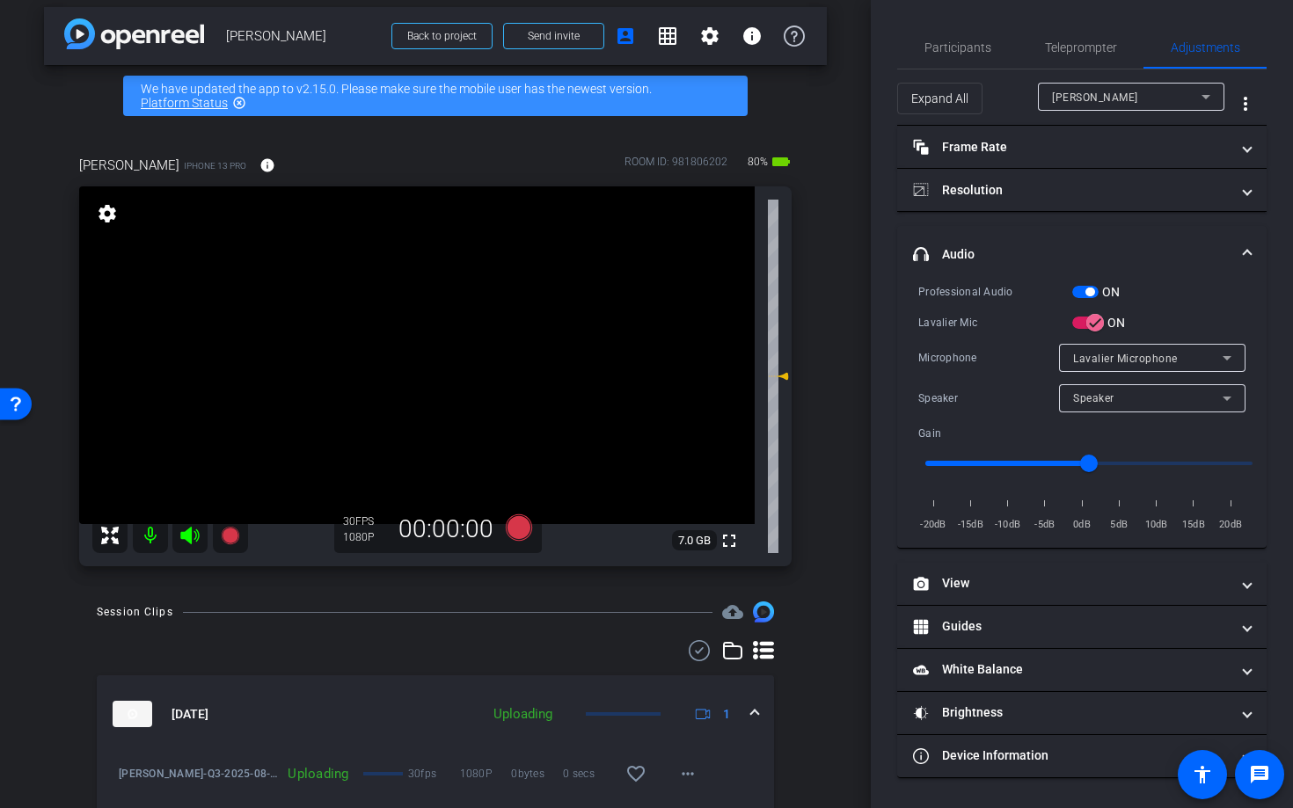
scroll to position [10, 0]
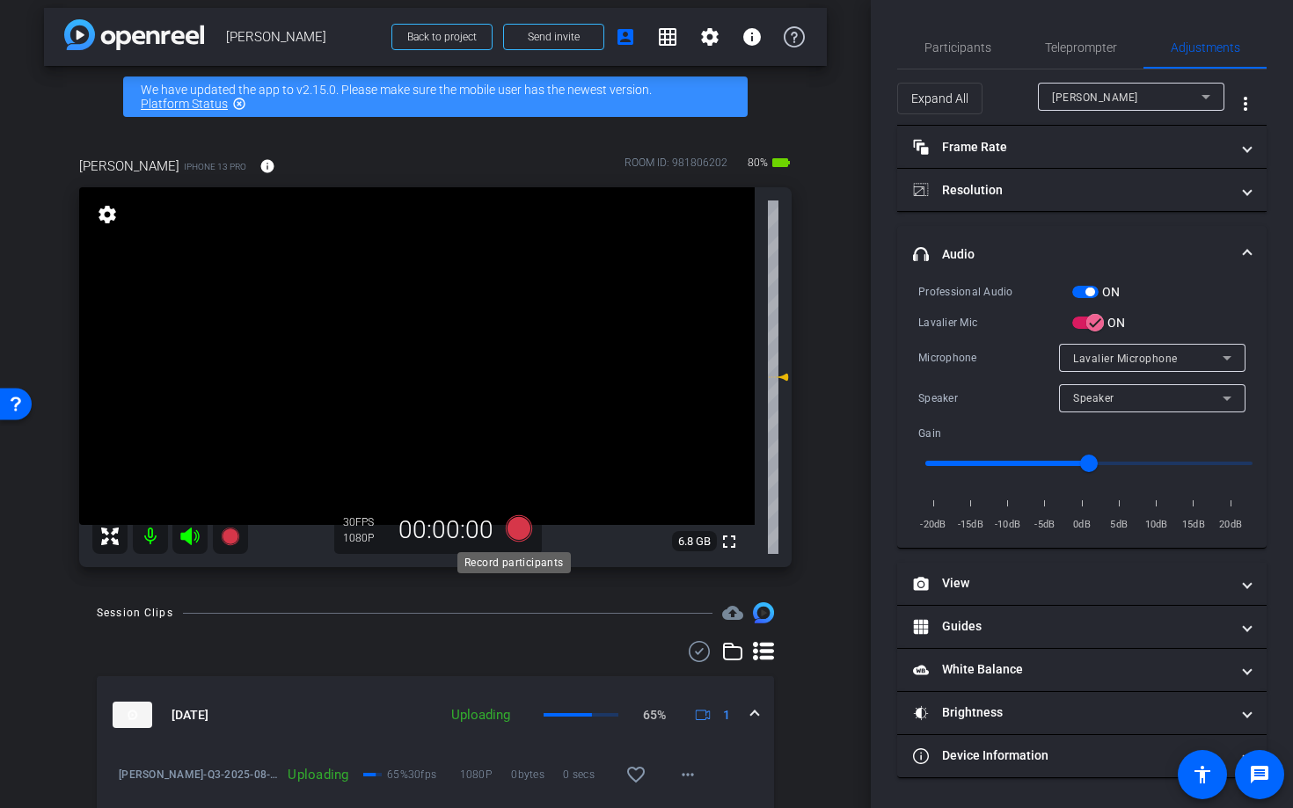
click at [515, 530] on icon at bounding box center [519, 528] width 26 height 26
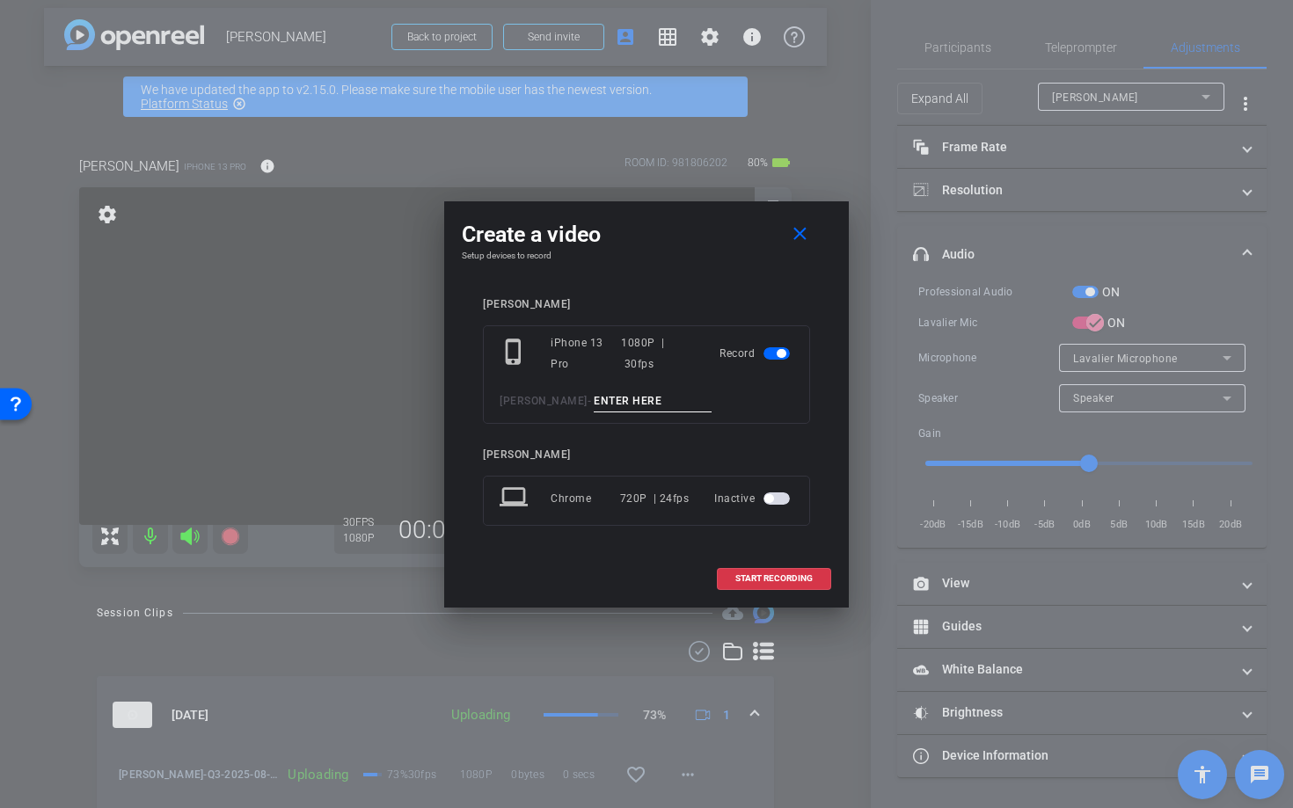
click at [612, 394] on input at bounding box center [653, 402] width 118 height 22
type input "Q6"
click at [764, 581] on span "START RECORDING" at bounding box center [773, 578] width 77 height 9
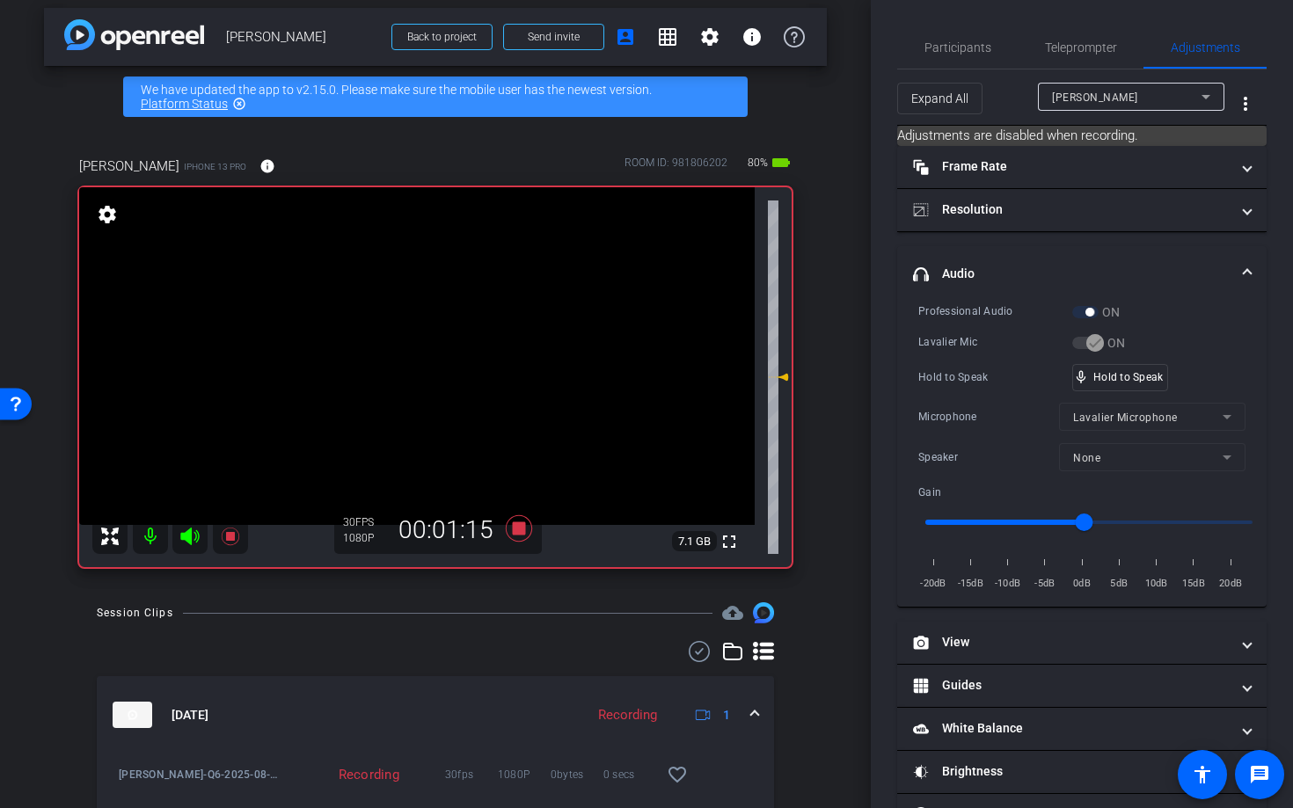
scroll to position [0, 0]
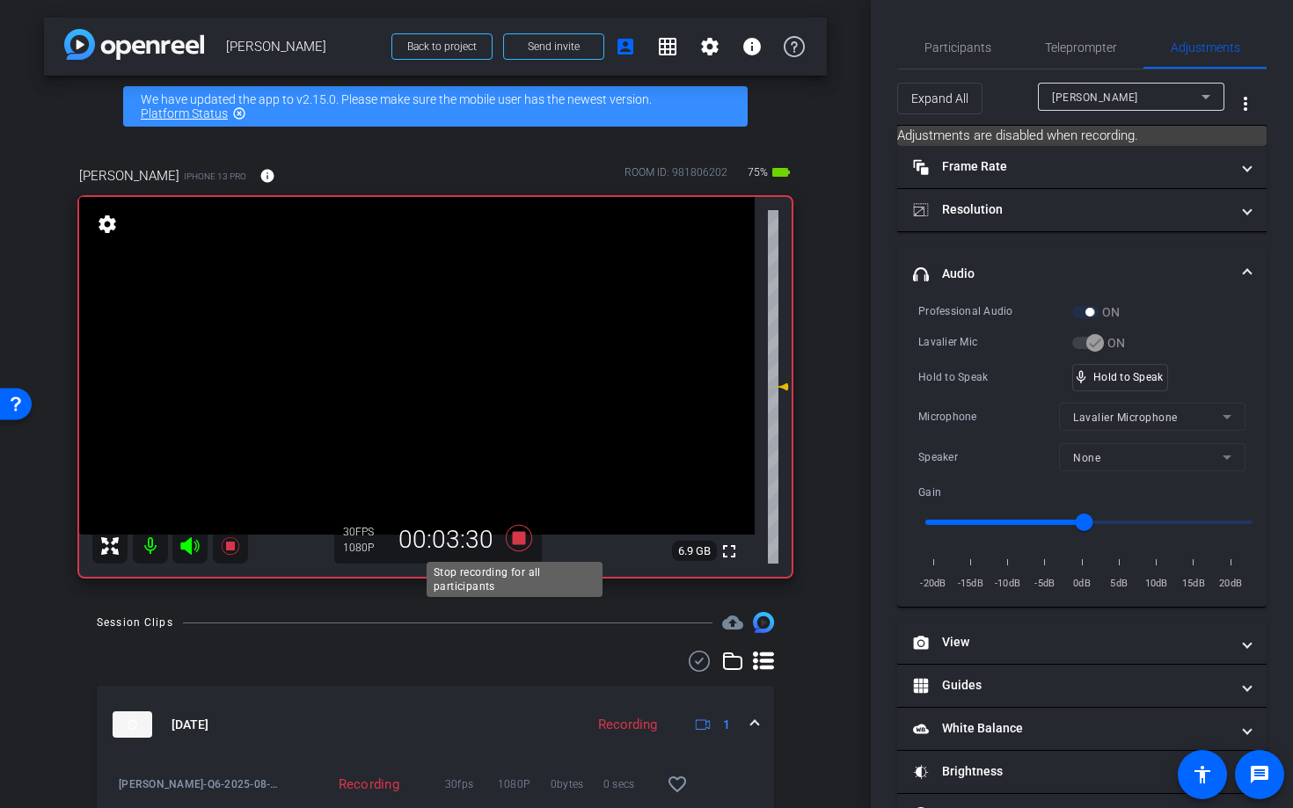
click at [513, 539] on icon at bounding box center [519, 538] width 26 height 26
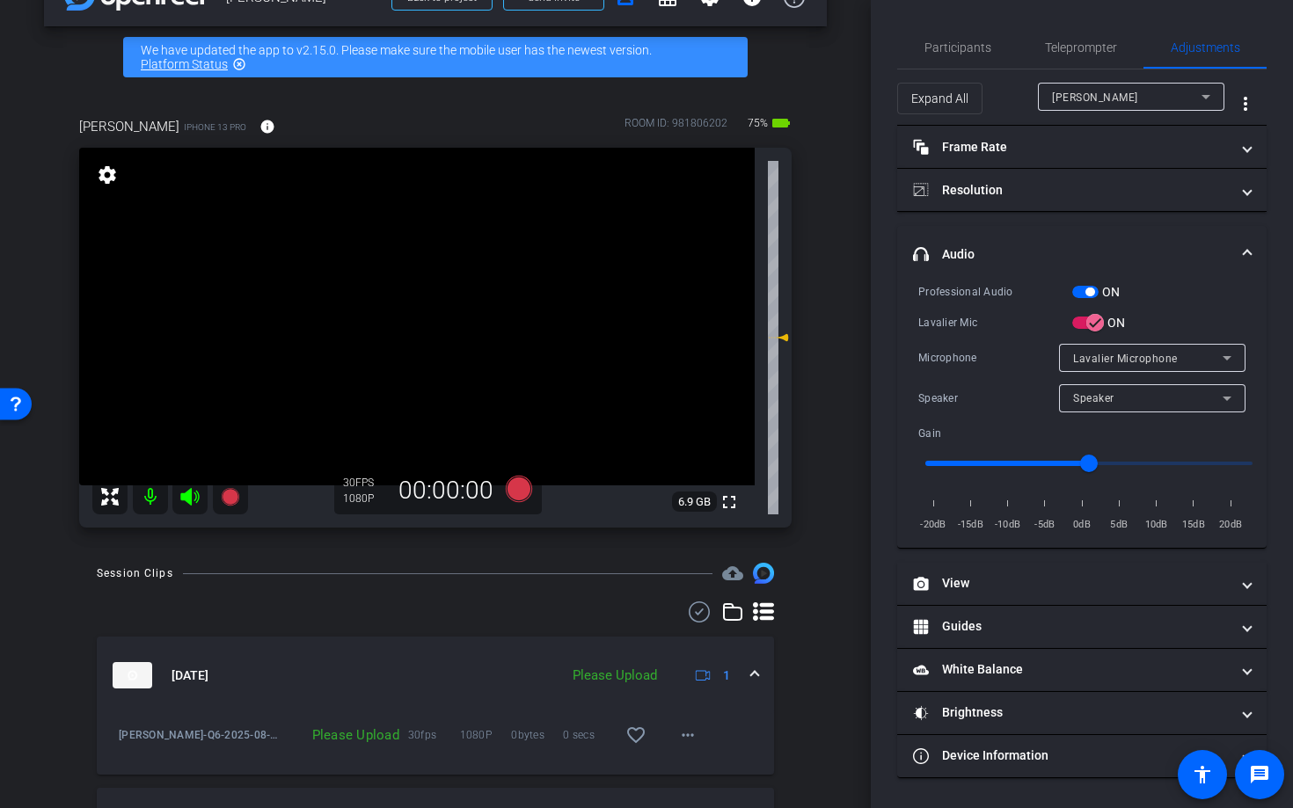
scroll to position [48, 0]
click at [680, 741] on mat-icon "more_horiz" at bounding box center [687, 736] width 21 height 21
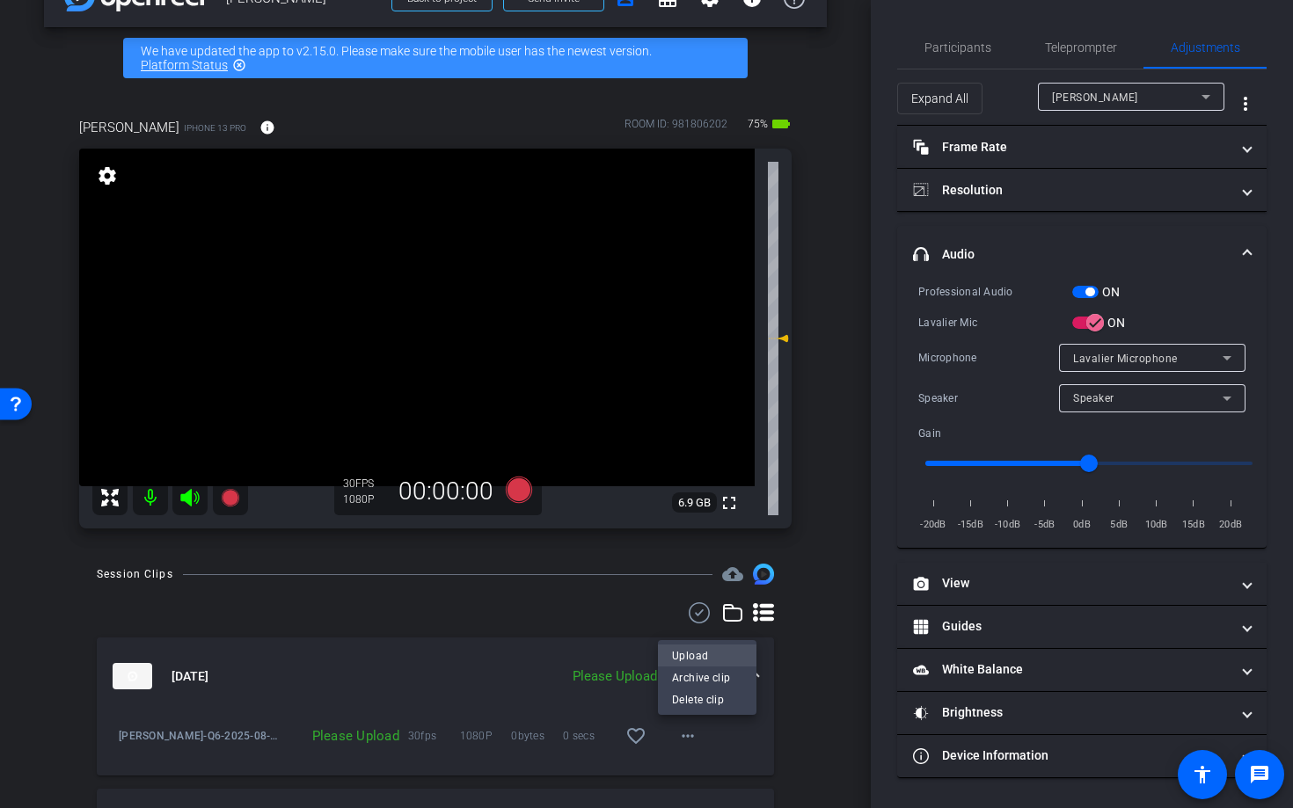
click at [692, 660] on span "Upload" at bounding box center [707, 656] width 70 height 21
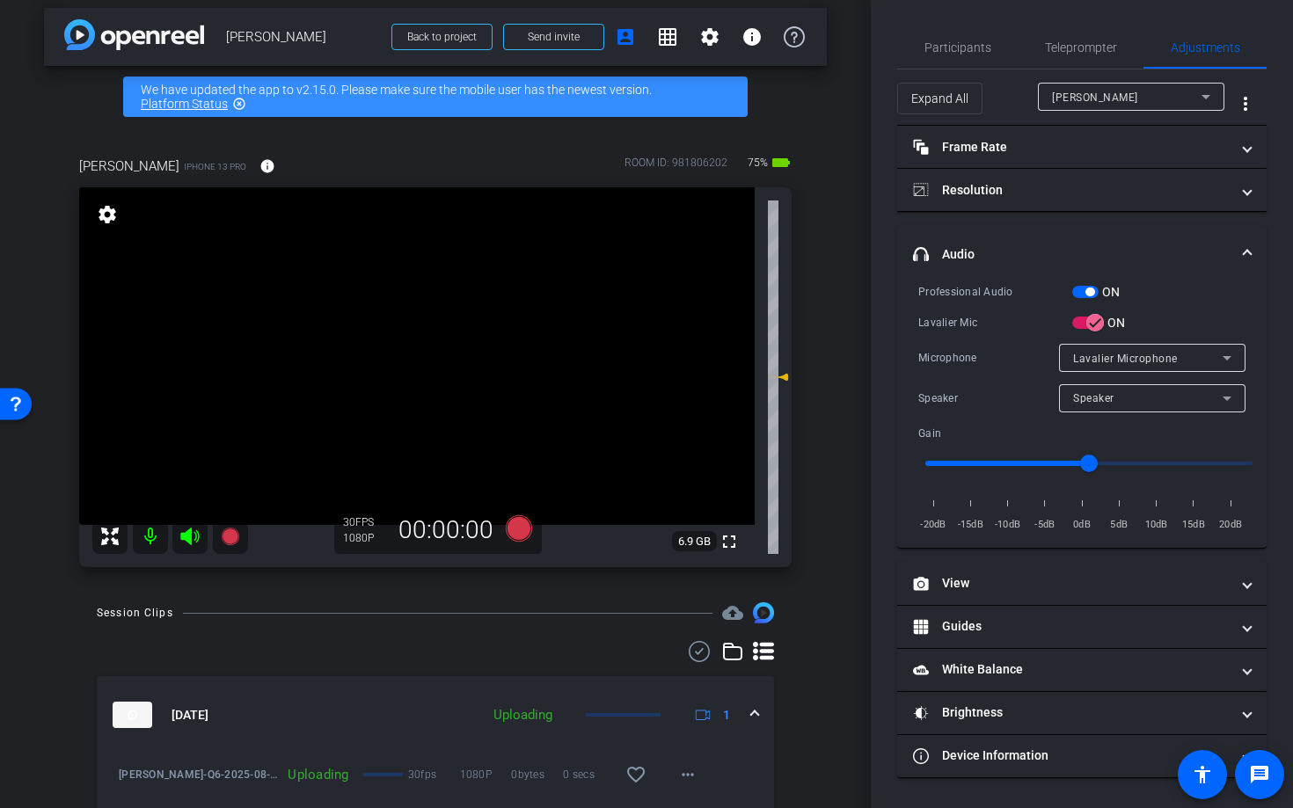
scroll to position [0, 0]
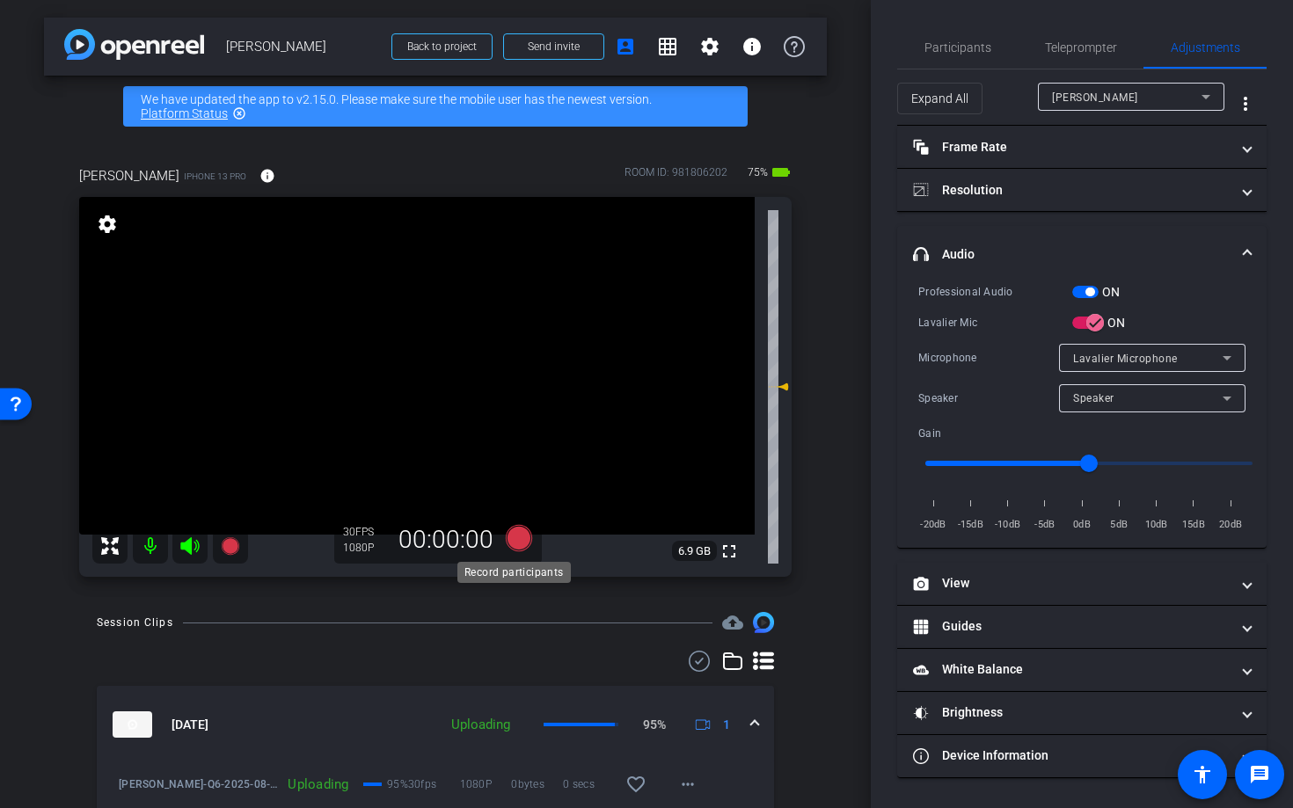
click at [515, 539] on icon at bounding box center [519, 538] width 26 height 26
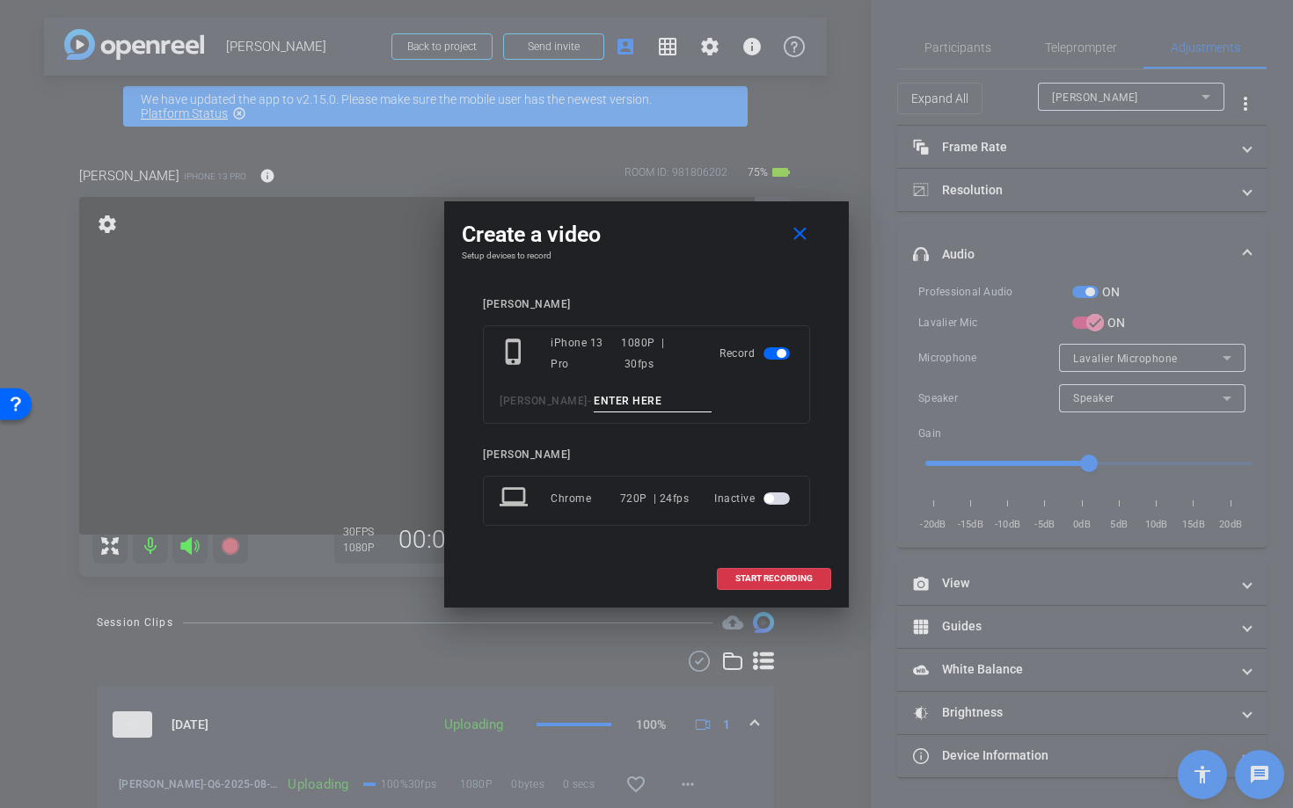
click at [617, 399] on input at bounding box center [653, 402] width 118 height 22
type input "Q7"
click at [769, 578] on span "START RECORDING" at bounding box center [773, 578] width 77 height 9
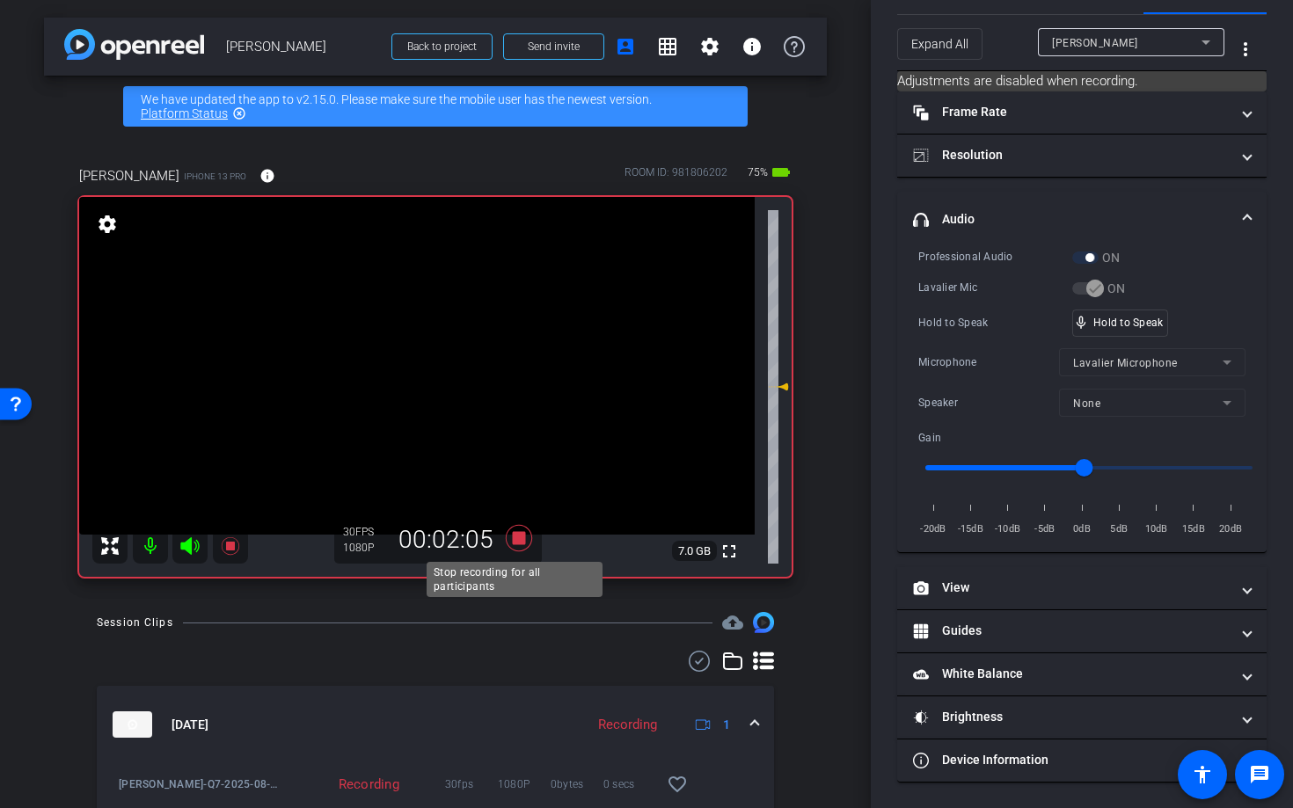
click at [516, 539] on icon at bounding box center [519, 538] width 26 height 26
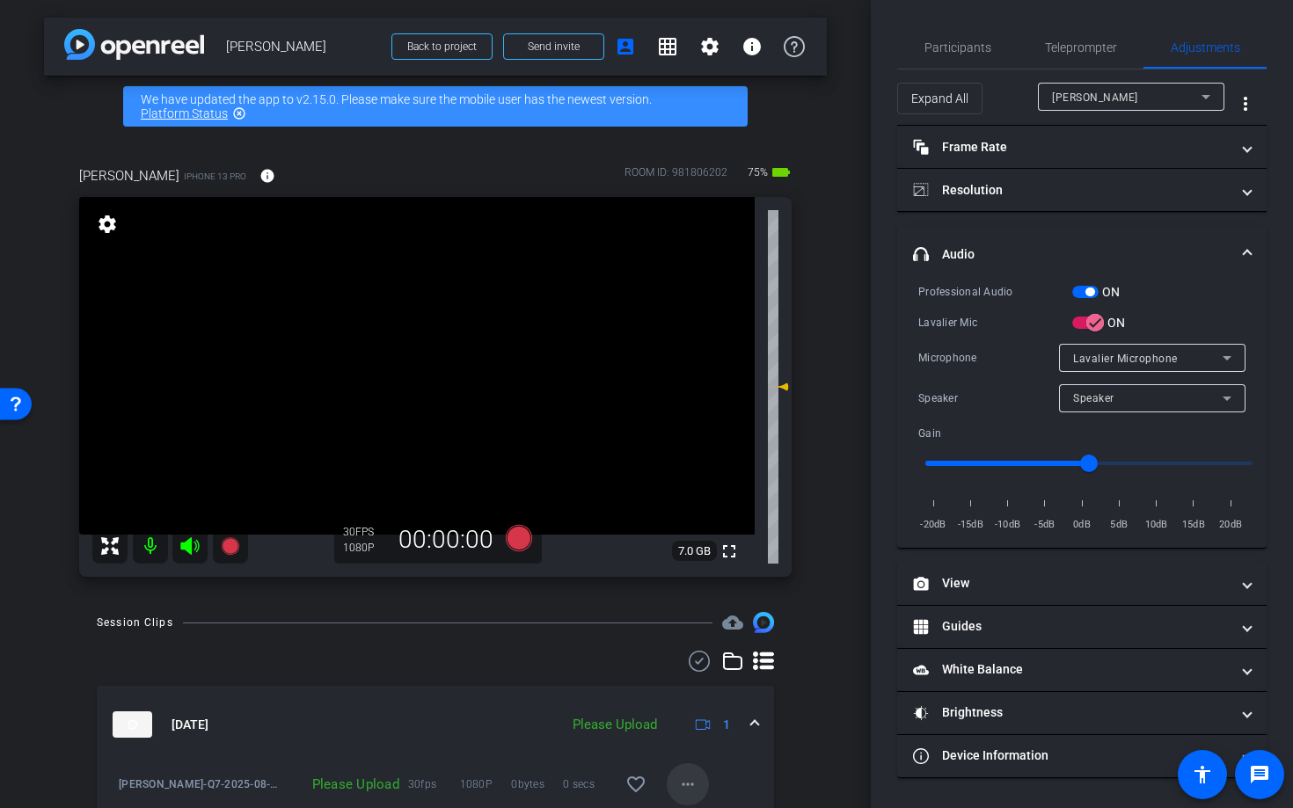
click at [677, 783] on mat-icon "more_horiz" at bounding box center [687, 784] width 21 height 21
click at [699, 705] on span "Upload" at bounding box center [707, 704] width 70 height 21
click at [508, 538] on icon at bounding box center [519, 538] width 26 height 26
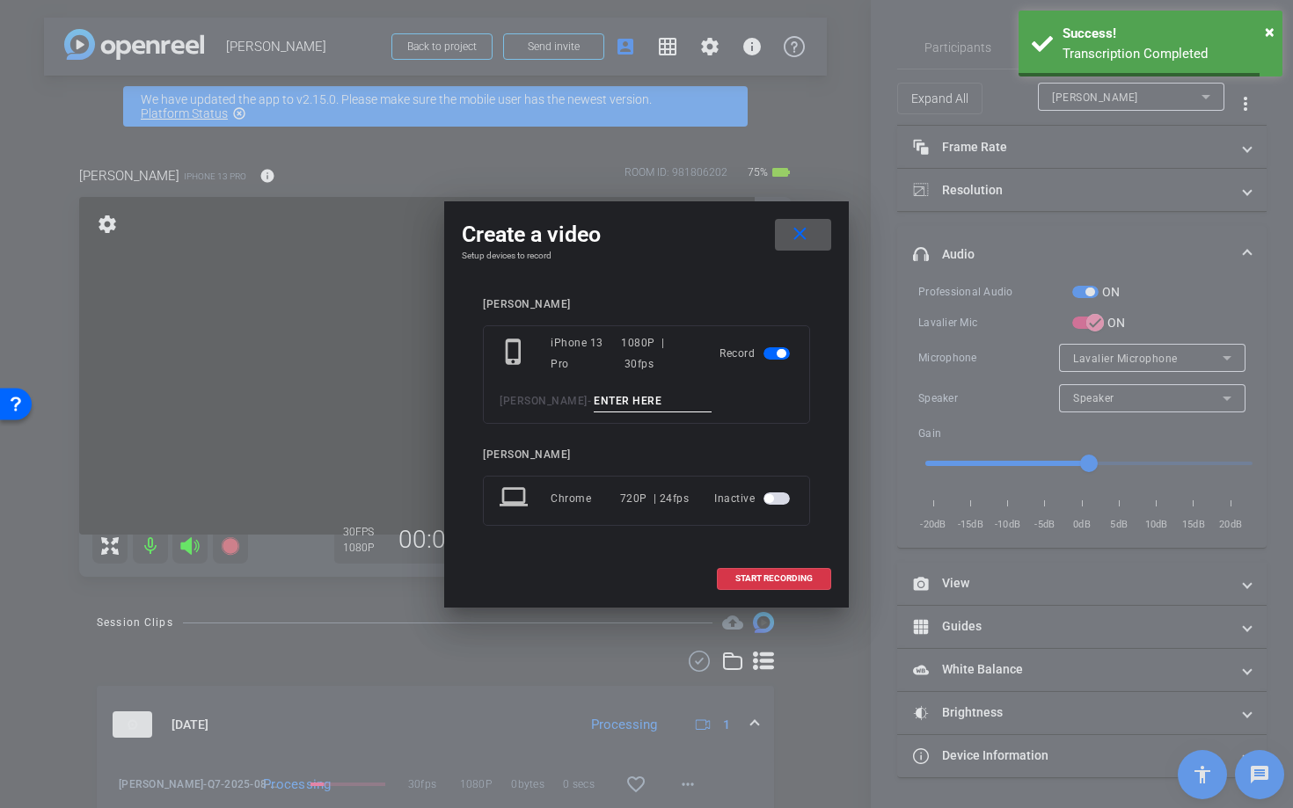
click at [624, 398] on input at bounding box center [653, 402] width 118 height 22
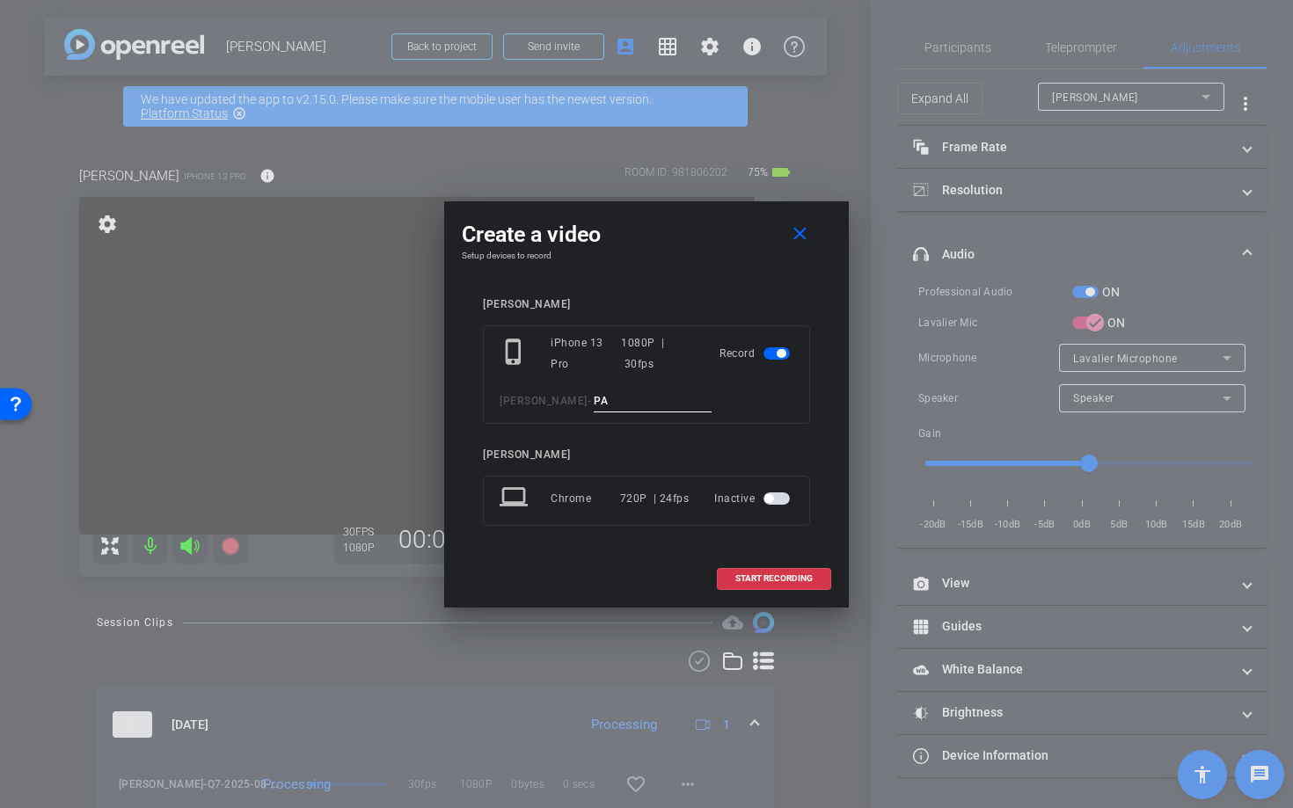
type input "P"
type input "PART 2 Q1"
click at [789, 585] on span at bounding box center [774, 579] width 113 height 42
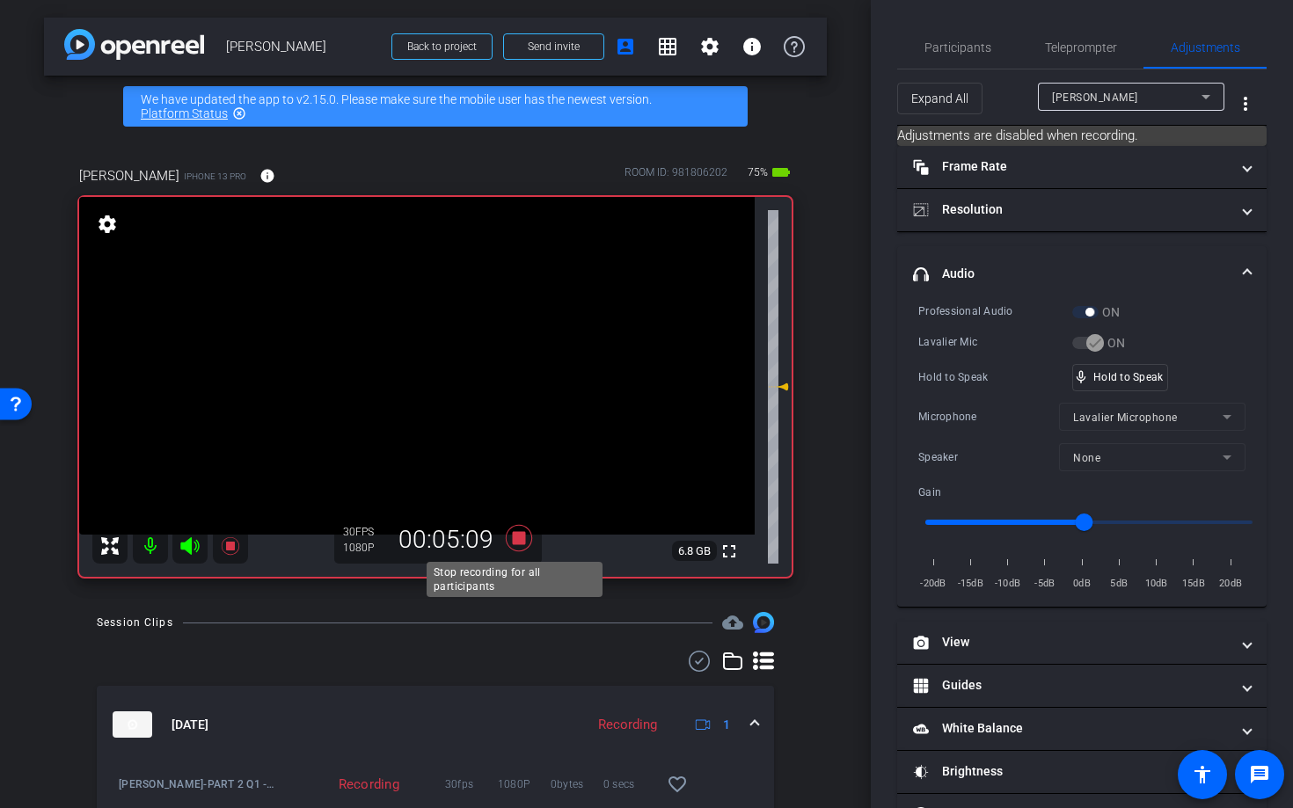
click at [515, 537] on icon at bounding box center [519, 538] width 26 height 26
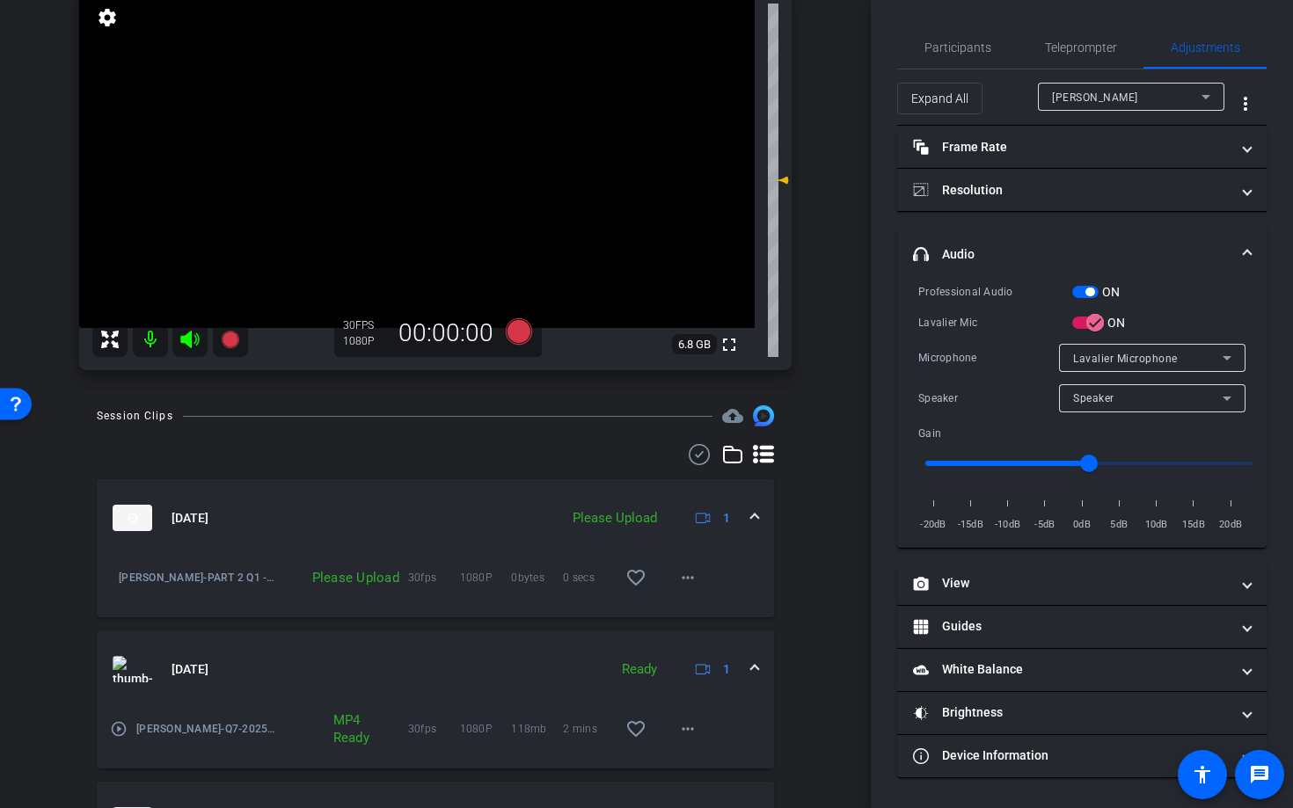
scroll to position [245, 0]
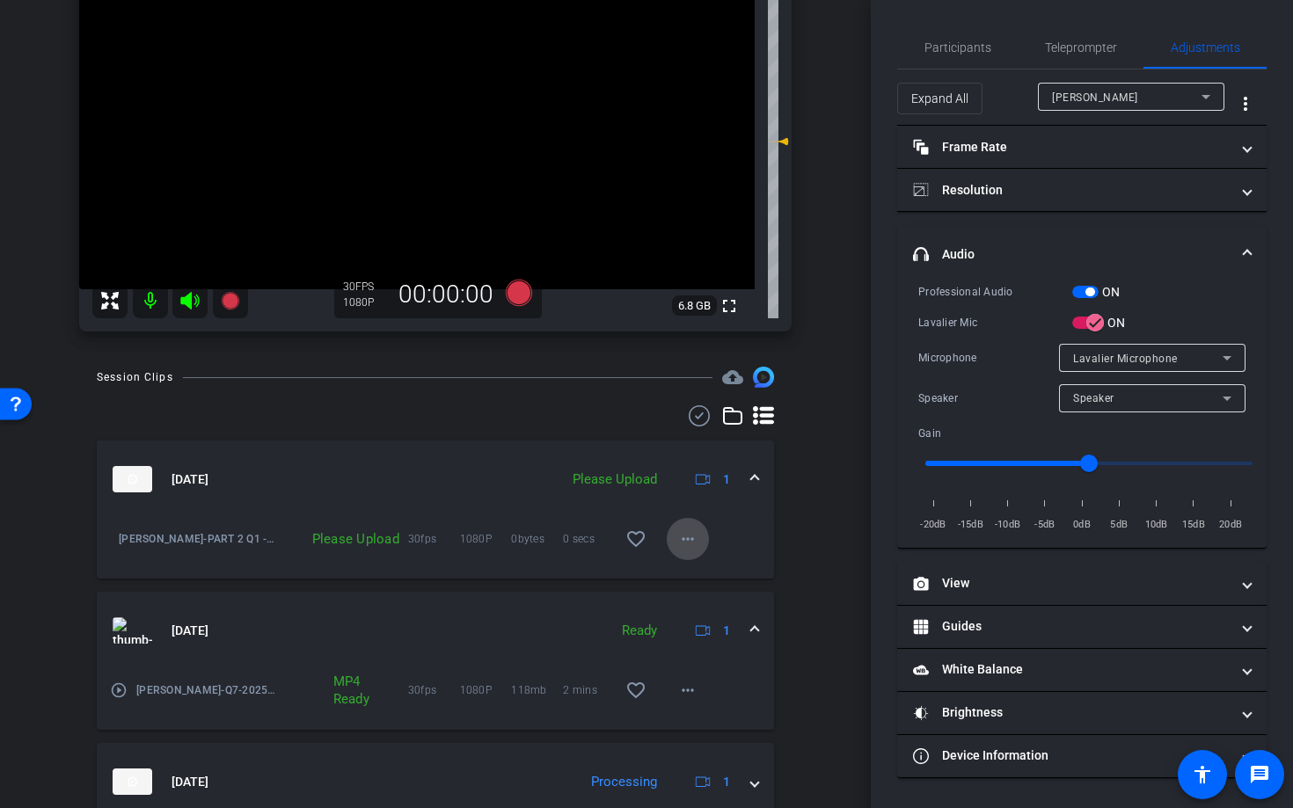
click at [681, 538] on mat-icon "more_horiz" at bounding box center [687, 539] width 21 height 21
drag, startPoint x: 699, startPoint y: 574, endPoint x: 708, endPoint y: 572, distance: 9.0
click at [700, 573] on span "Upload" at bounding box center [707, 576] width 70 height 21
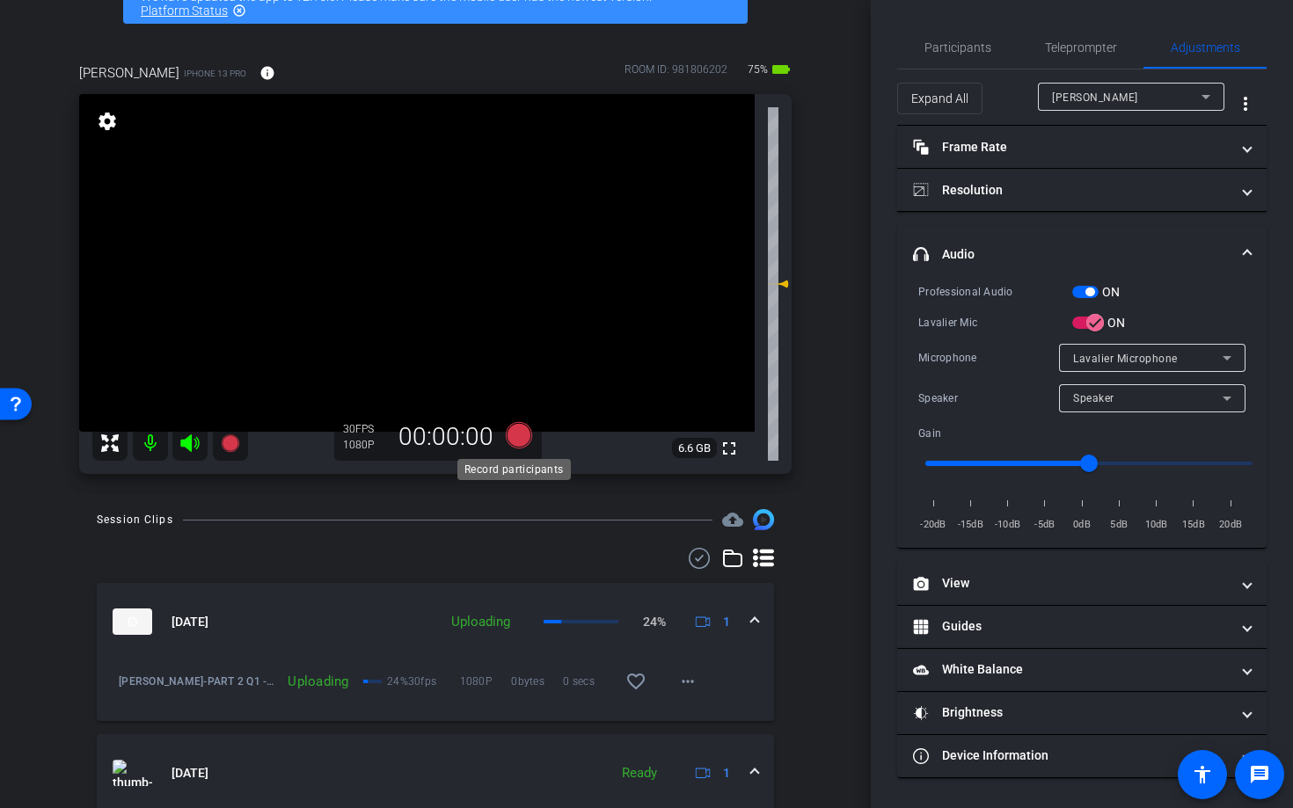
click at [514, 435] on icon at bounding box center [519, 435] width 26 height 26
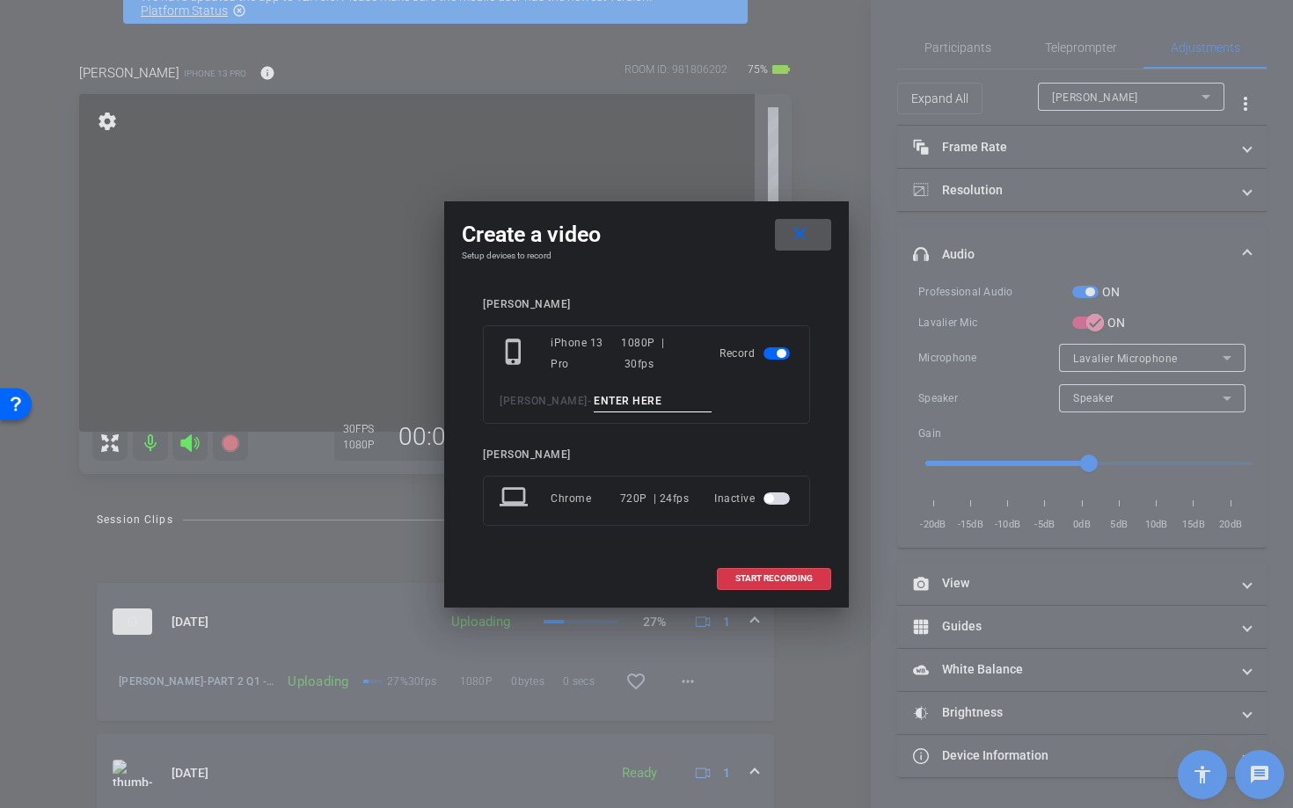
click at [610, 398] on input at bounding box center [653, 402] width 118 height 22
type input "Q11"
click at [800, 582] on span "START RECORDING" at bounding box center [773, 578] width 77 height 9
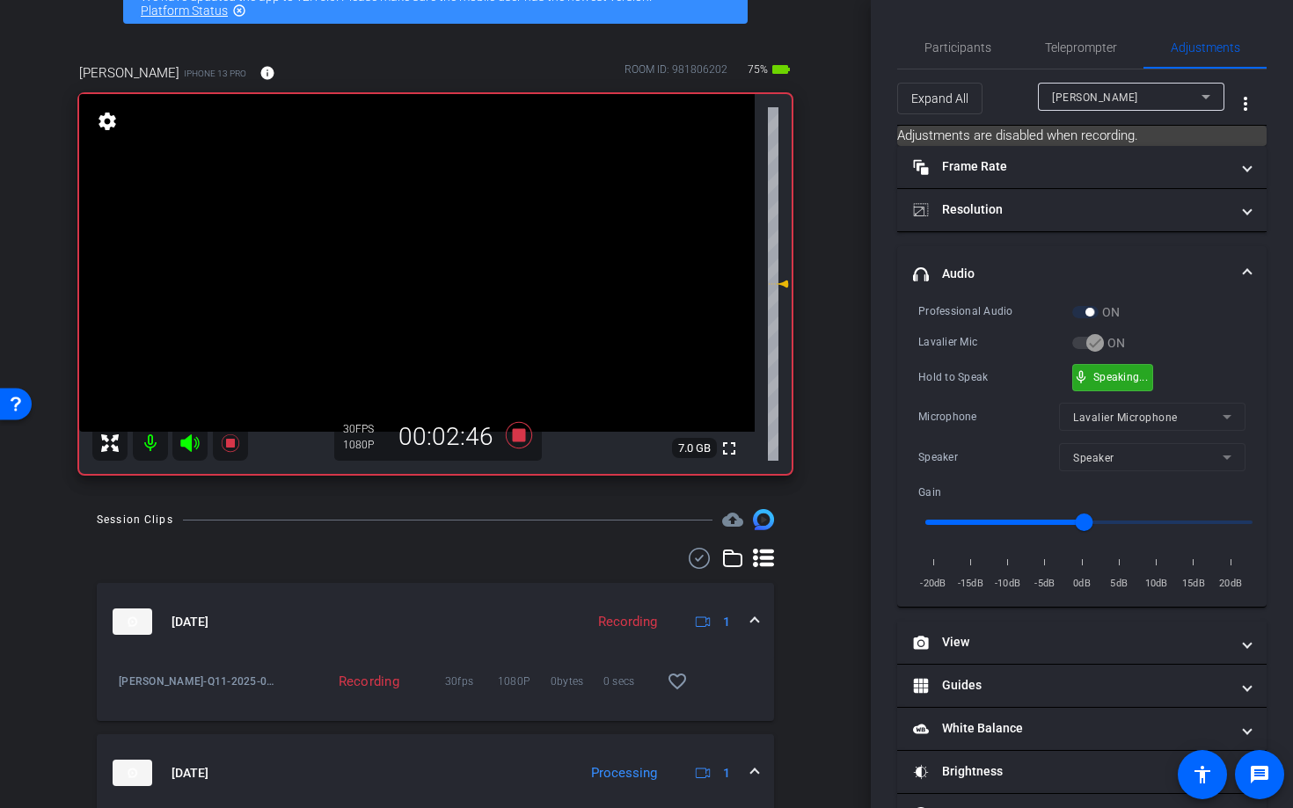
click at [1089, 376] on div "mic_none Speaking..." at bounding box center [1112, 378] width 79 height 26
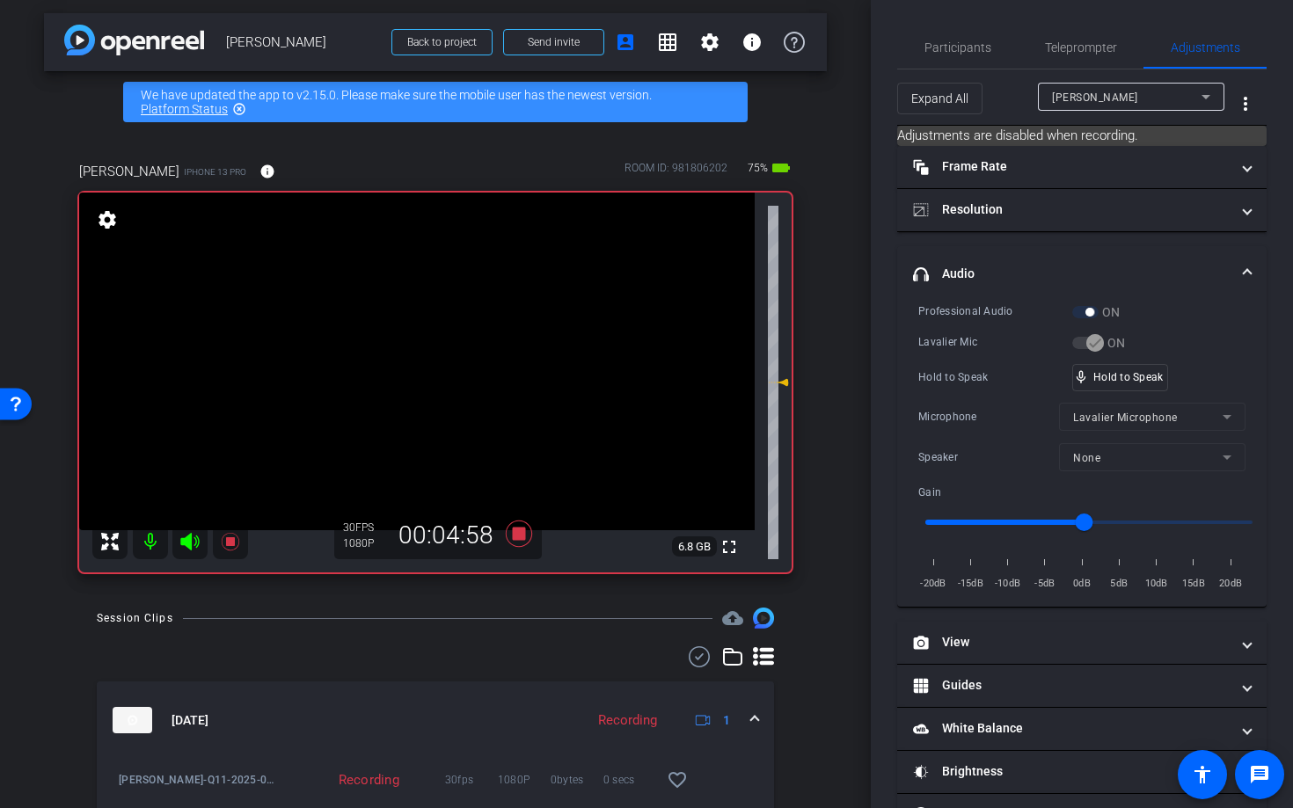
scroll to position [0, 0]
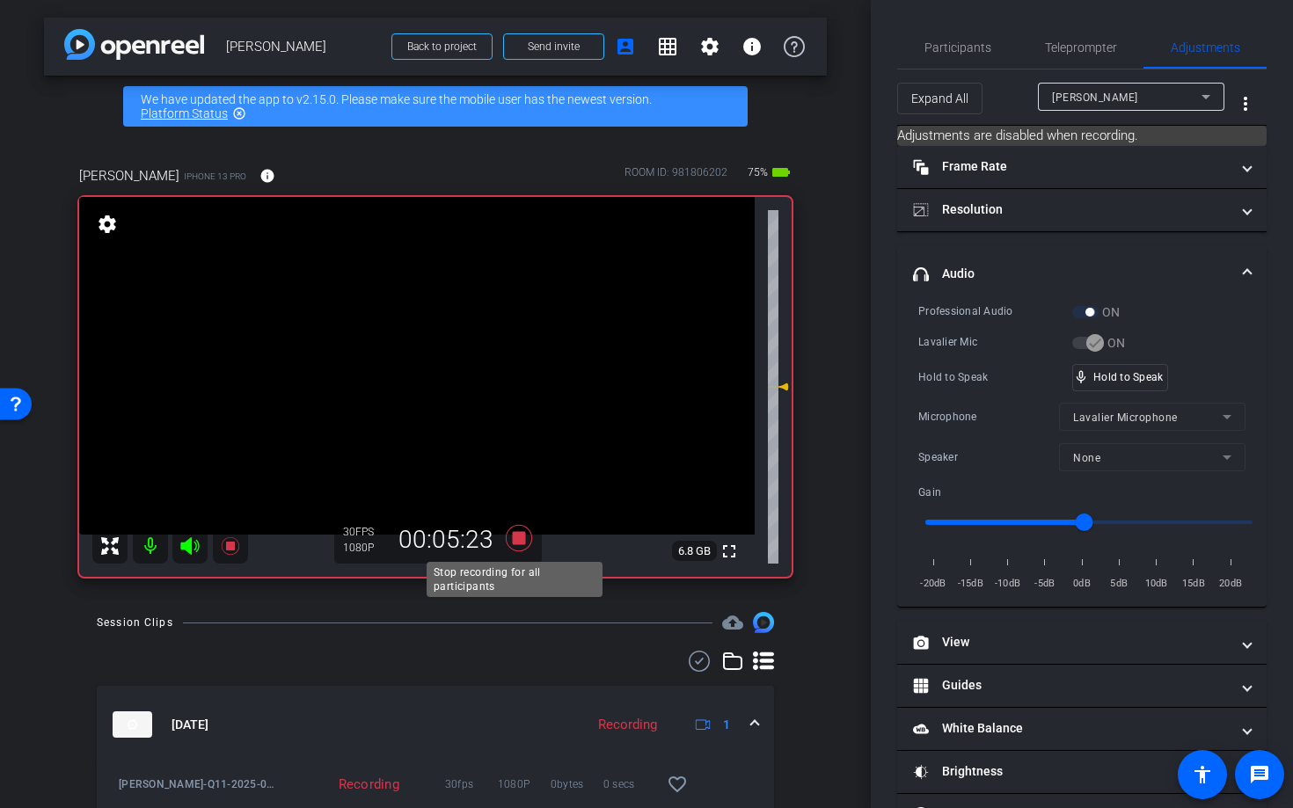
click at [518, 538] on icon at bounding box center [519, 538] width 26 height 26
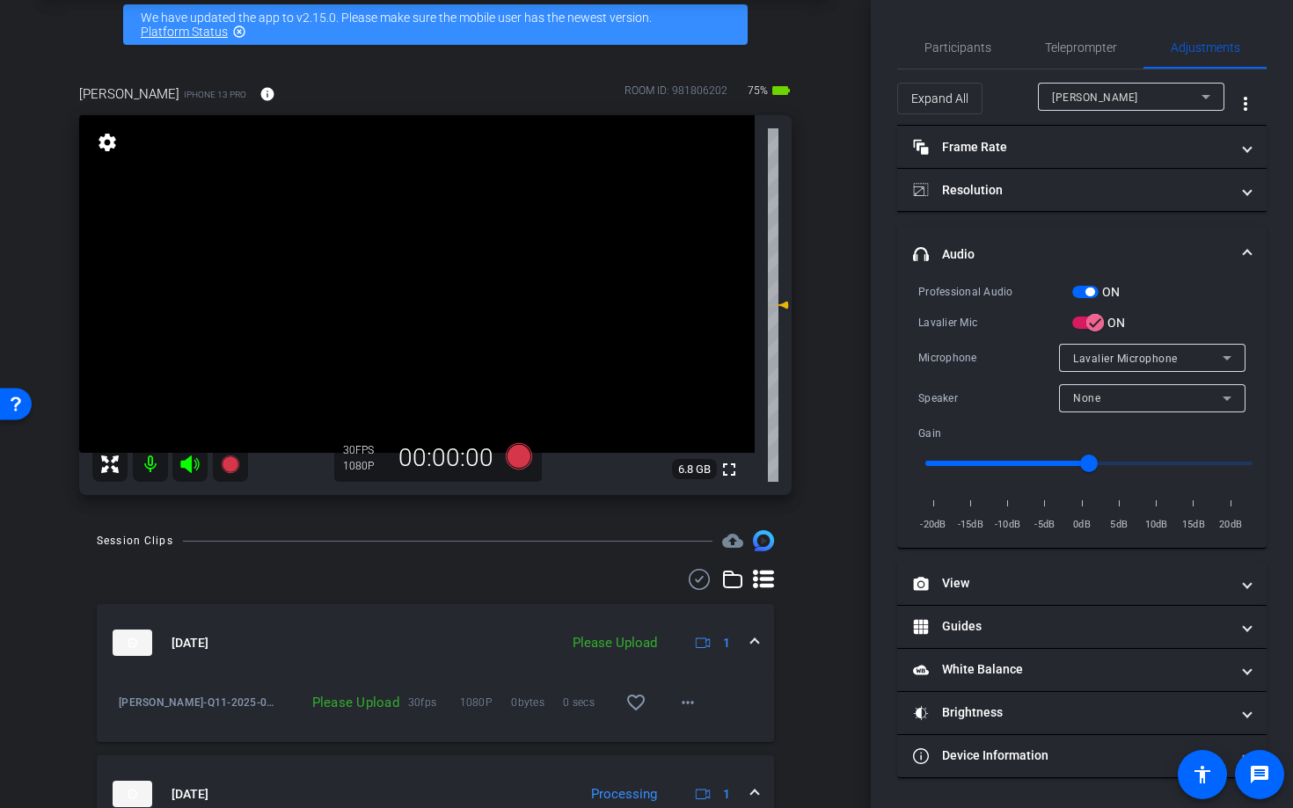
scroll to position [115, 0]
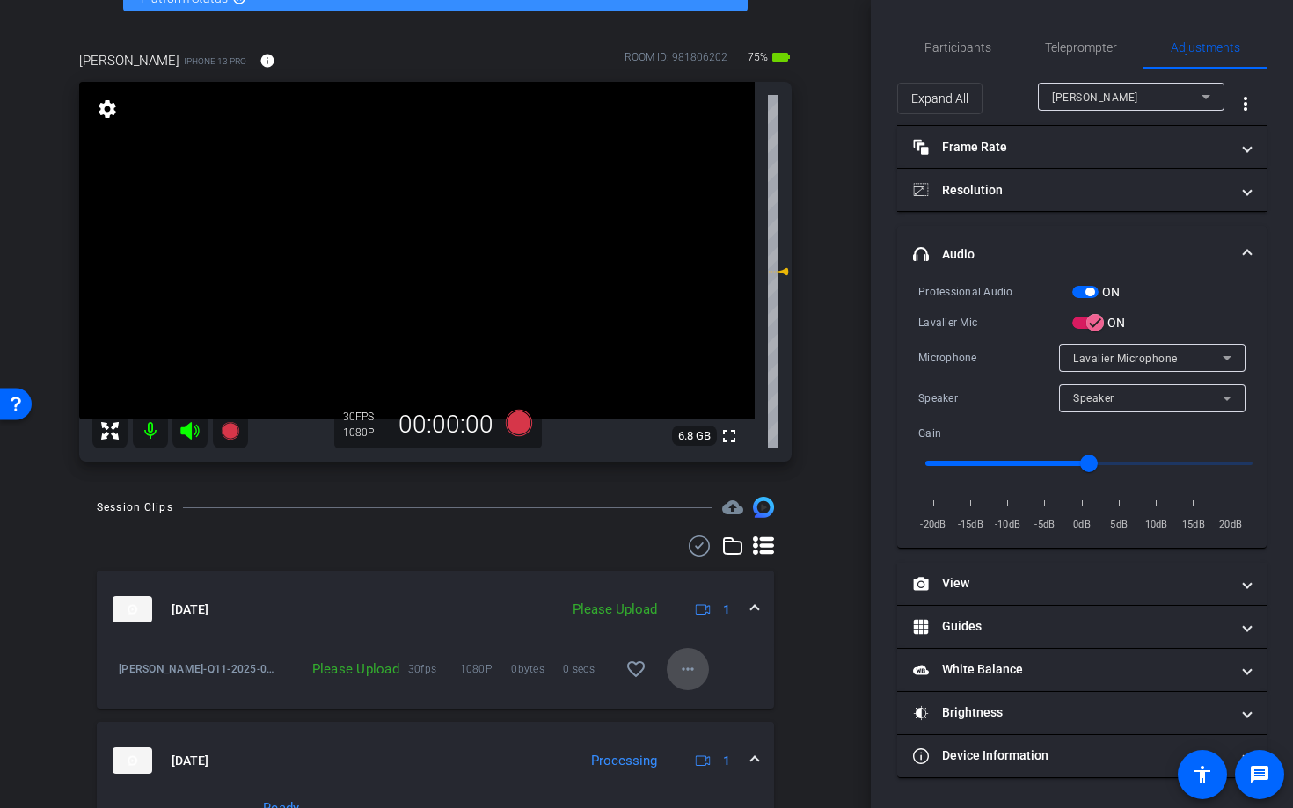
click at [677, 666] on mat-icon "more_horiz" at bounding box center [687, 669] width 21 height 21
click at [699, 708] on span "Upload" at bounding box center [707, 706] width 70 height 21
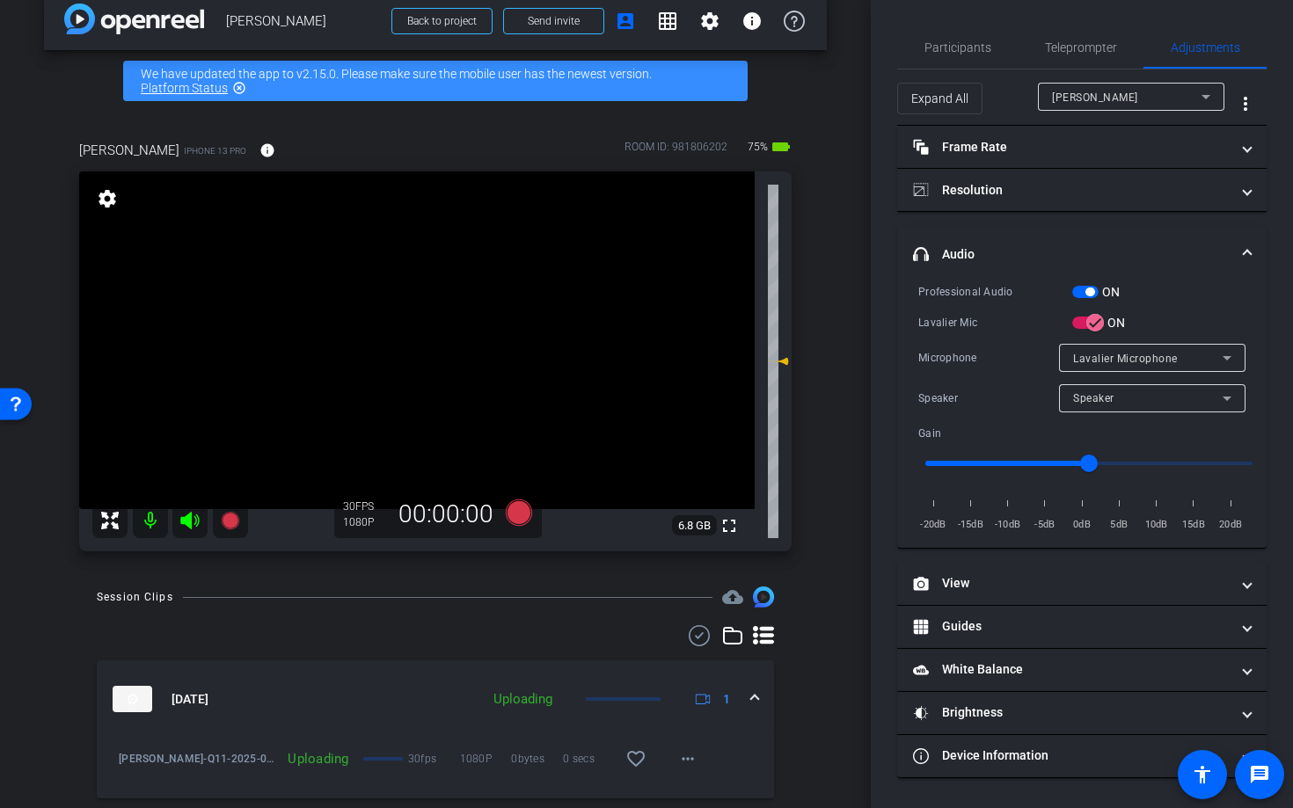
scroll to position [0, 0]
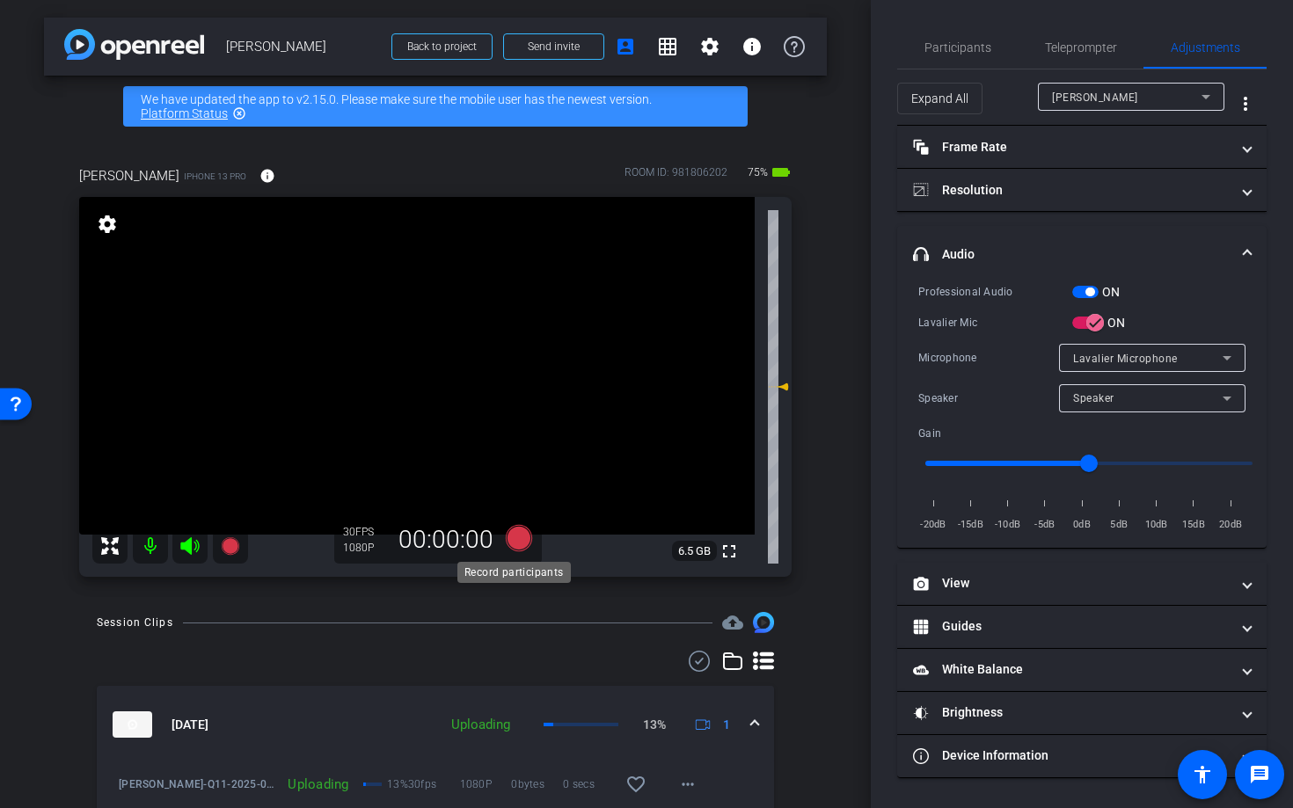
click at [515, 538] on icon at bounding box center [519, 538] width 26 height 26
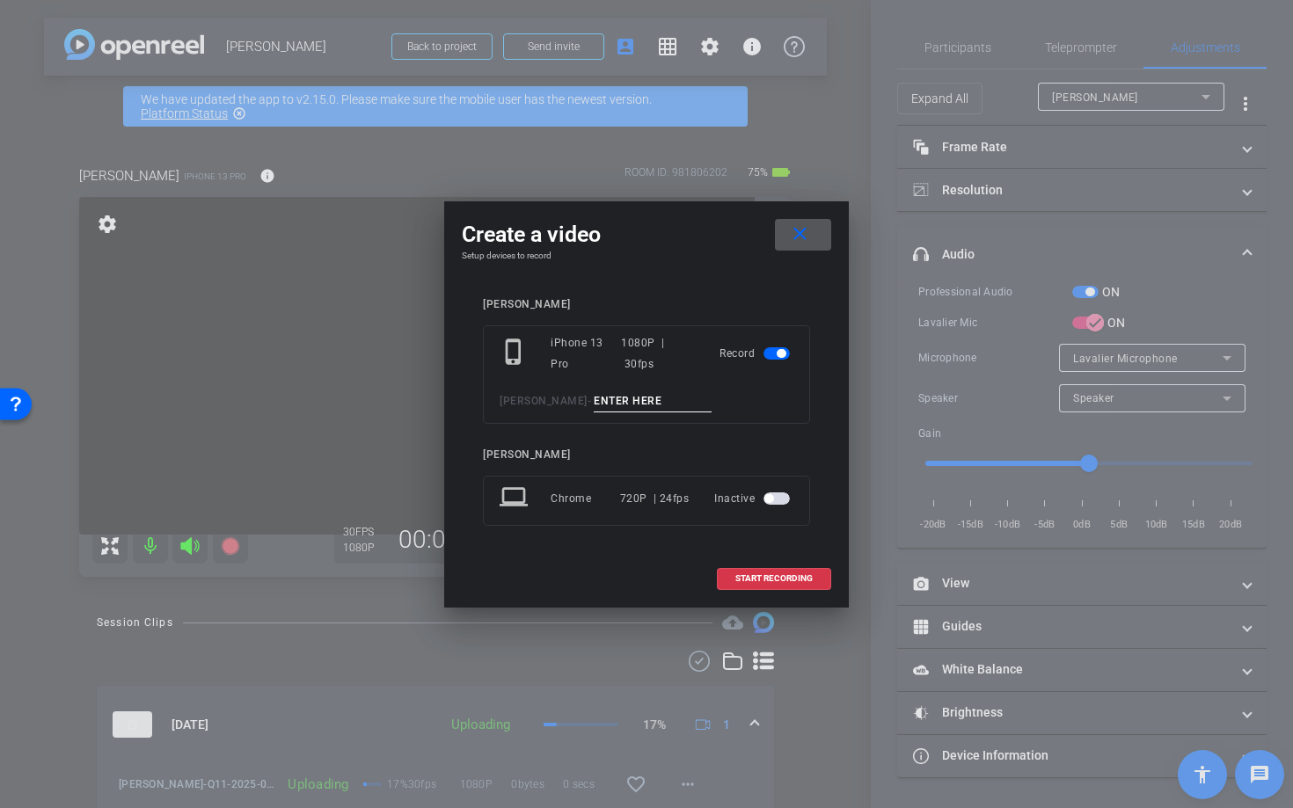
click at [641, 391] on input at bounding box center [653, 402] width 118 height 22
type input "Q13"
click at [780, 584] on span at bounding box center [774, 579] width 113 height 42
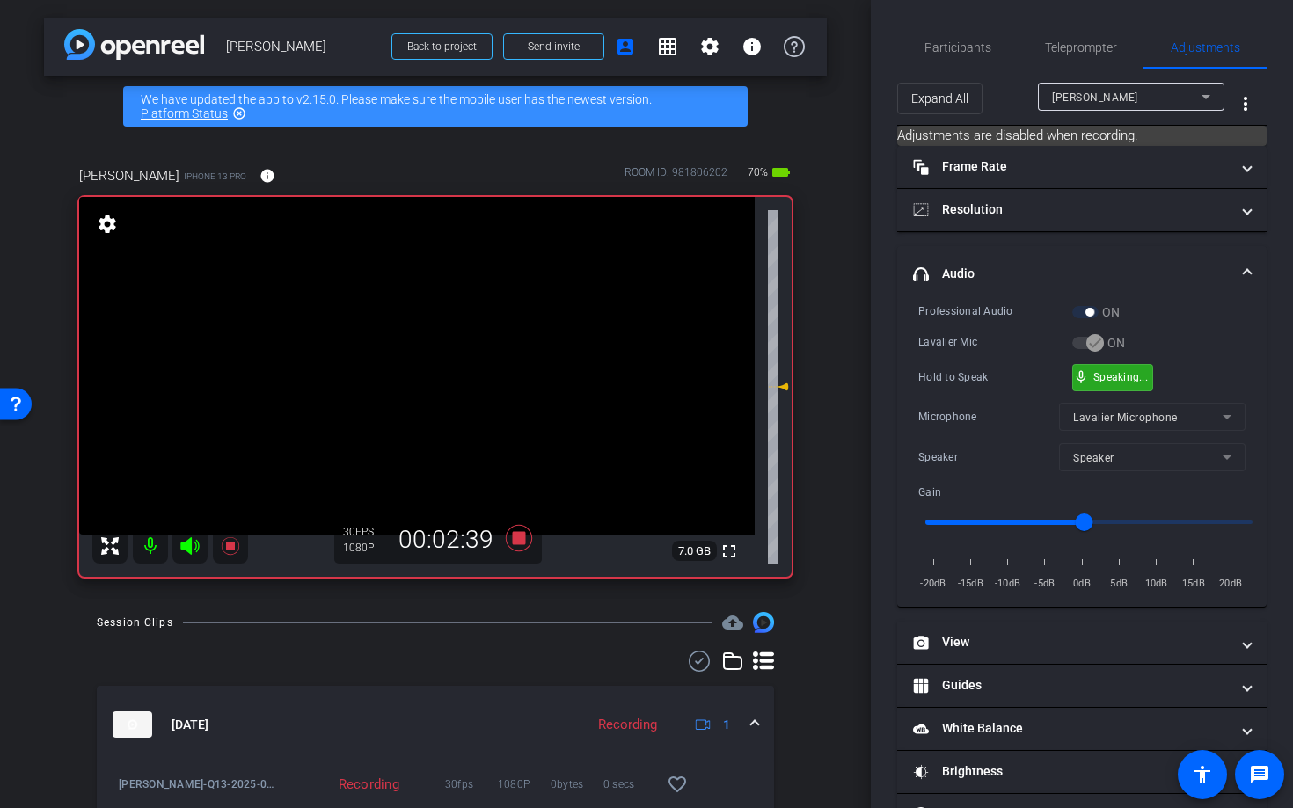
click at [1122, 384] on div "mic_none Speaking..." at bounding box center [1112, 378] width 79 height 26
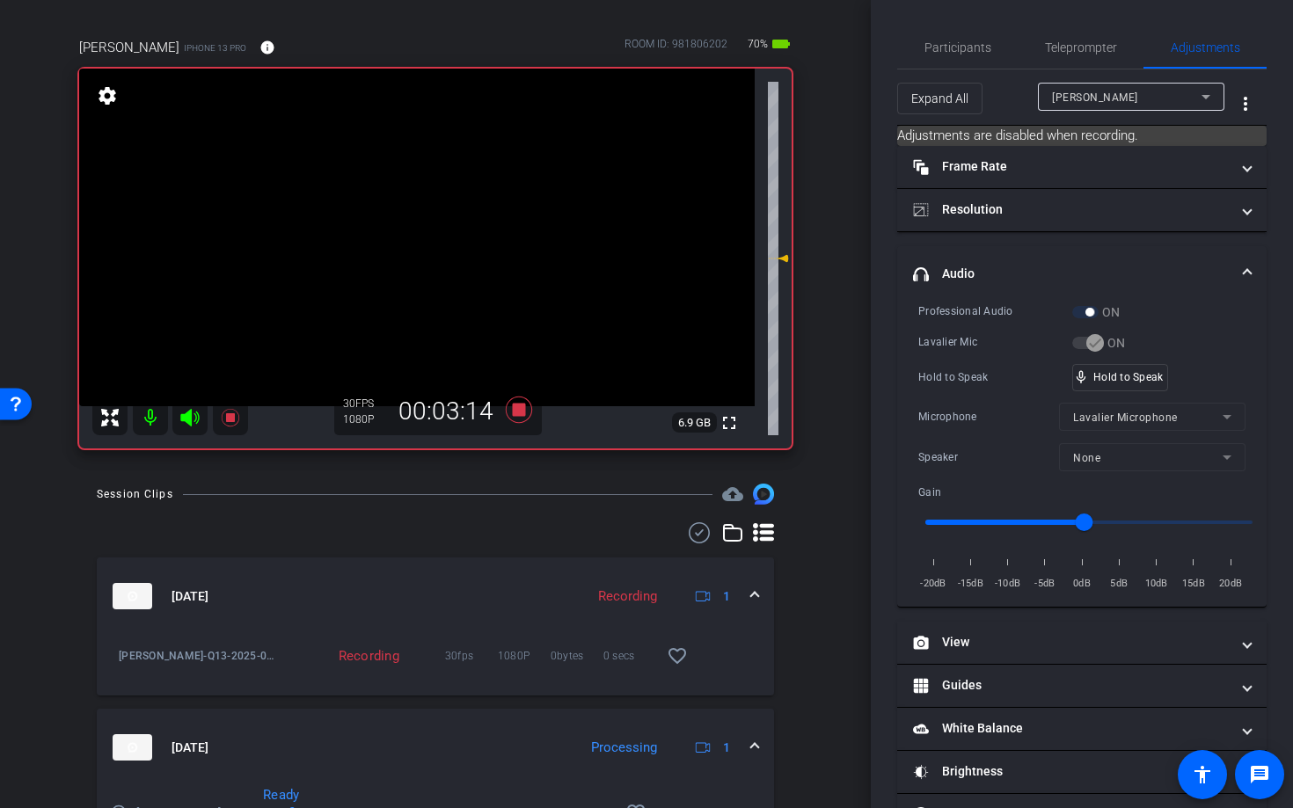
scroll to position [125, 0]
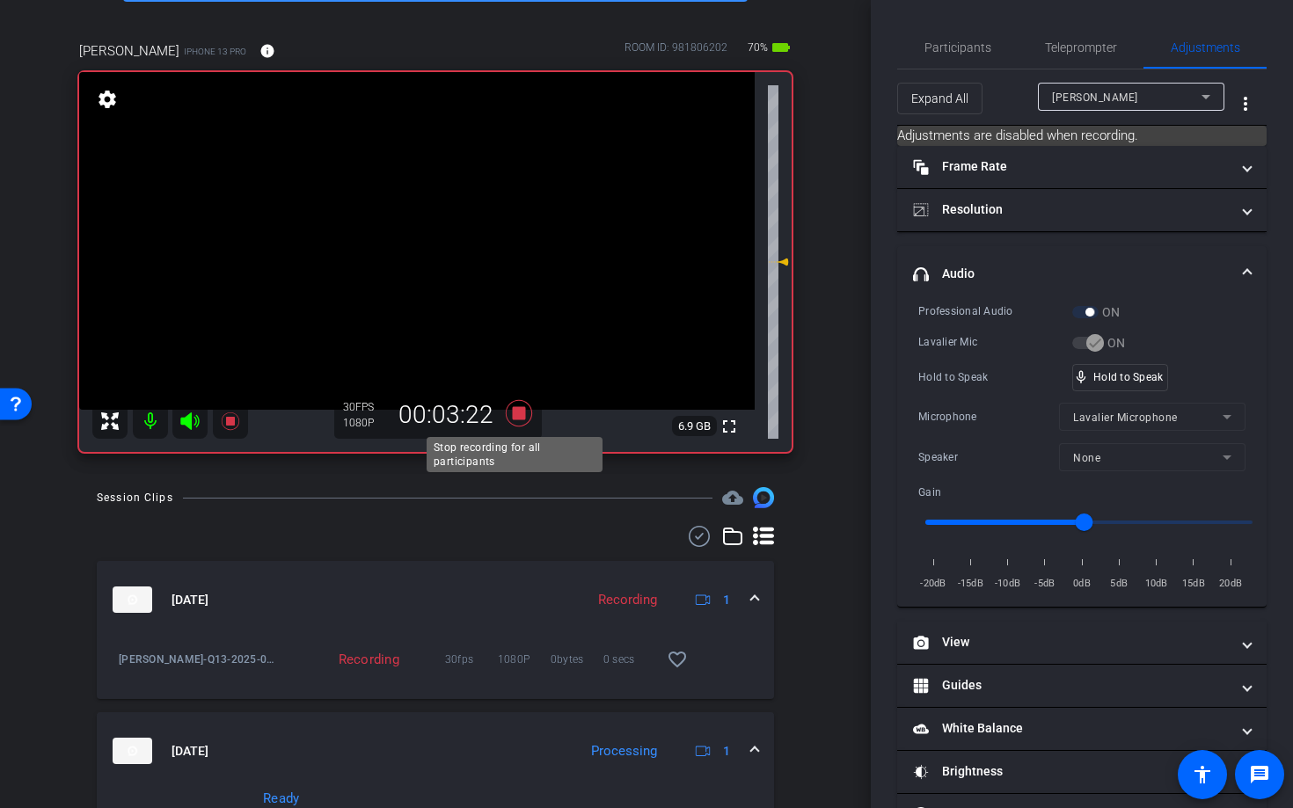
click at [514, 414] on icon at bounding box center [519, 413] width 26 height 26
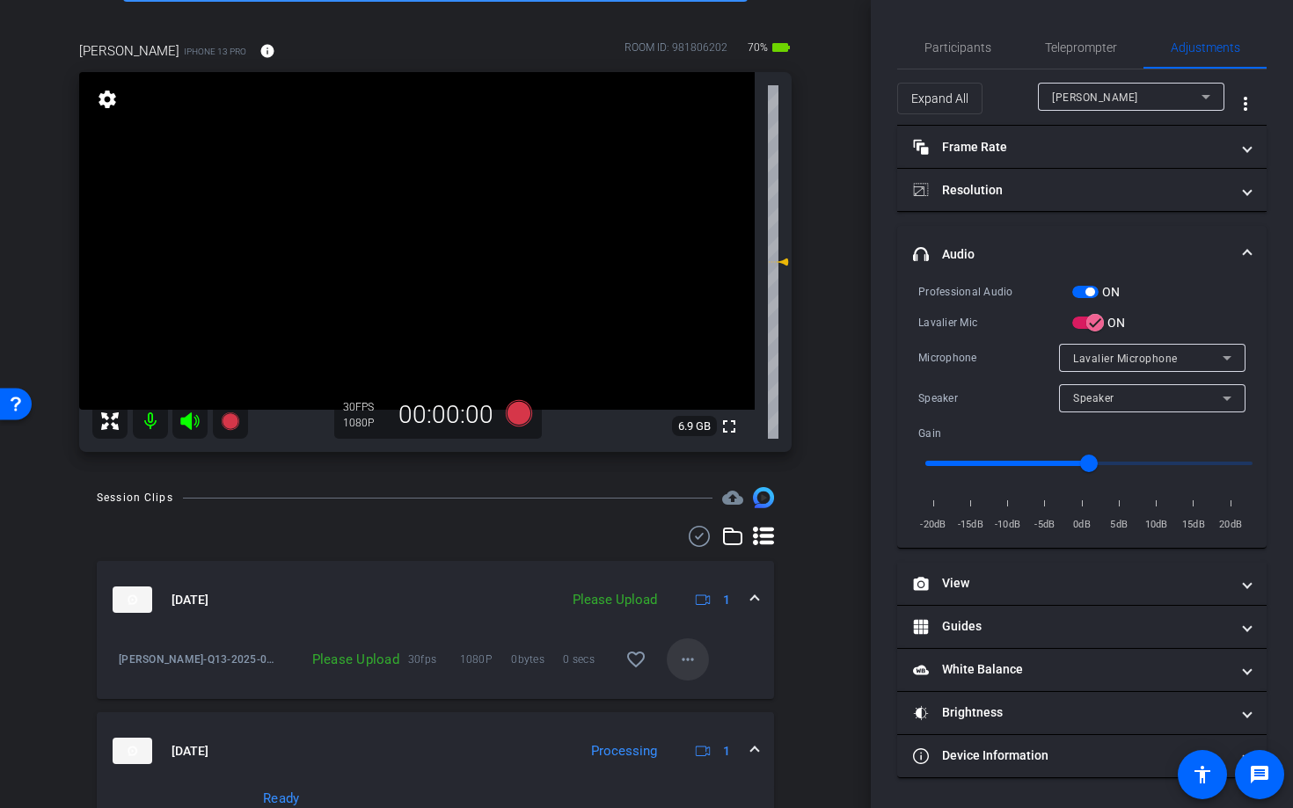
click at [682, 661] on mat-icon "more_horiz" at bounding box center [687, 659] width 21 height 21
drag, startPoint x: 694, startPoint y: 696, endPoint x: 771, endPoint y: 662, distance: 84.3
click at [698, 695] on span "Upload" at bounding box center [707, 696] width 70 height 21
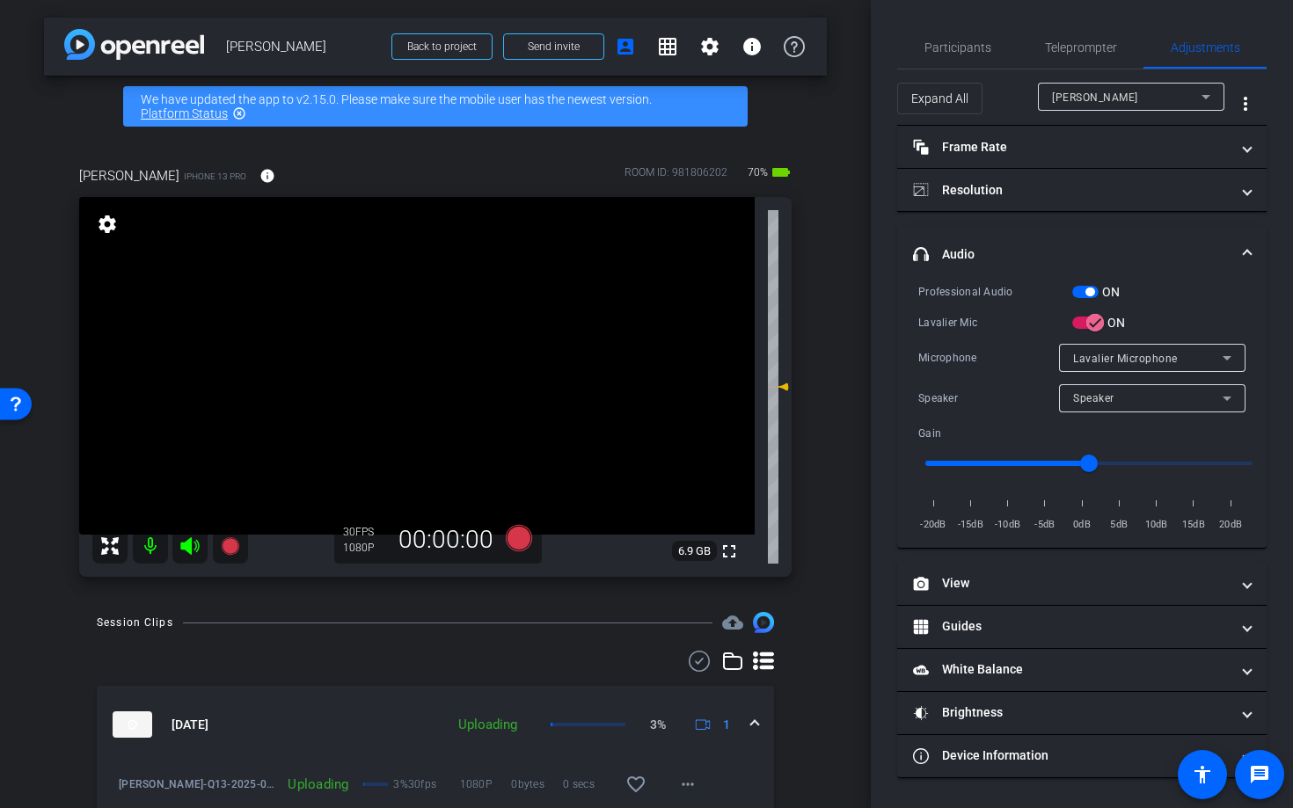
scroll to position [0, 0]
click at [948, 37] on span "Participants" at bounding box center [957, 47] width 67 height 42
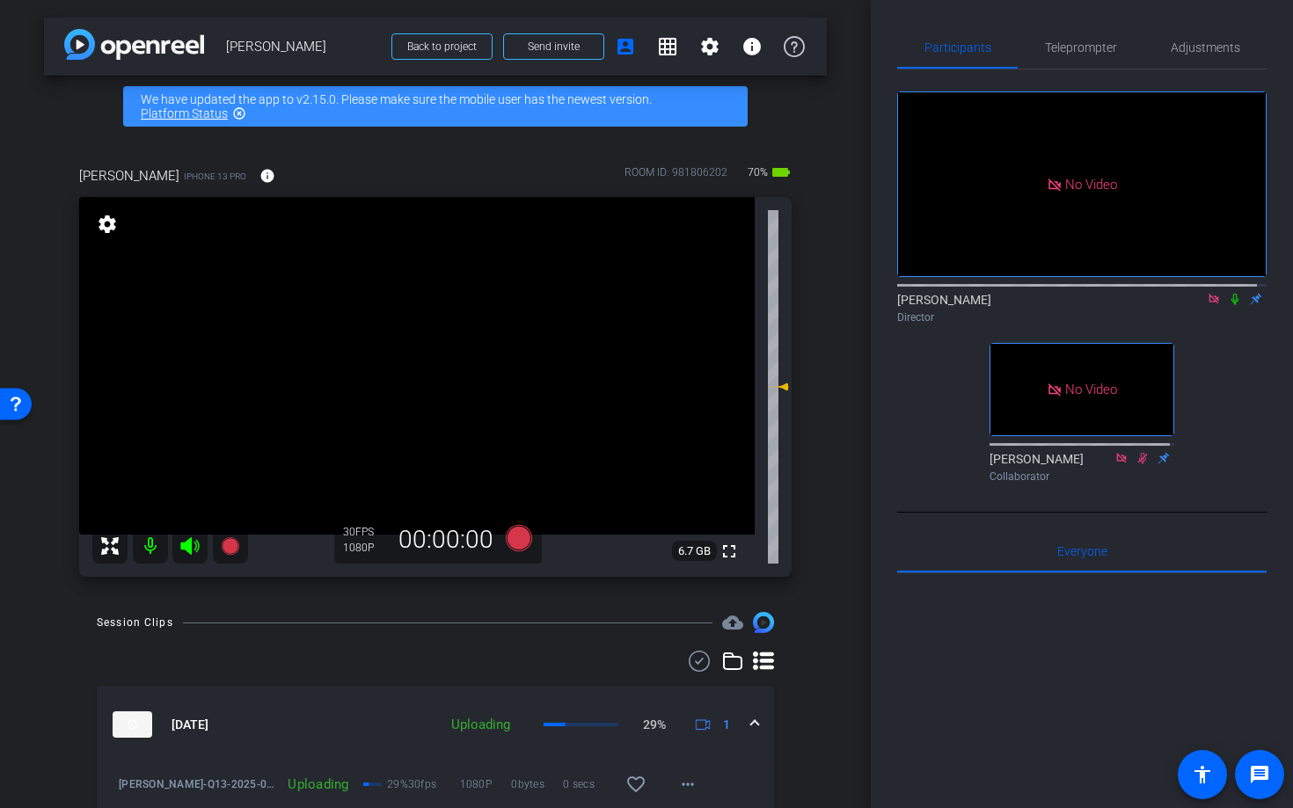
click at [1209, 294] on icon at bounding box center [1214, 299] width 10 height 10
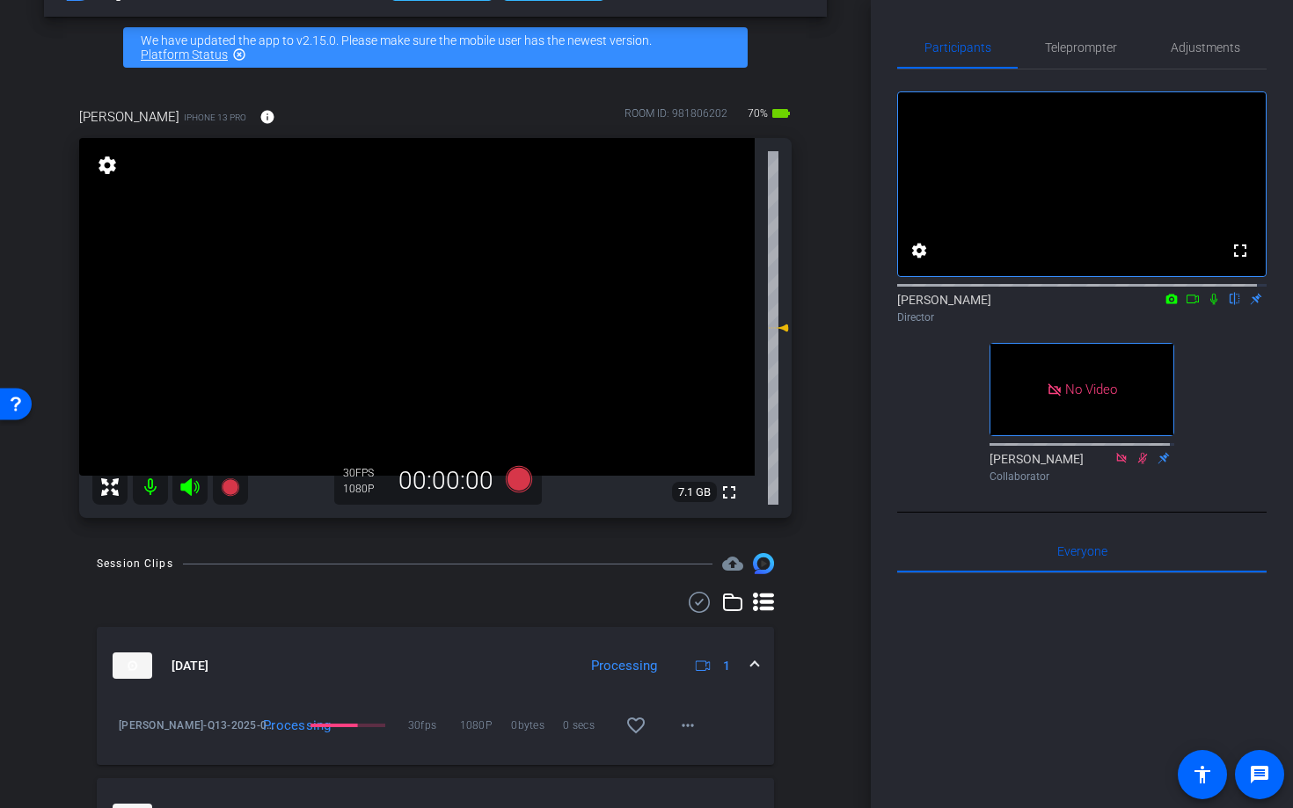
scroll to position [58, 0]
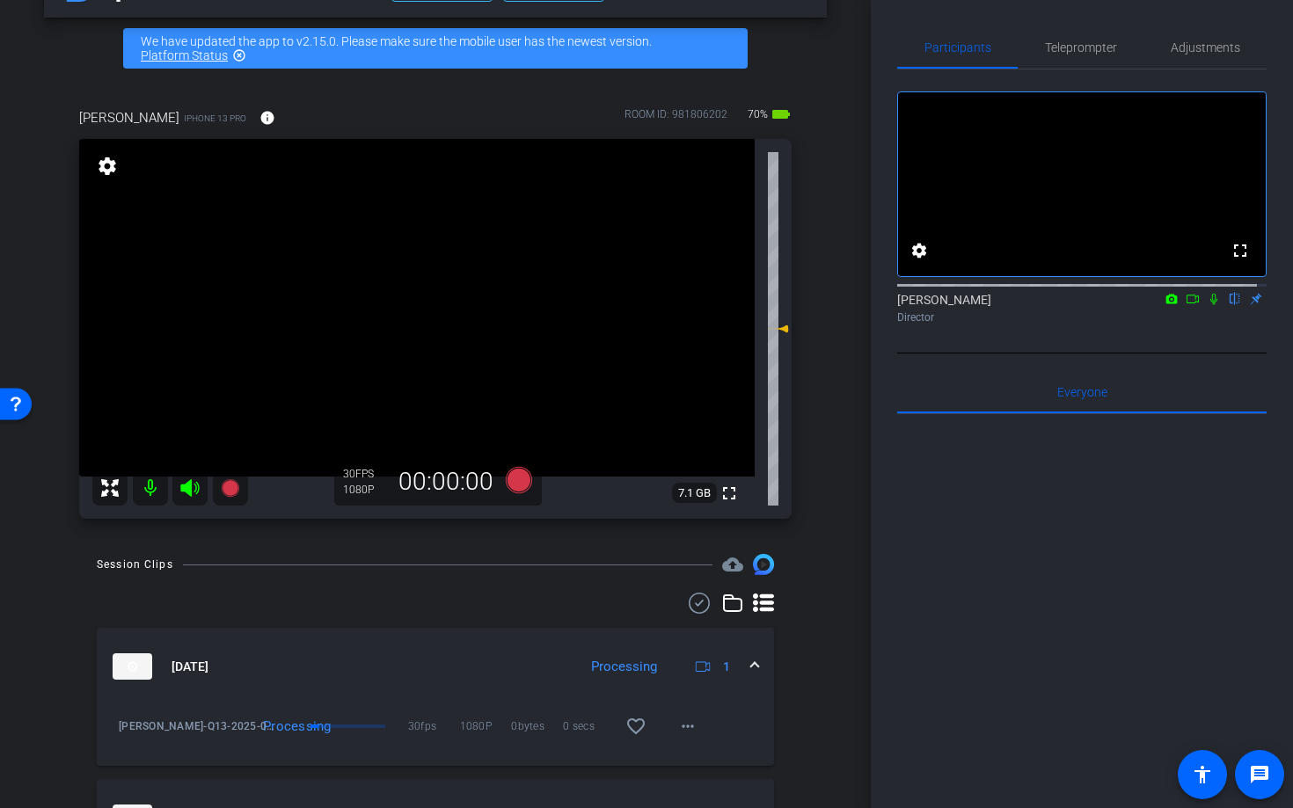
click at [1207, 305] on icon at bounding box center [1214, 299] width 14 height 12
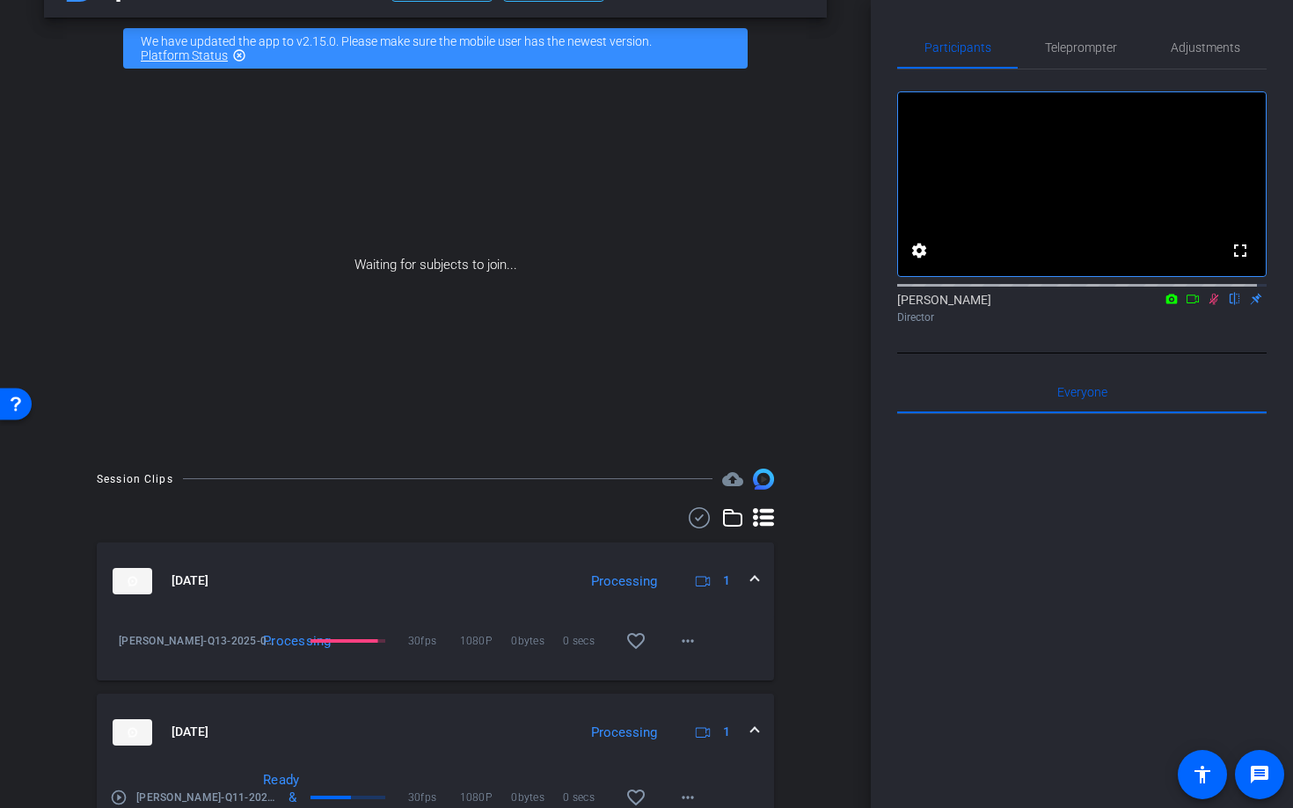
click at [1187, 303] on icon at bounding box center [1193, 299] width 12 height 9
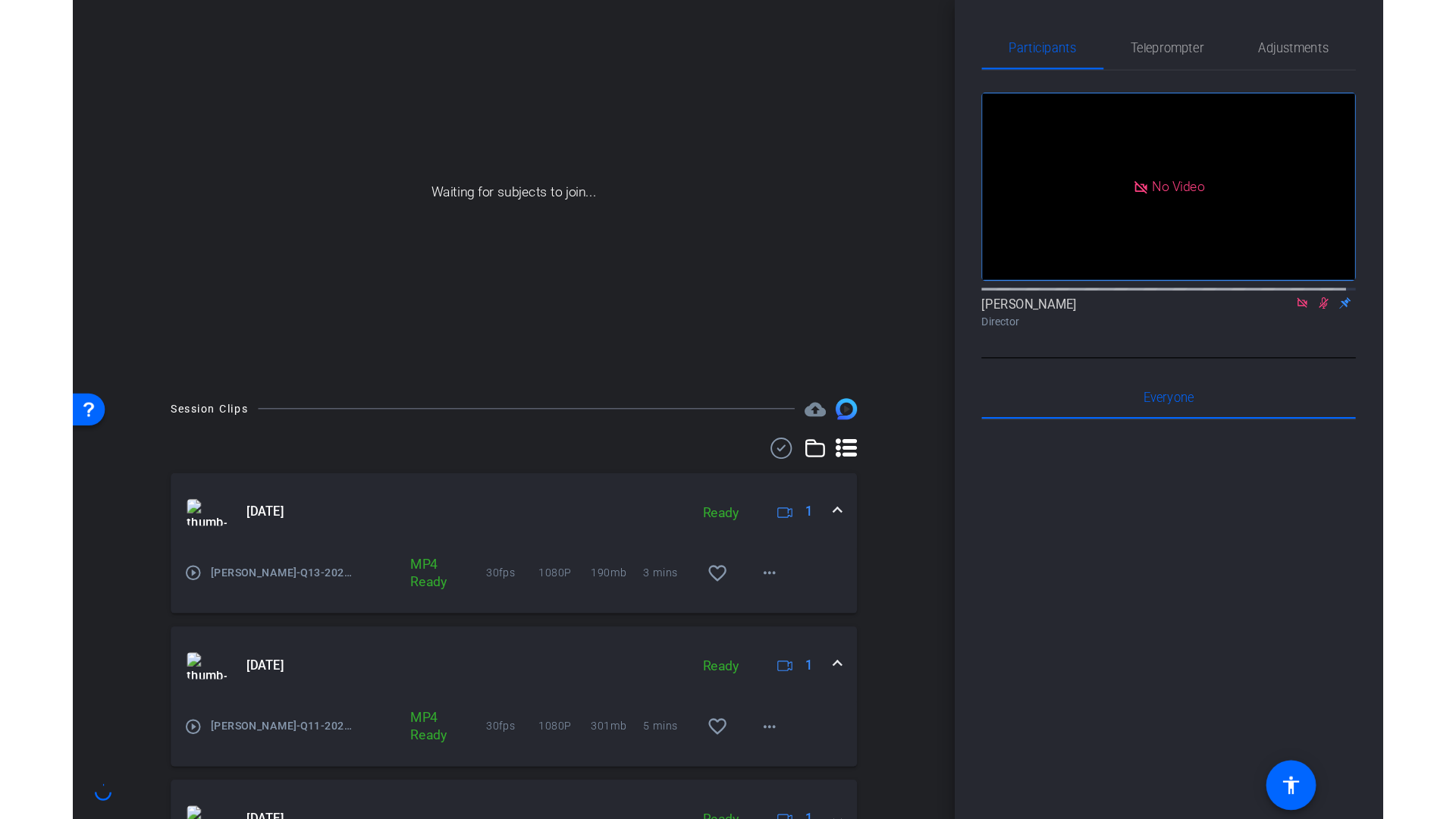
scroll to position [116, 0]
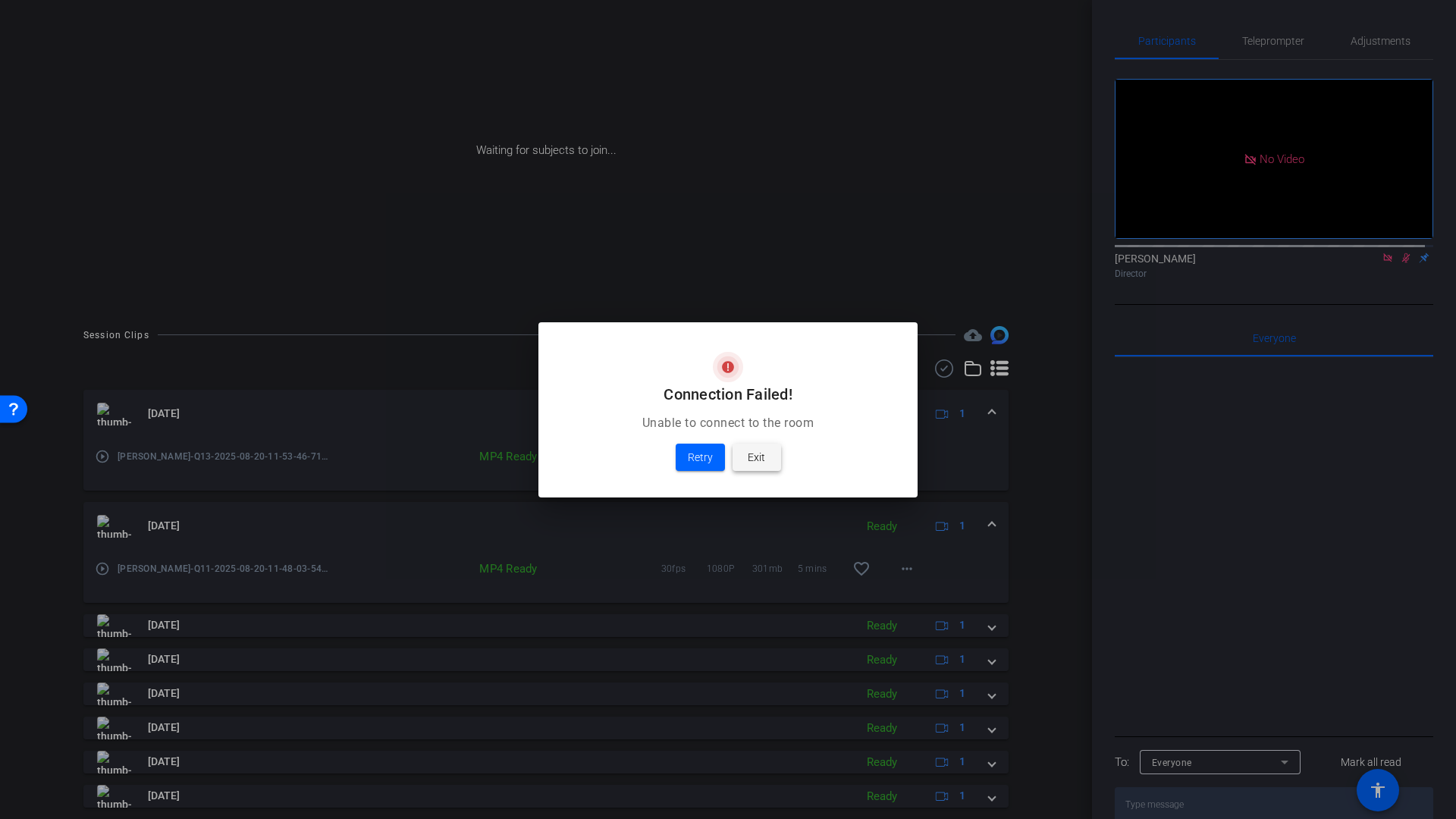
click at [765, 459] on span at bounding box center [757, 457] width 48 height 36
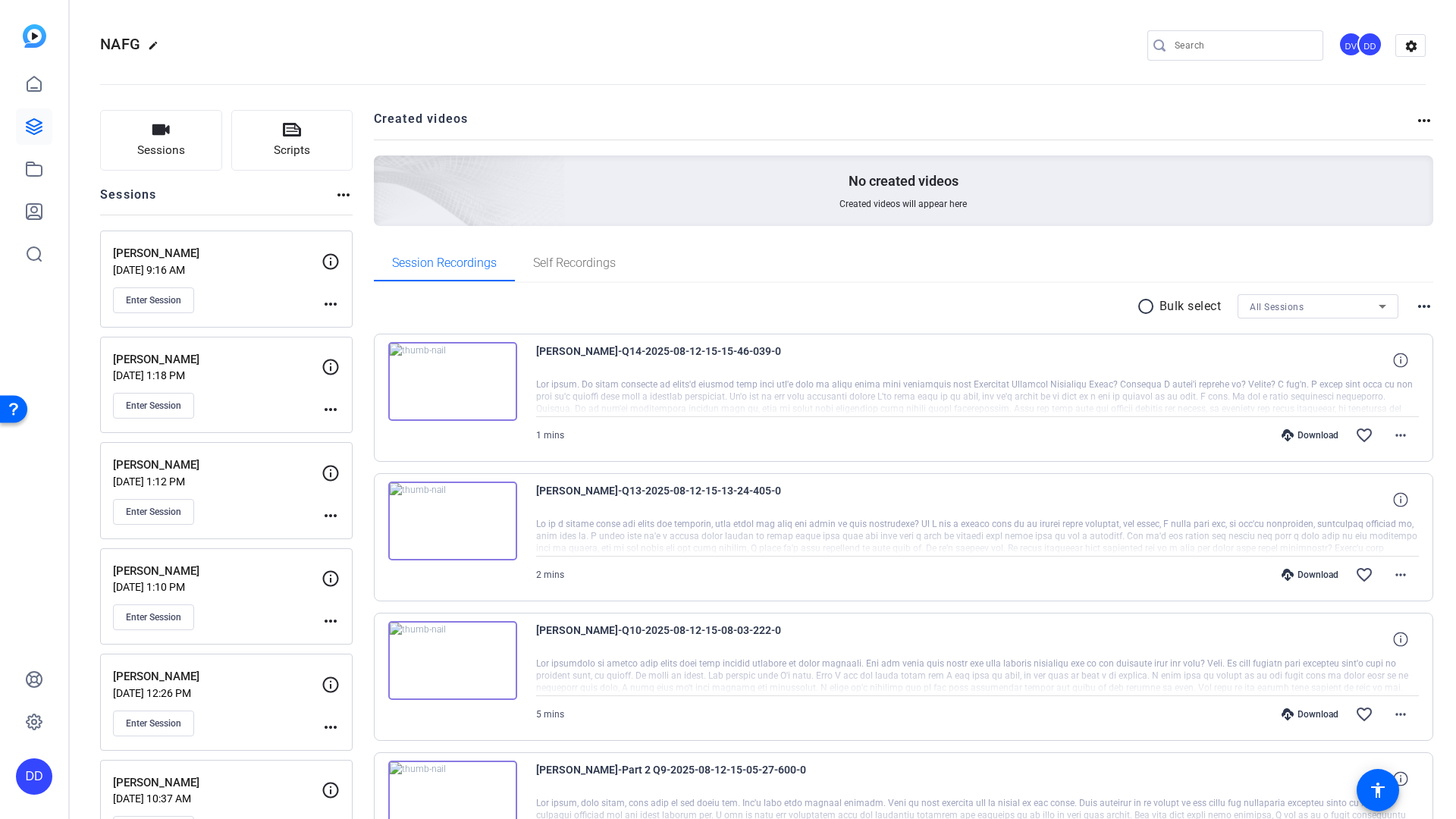
click at [201, 569] on p "[PERSON_NAME]" at bounding box center [217, 572] width 209 height 17
